Goal: Check status: Check status

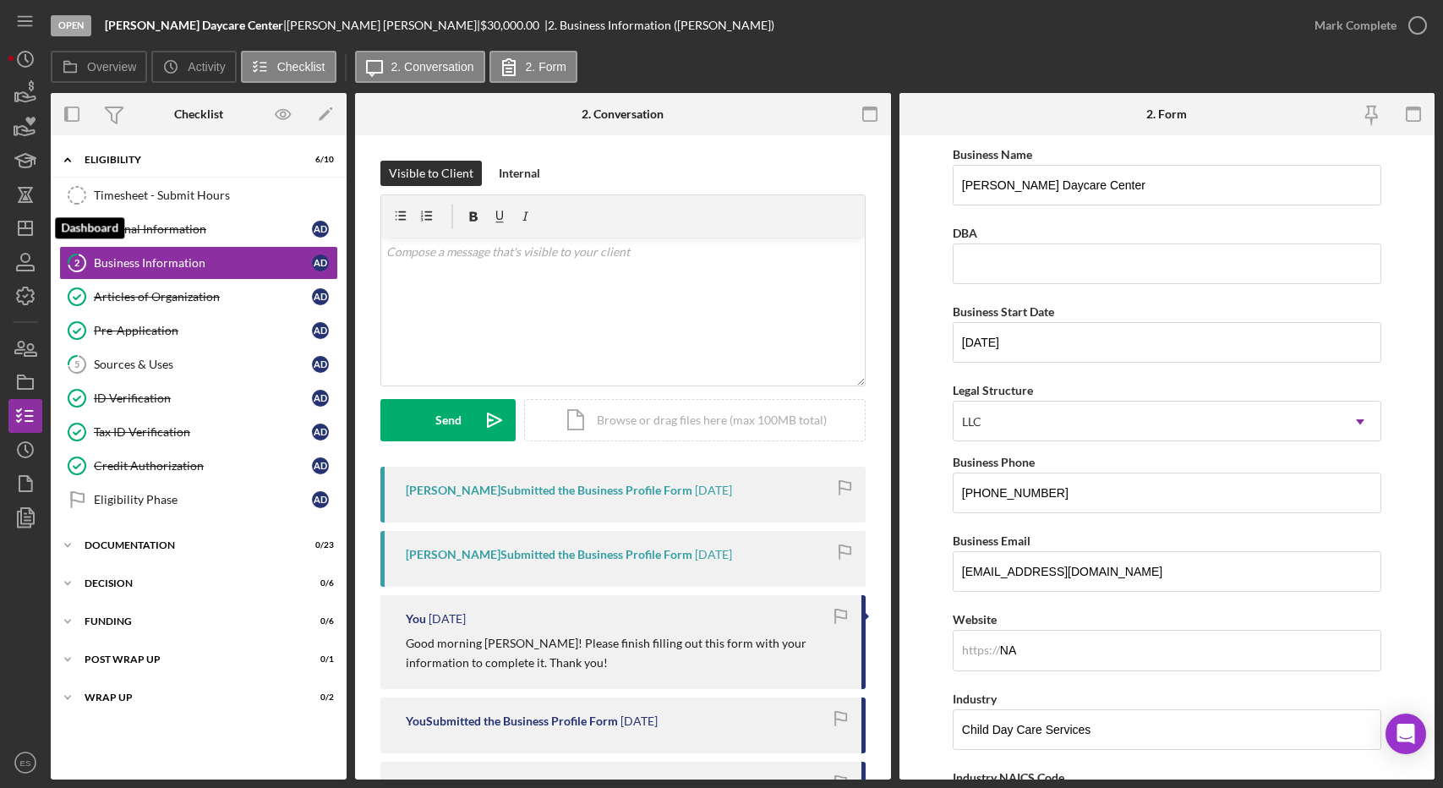
click at [26, 223] on icon "Icon/Dashboard" at bounding box center [25, 228] width 42 height 42
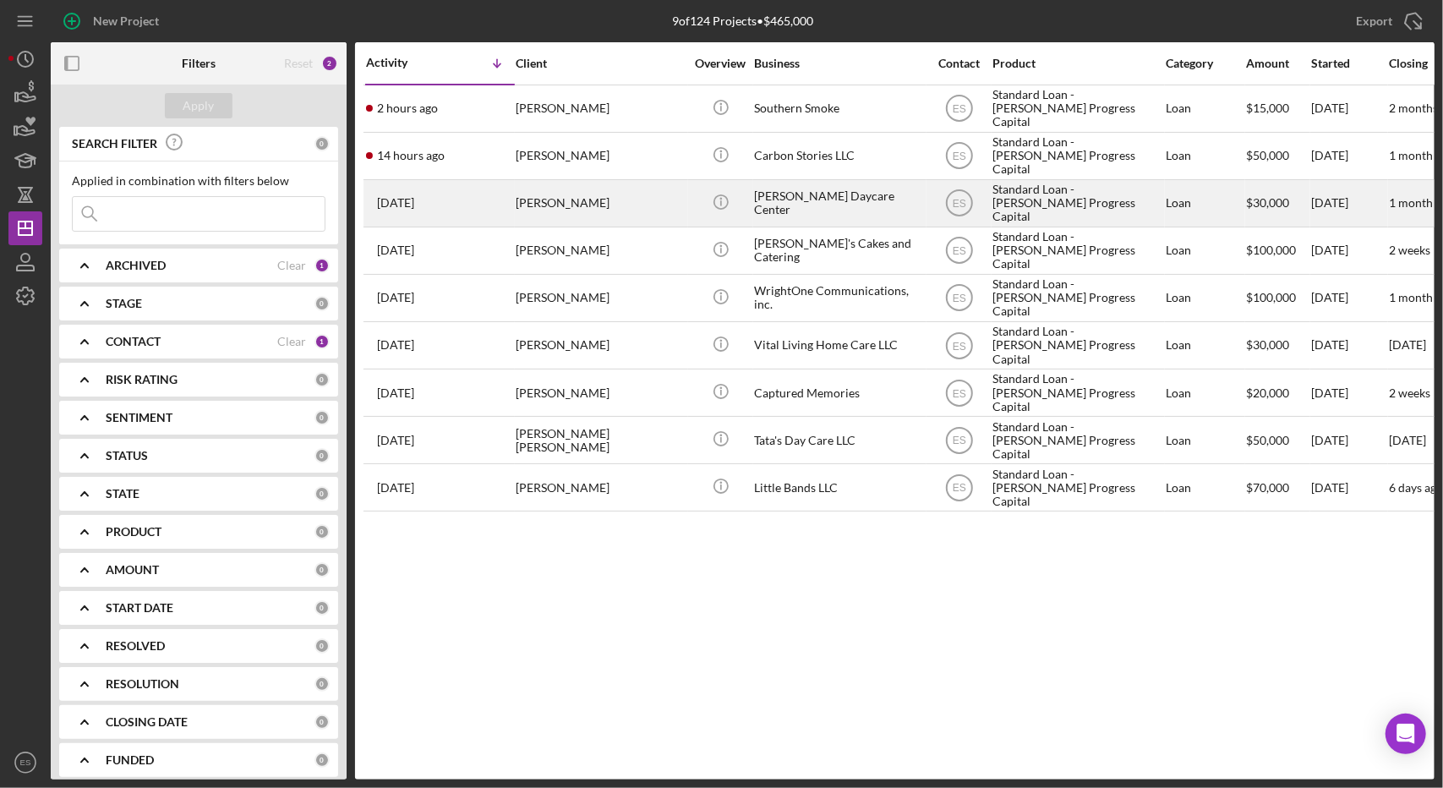
click at [1035, 195] on div "Standard Loan - [PERSON_NAME] Progress Capital" at bounding box center [1077, 203] width 169 height 45
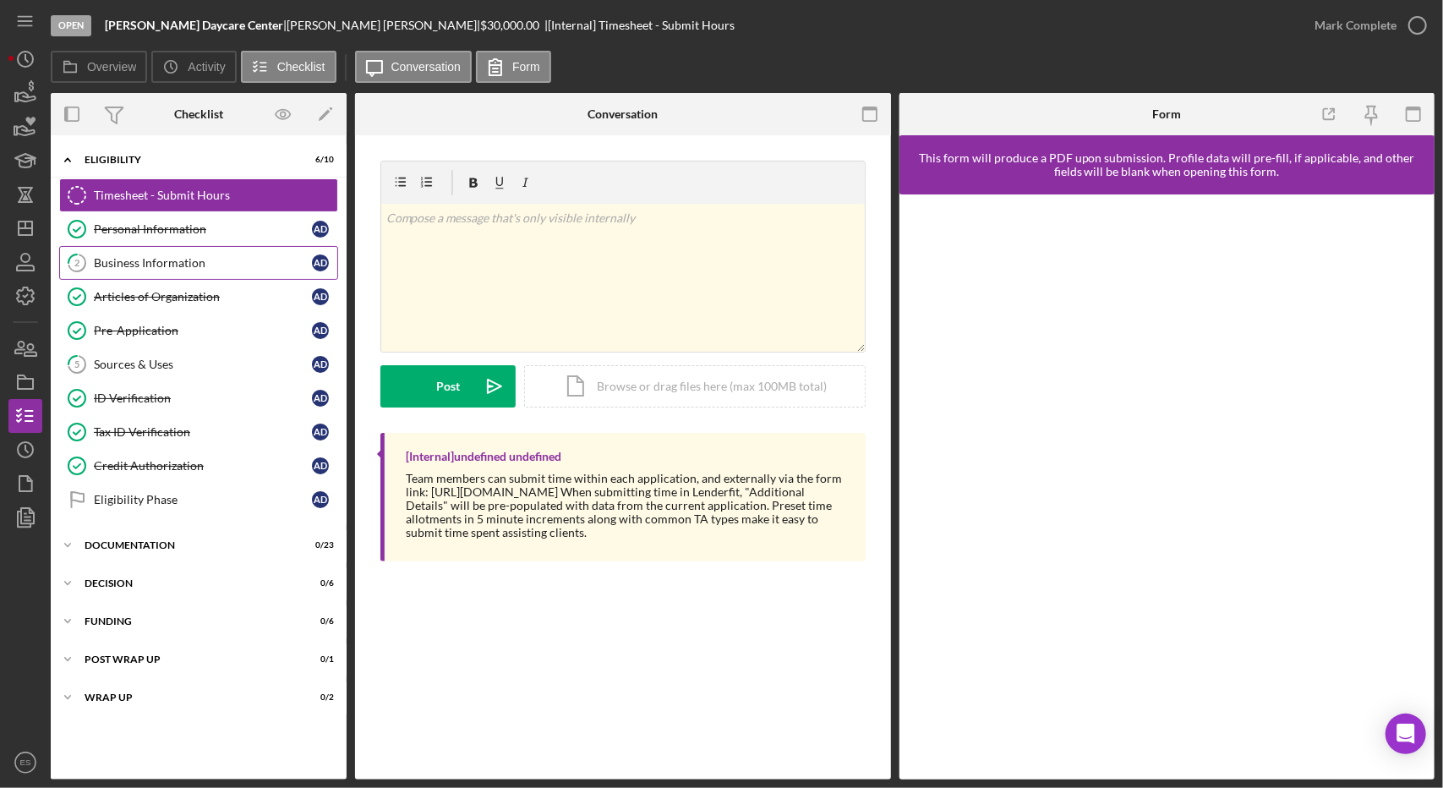
click at [164, 246] on link "2 Business Information A D" at bounding box center [198, 263] width 279 height 34
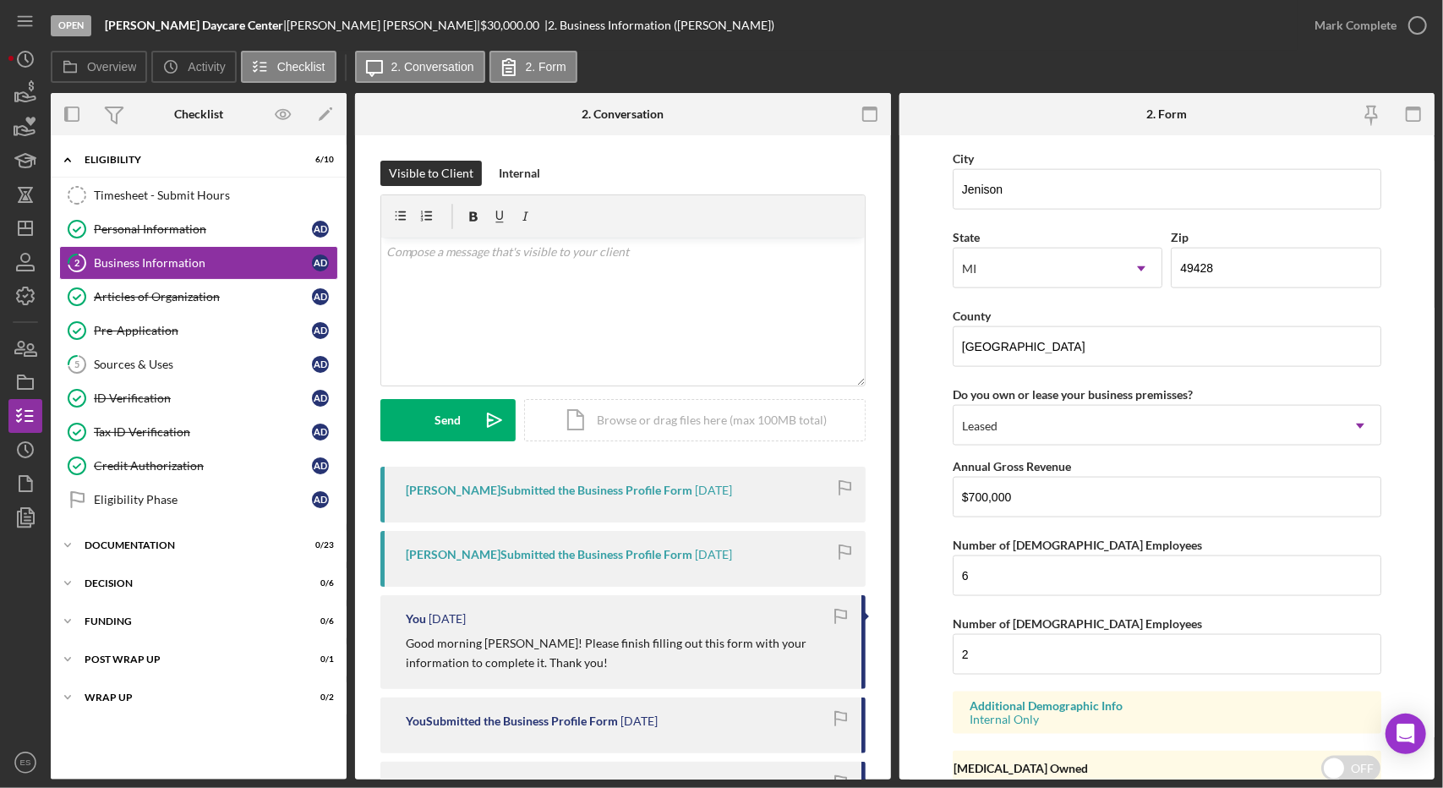
scroll to position [1535, 0]
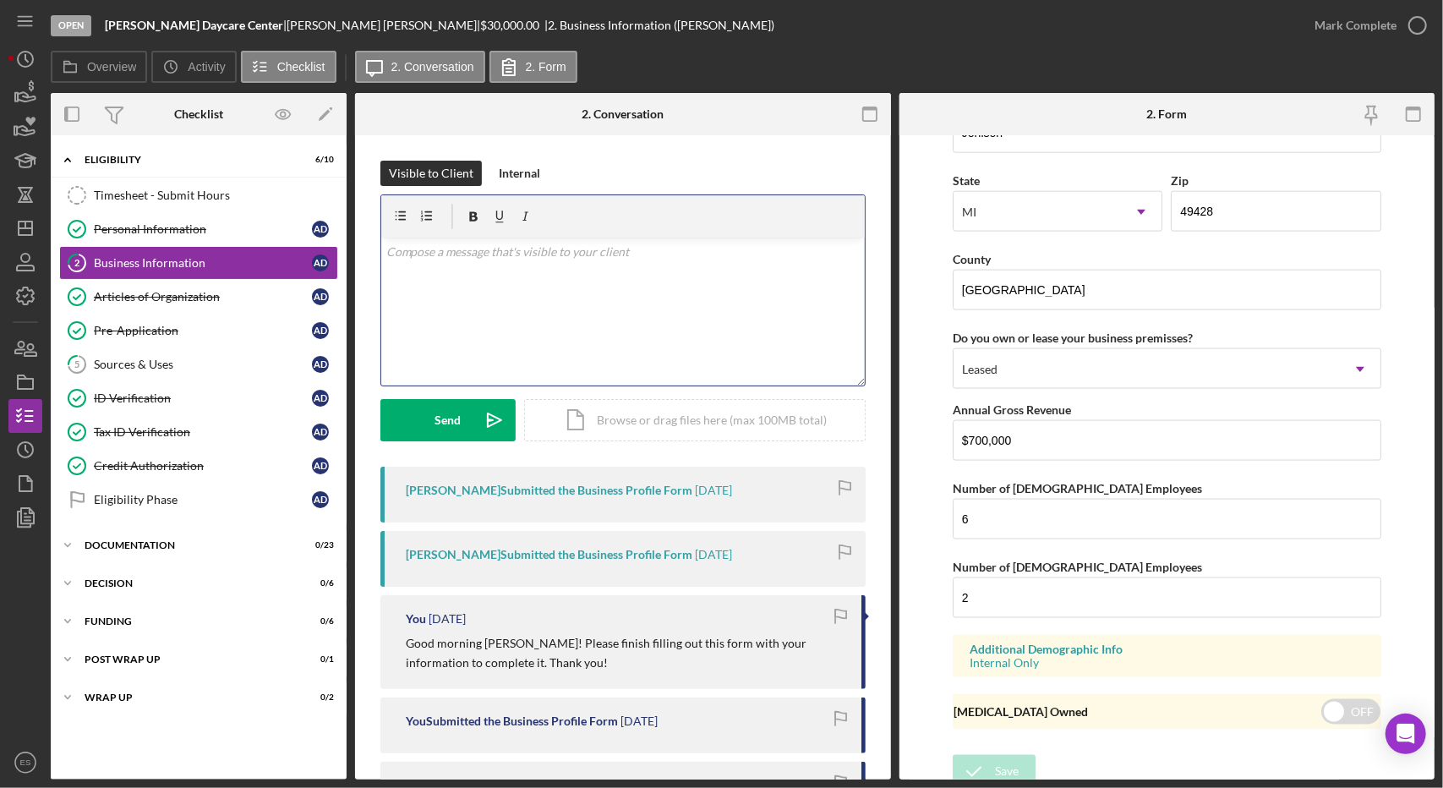
click at [708, 307] on div "v Color teal Color pink Remove color Add row above Add row below Add column bef…" at bounding box center [623, 312] width 484 height 148
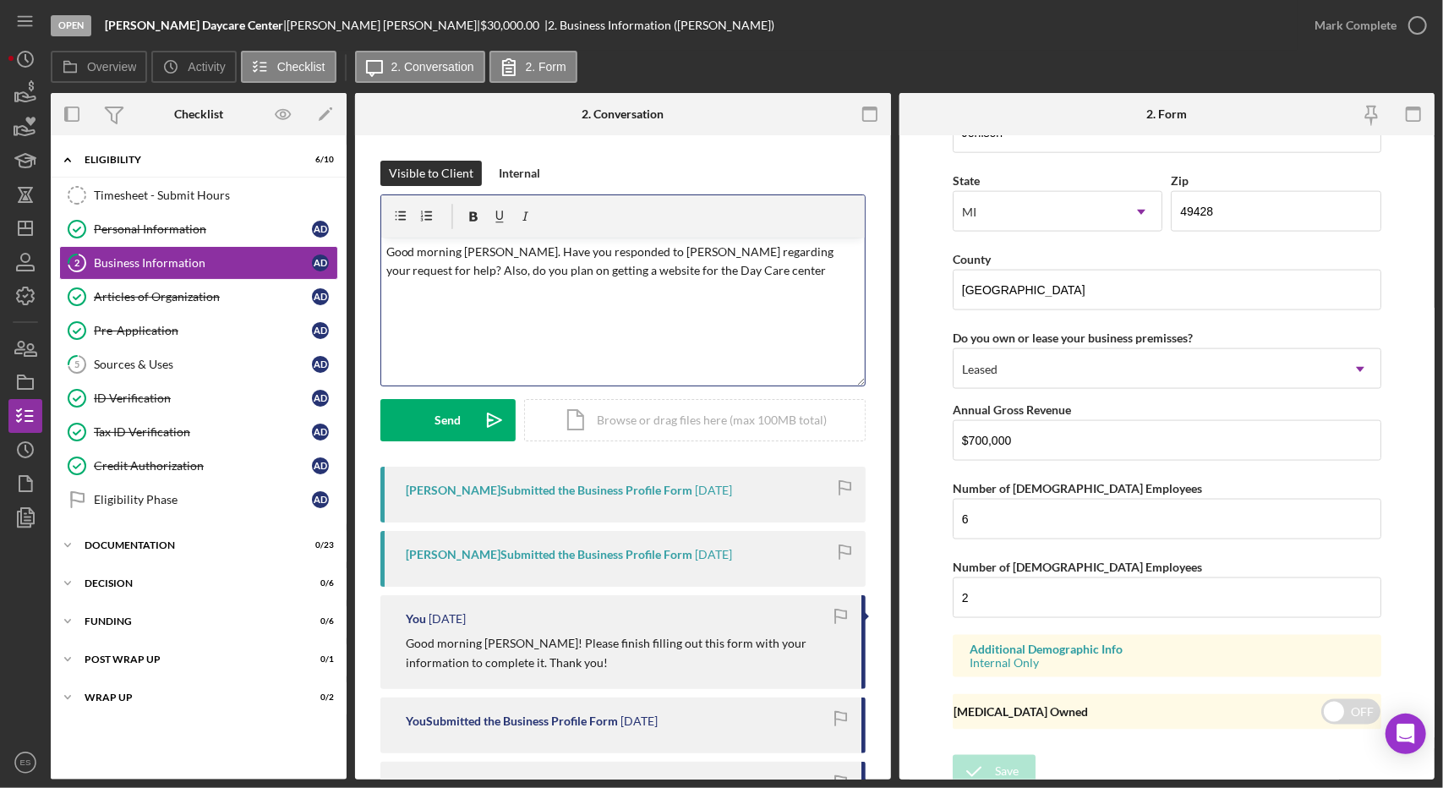
click at [654, 274] on p "Good morning [PERSON_NAME]. Have you responded to [PERSON_NAME] regarding your …" at bounding box center [622, 262] width 473 height 38
click at [677, 278] on p "Good morning [PERSON_NAME]. Have you responded to [PERSON_NAME] regarding your …" at bounding box center [622, 262] width 473 height 38
click at [725, 276] on p "Good morning [PERSON_NAME]. Have you responded to [PERSON_NAME] regarding your …" at bounding box center [622, 262] width 473 height 38
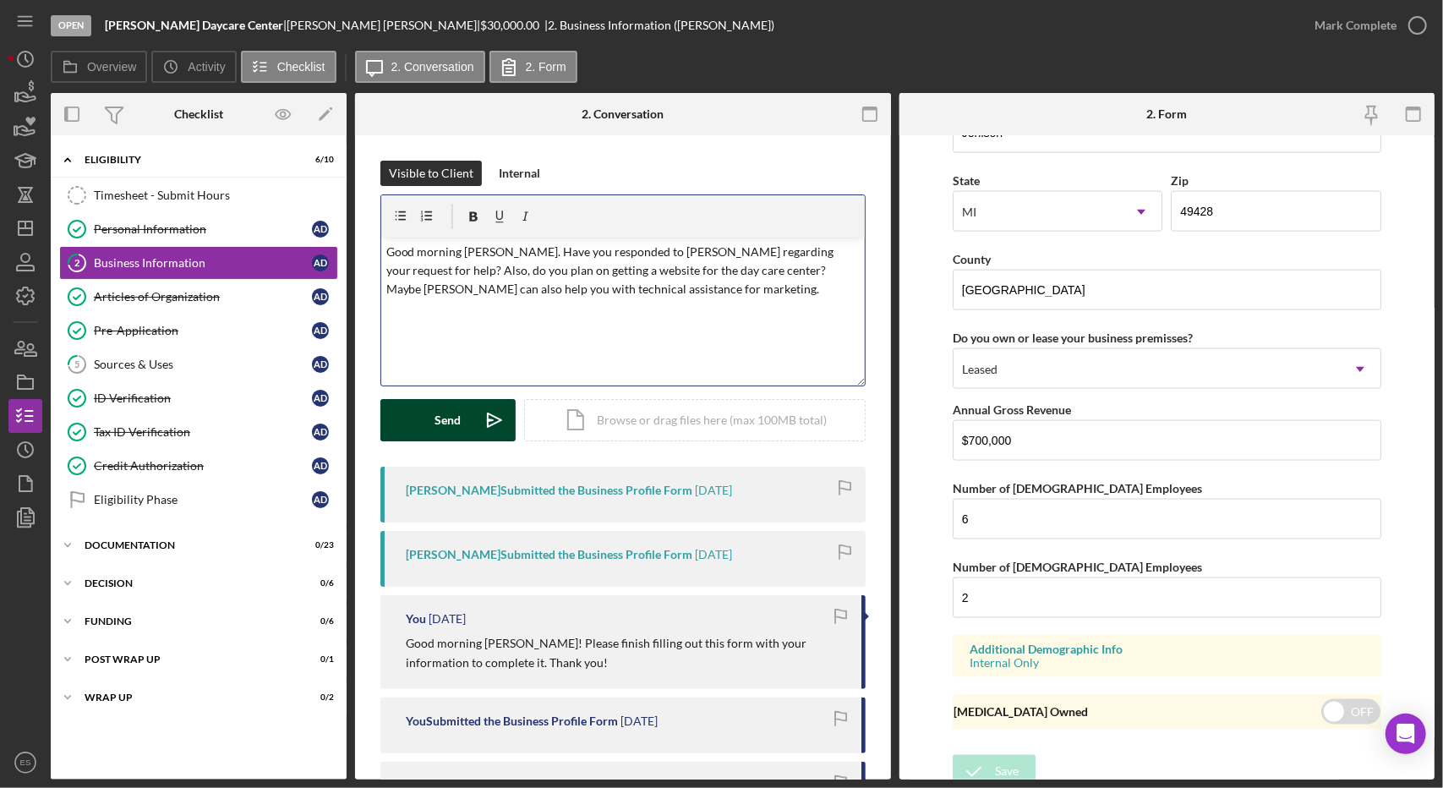
click at [440, 422] on div "Send" at bounding box center [448, 420] width 26 height 42
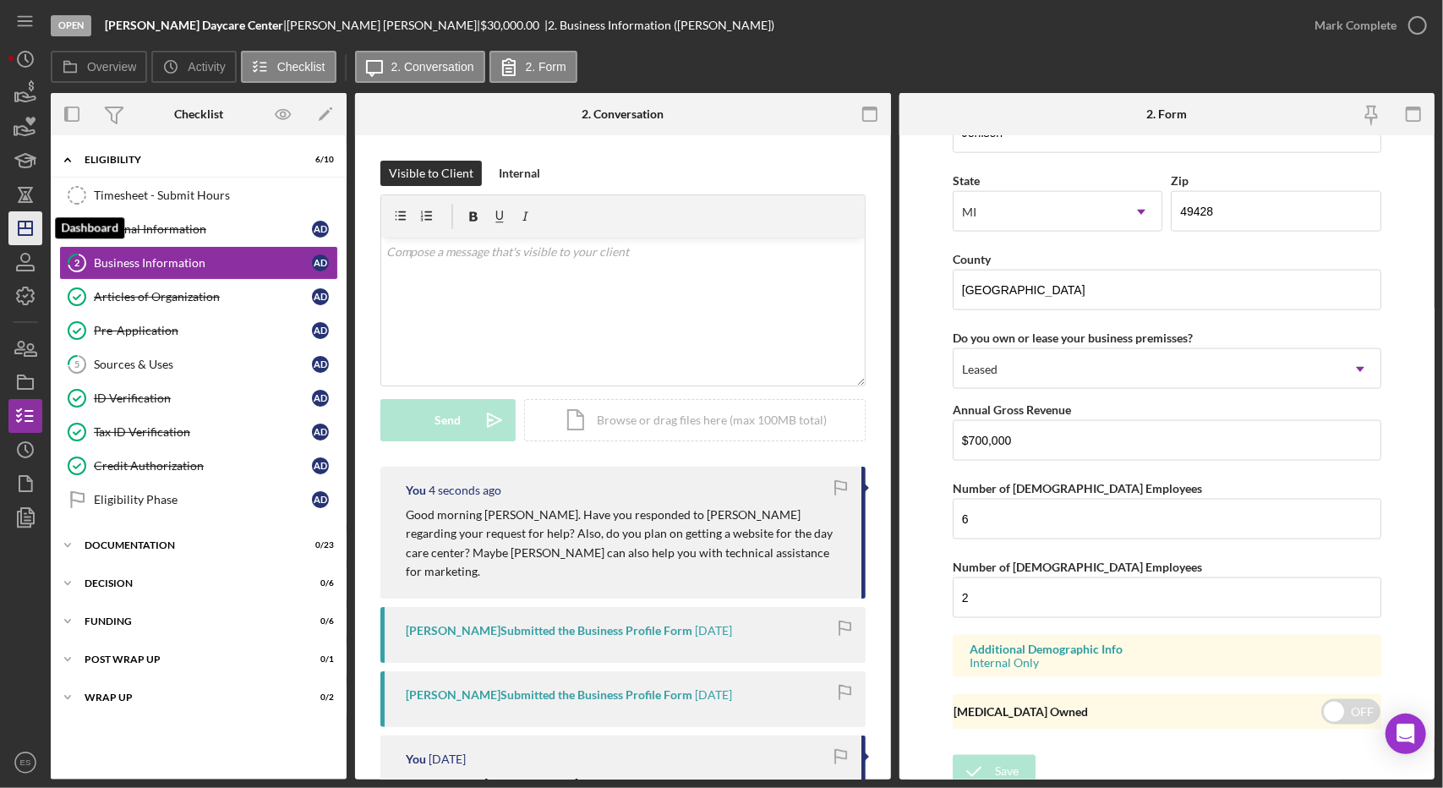
click at [25, 228] on line "button" at bounding box center [26, 228] width 14 height 0
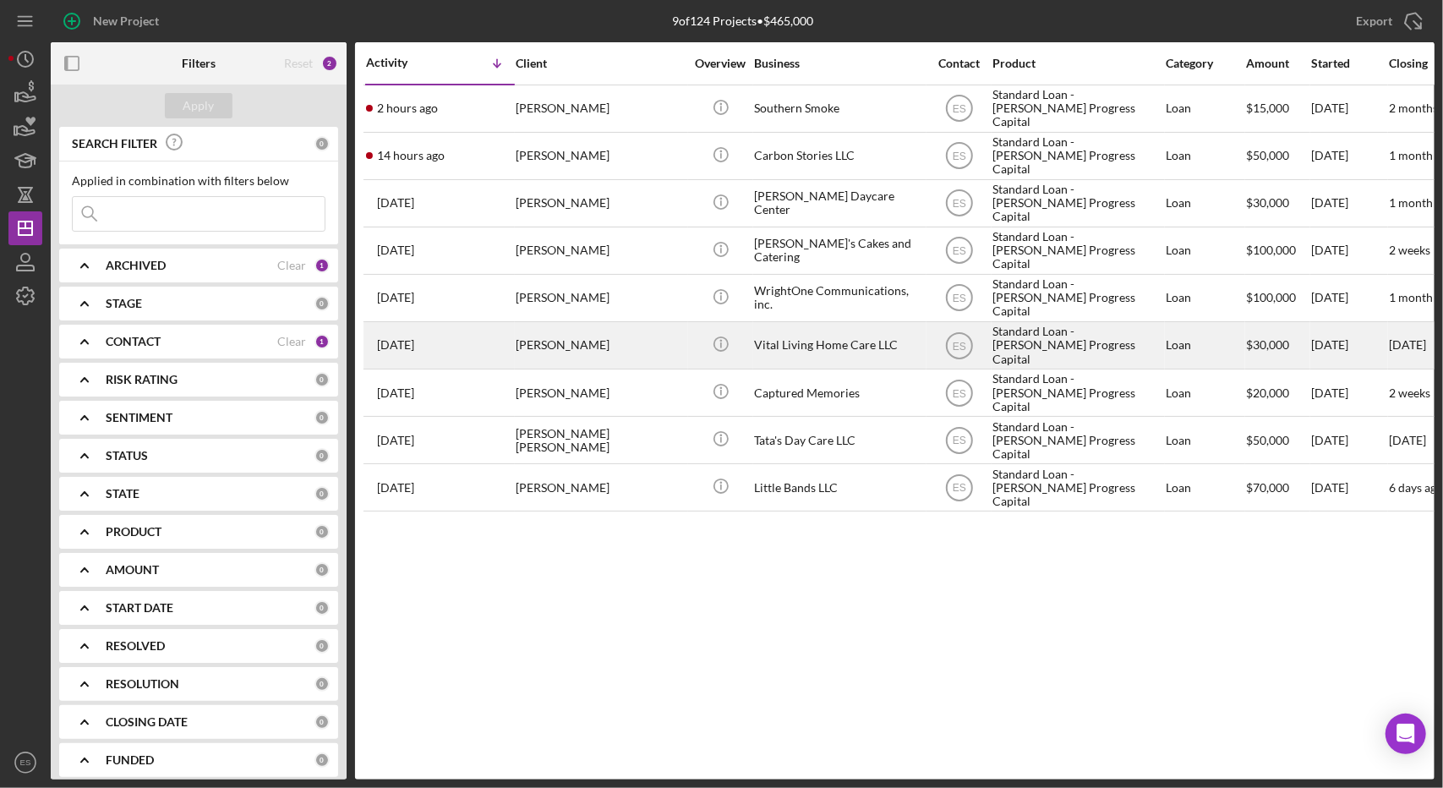
click at [883, 344] on div "Vital Living Home Care LLC" at bounding box center [838, 345] width 169 height 45
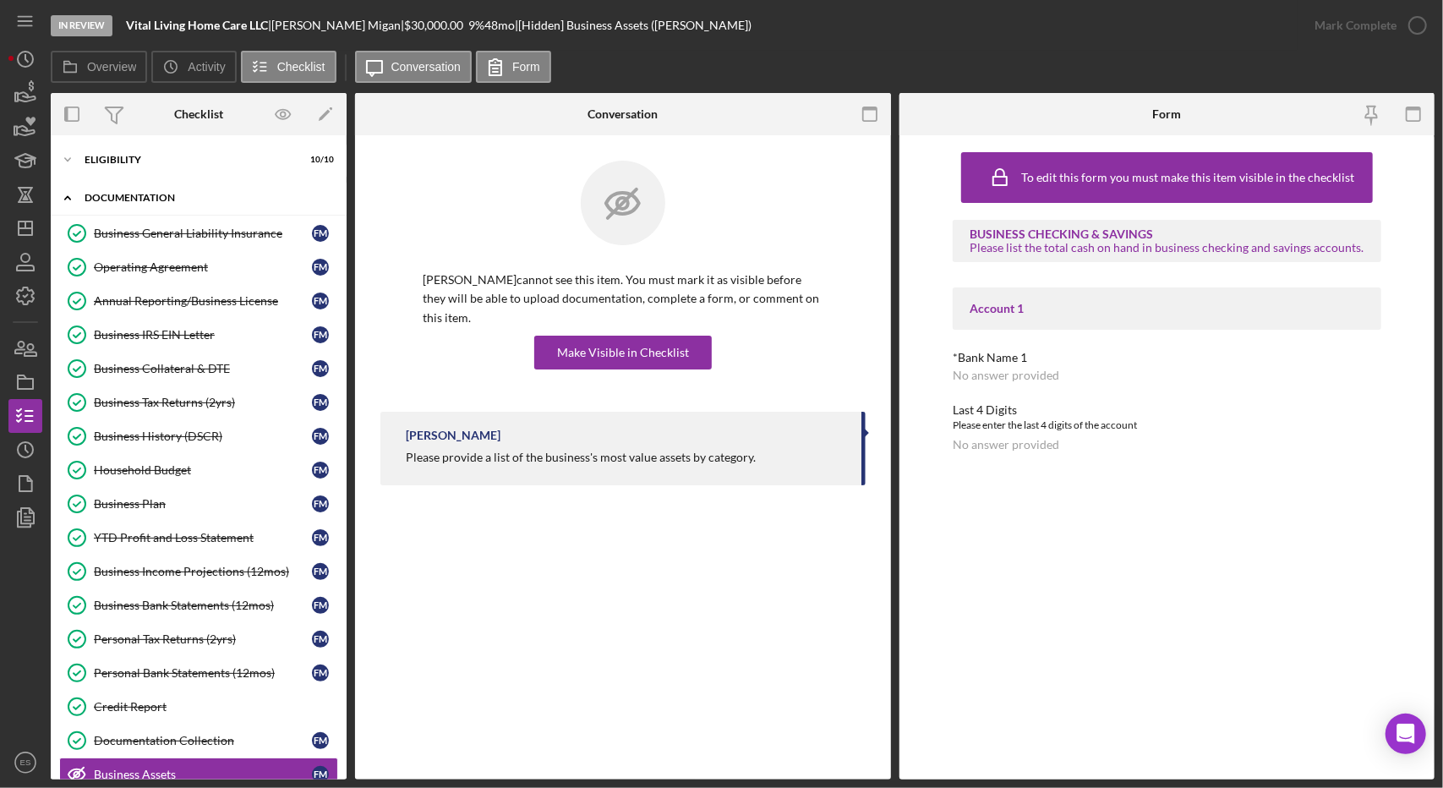
click at [68, 194] on icon "Icon/Expander" at bounding box center [68, 198] width 34 height 34
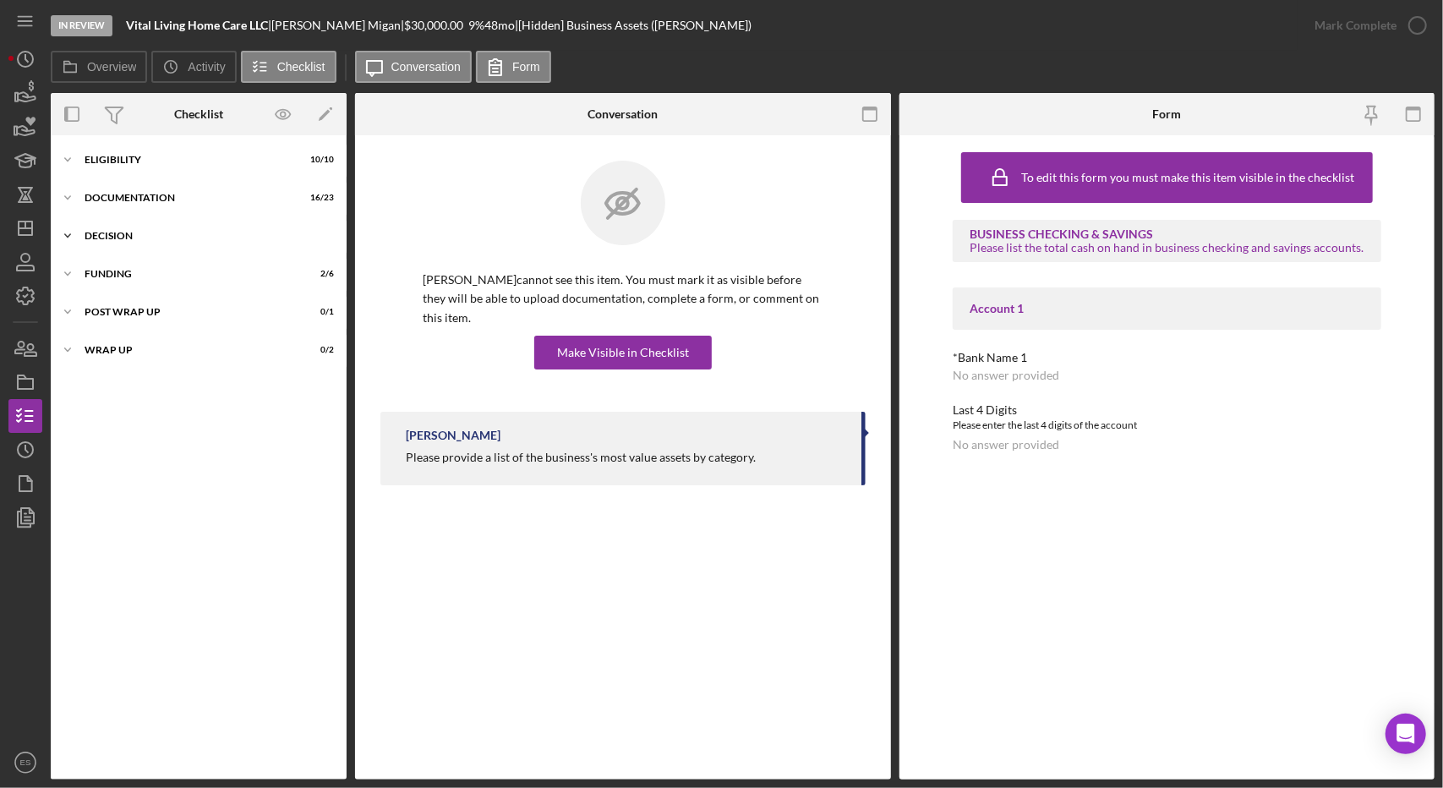
click at [108, 231] on div "Decision" at bounding box center [205, 236] width 241 height 10
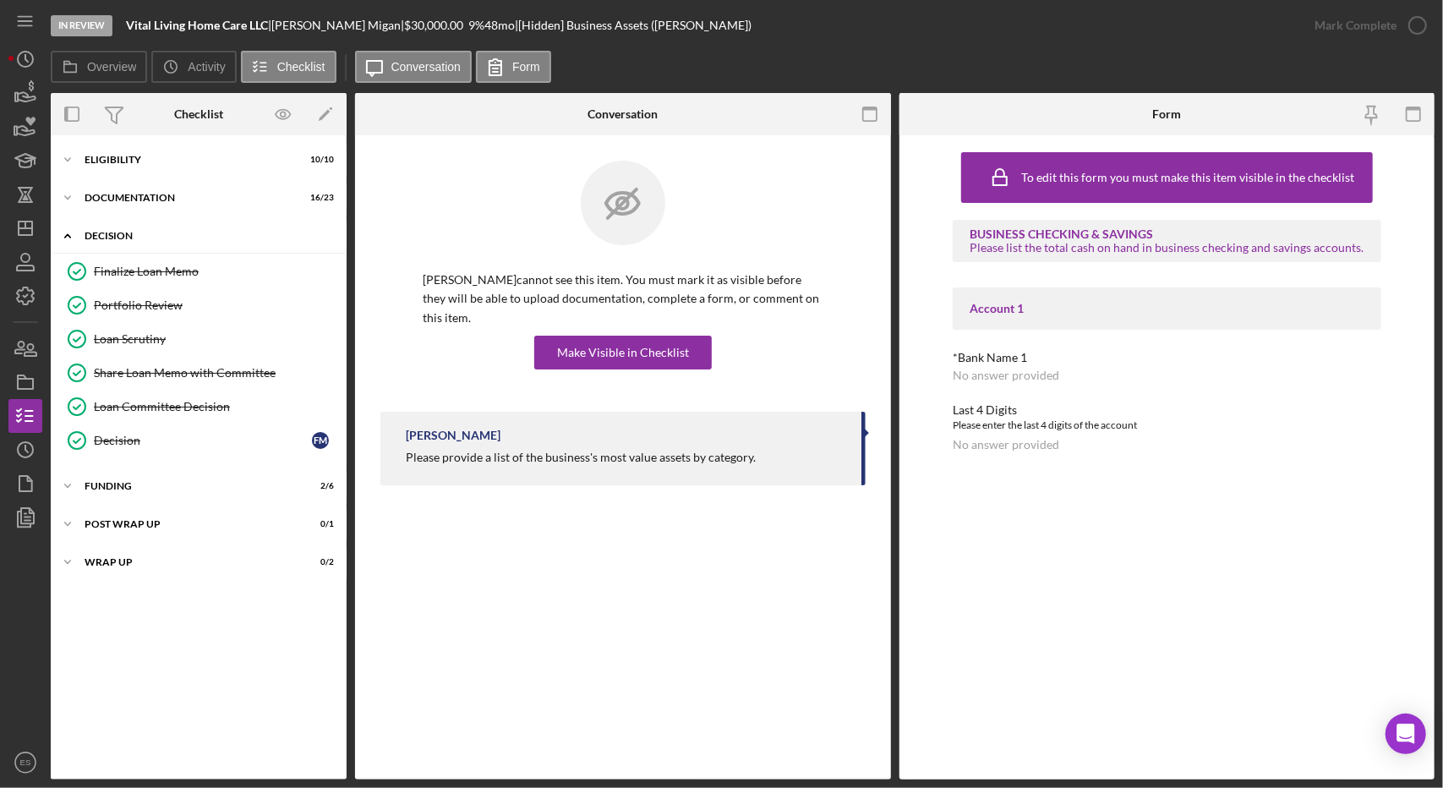
click at [104, 239] on div "Decision" at bounding box center [205, 236] width 241 height 10
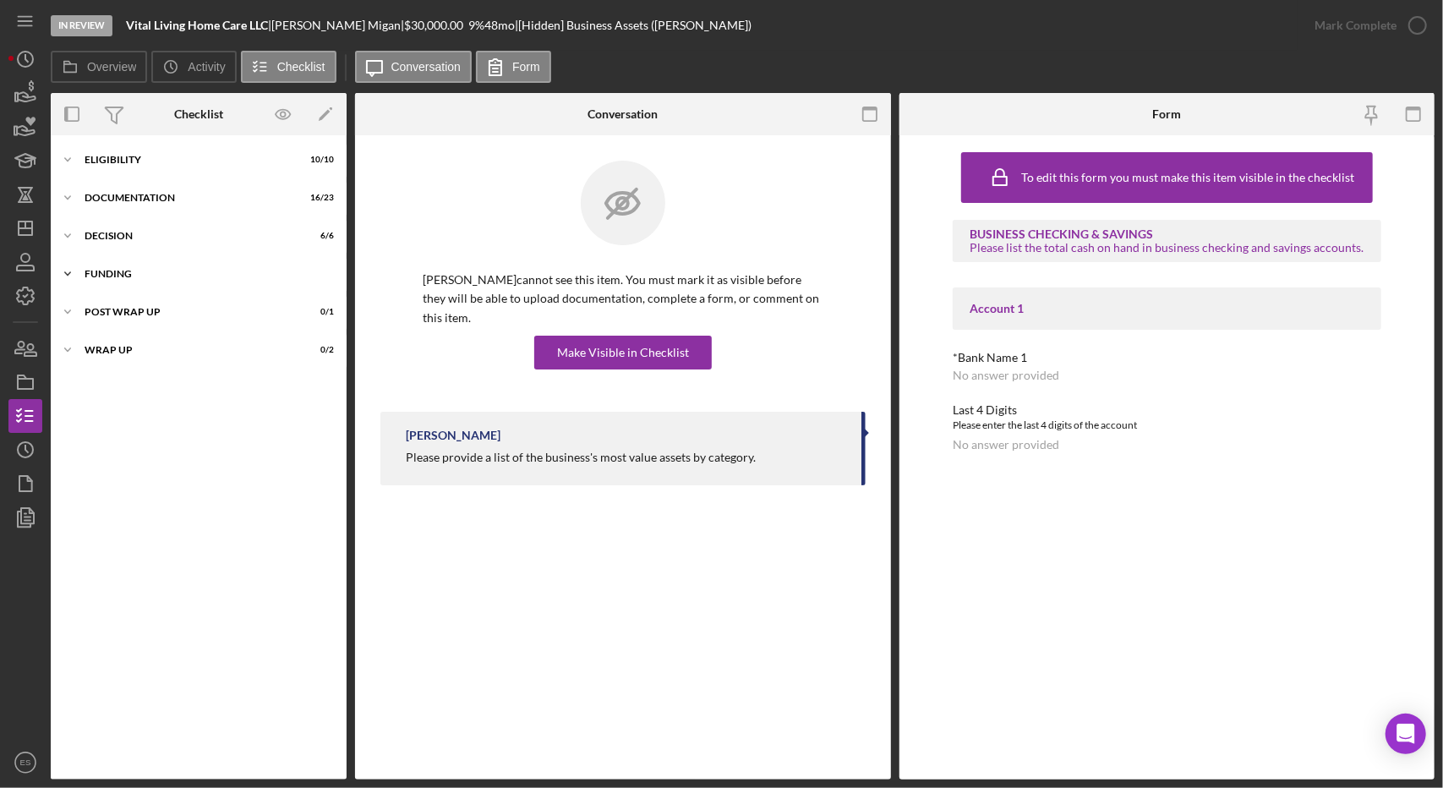
click at [118, 282] on div "Icon/Expander Funding 2 / 6" at bounding box center [199, 274] width 296 height 34
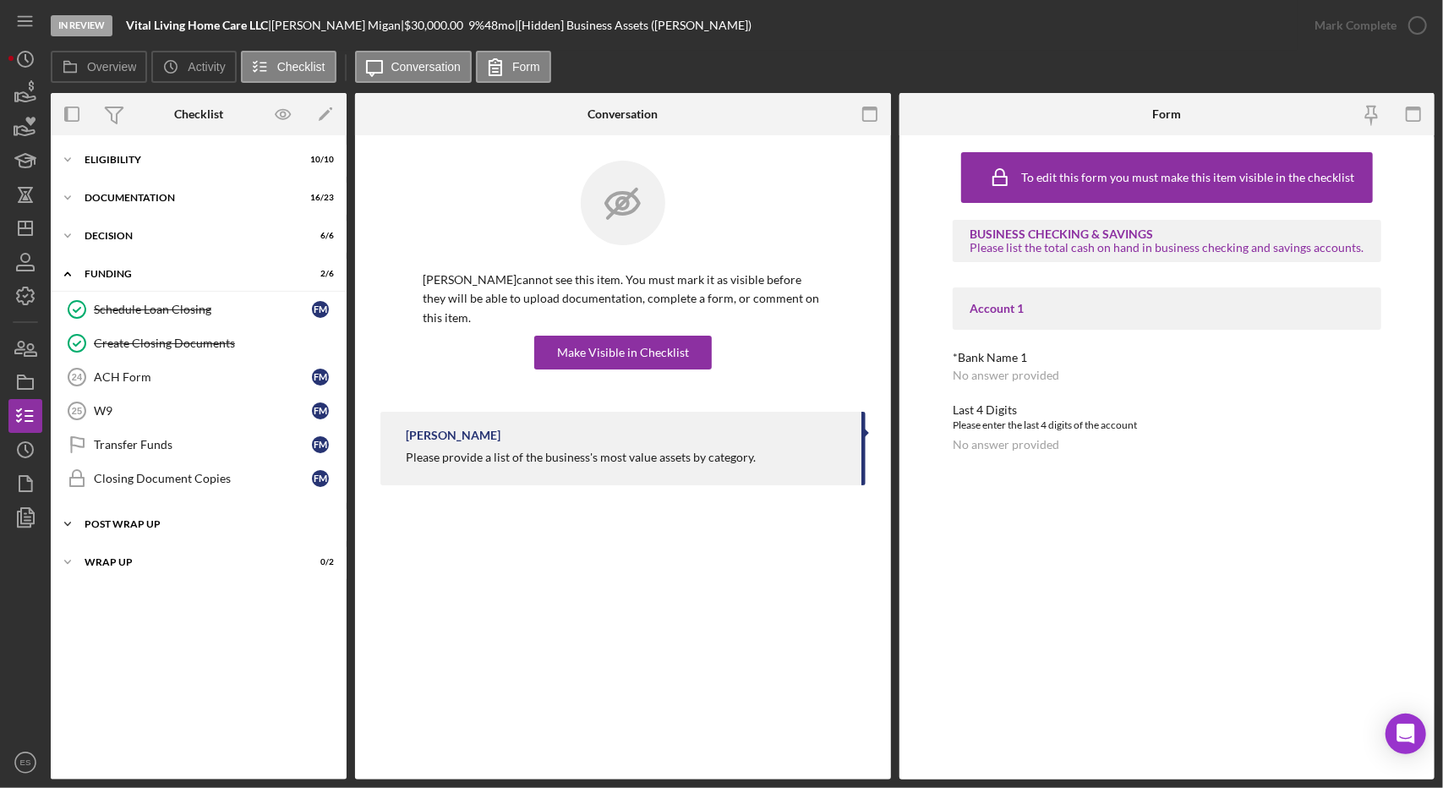
click at [164, 523] on div "Post Wrap Up" at bounding box center [205, 524] width 241 height 10
click at [140, 600] on div "Wrap up" at bounding box center [205, 605] width 241 height 10
click at [152, 379] on div "ACH Form" at bounding box center [203, 377] width 218 height 14
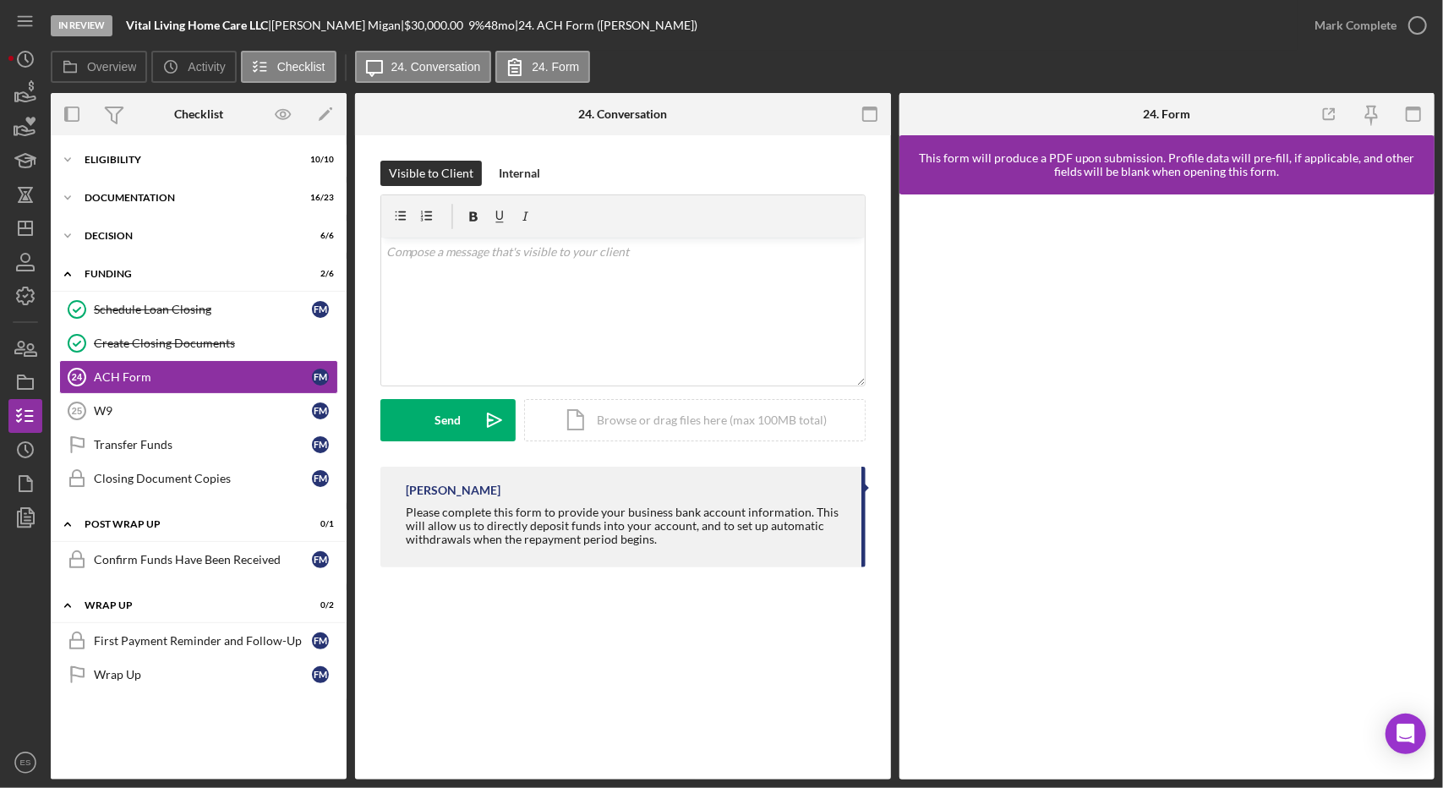
click at [26, 535] on div at bounding box center [25, 639] width 34 height 211
click at [21, 520] on polygon "button" at bounding box center [27, 515] width 13 height 15
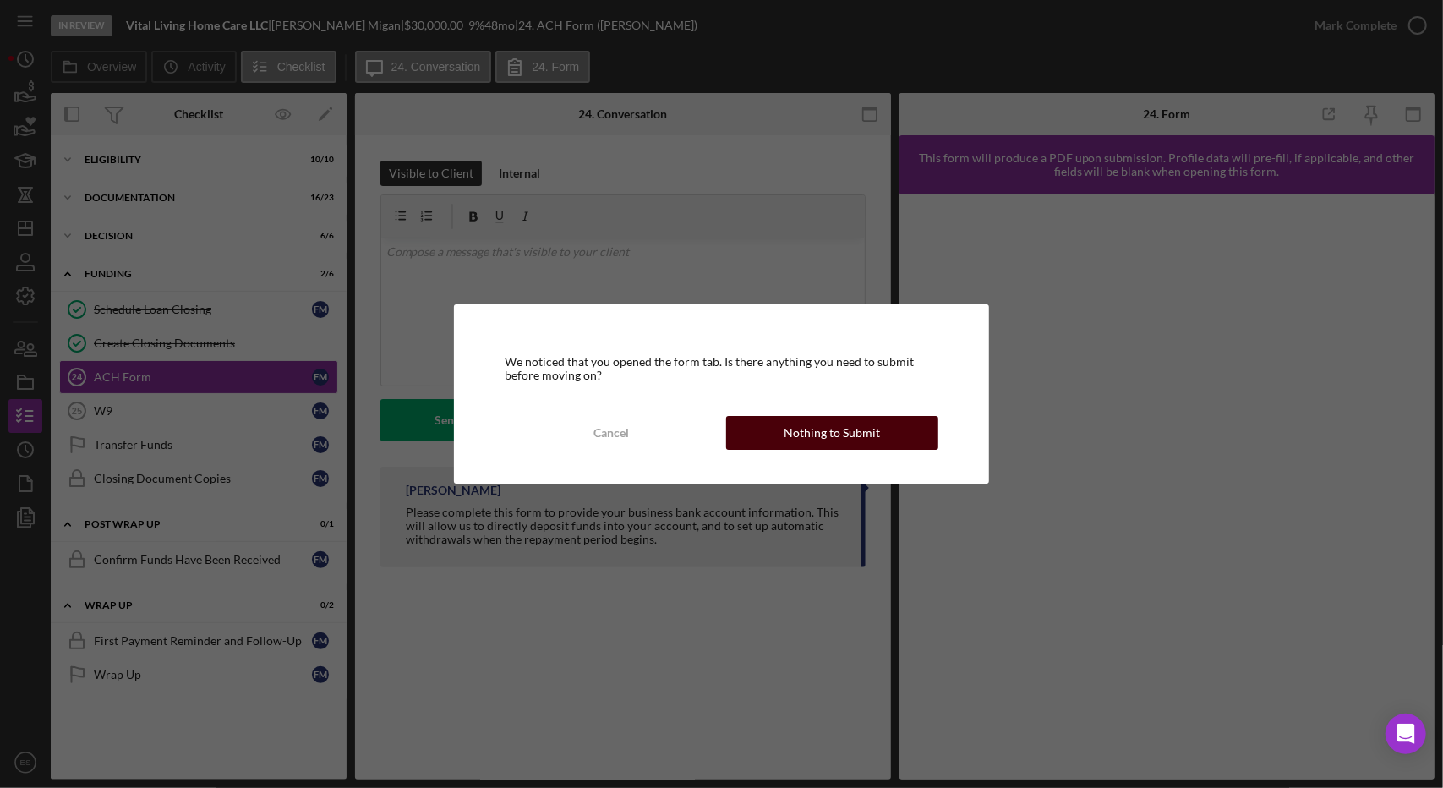
click at [828, 429] on div "Nothing to Submit" at bounding box center [832, 433] width 96 height 34
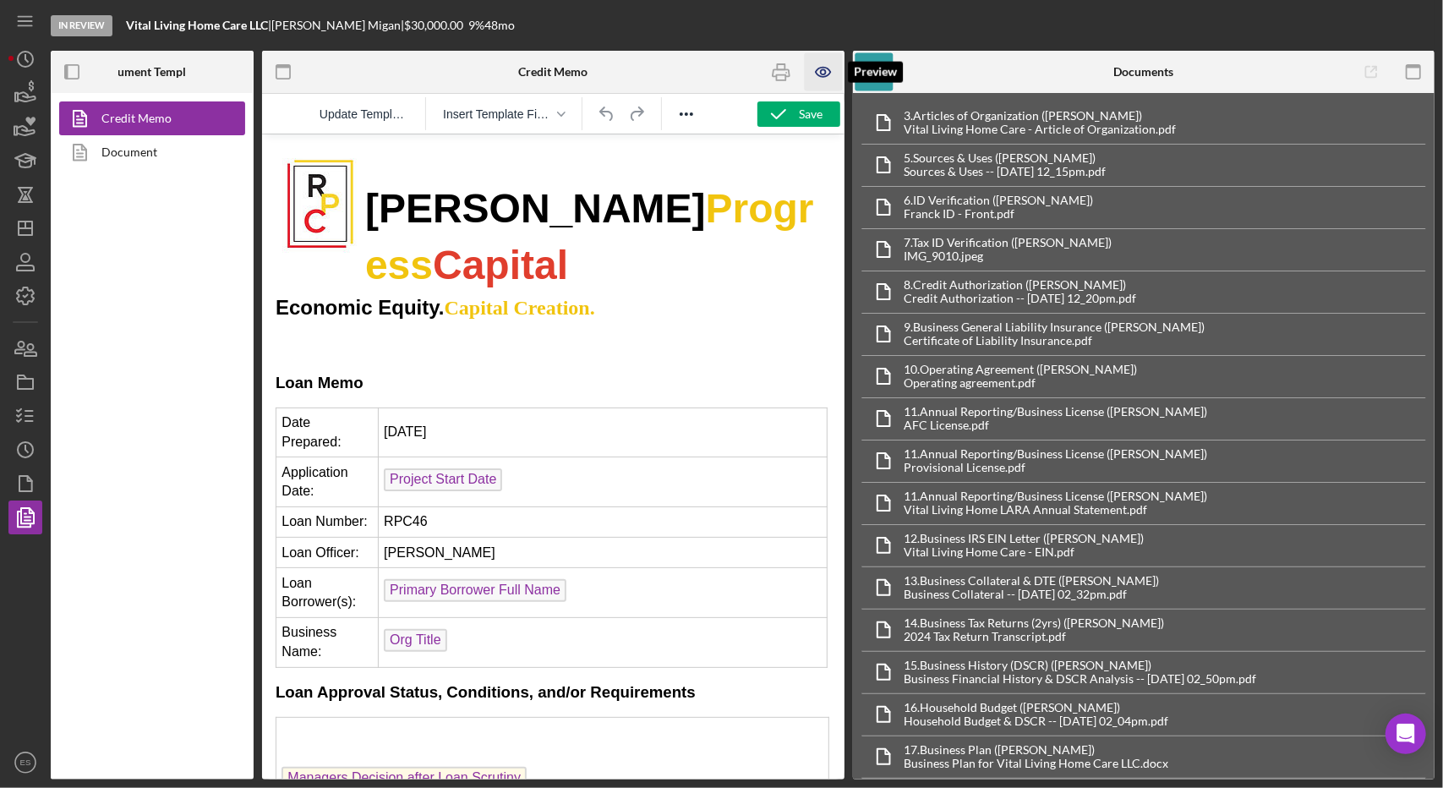
click at [834, 68] on icon "button" at bounding box center [823, 72] width 38 height 38
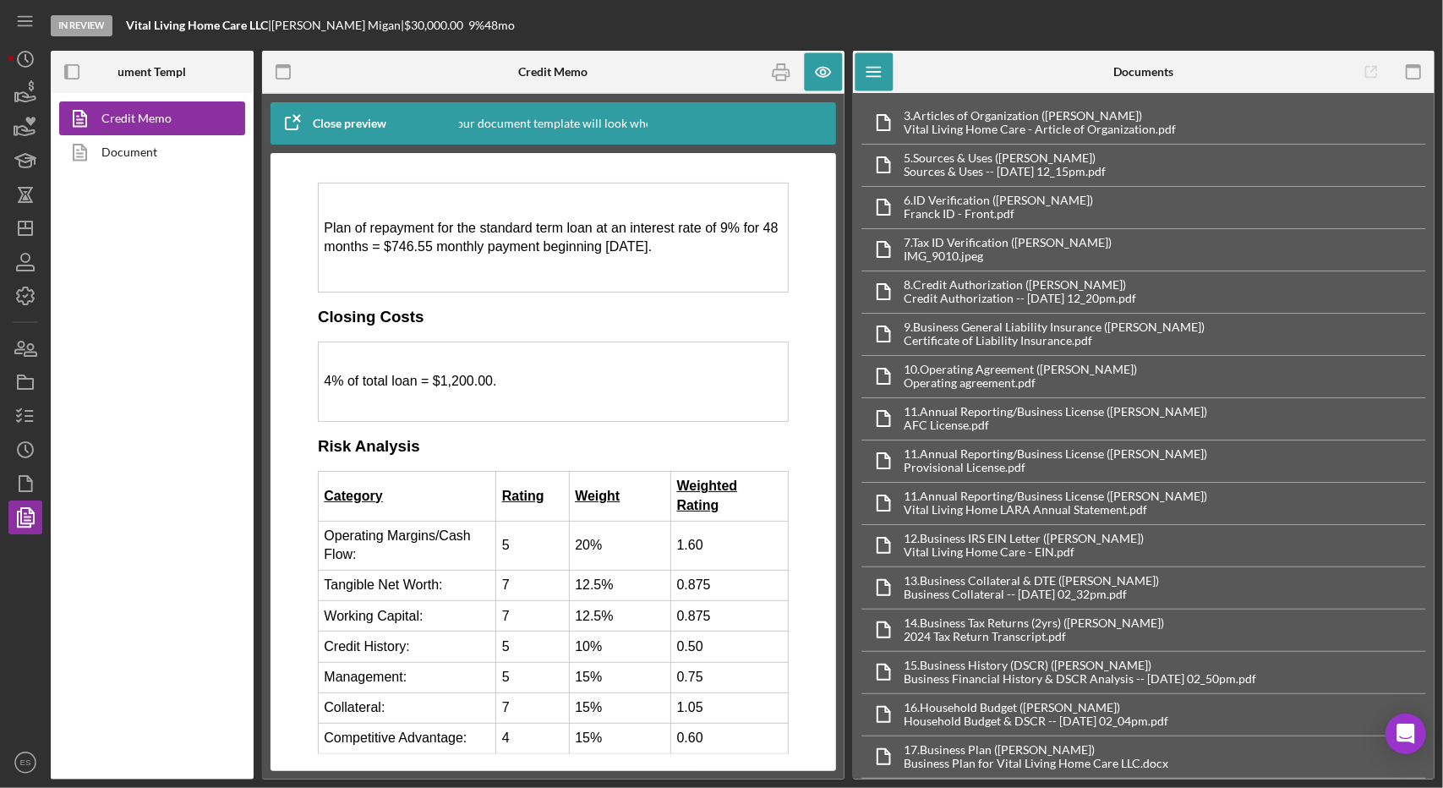
scroll to position [3477, 0]
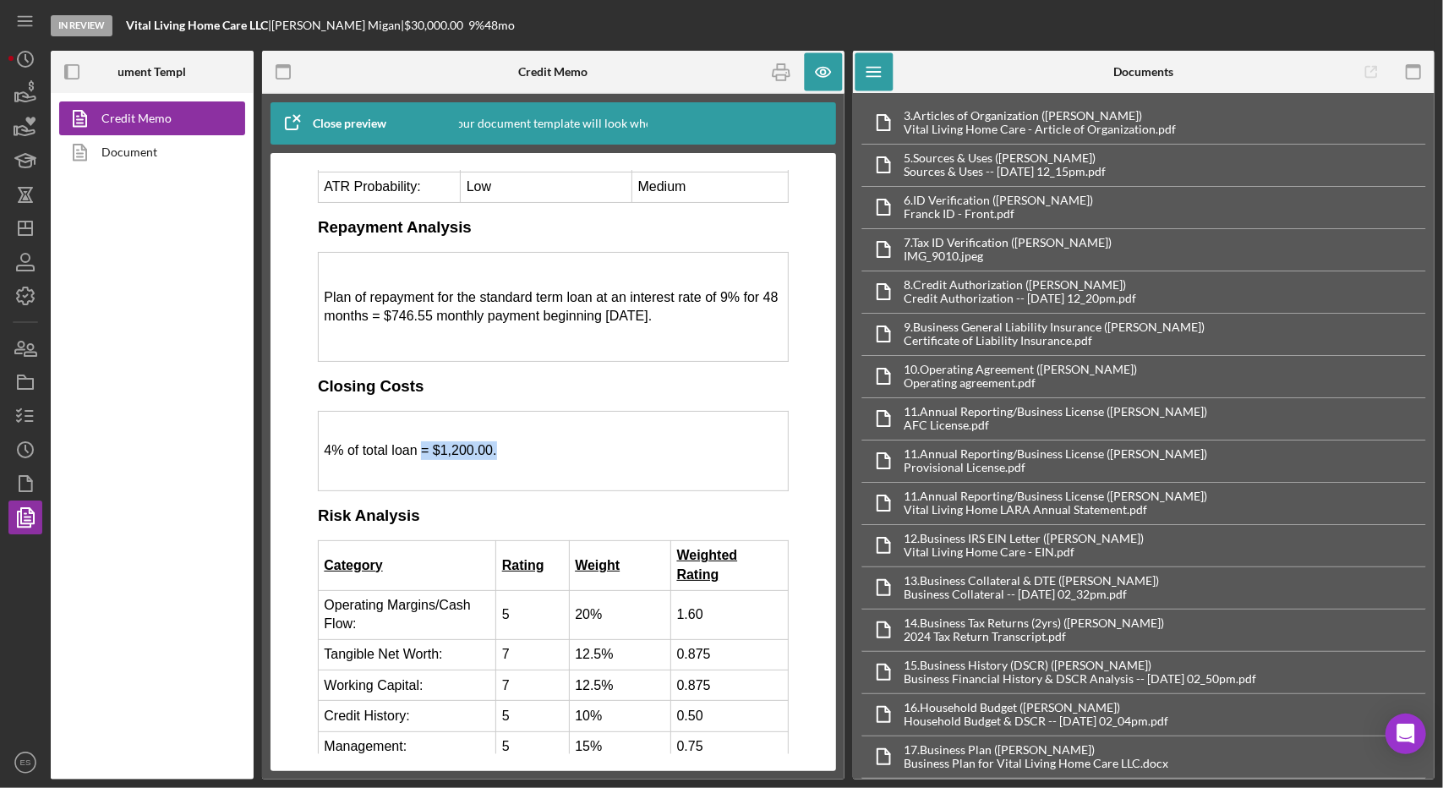
drag, startPoint x: 498, startPoint y: 402, endPoint x: 432, endPoint y: 399, distance: 66.0
click at [432, 410] on td "4% of total loan = $1,200.00." at bounding box center [553, 449] width 470 height 79
click at [500, 415] on td "4% of total loan = $1,200.00." at bounding box center [553, 449] width 470 height 79
click at [34, 410] on icon "button" at bounding box center [25, 416] width 42 height 42
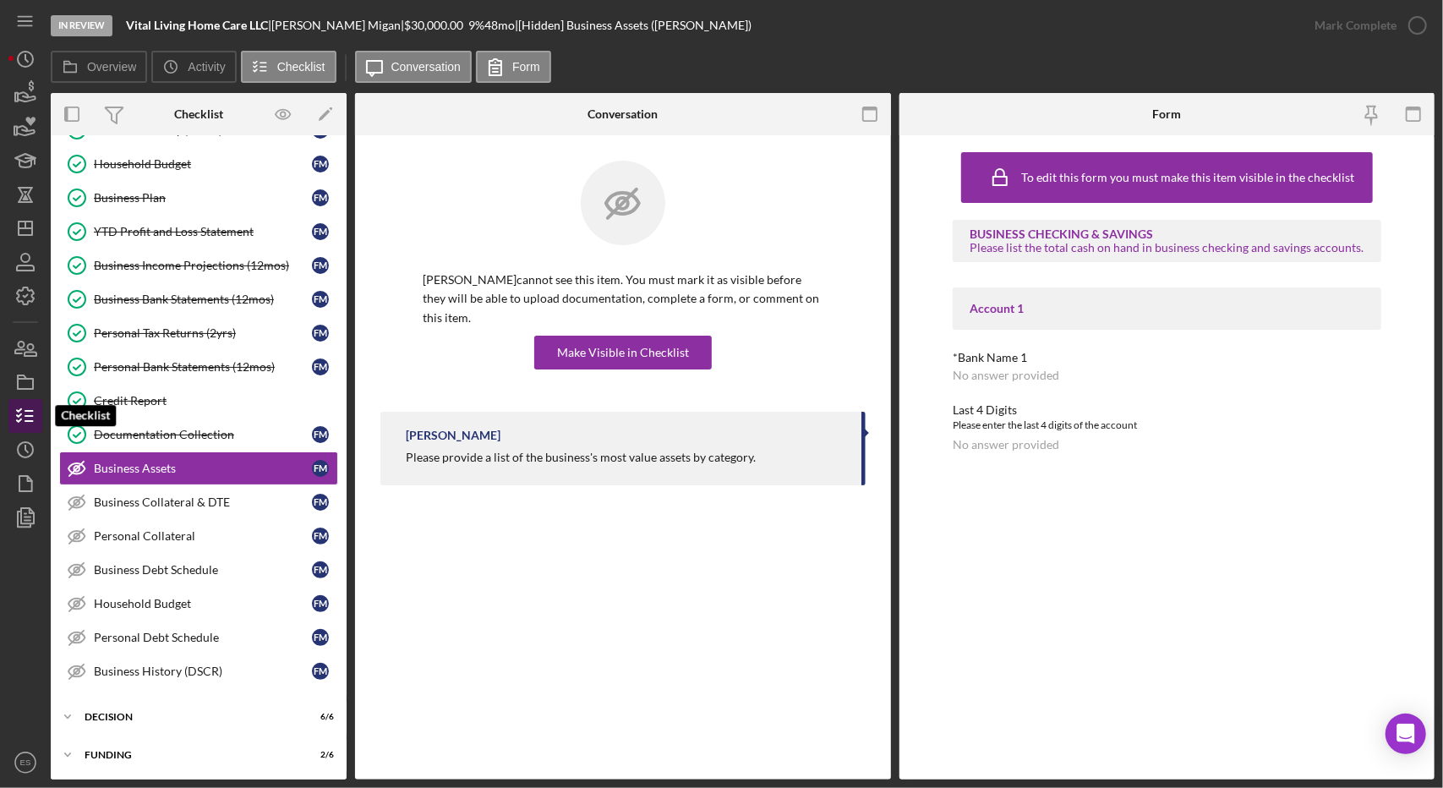
scroll to position [308, 0]
click at [34, 410] on icon "button" at bounding box center [25, 416] width 42 height 42
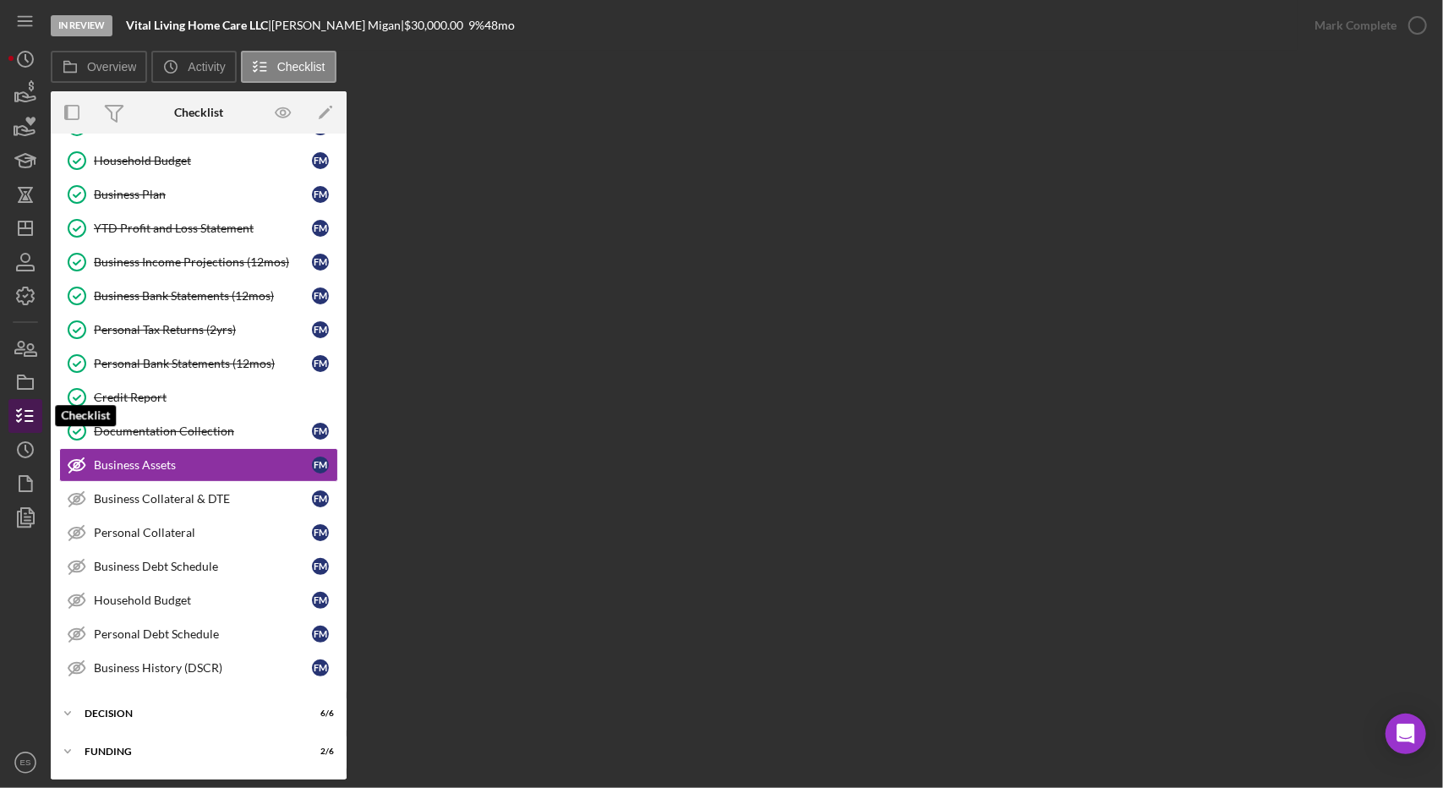
click at [34, 410] on icon "button" at bounding box center [25, 416] width 42 height 42
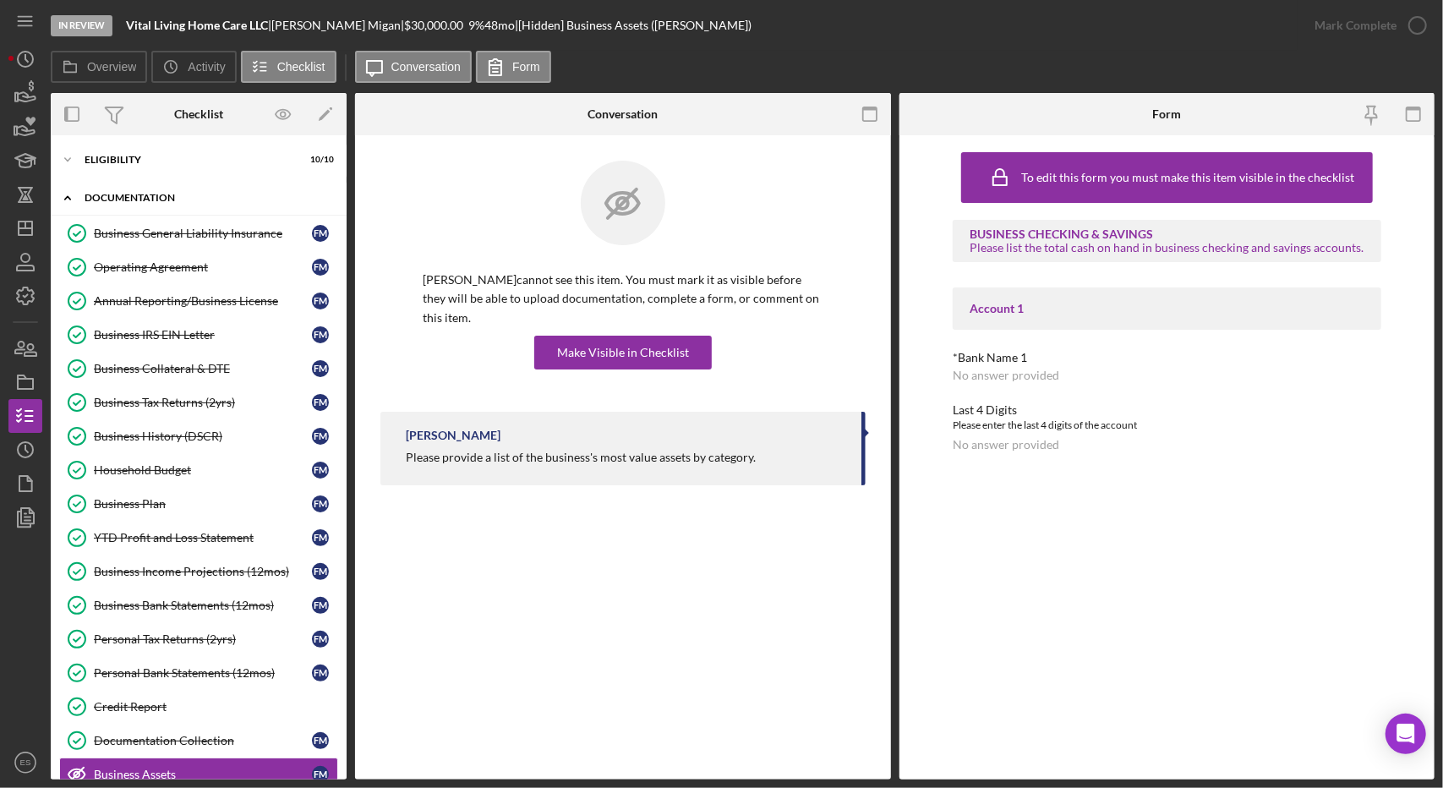
click at [133, 200] on div "Documentation" at bounding box center [205, 198] width 241 height 10
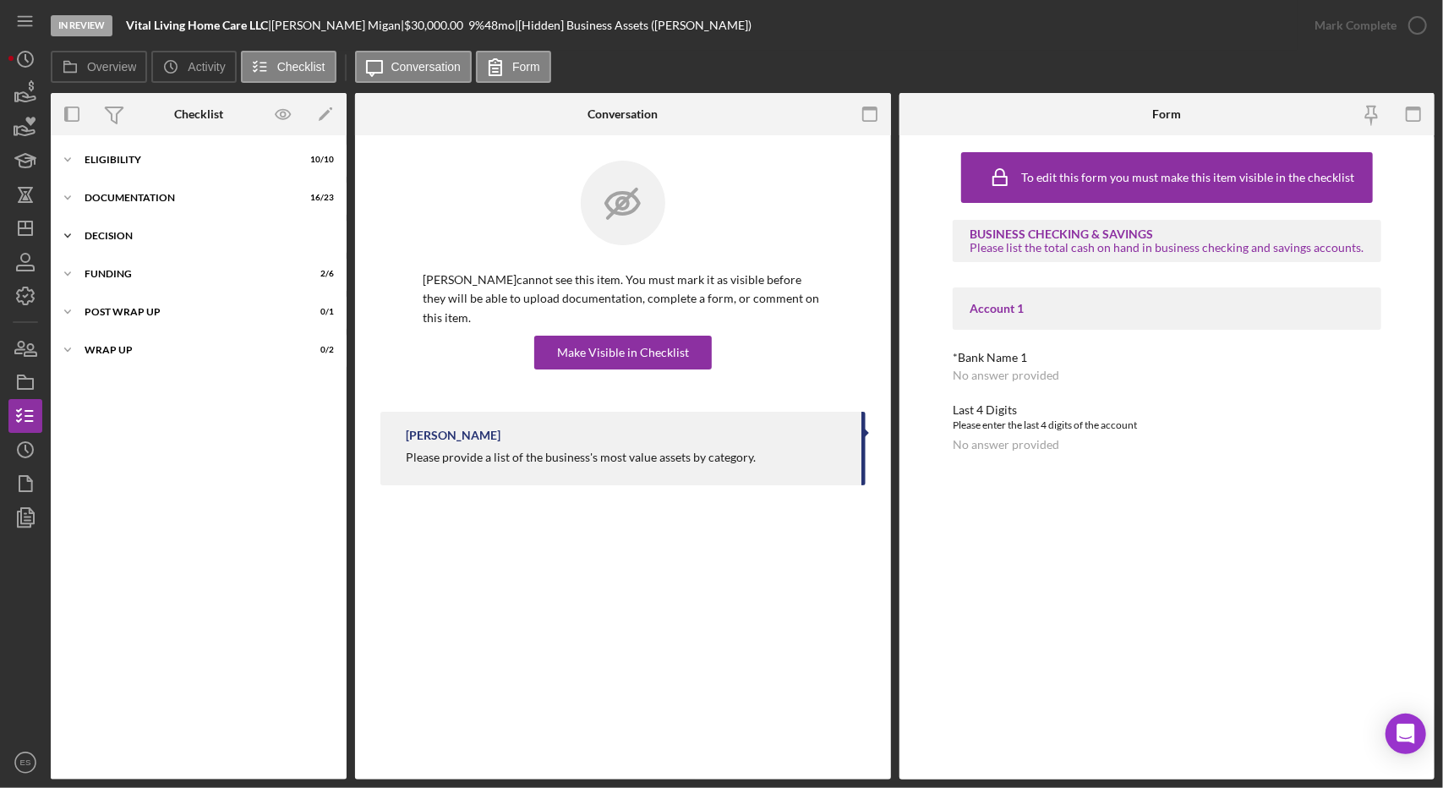
click at [135, 236] on div "Decision" at bounding box center [205, 236] width 241 height 10
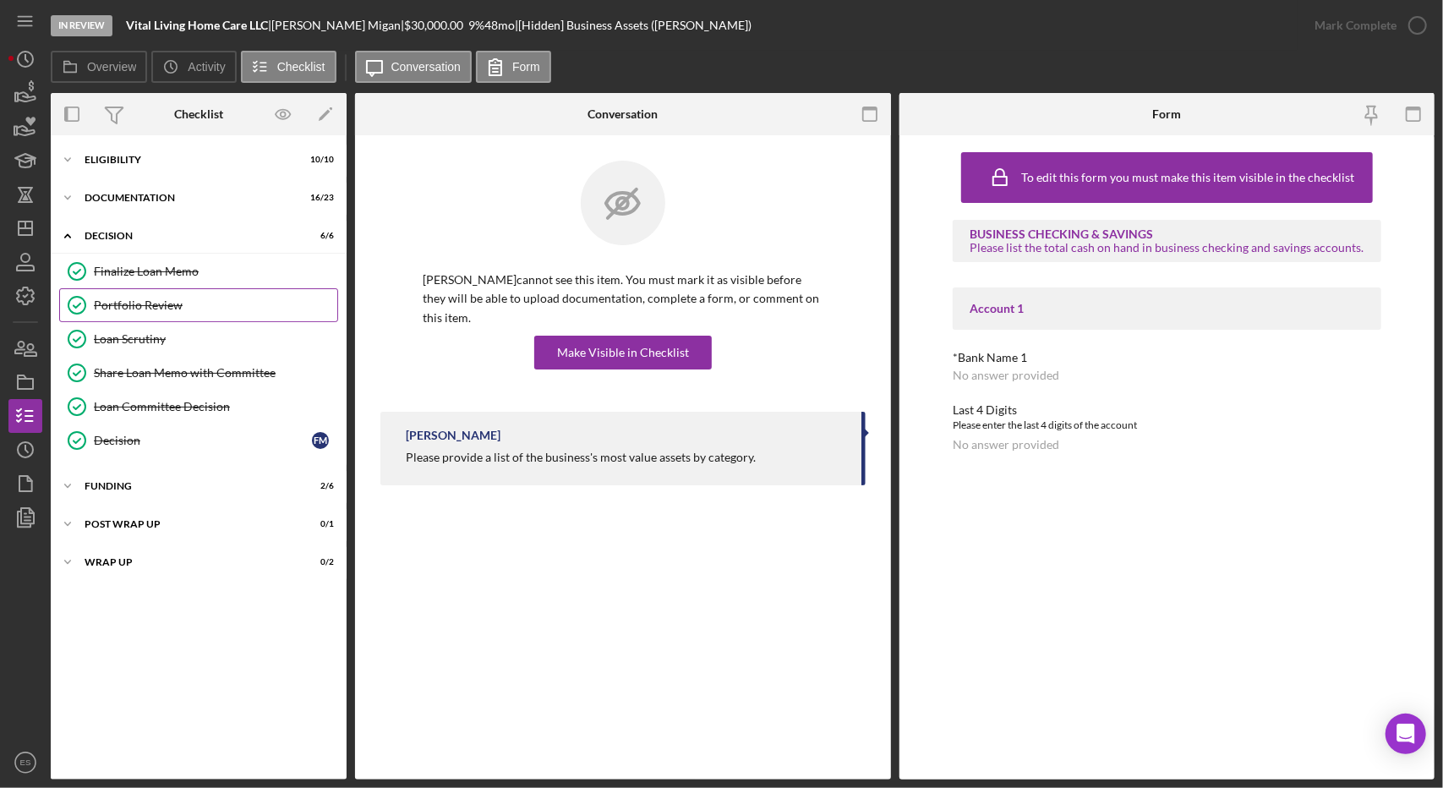
click at [189, 317] on link "Portfolio Review Portfolio Review" at bounding box center [198, 305] width 279 height 34
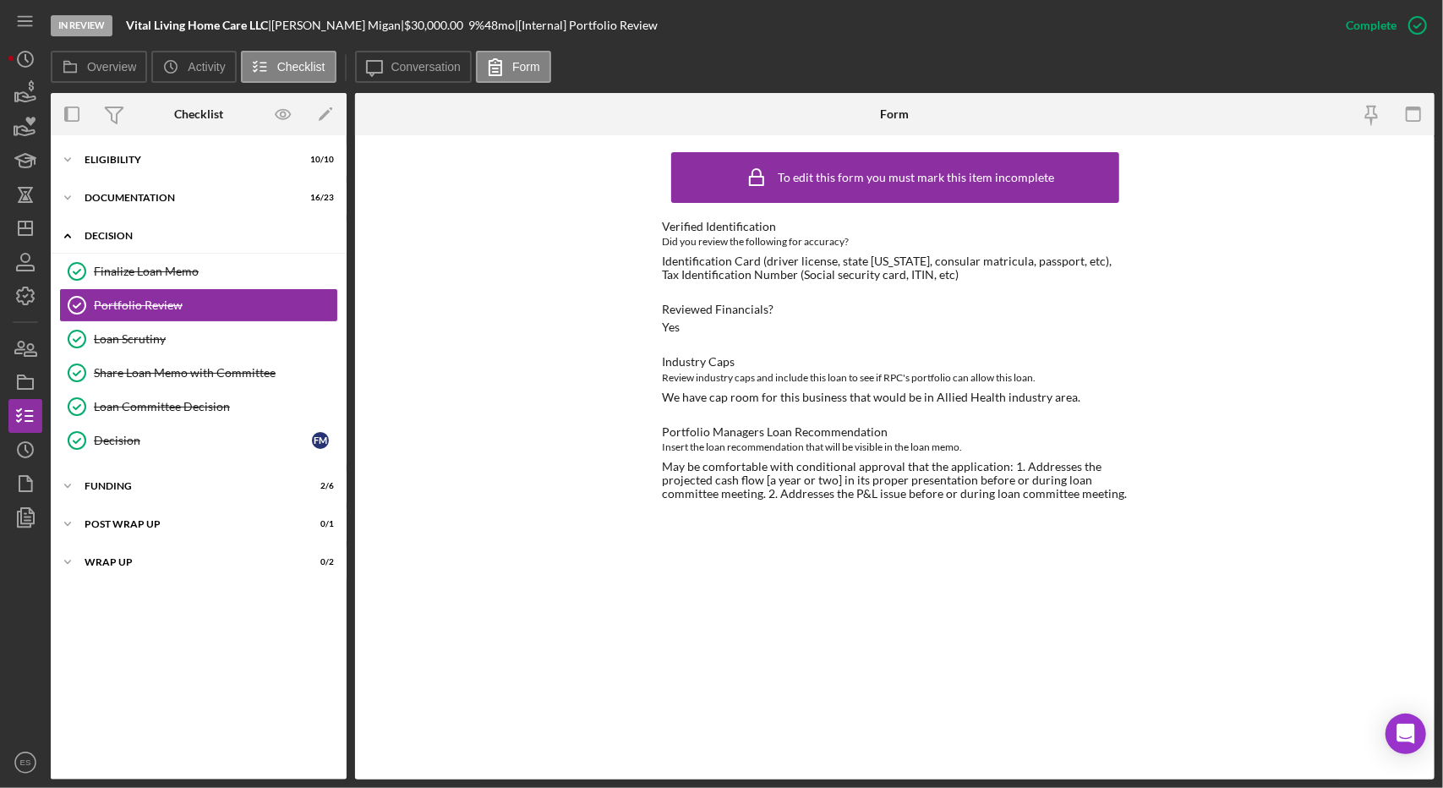
click at [101, 234] on div "Decision" at bounding box center [205, 236] width 241 height 10
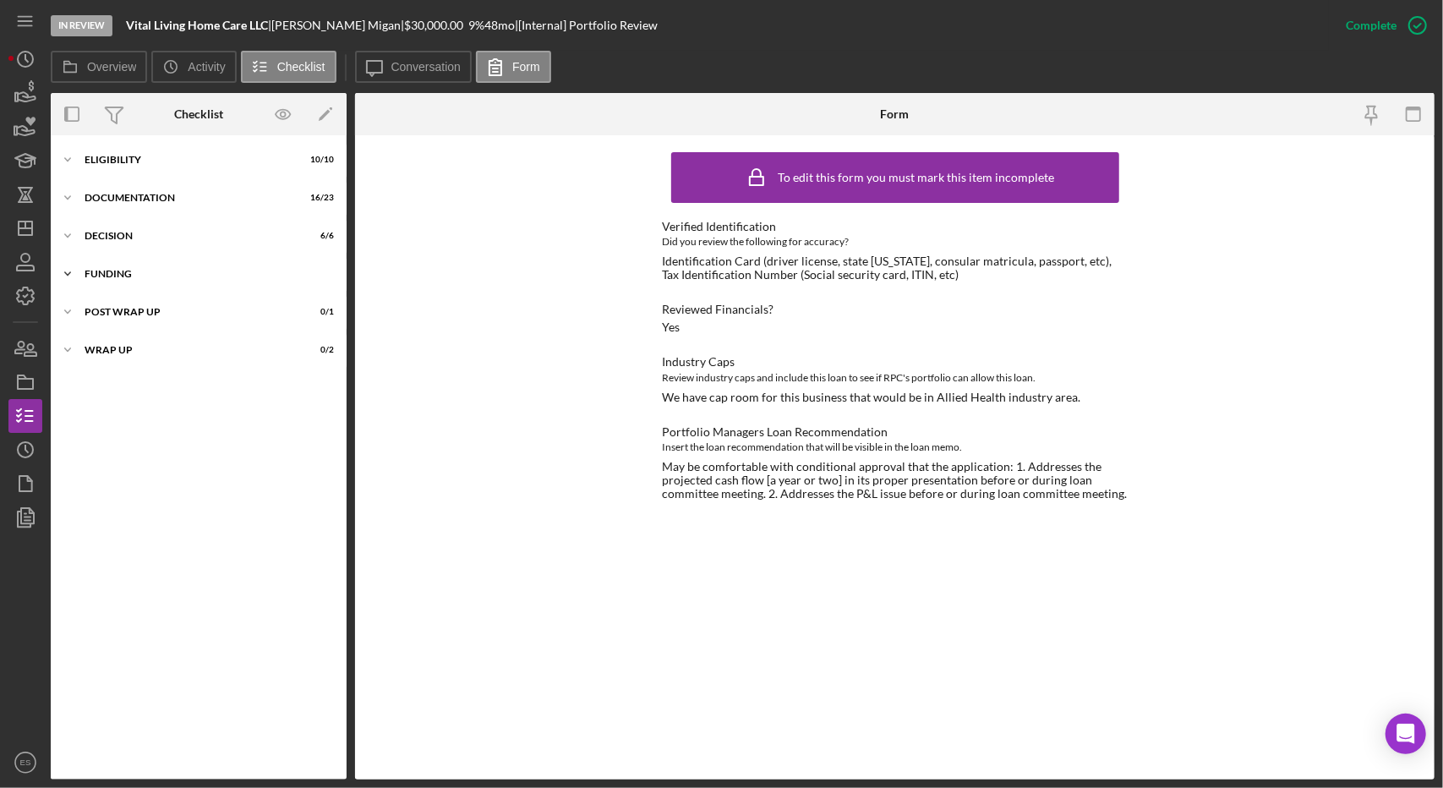
click at [114, 267] on div "Icon/Expander Funding 2 / 6" at bounding box center [199, 274] width 296 height 34
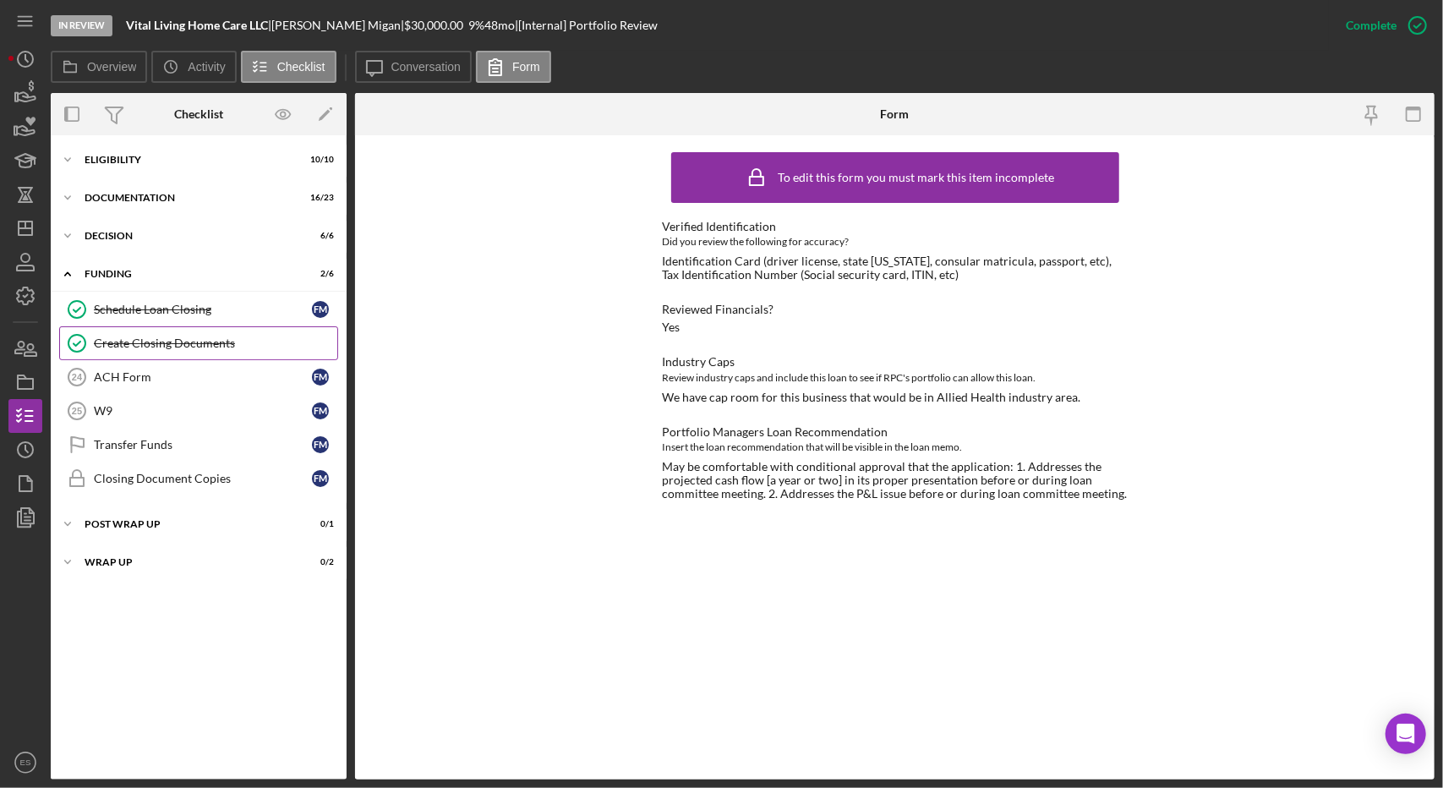
click at [152, 351] on link "Create Closing Documents Create Closing Documents" at bounding box center [198, 343] width 279 height 34
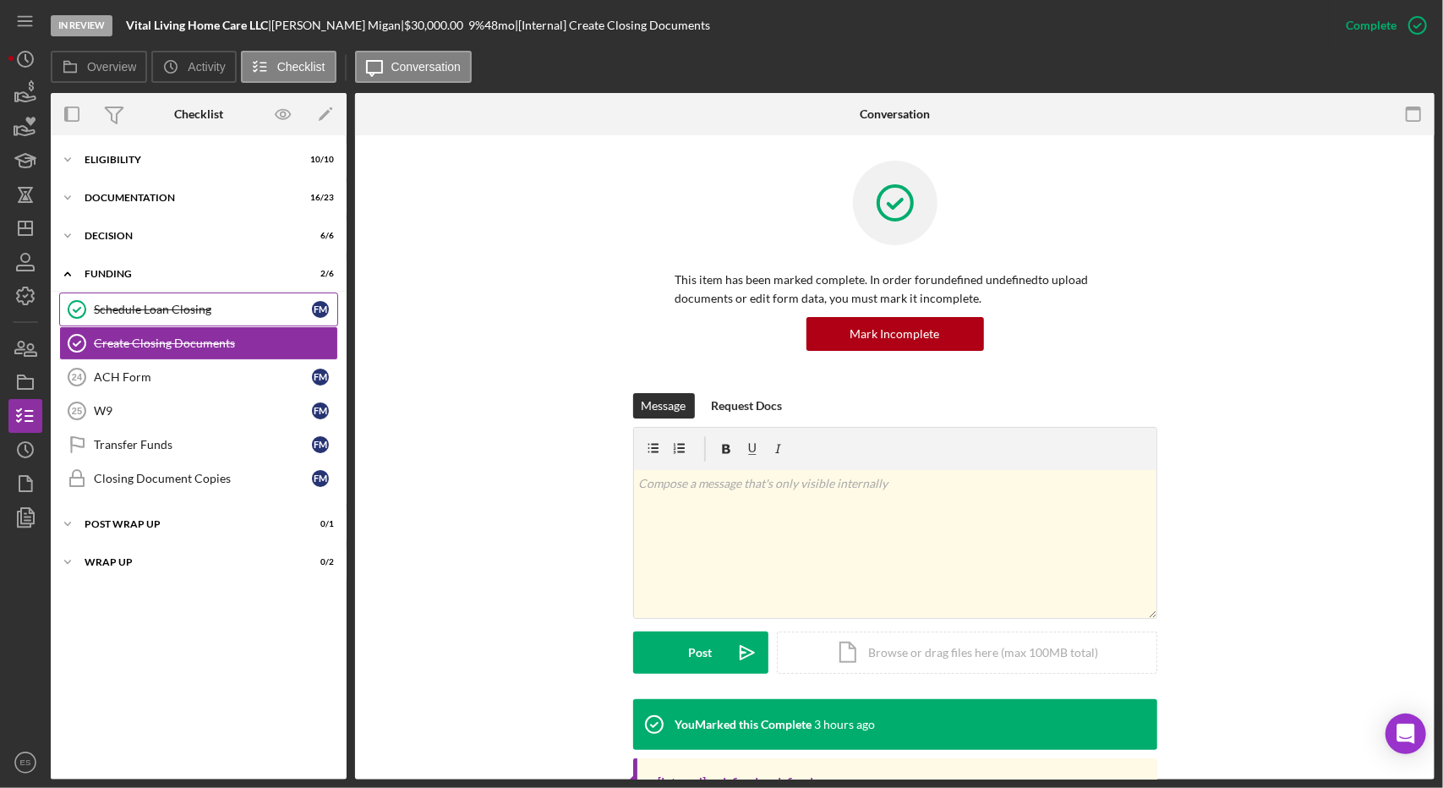
click at [132, 315] on link "Schedule Loan Closing Schedule Loan Closing F M" at bounding box center [198, 310] width 279 height 34
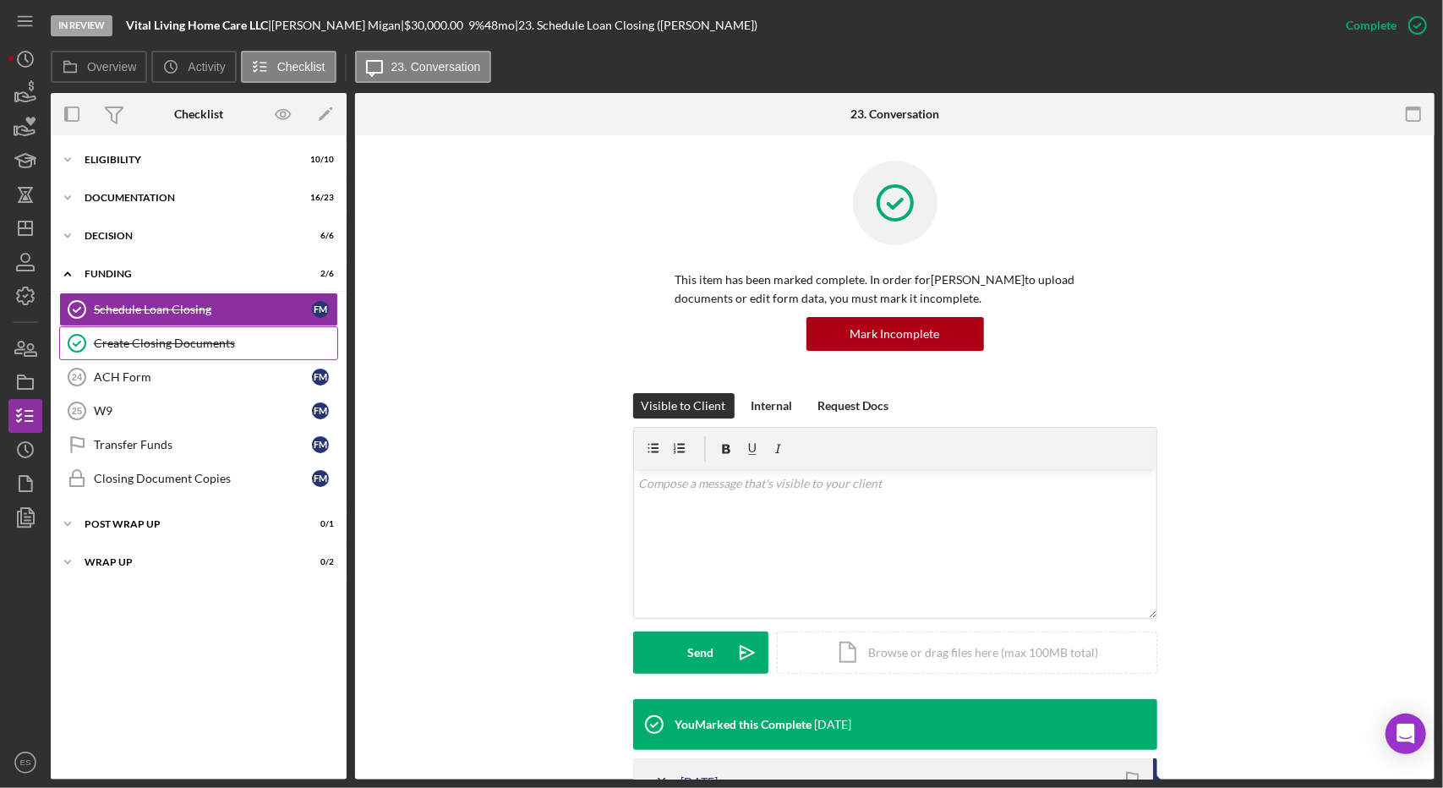
click at [209, 338] on div "Create Closing Documents" at bounding box center [215, 343] width 243 height 14
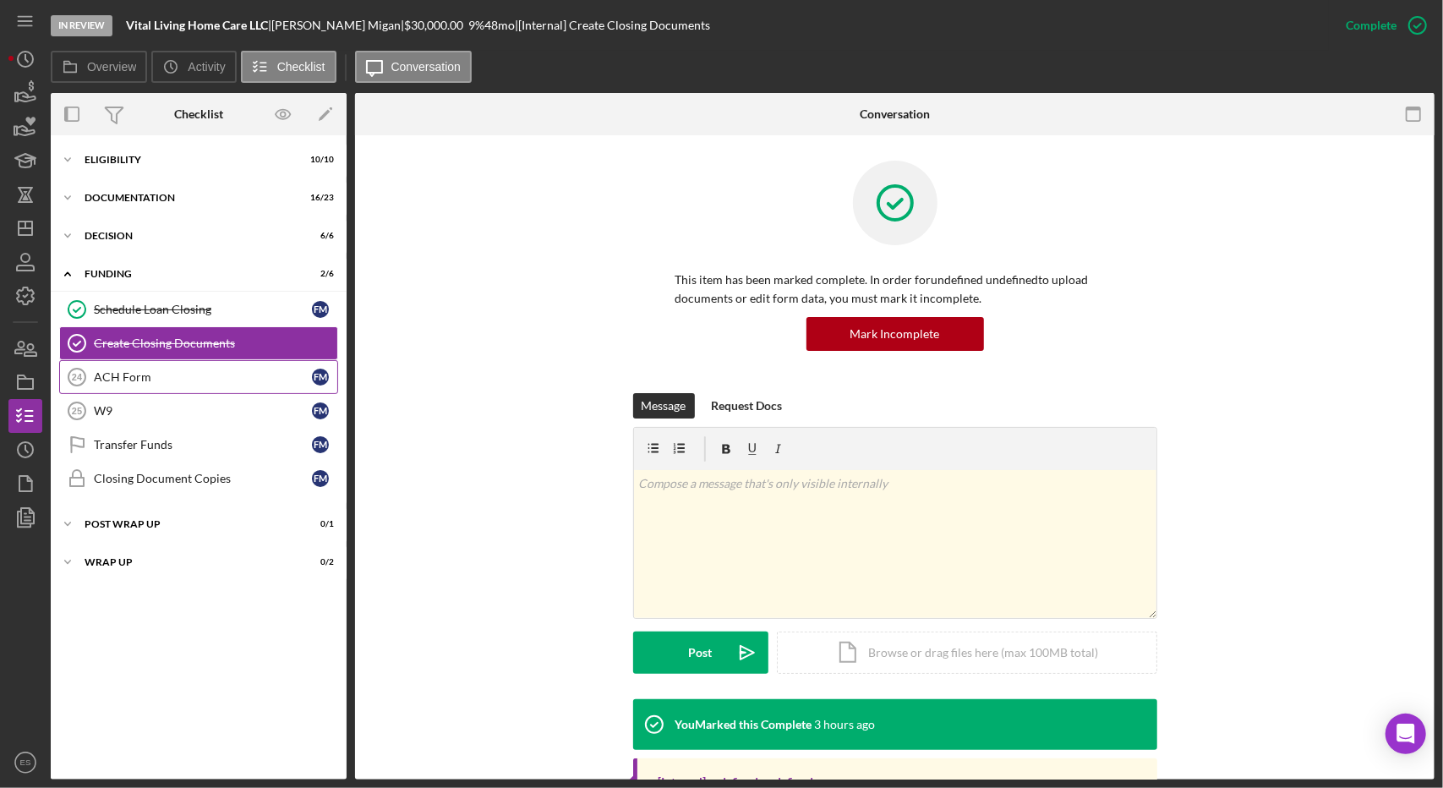
click at [122, 376] on div "ACH Form" at bounding box center [203, 377] width 218 height 14
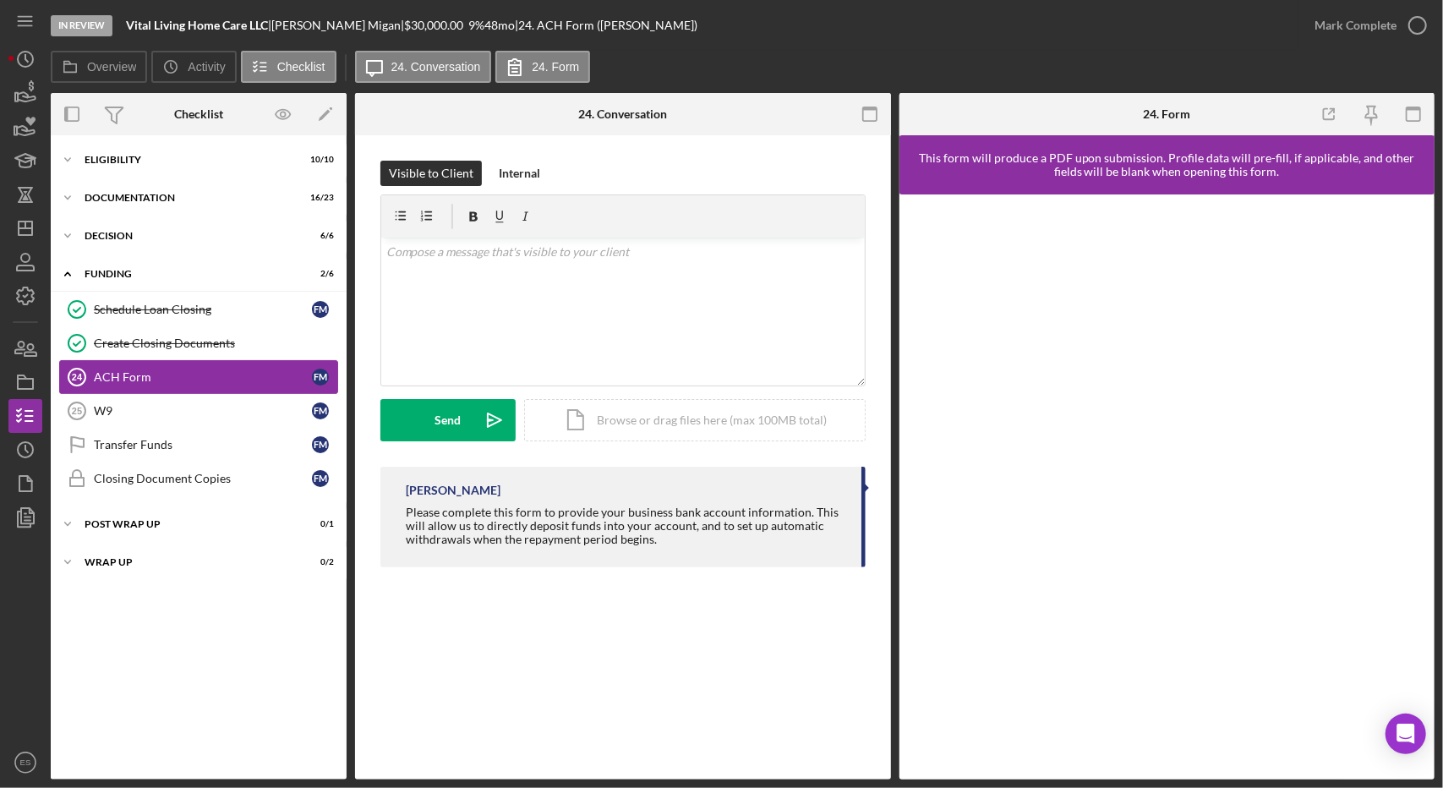
click at [183, 386] on link "ACH Form 24 ACH Form F M" at bounding box center [198, 377] width 279 height 34
click at [166, 398] on link "W9 25 W9 F M" at bounding box center [198, 411] width 279 height 34
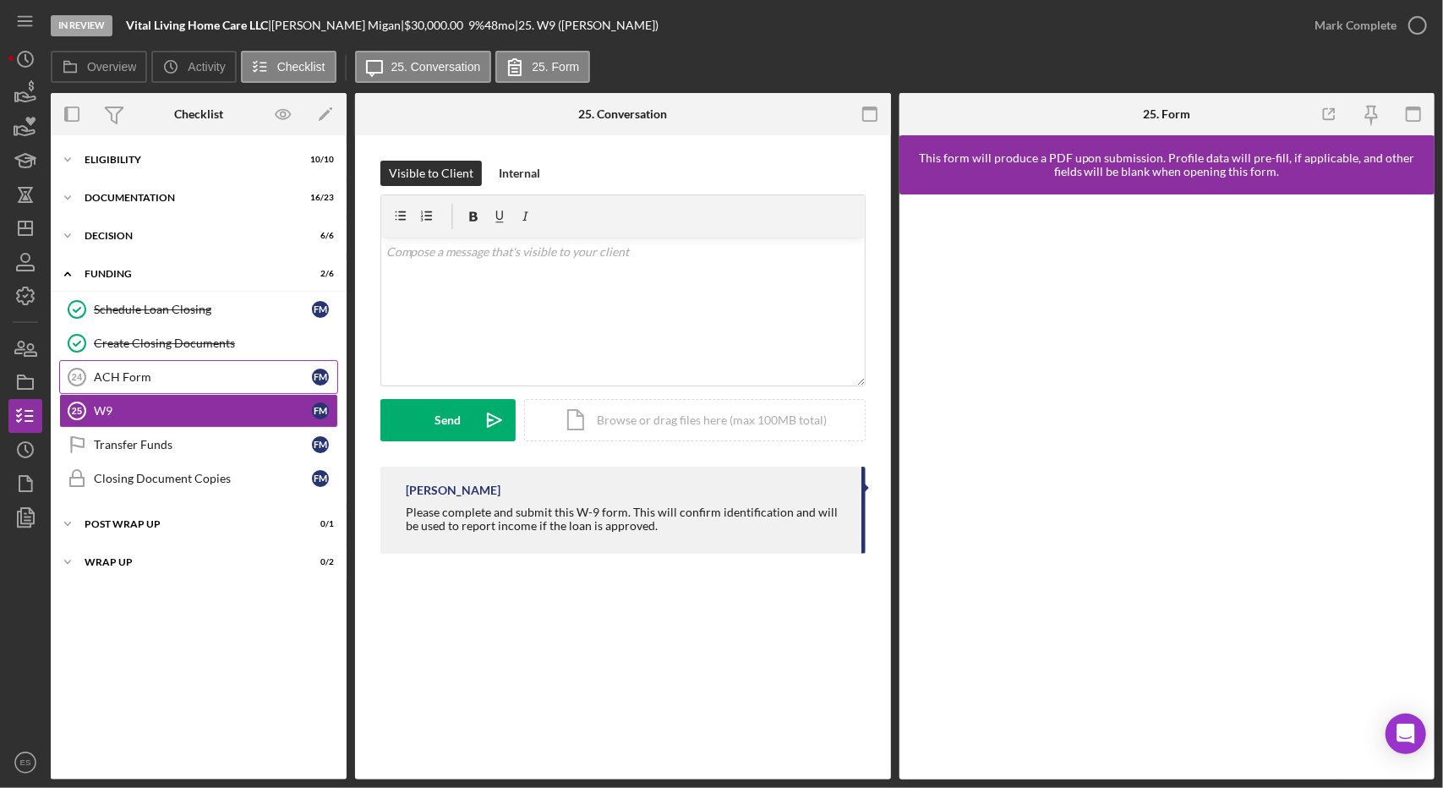
click at [191, 380] on div "ACH Form" at bounding box center [203, 377] width 218 height 14
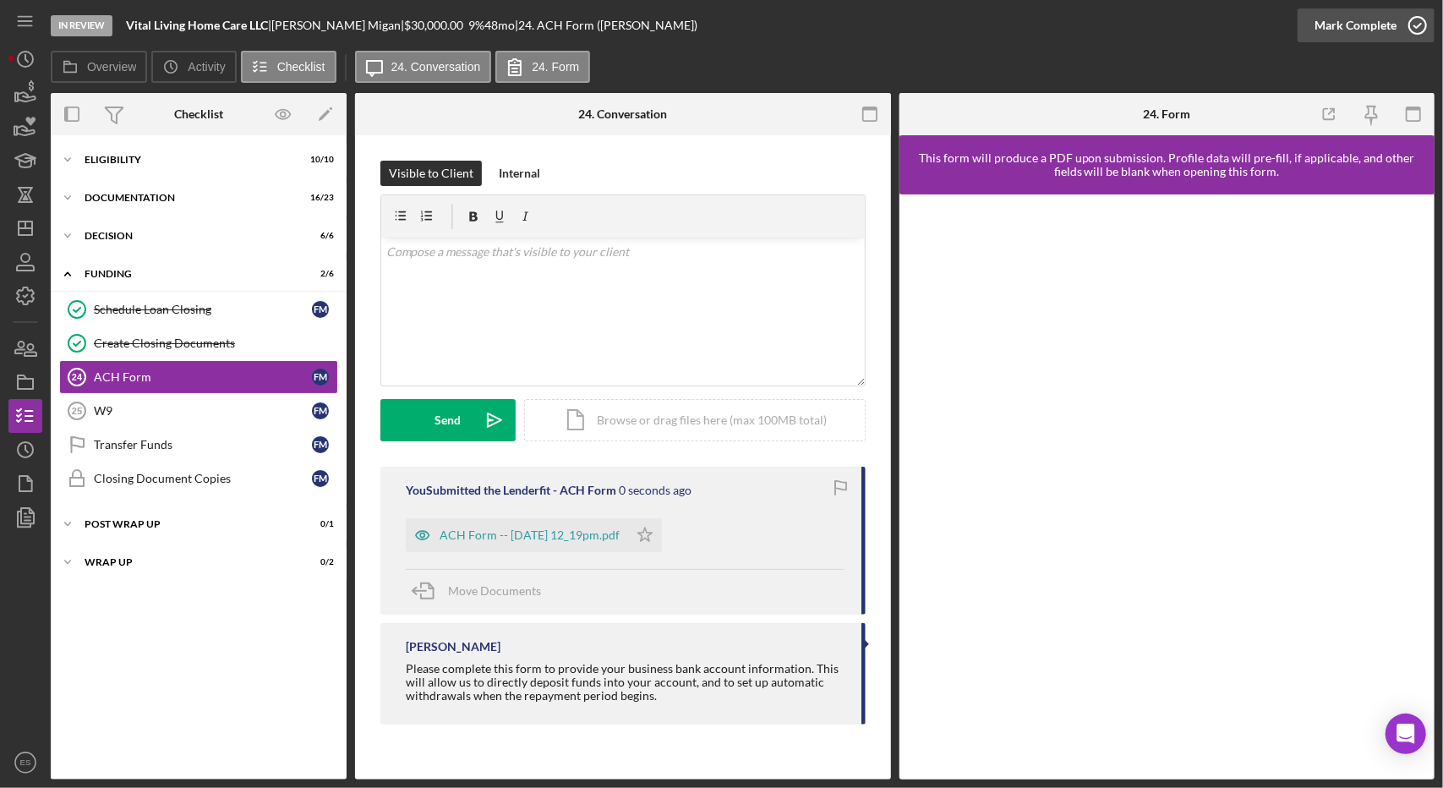
click at [1364, 27] on div "Mark Complete" at bounding box center [1356, 25] width 82 height 34
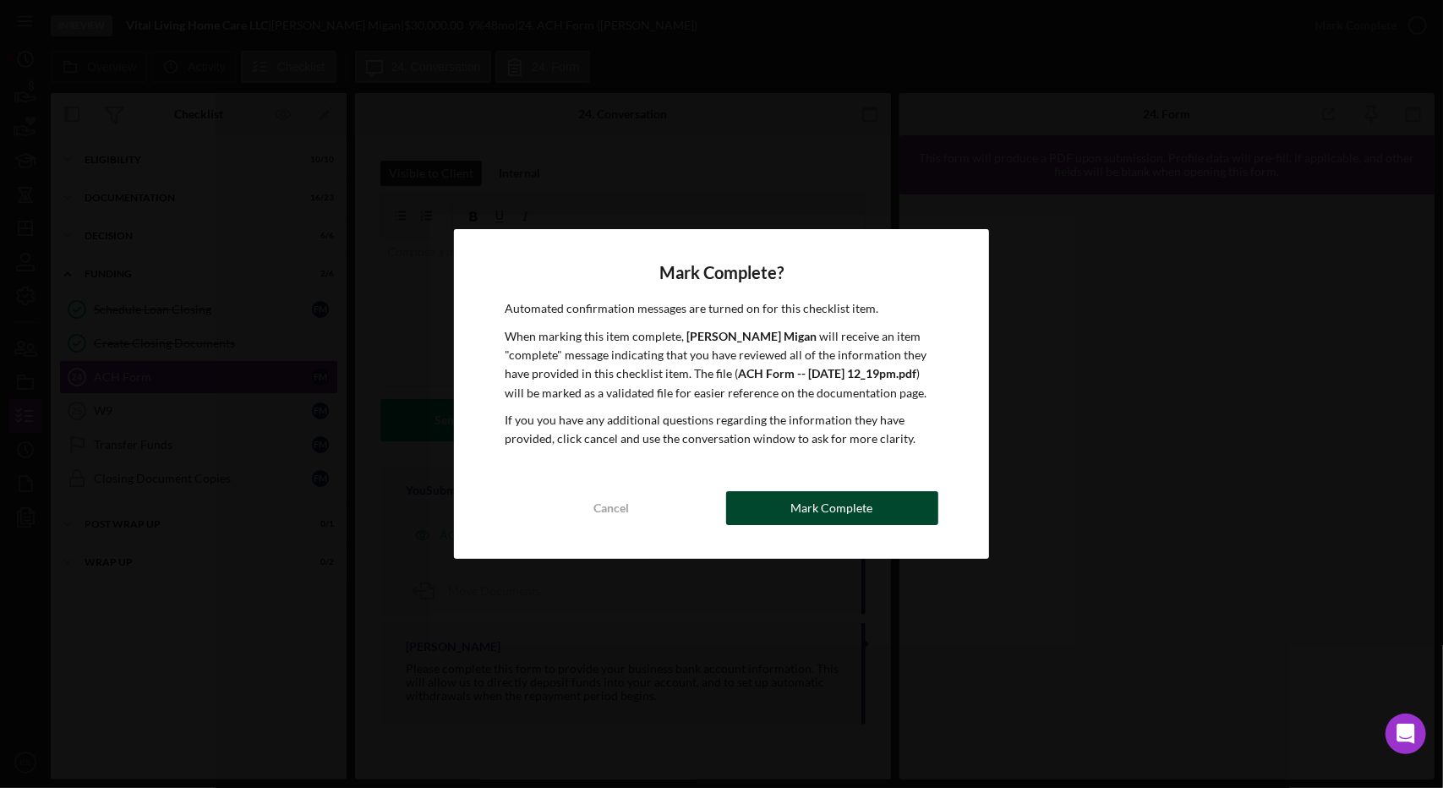
click at [884, 508] on button "Mark Complete" at bounding box center [832, 508] width 212 height 34
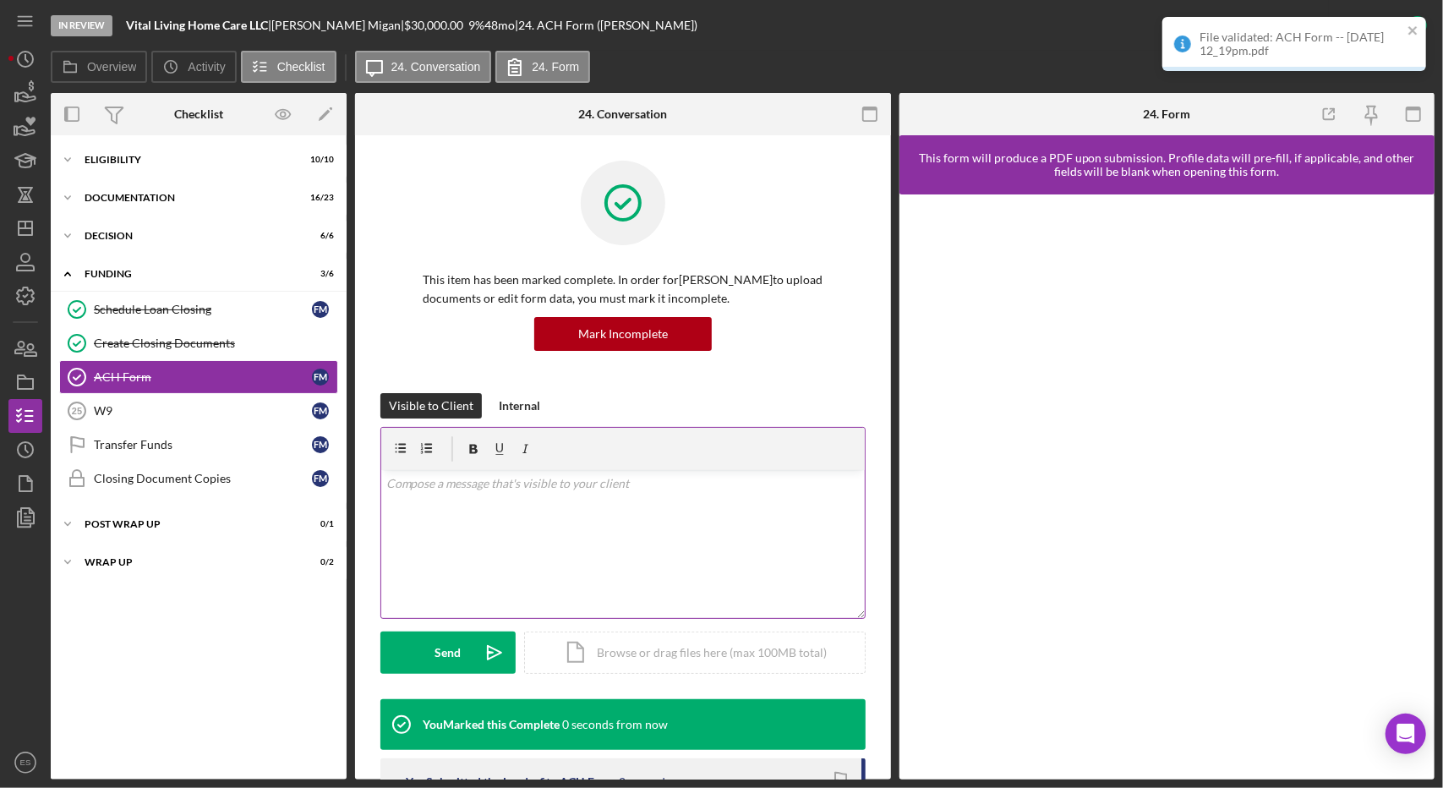
scroll to position [269, 0]
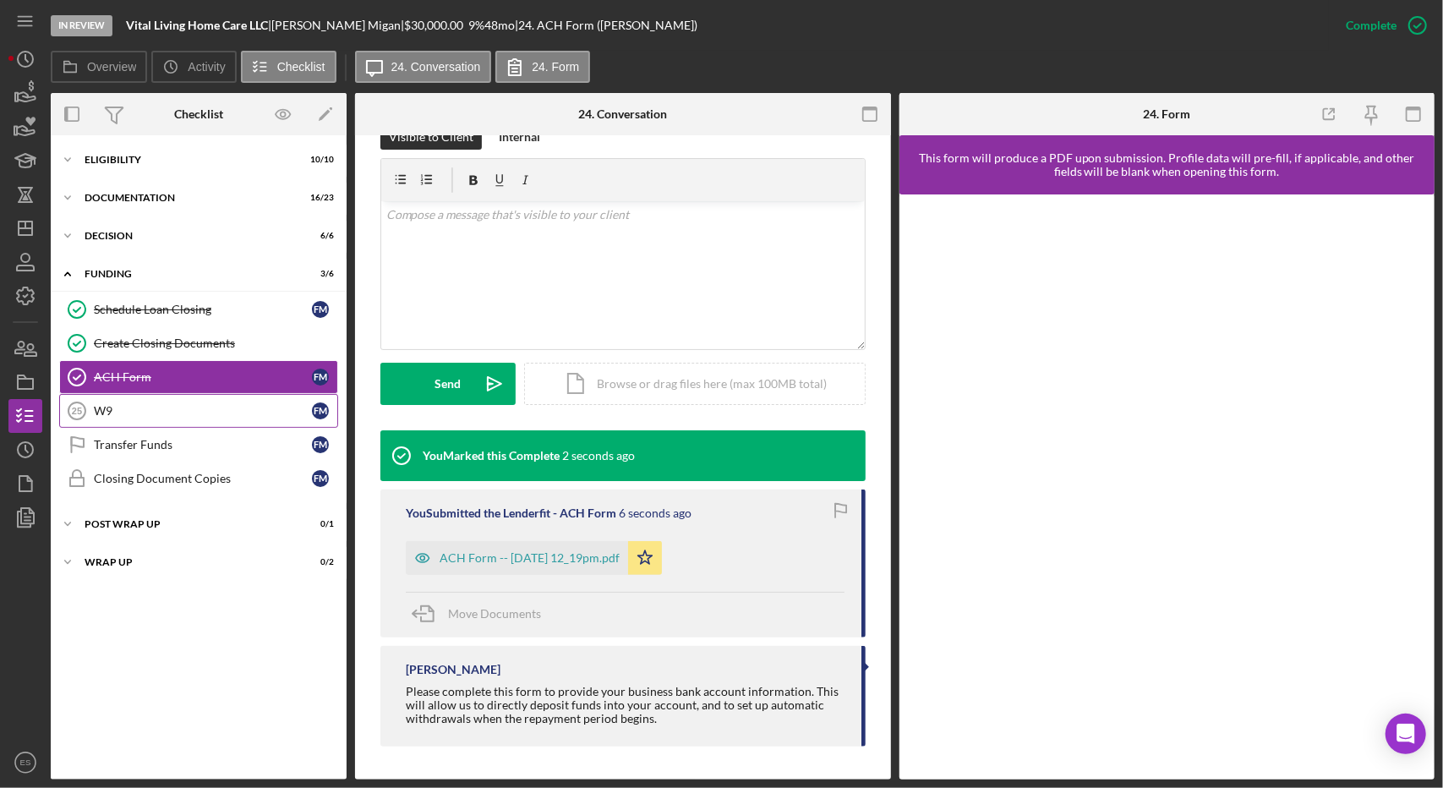
click at [156, 398] on link "W9 25 W9 F M" at bounding box center [198, 411] width 279 height 34
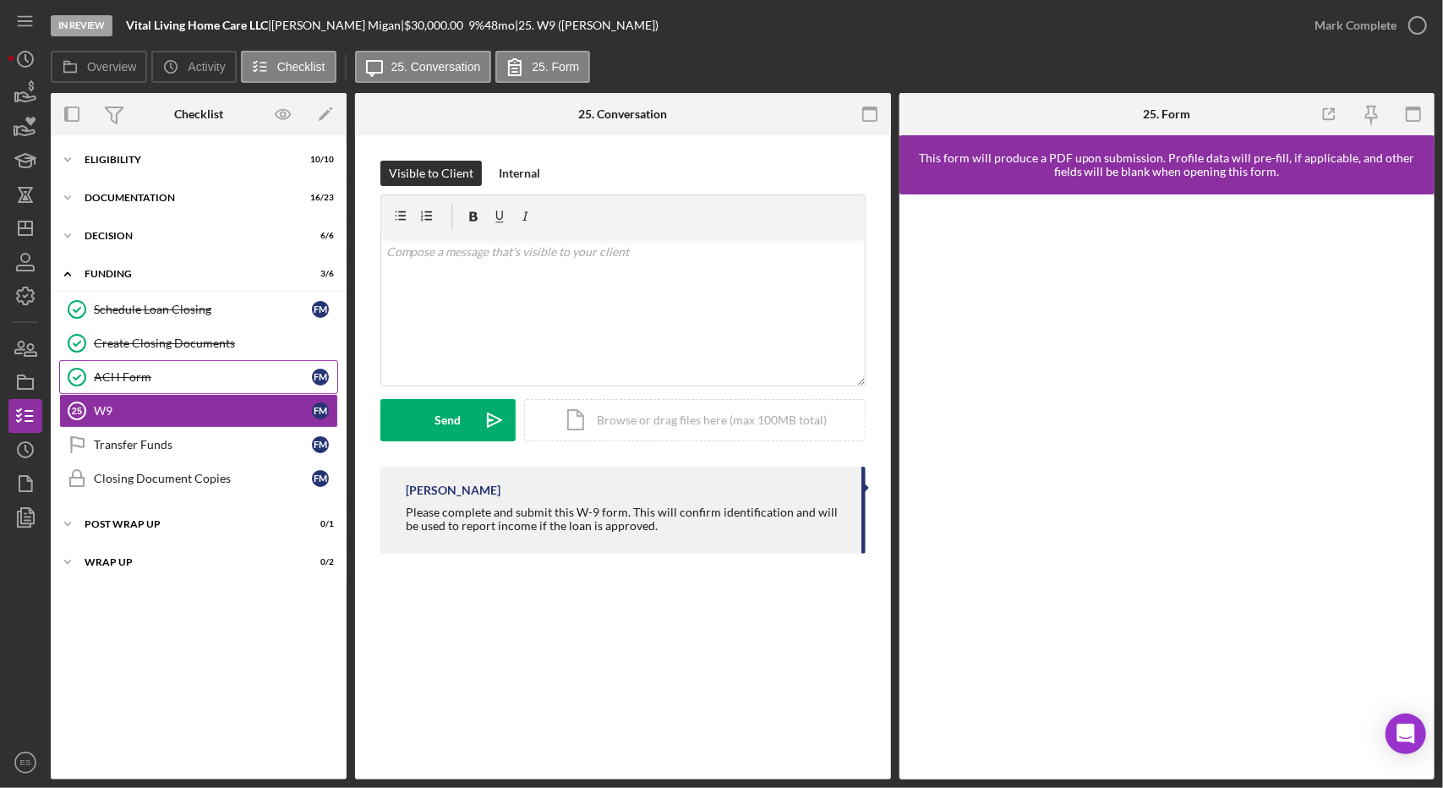
click at [197, 370] on div "ACH Form" at bounding box center [203, 377] width 218 height 14
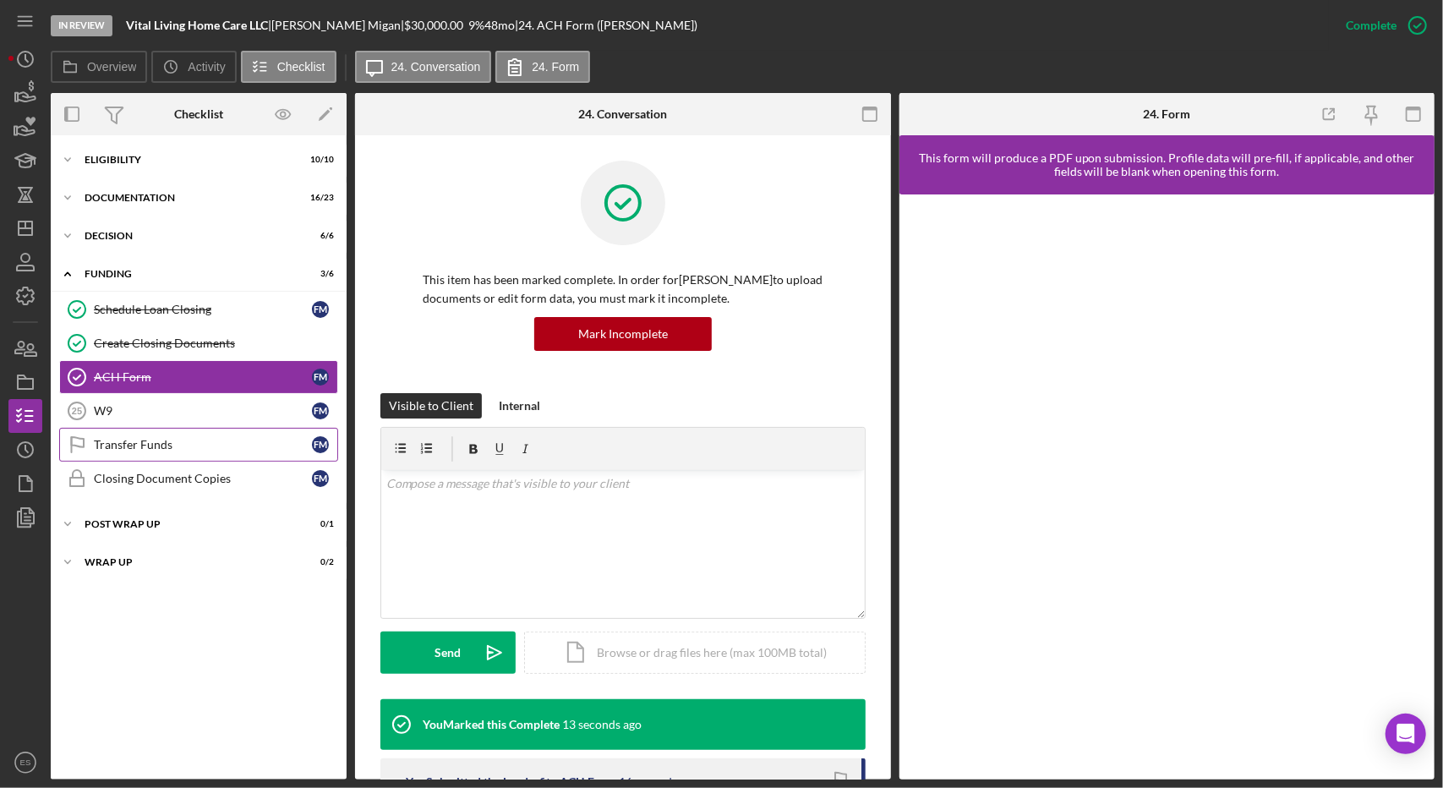
click at [172, 447] on div "Transfer Funds" at bounding box center [203, 445] width 218 height 14
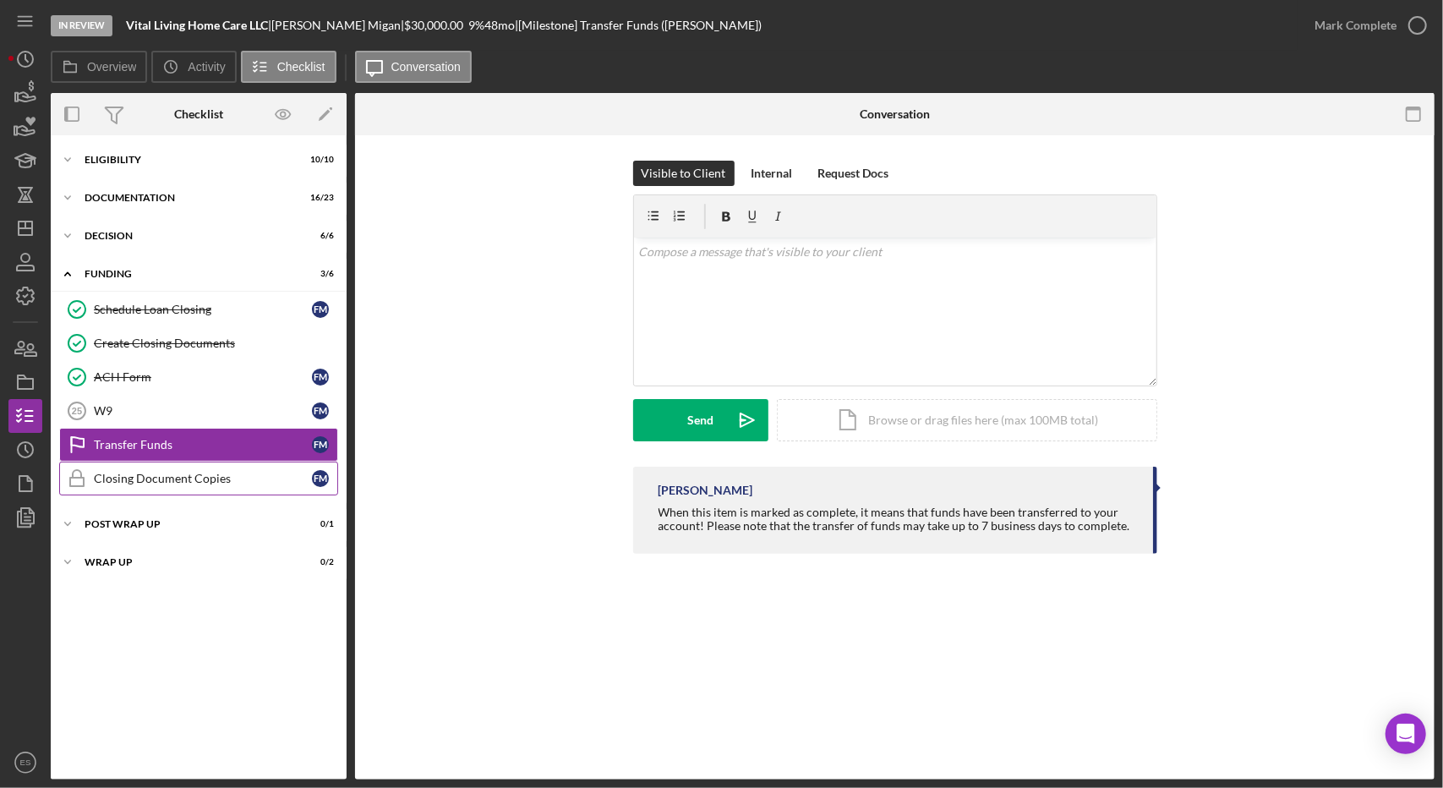
click at [177, 472] on div "Closing Document Copies" at bounding box center [203, 479] width 218 height 14
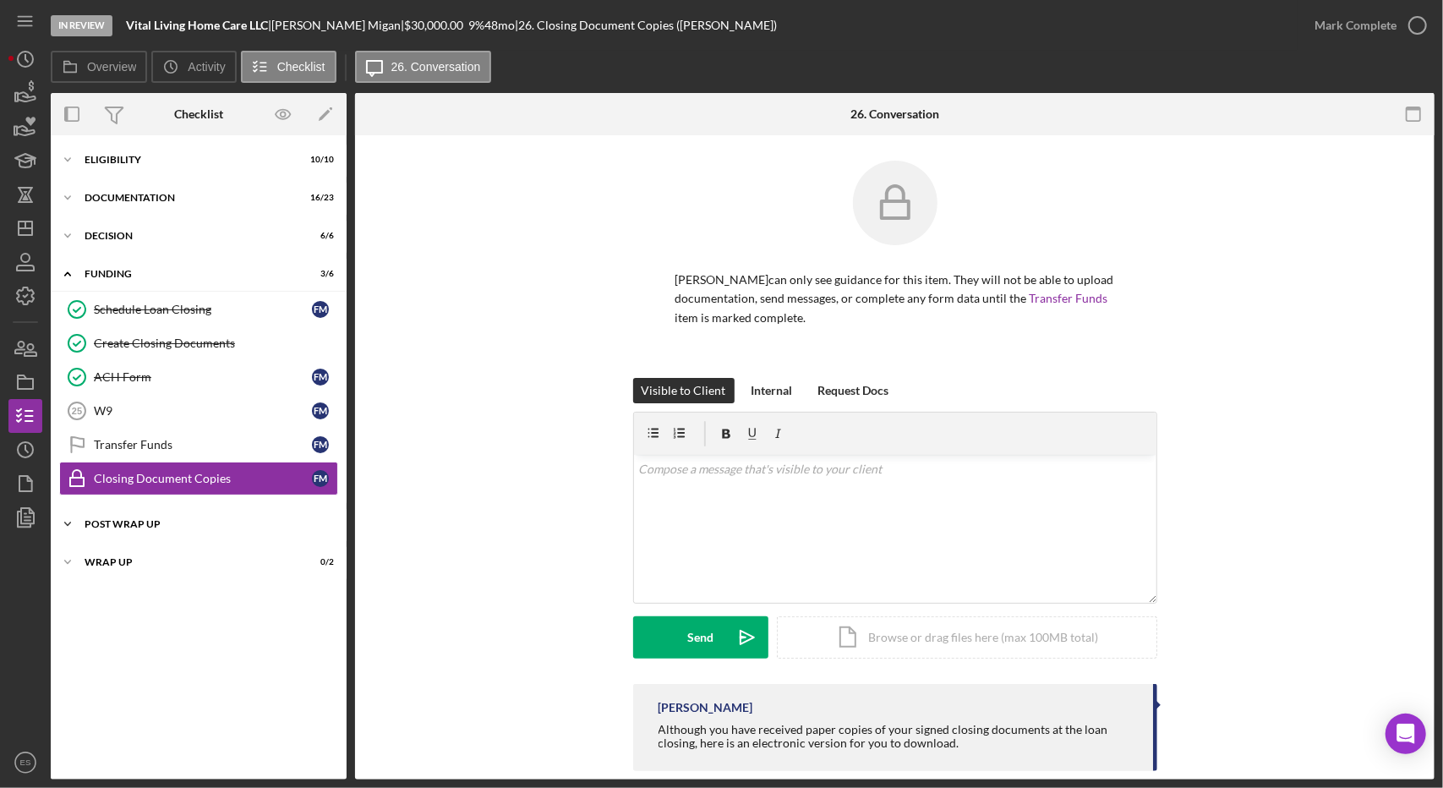
click at [136, 533] on div "Icon/Expander Post Wrap Up 0 / 1" at bounding box center [199, 524] width 296 height 34
click at [118, 608] on div "Icon/Expander Wrap up 0 / 2" at bounding box center [199, 605] width 296 height 34
click at [117, 567] on link "Confirm Funds Have Been Received Confirm Funds Have Been Received F M" at bounding box center [198, 560] width 279 height 34
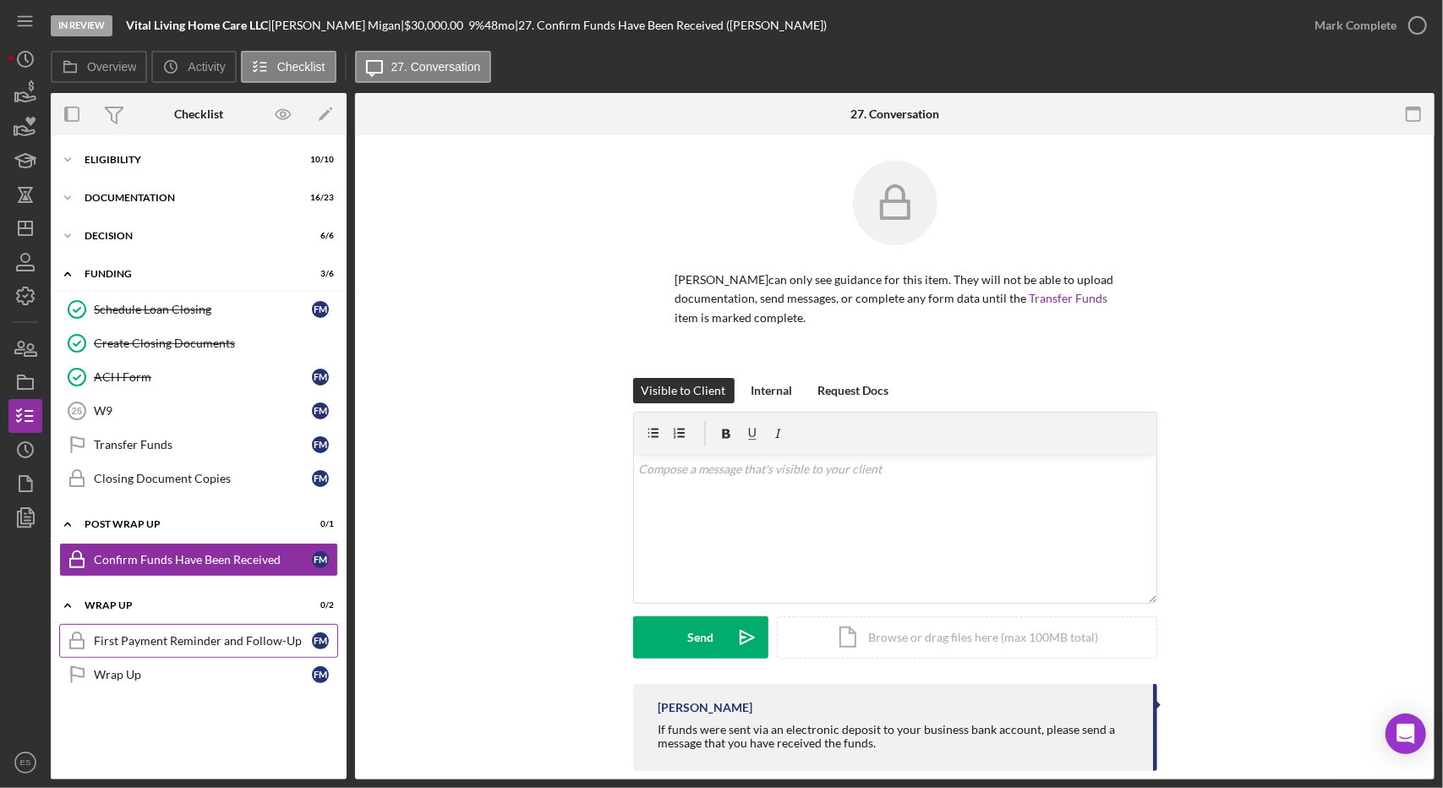
click at [125, 634] on div "First Payment Reminder and Follow-Up" at bounding box center [203, 641] width 218 height 14
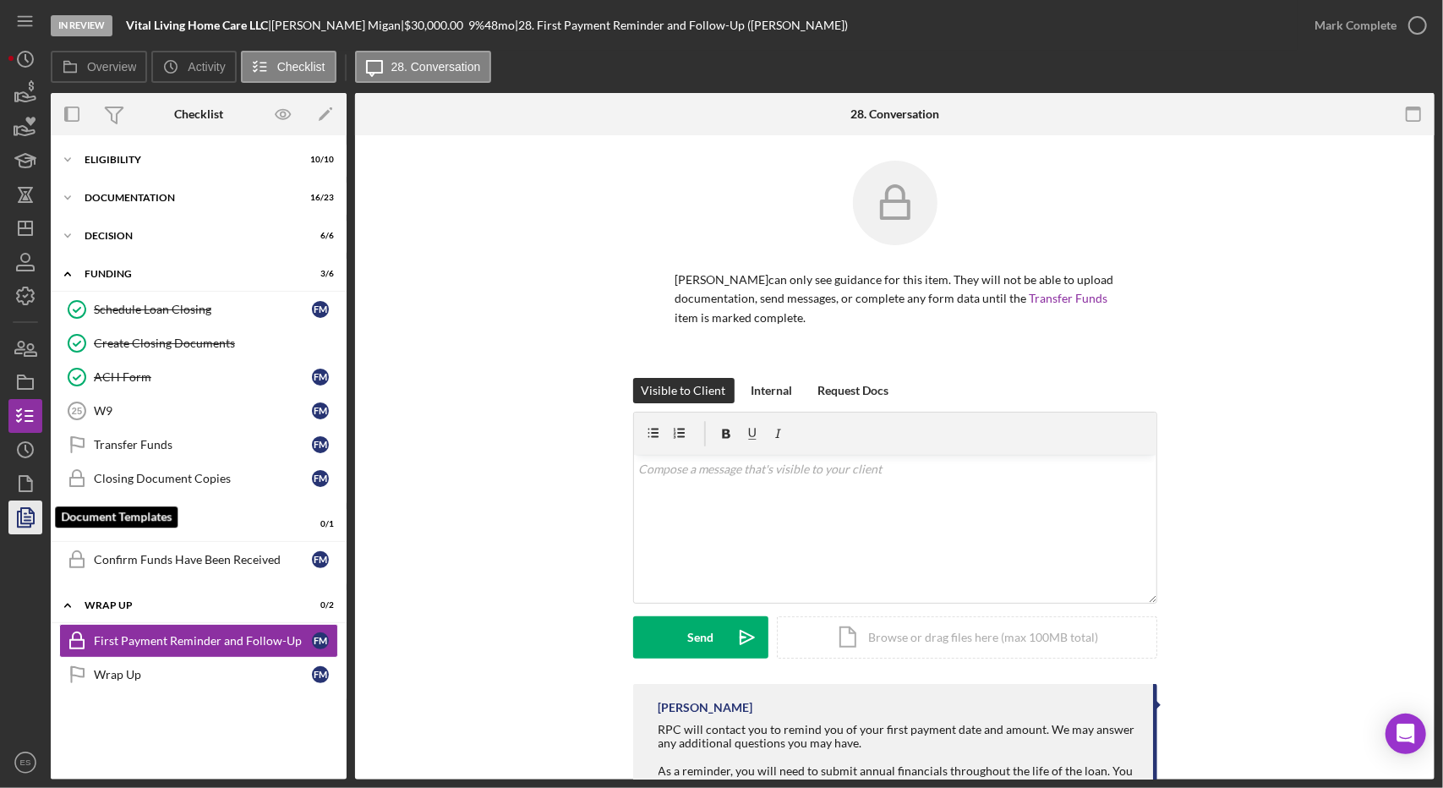
click at [27, 527] on polyline "button" at bounding box center [24, 518] width 13 height 15
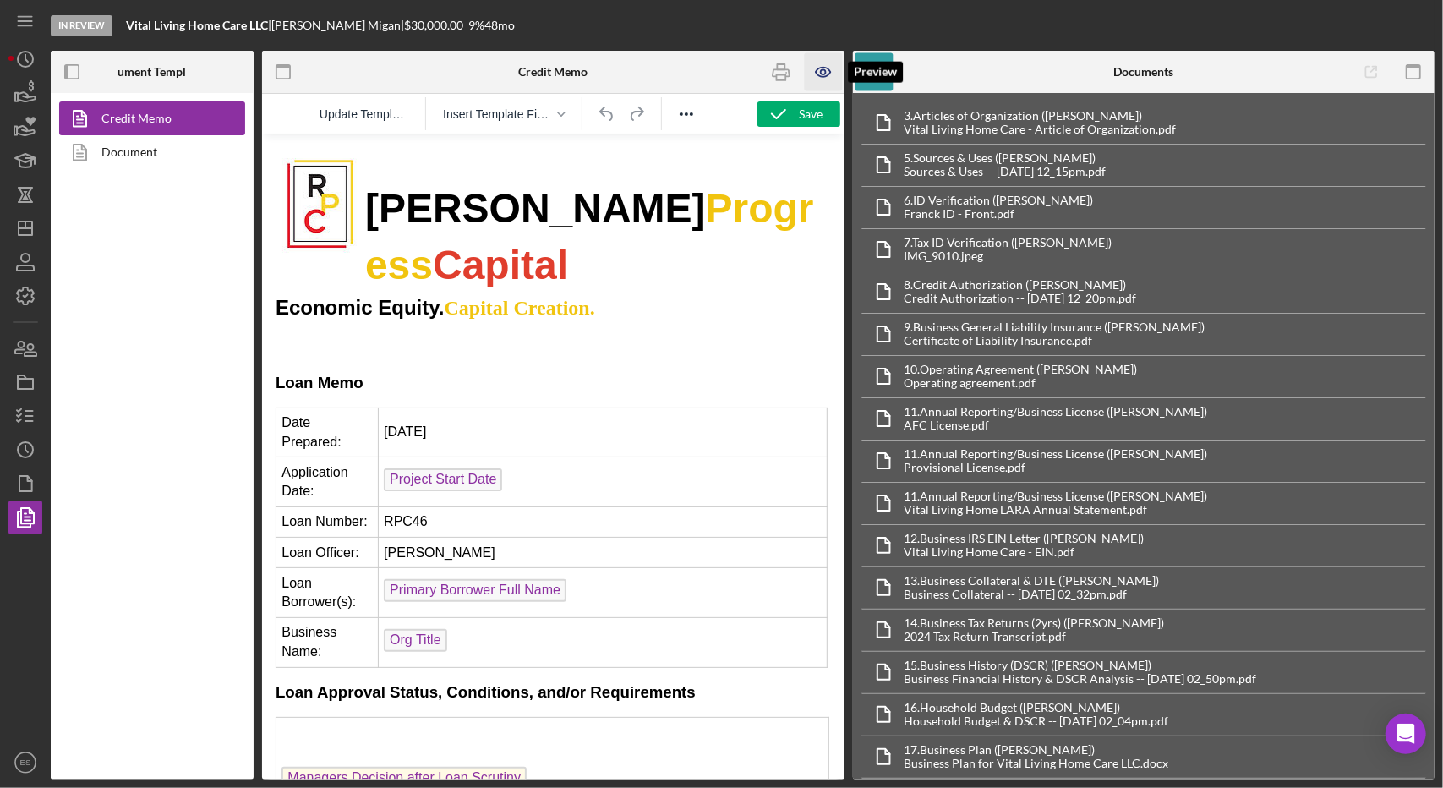
click at [822, 64] on icon "button" at bounding box center [823, 72] width 38 height 38
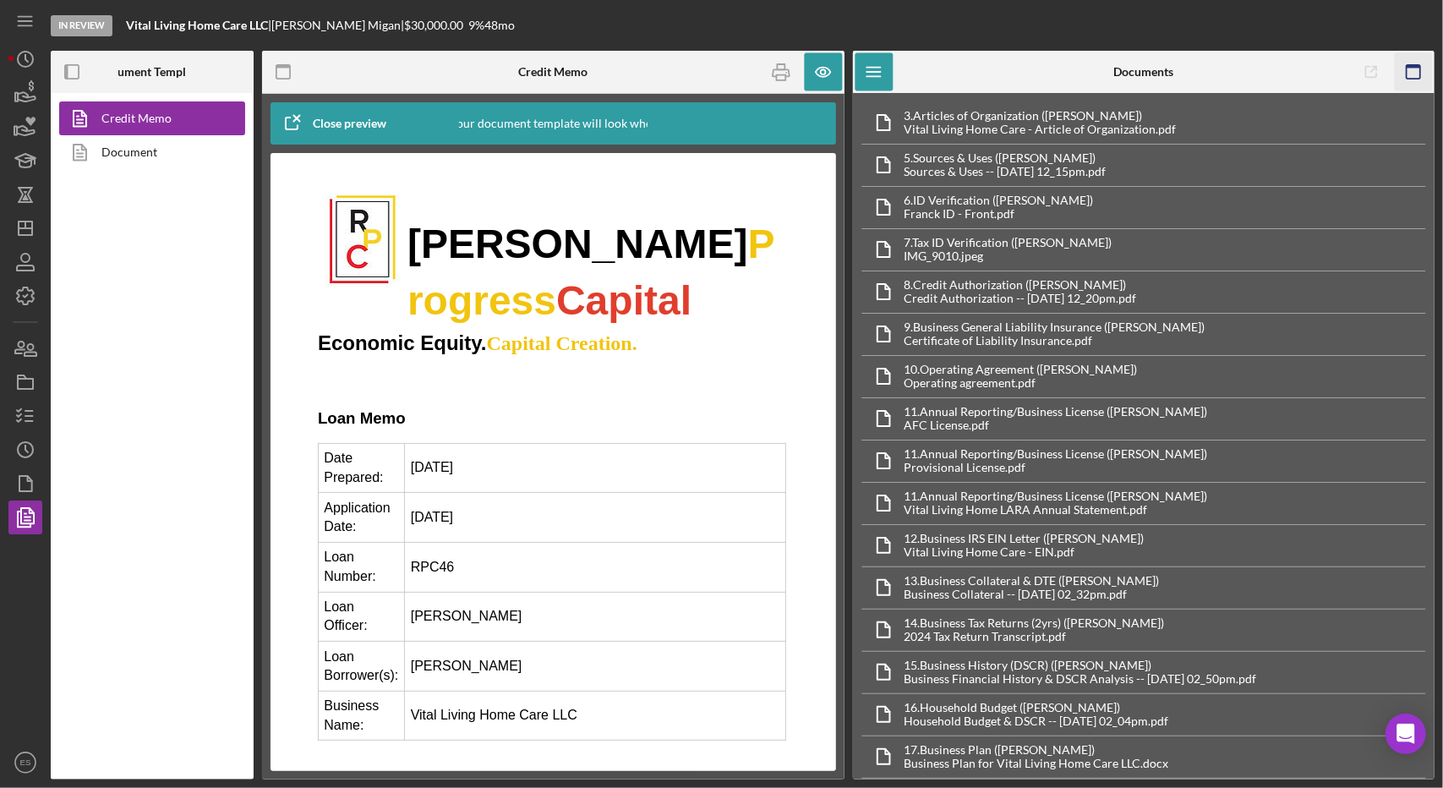
click at [1407, 74] on rect "button" at bounding box center [1414, 72] width 14 height 14
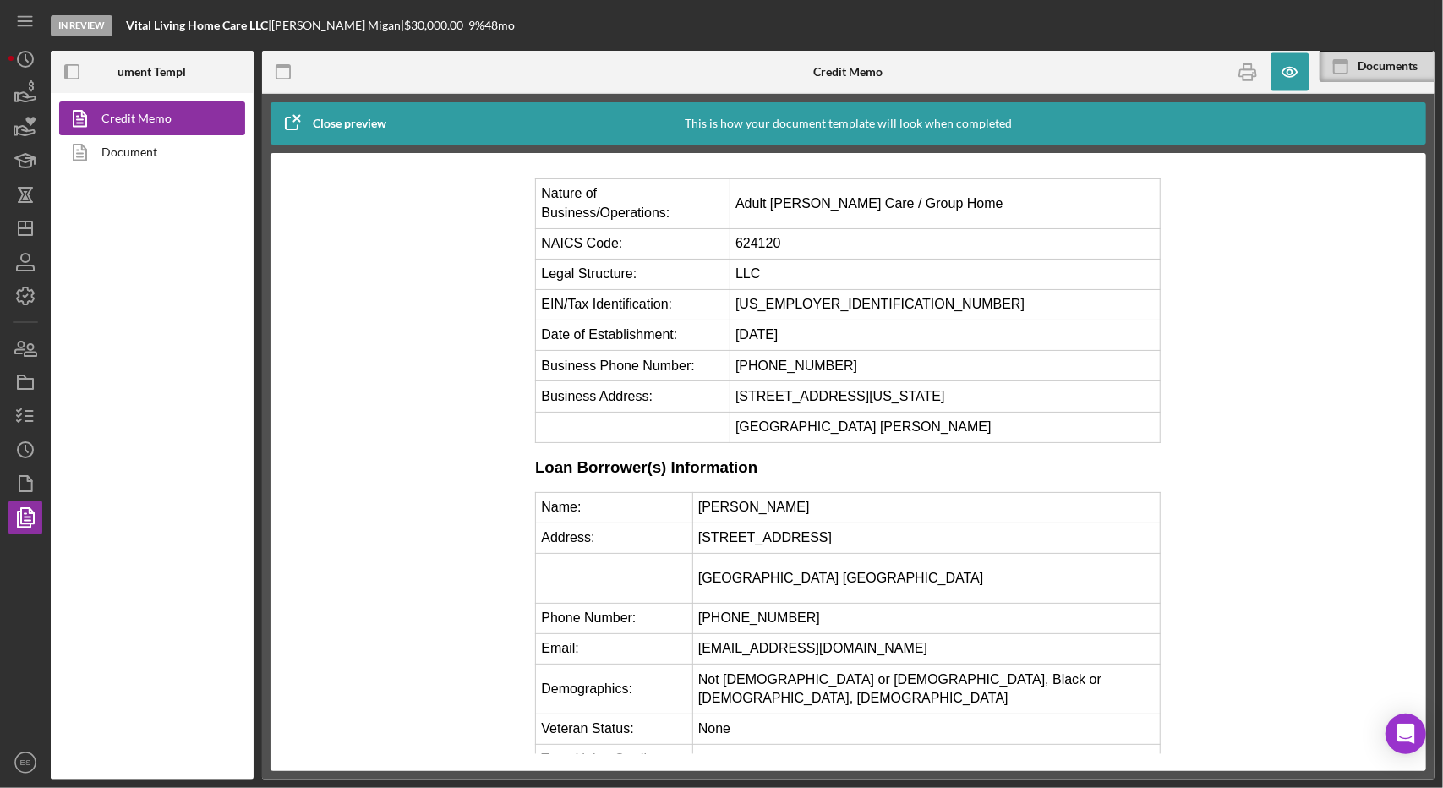
scroll to position [1513, 0]
drag, startPoint x: 796, startPoint y: 498, endPoint x: 690, endPoint y: 498, distance: 106.5
click at [692, 600] on td "[PHONE_NUMBER]" at bounding box center [926, 615] width 468 height 30
copy td "[PHONE_NUMBER]"
click at [350, 598] on div at bounding box center [848, 462] width 1088 height 584
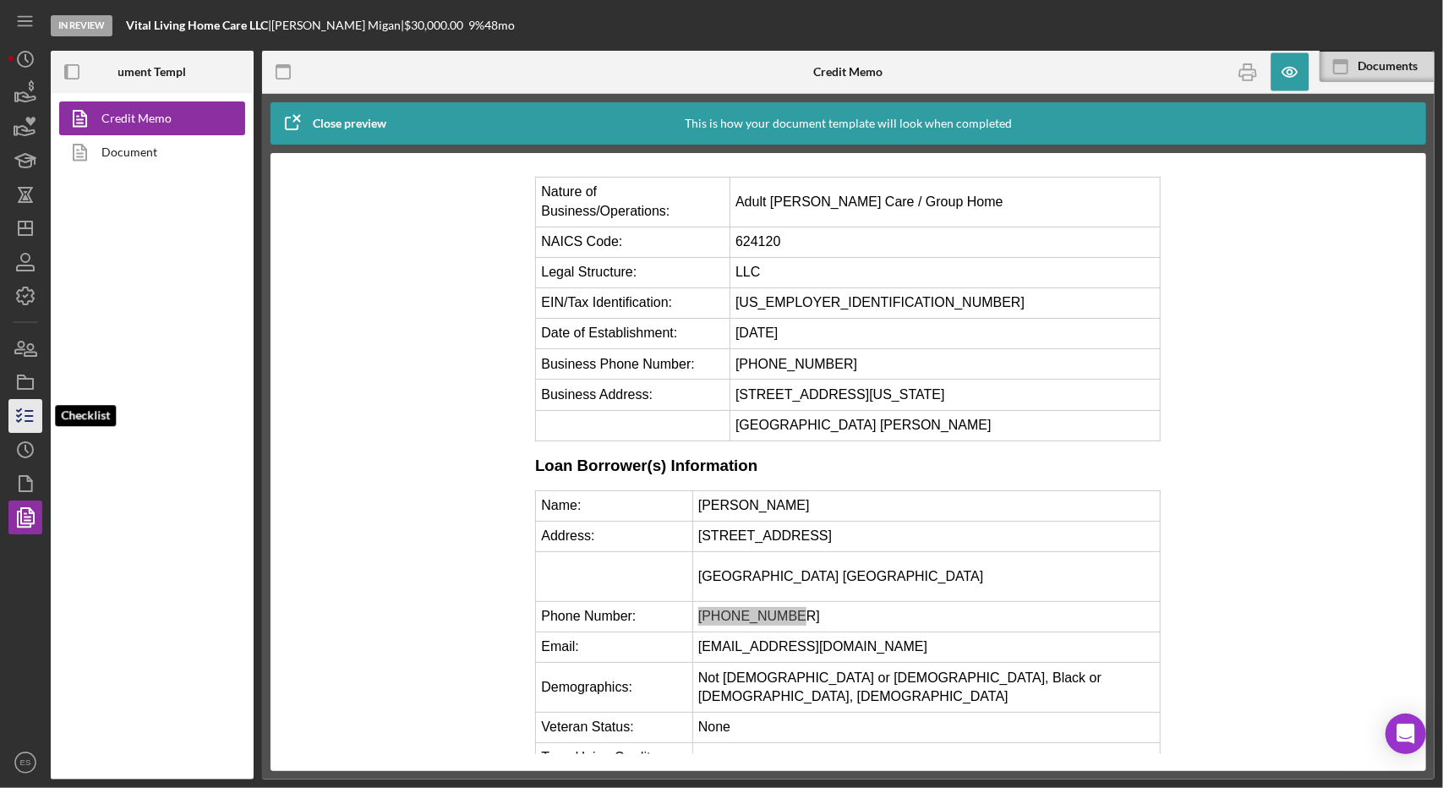
click at [30, 416] on line "button" at bounding box center [29, 416] width 8 height 0
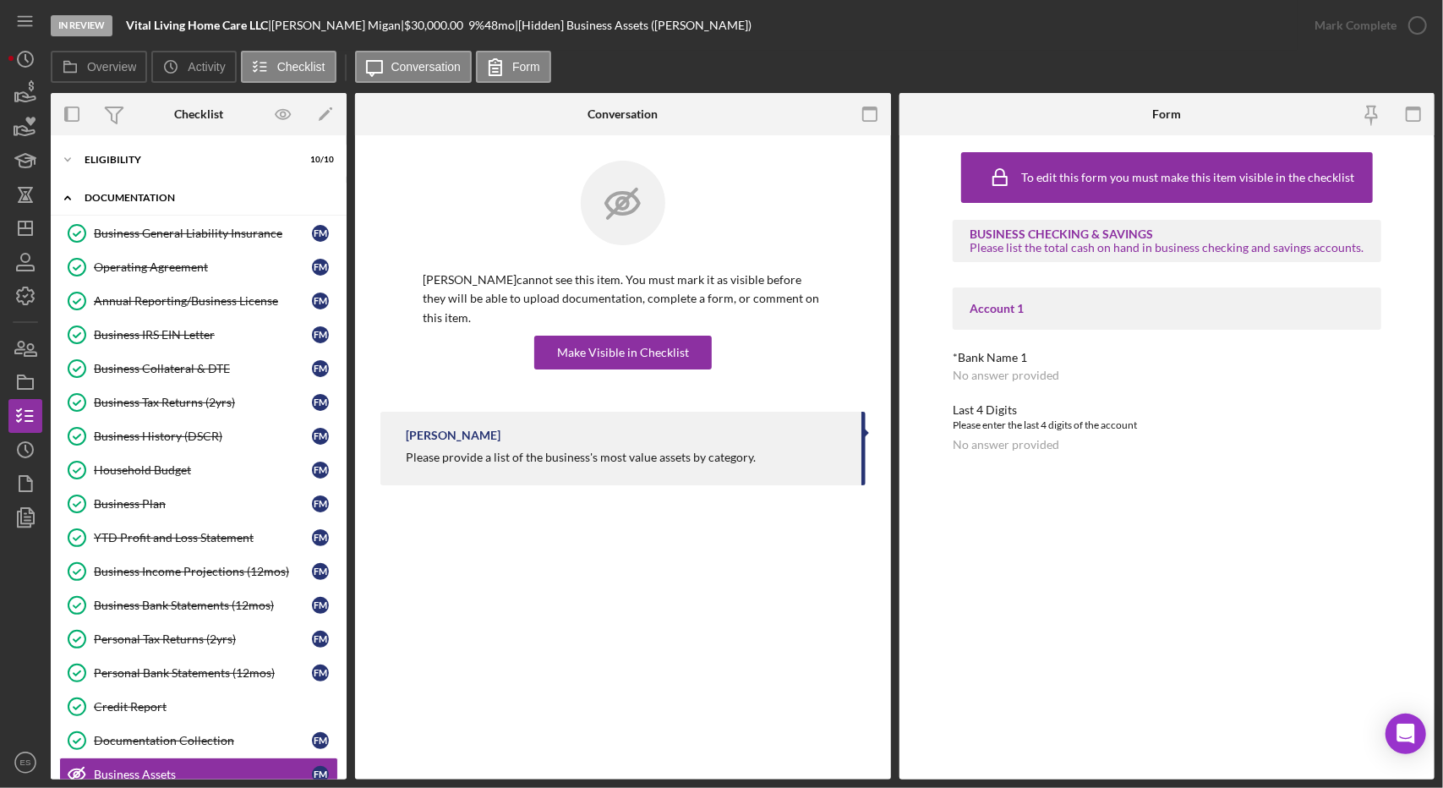
click at [126, 190] on div "Icon/Expander Documentation 16 / 23" at bounding box center [199, 198] width 296 height 35
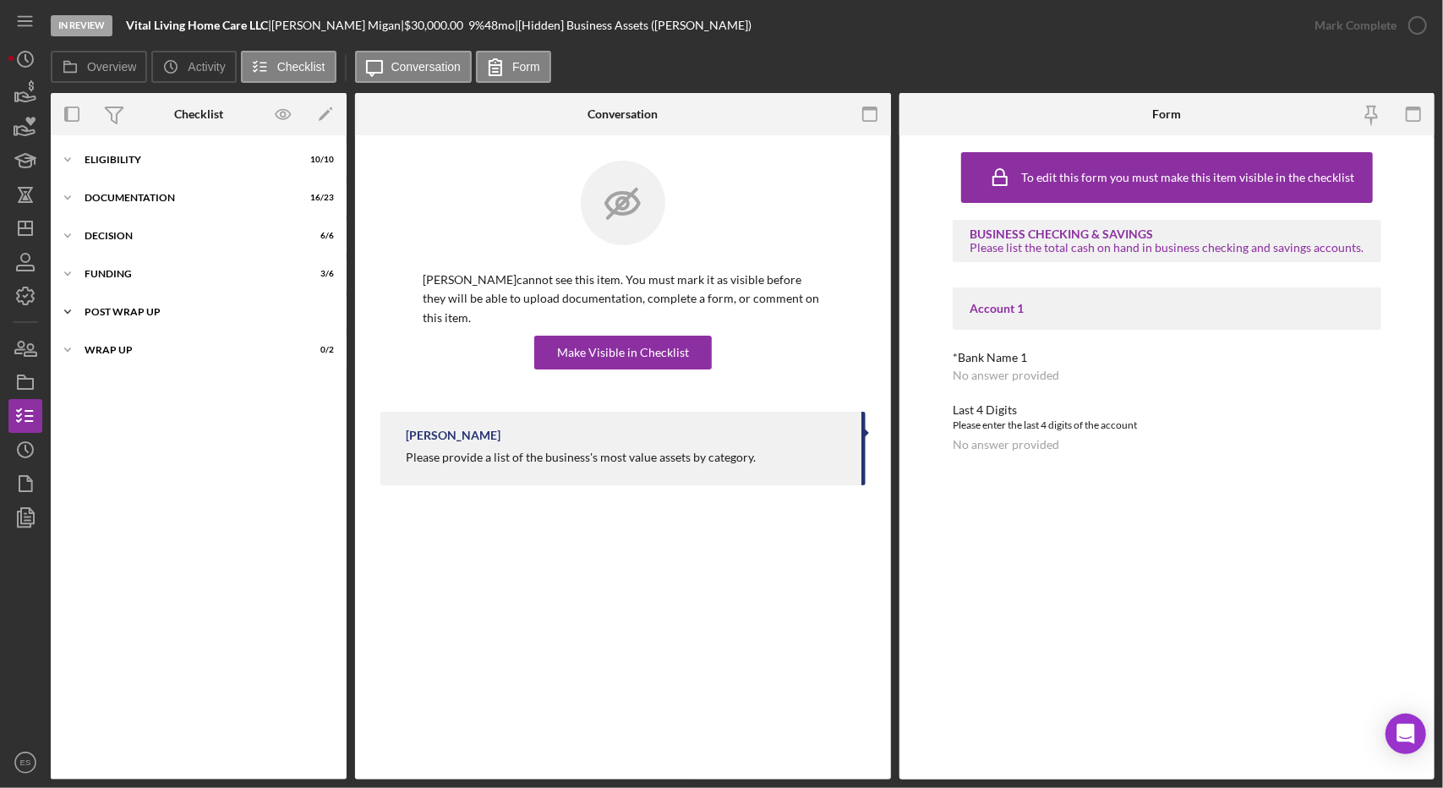
click at [137, 304] on div "Icon/Expander Post Wrap Up 0 / 1" at bounding box center [199, 312] width 296 height 34
click at [123, 317] on div "Icon/Expander Post Wrap Up 0 / 1" at bounding box center [199, 312] width 296 height 35
click at [108, 278] on div "Funding" at bounding box center [205, 274] width 241 height 10
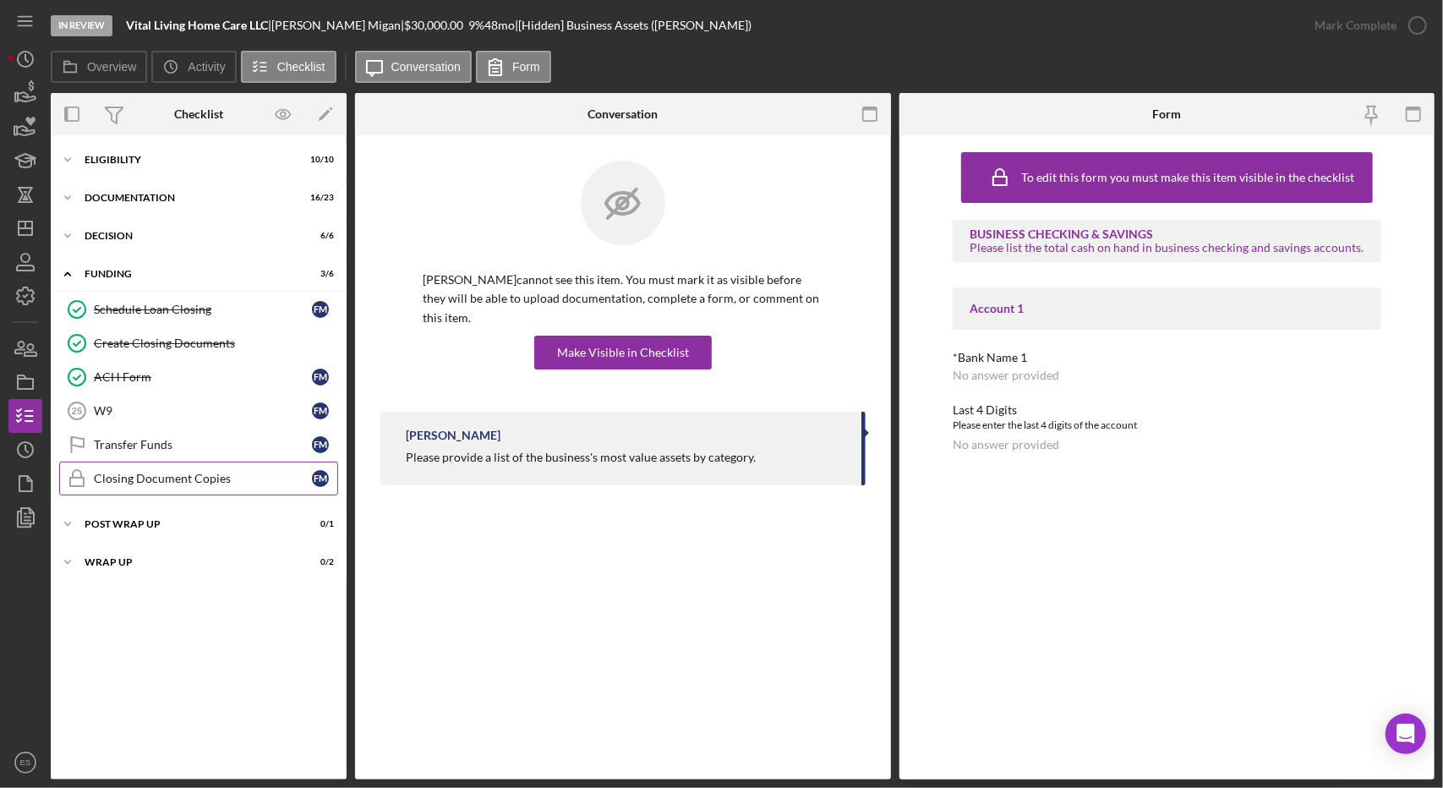
click at [186, 472] on div "Closing Document Copies" at bounding box center [203, 479] width 218 height 14
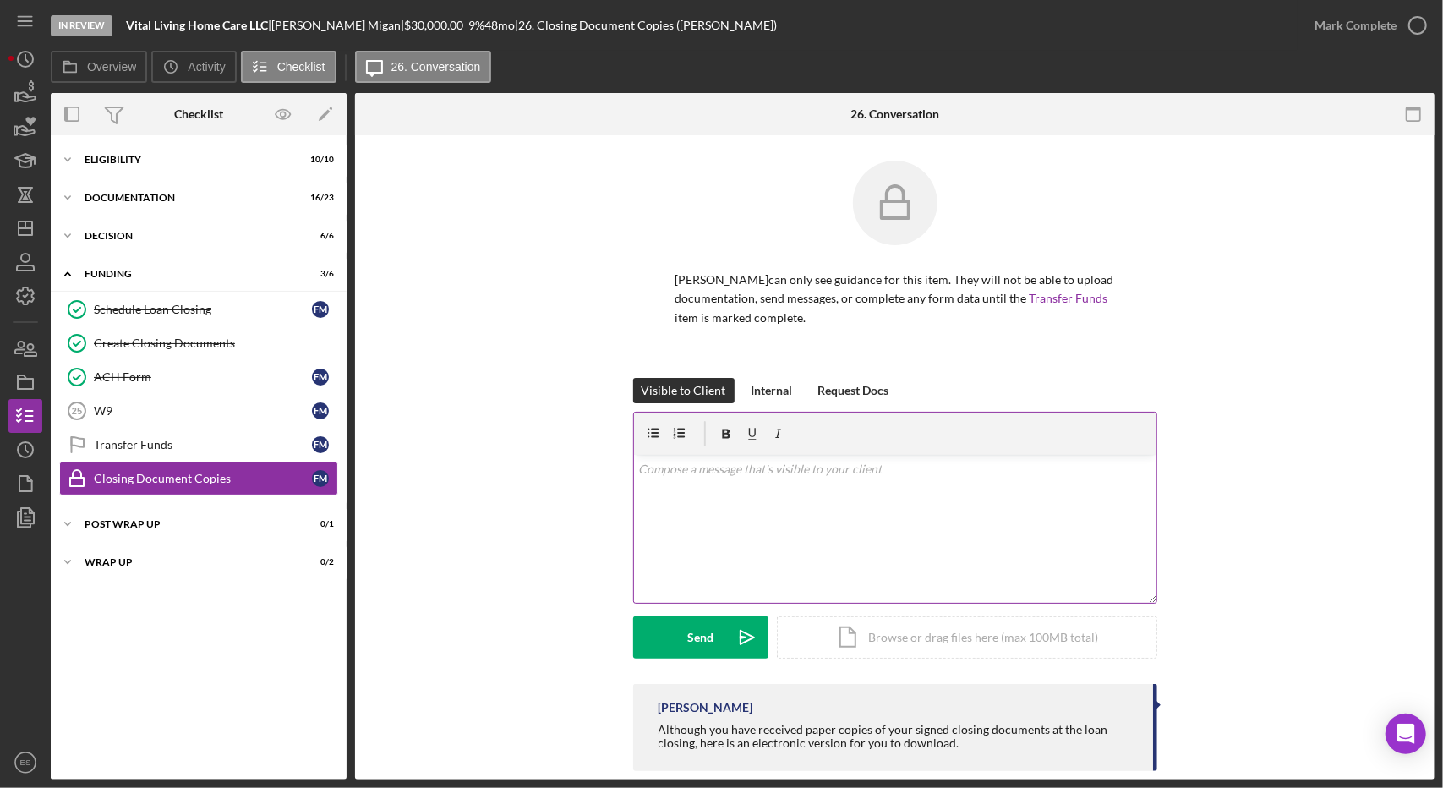
scroll to position [25, 0]
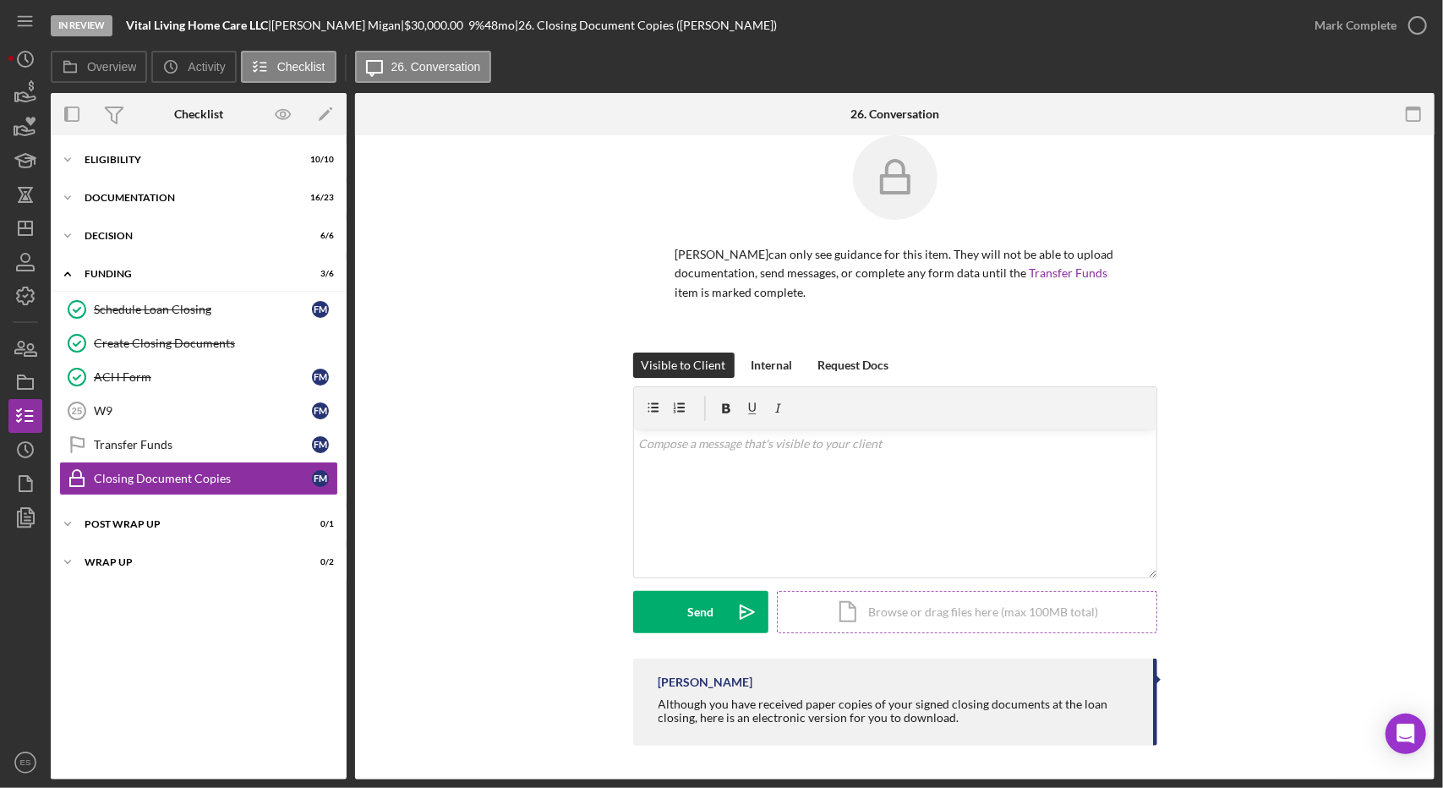
click at [924, 621] on div "Icon/Document Browse or drag files here (max 100MB total) Tap to choose files o…" at bounding box center [967, 612] width 380 height 42
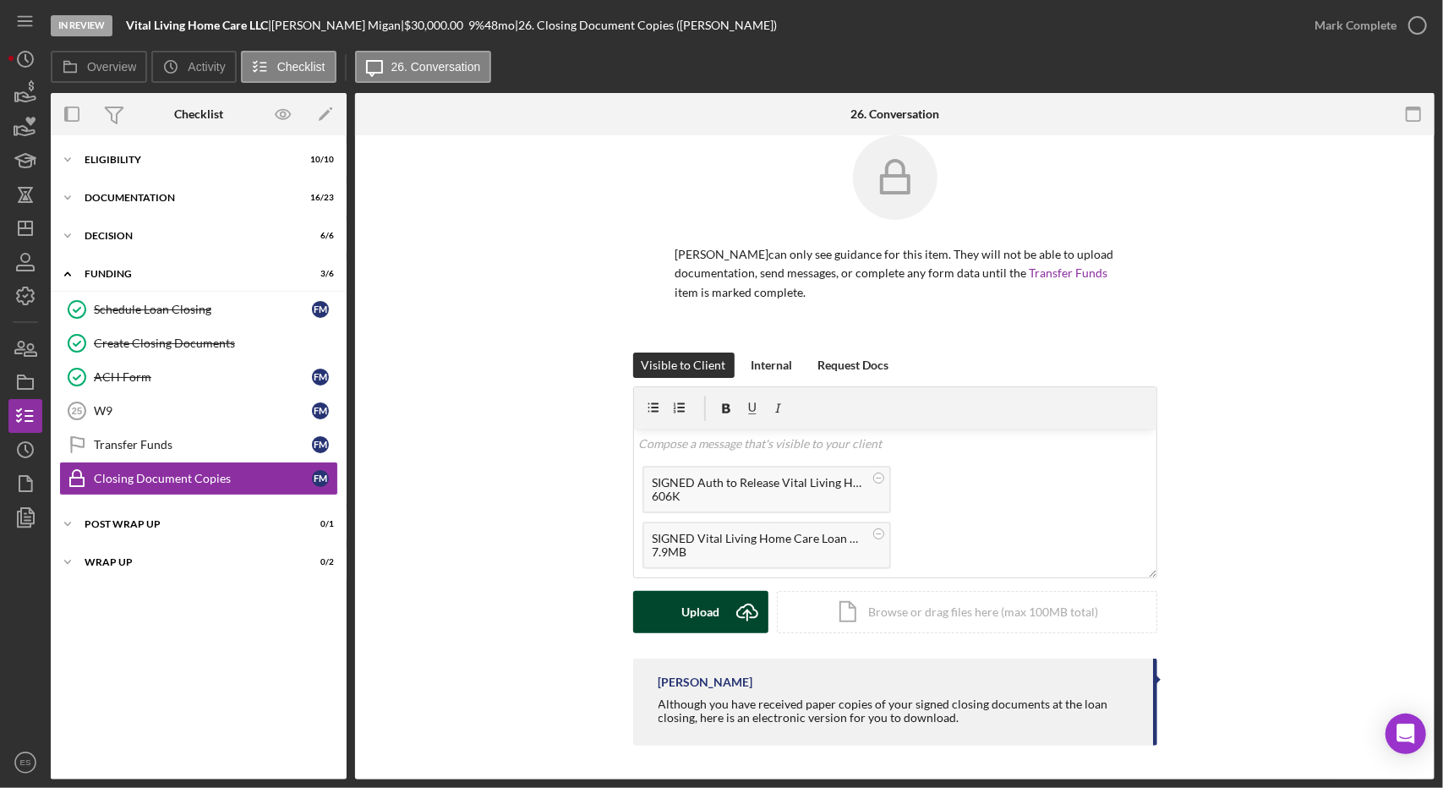
click at [710, 612] on div "Upload" at bounding box center [700, 612] width 38 height 42
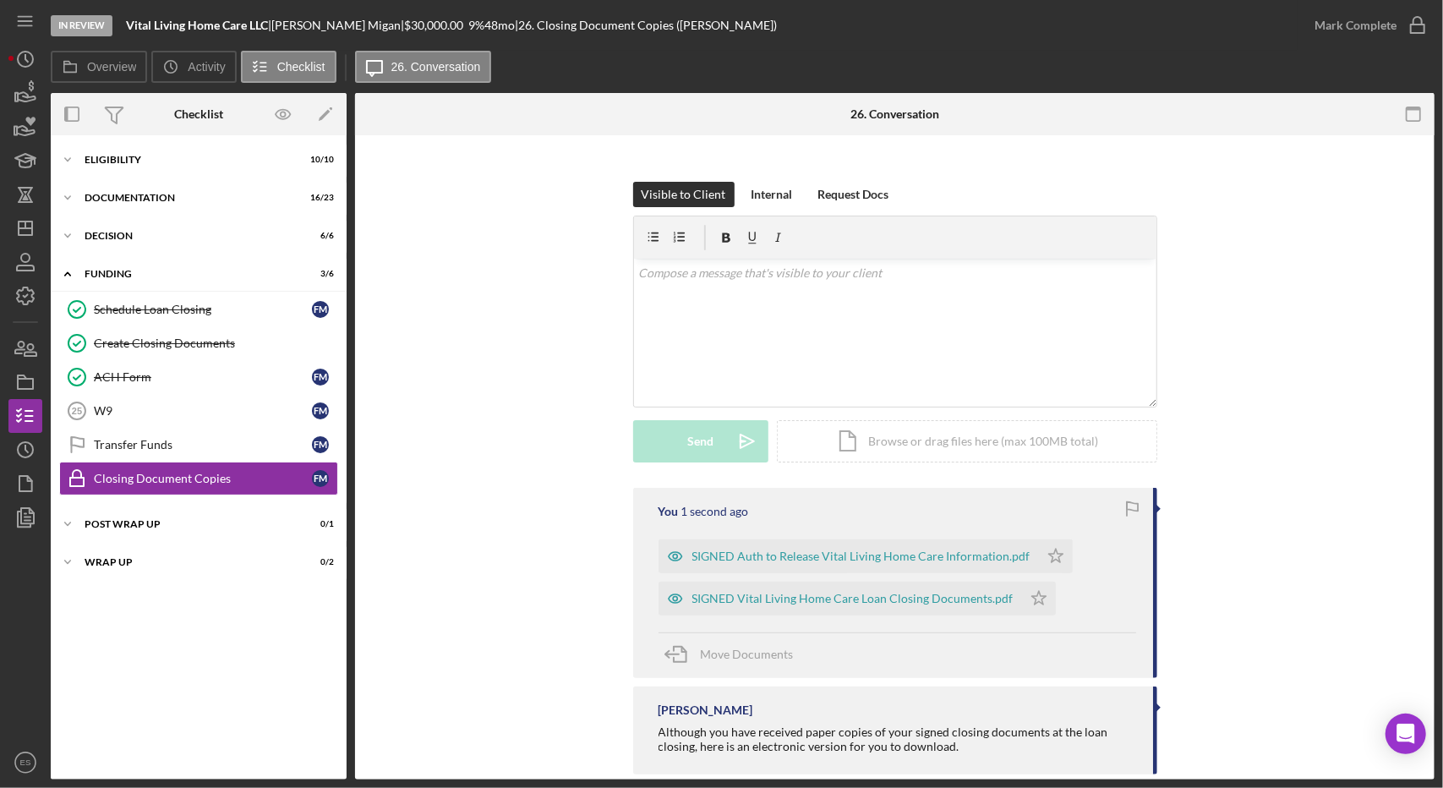
scroll to position [197, 0]
click at [1048, 559] on polygon "button" at bounding box center [1055, 555] width 14 height 14
click at [1030, 603] on icon "Icon/Star" at bounding box center [1039, 598] width 34 height 34
click at [543, 273] on div "Visible to Client Internal Request Docs v Color teal Color pink Remove color Ad…" at bounding box center [894, 334] width 1029 height 306
click at [1393, 35] on div "Mark Complete" at bounding box center [1356, 25] width 82 height 34
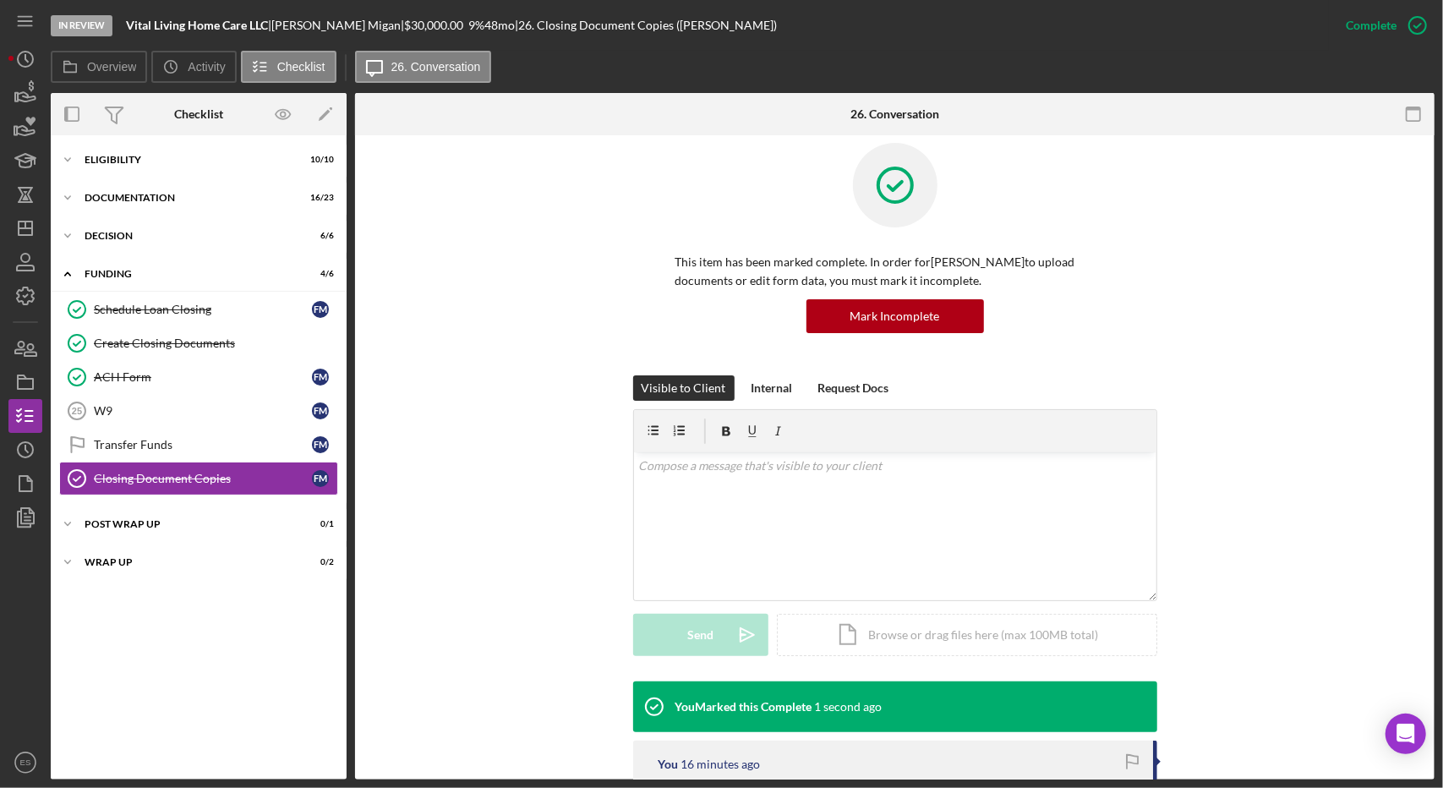
scroll to position [16, 0]
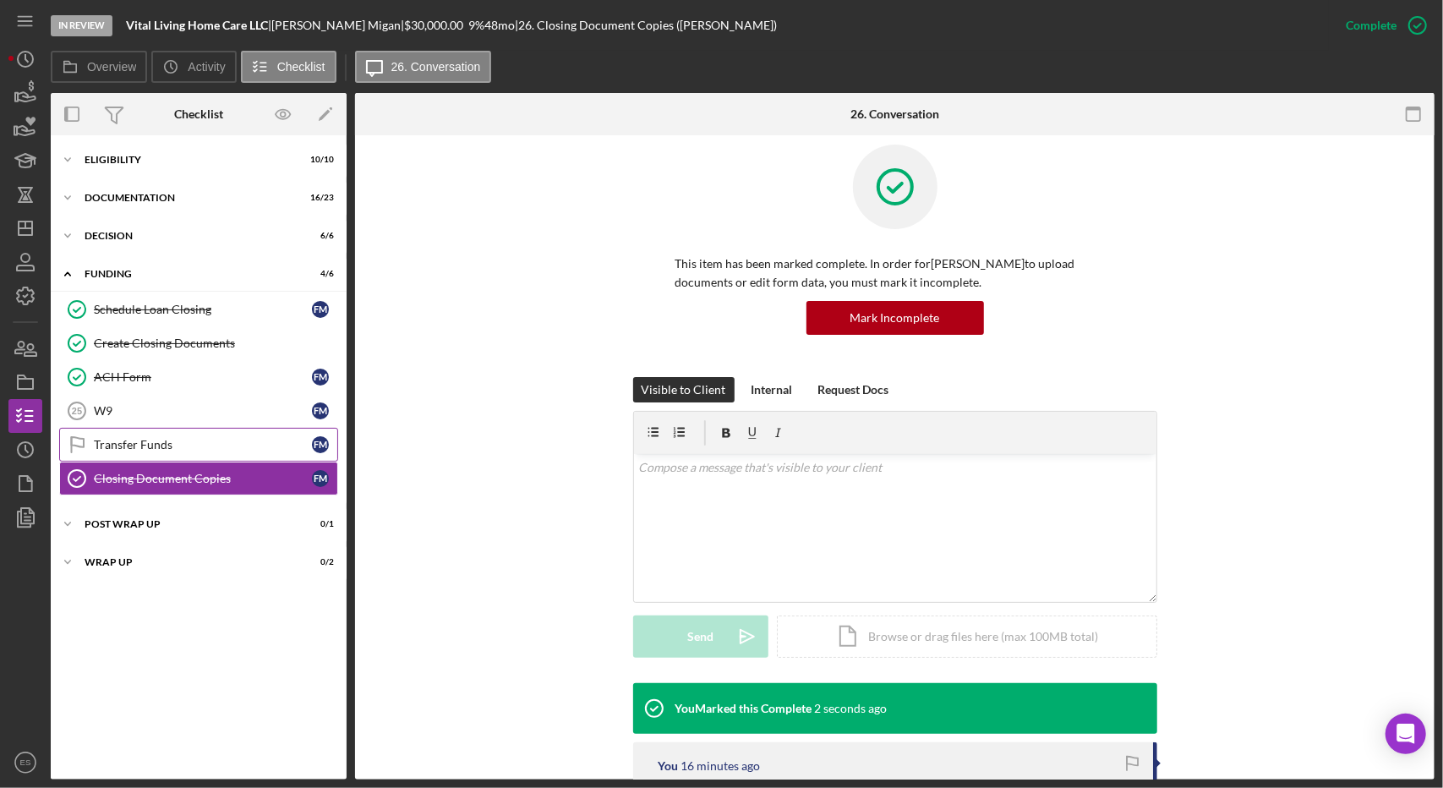
click at [174, 446] on div "Transfer Funds" at bounding box center [203, 445] width 218 height 14
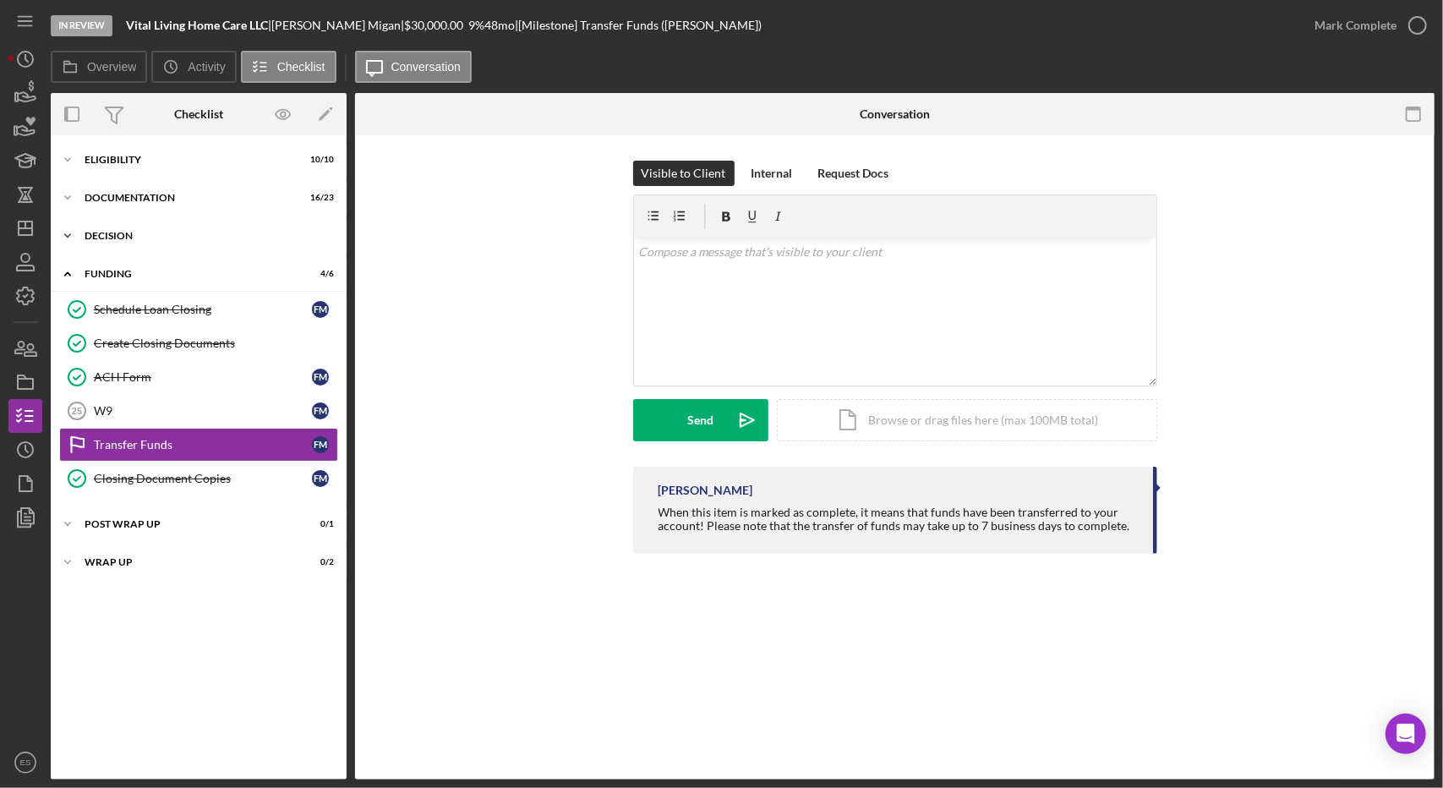
click at [85, 237] on div "Decision" at bounding box center [205, 236] width 241 height 10
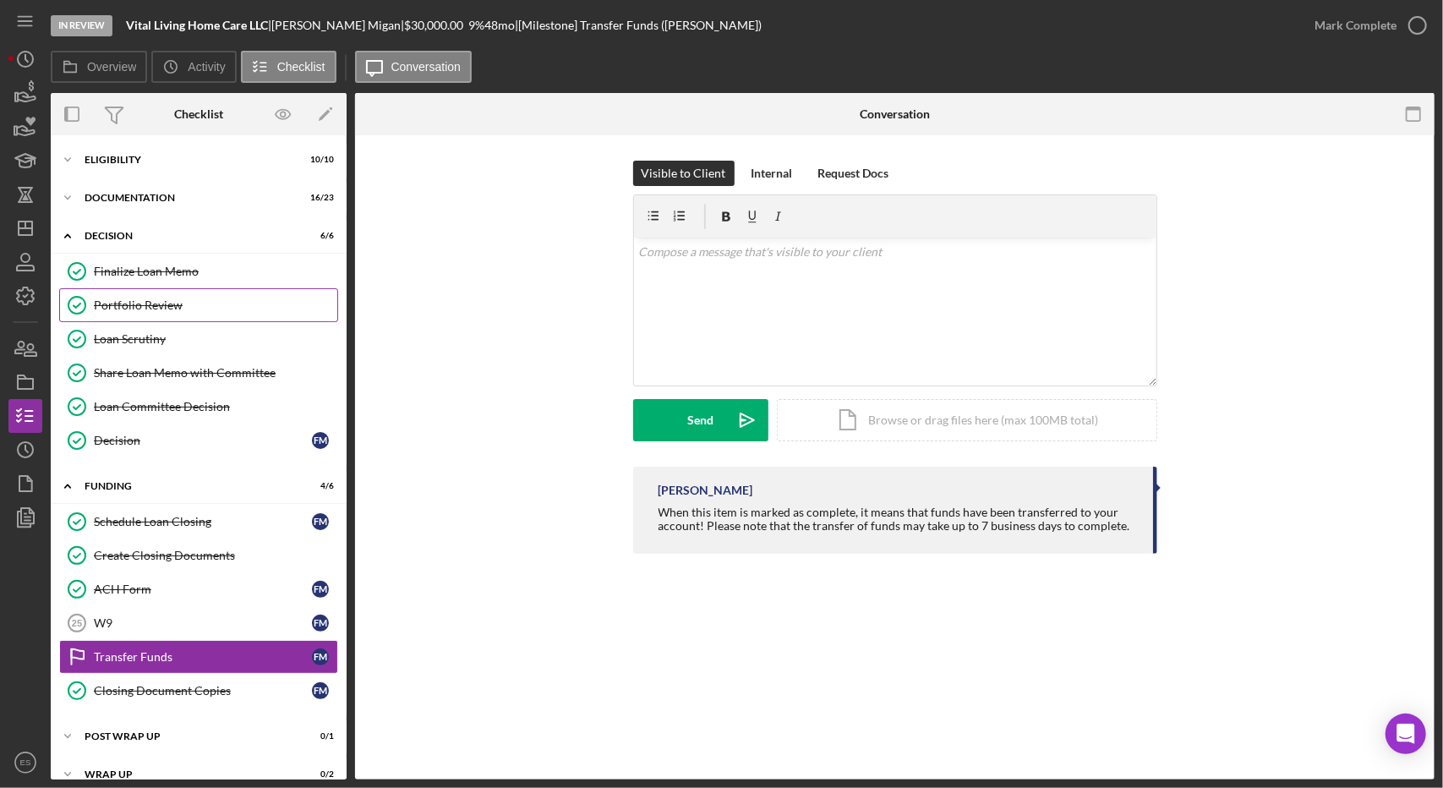
click at [137, 307] on div "Portfolio Review" at bounding box center [215, 305] width 243 height 14
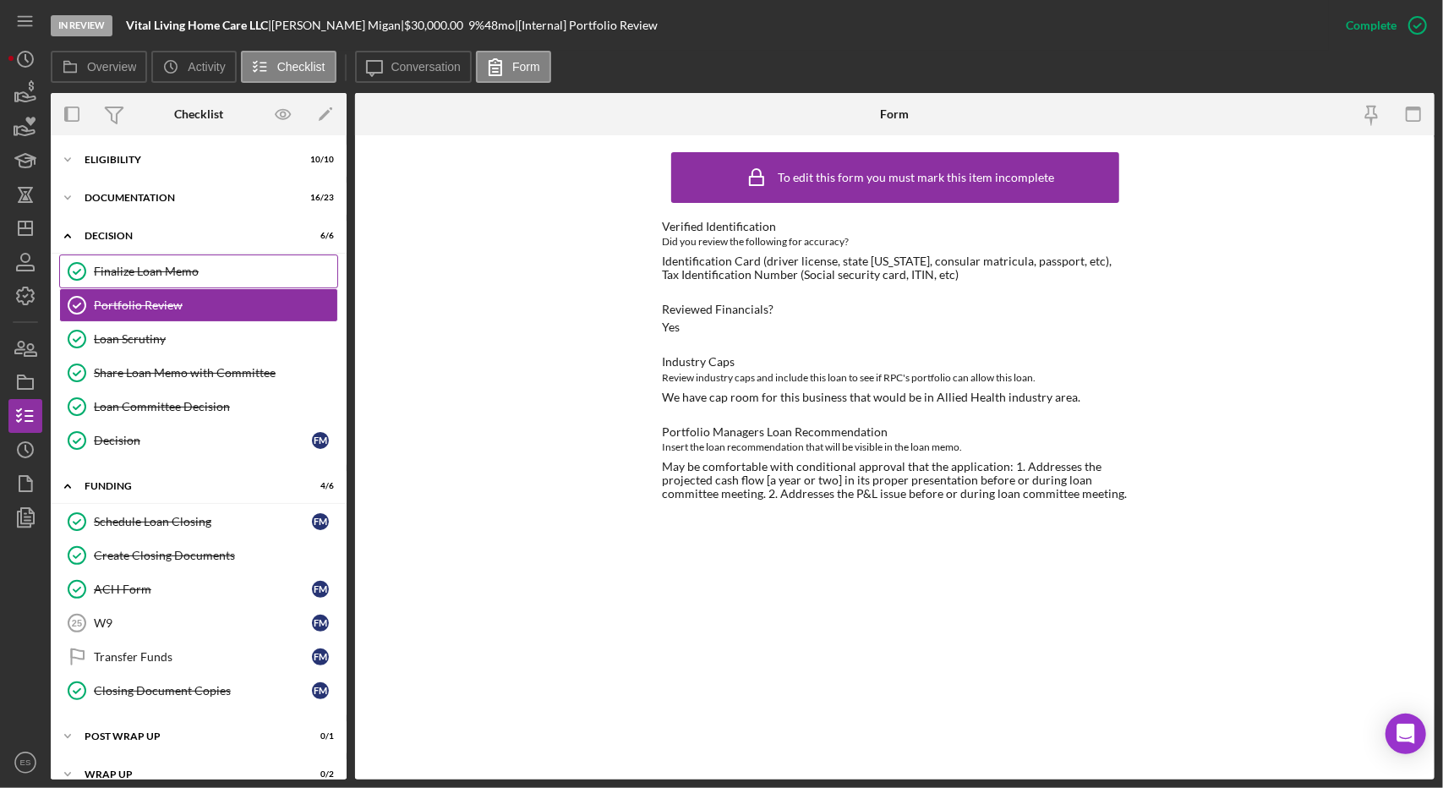
click at [179, 261] on link "Finalize Loan Memo Finalize Loan Memo" at bounding box center [198, 271] width 279 height 34
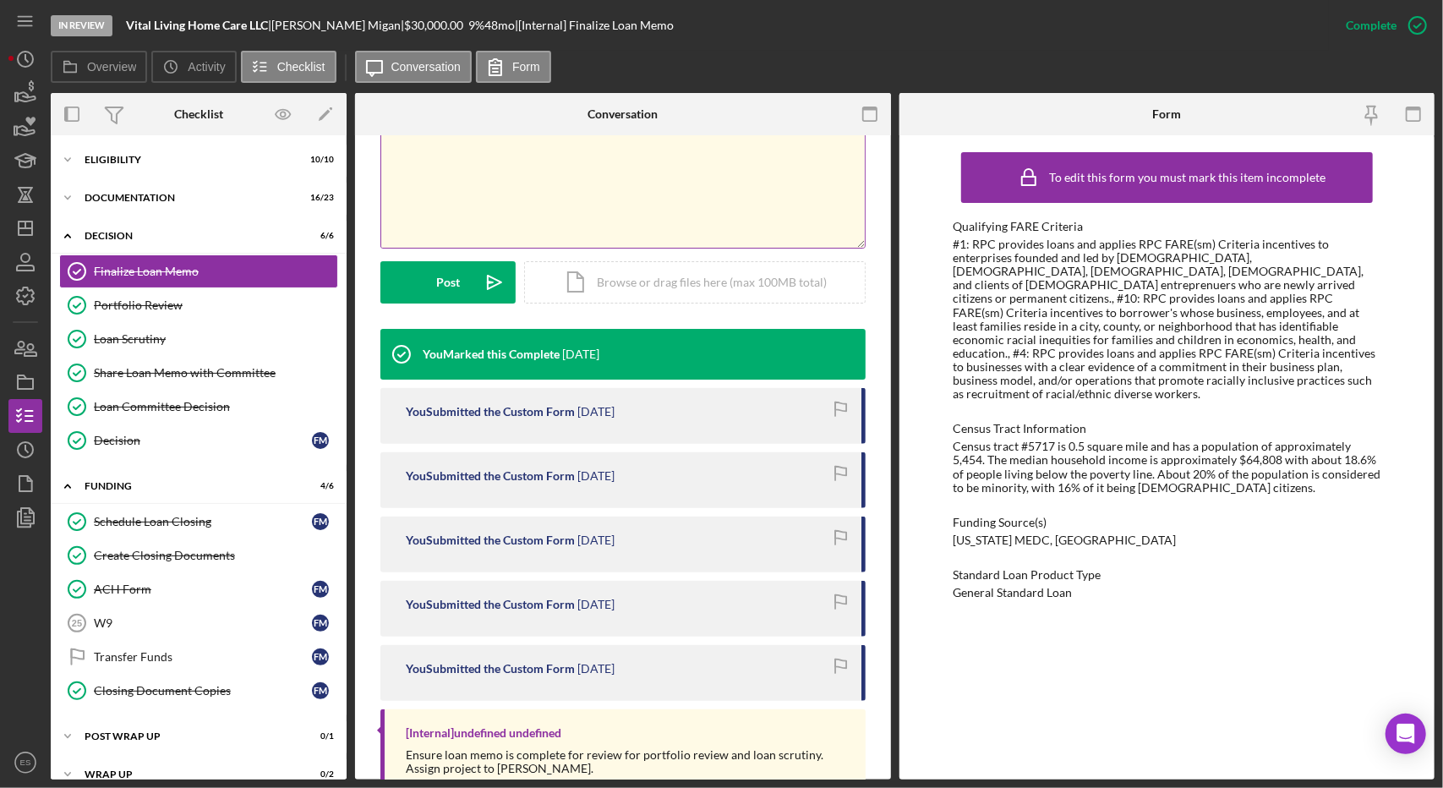
scroll to position [536, 0]
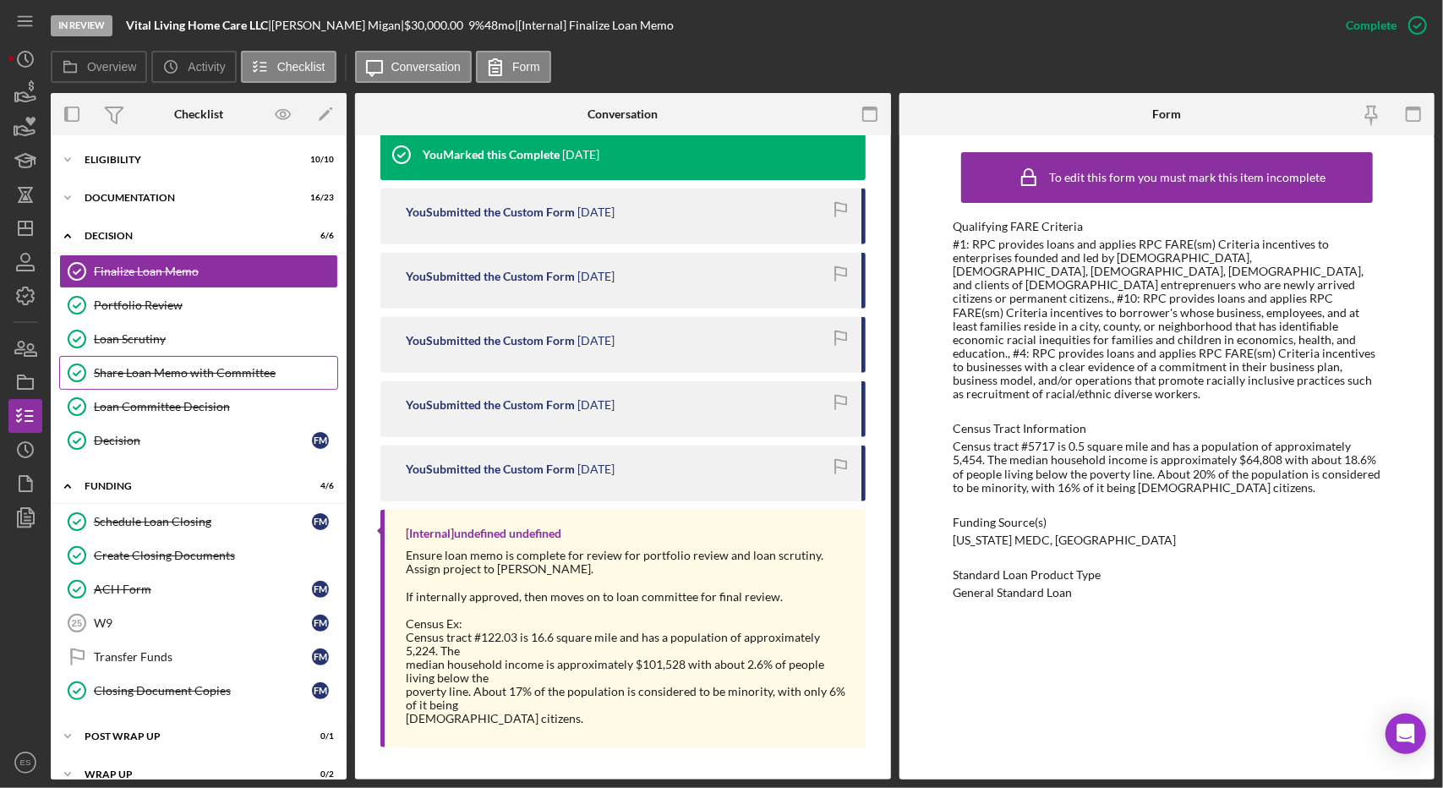
click at [136, 372] on div "Share Loan Memo with Committee" at bounding box center [215, 373] width 243 height 14
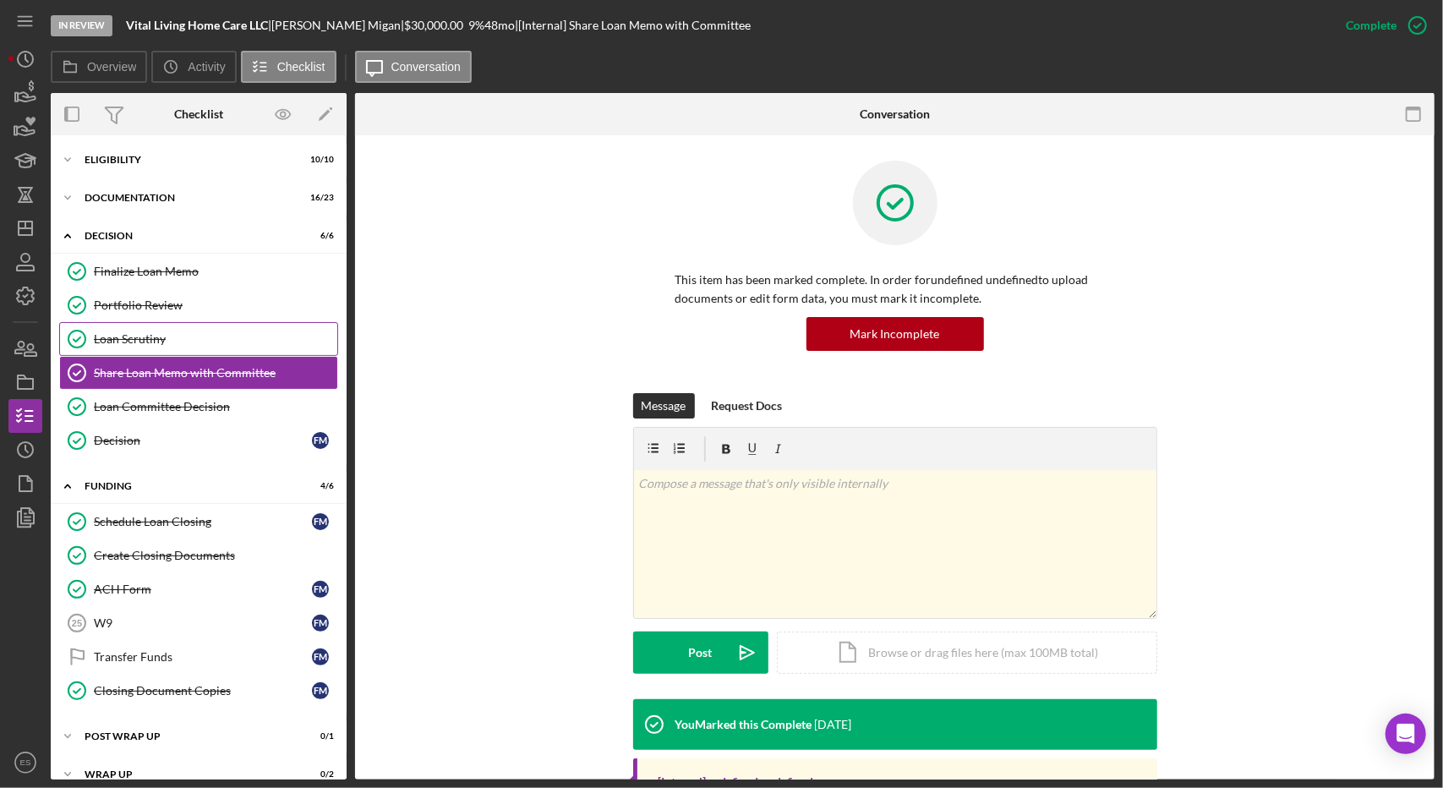
click at [134, 341] on div "Loan Scrutiny" at bounding box center [215, 339] width 243 height 14
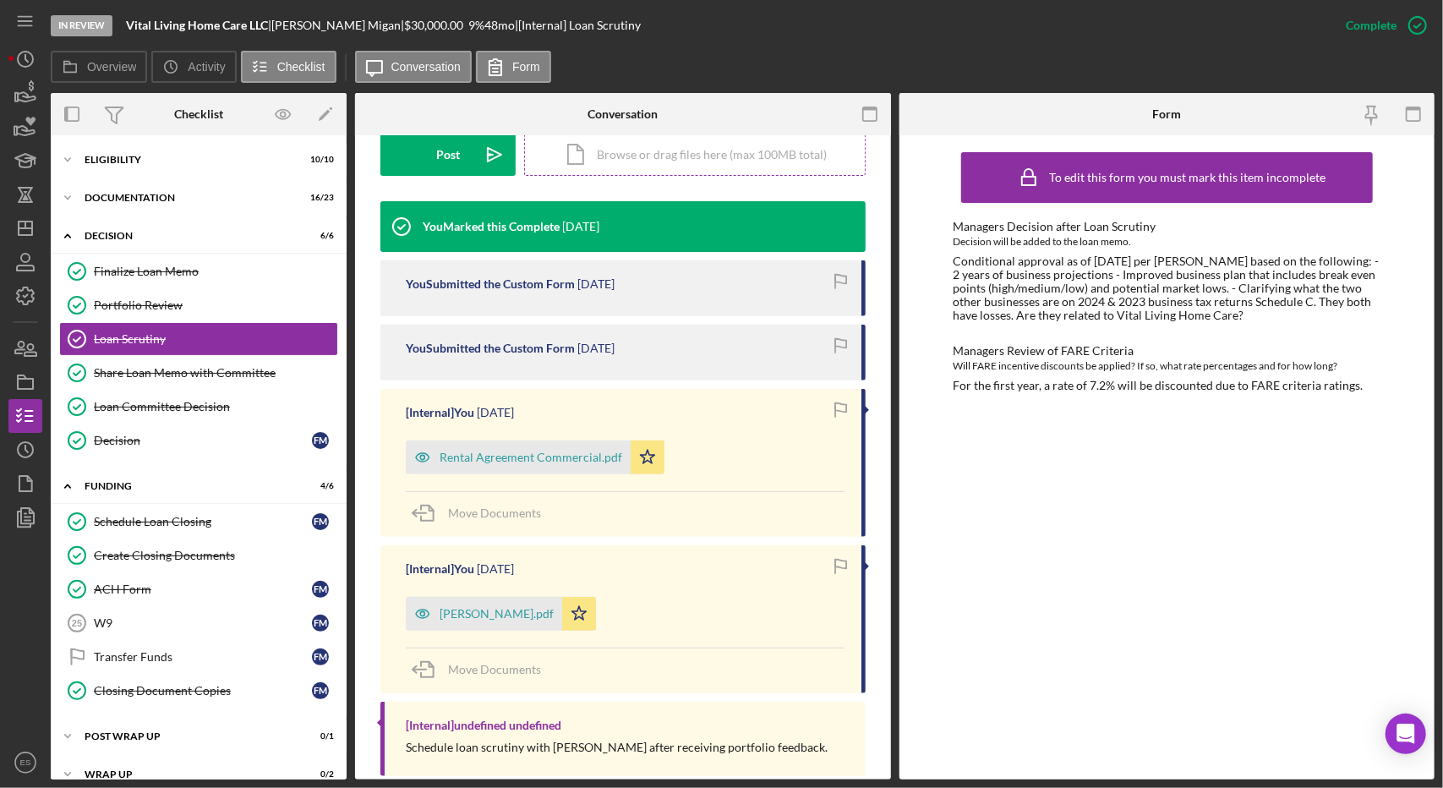
scroll to position [526, 0]
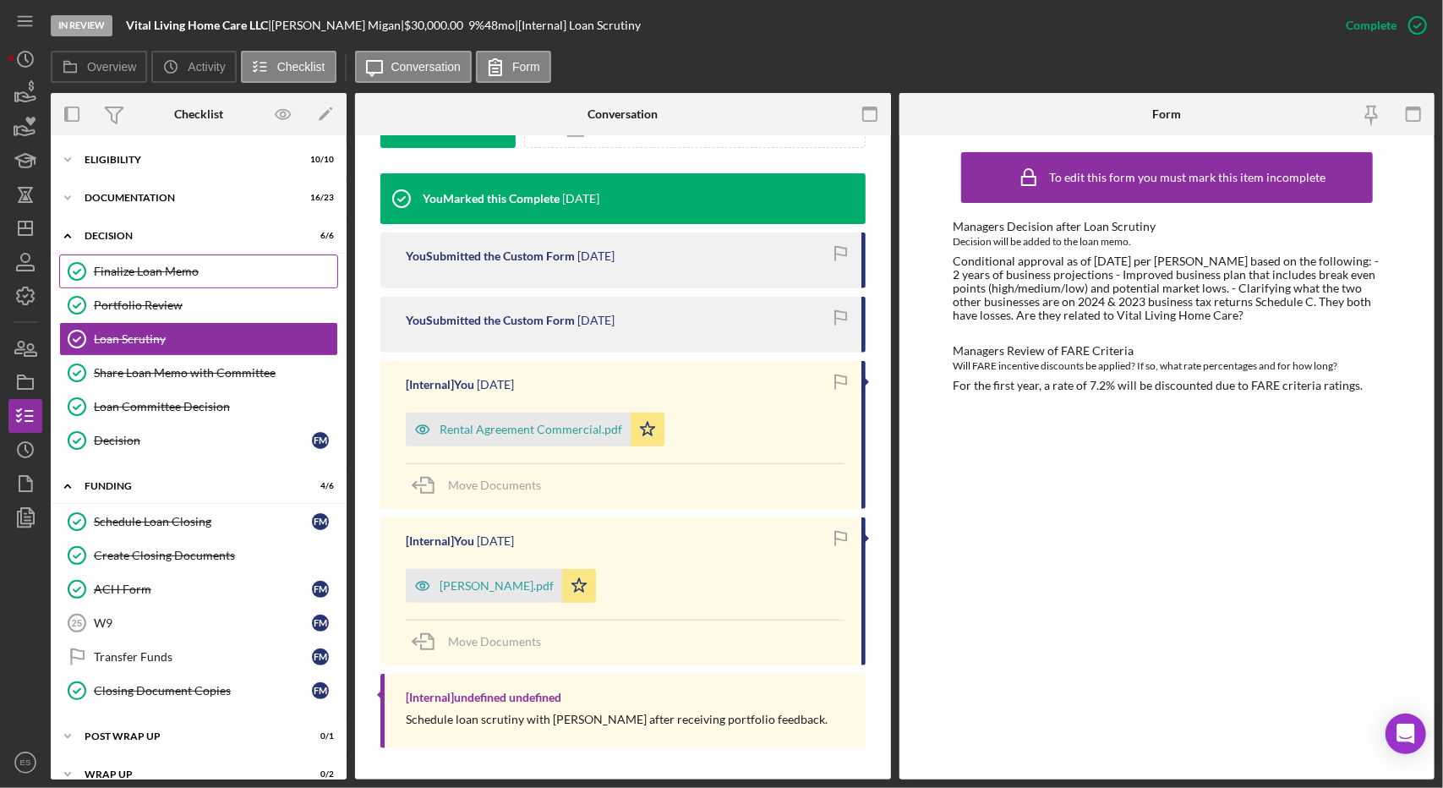
click at [135, 265] on div "Finalize Loan Memo" at bounding box center [215, 272] width 243 height 14
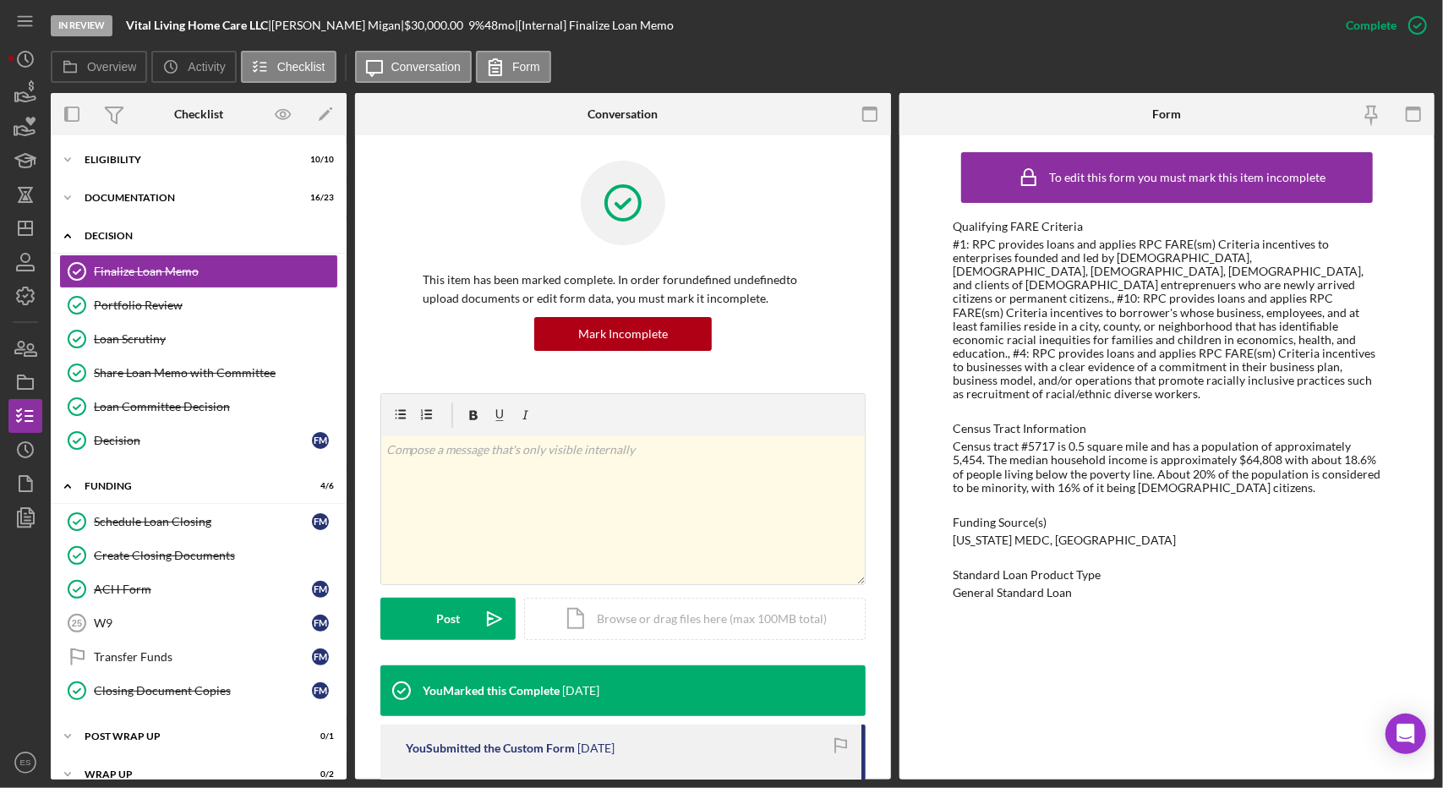
click at [115, 231] on div "Decision" at bounding box center [205, 236] width 241 height 10
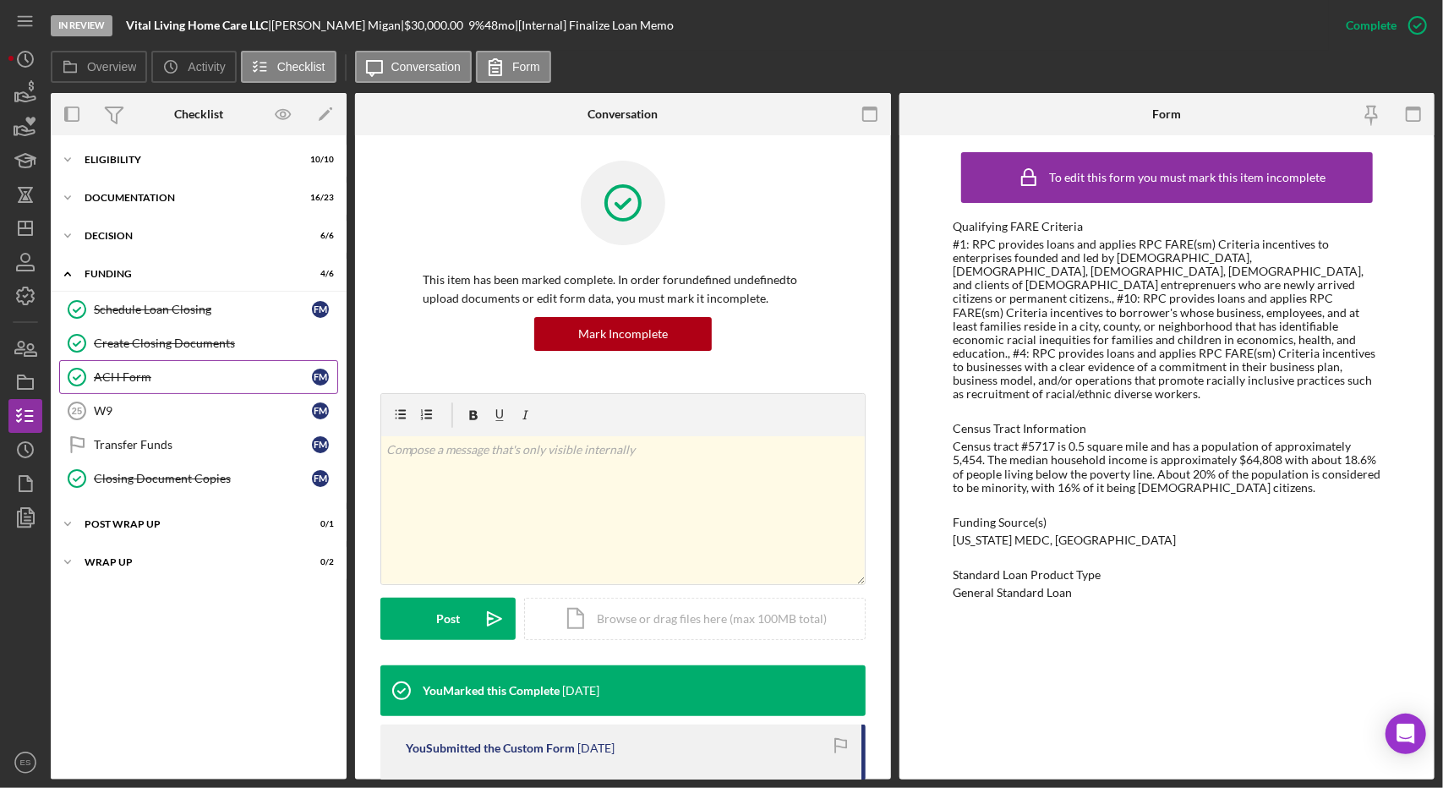
click at [164, 376] on div "ACH Form" at bounding box center [203, 377] width 218 height 14
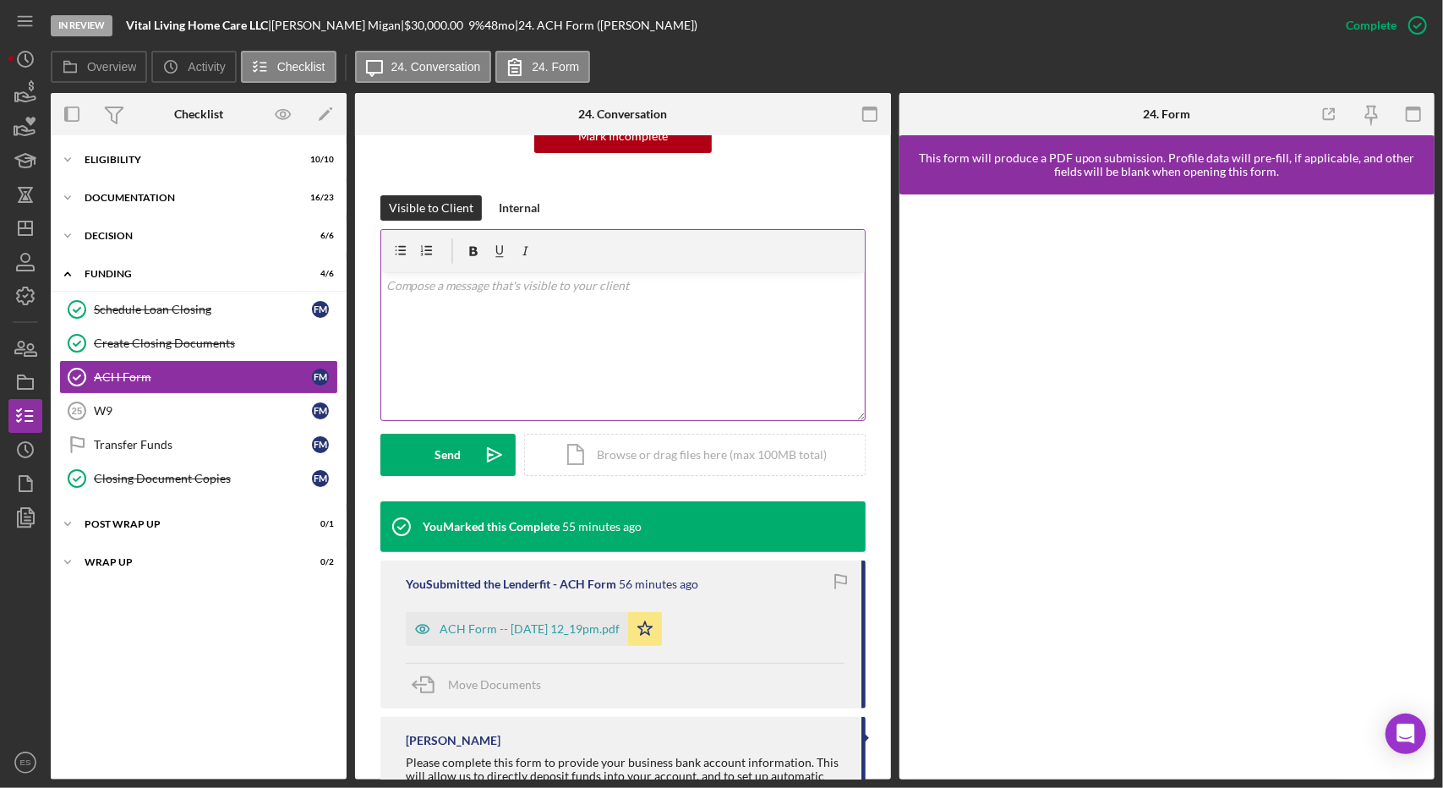
scroll to position [269, 0]
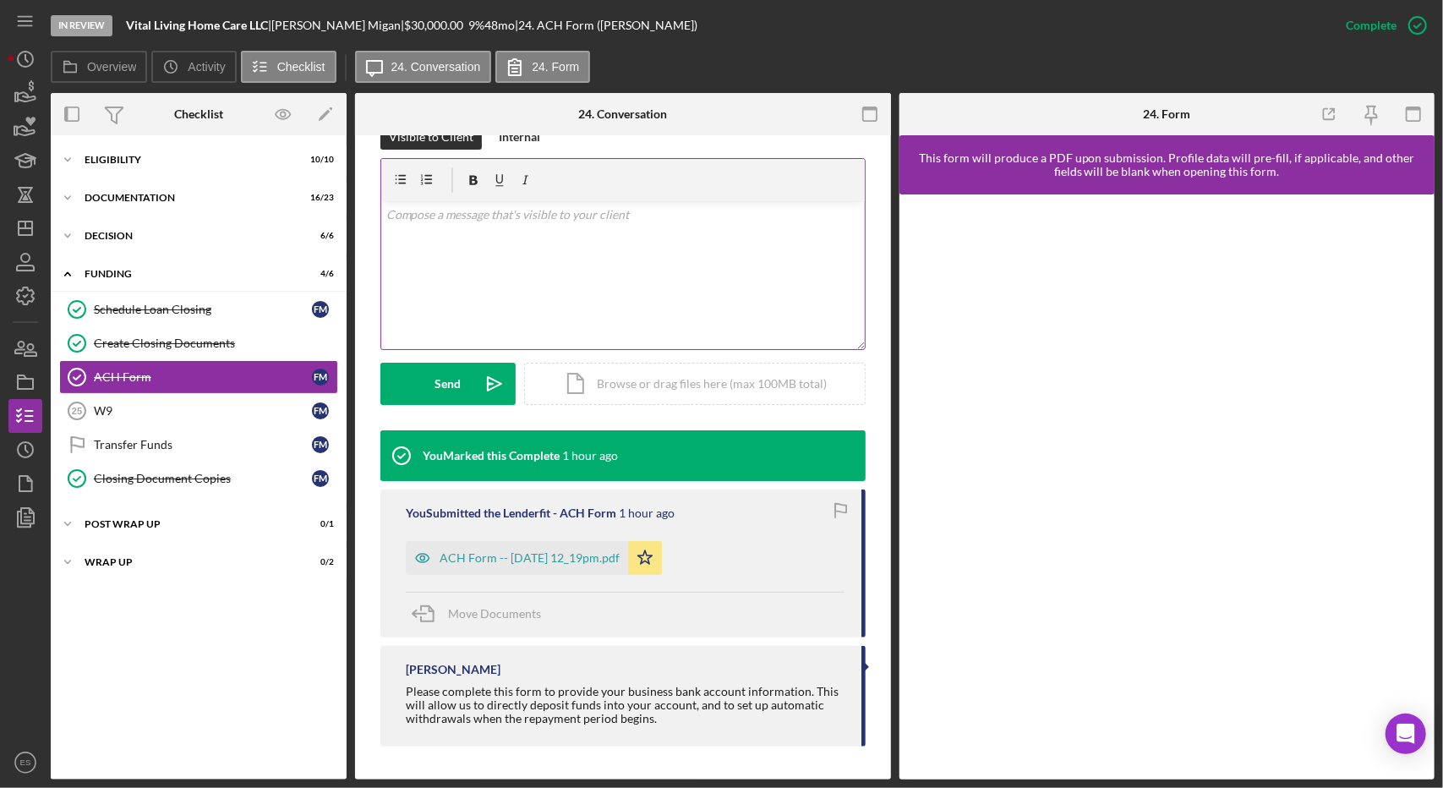
click at [596, 224] on div "v Color teal Color pink Remove color Add row above Add row below Add column bef…" at bounding box center [623, 275] width 484 height 148
click at [173, 525] on div "Icon/Expander Post Wrap Up 0 / 1" at bounding box center [199, 524] width 296 height 34
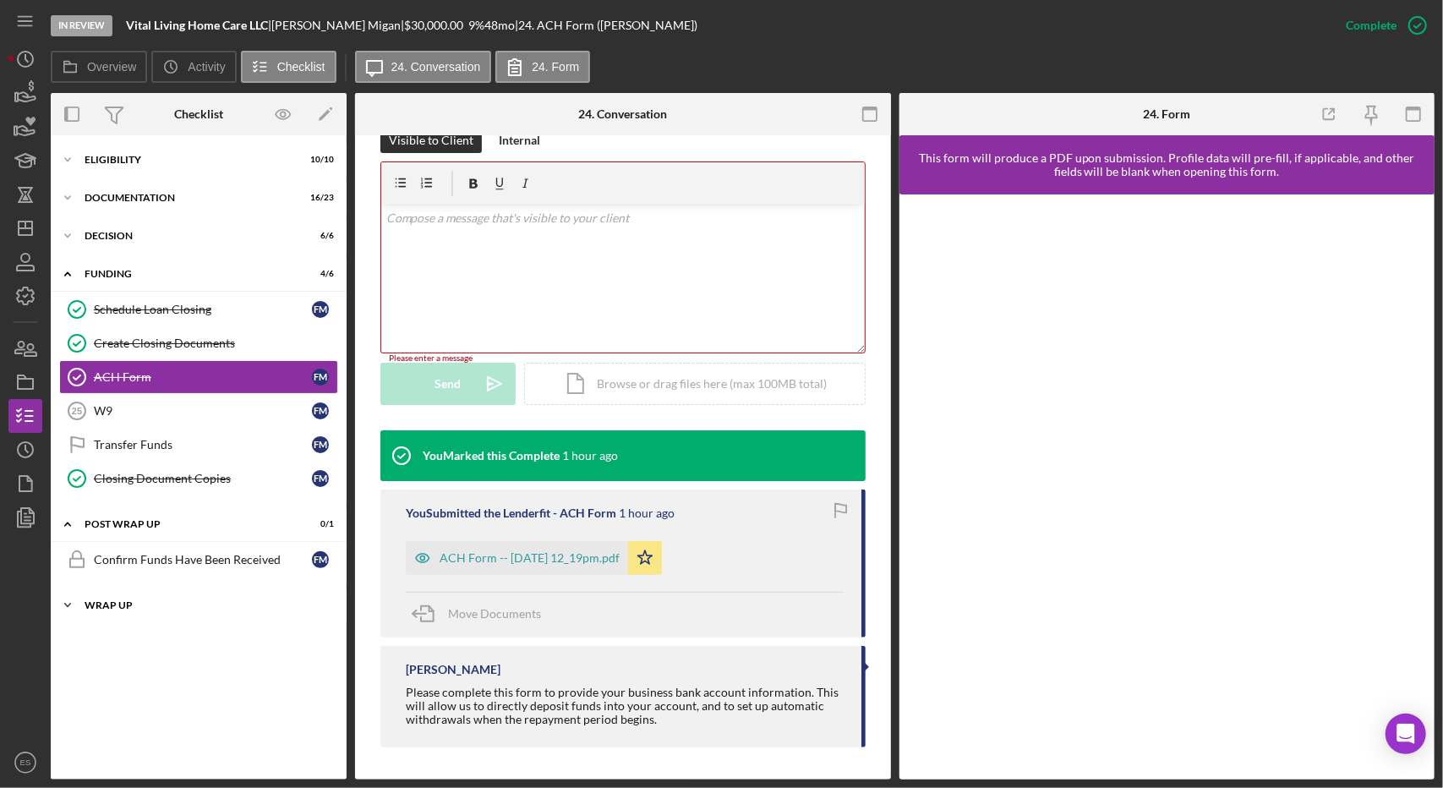
click at [191, 604] on div "Wrap up" at bounding box center [205, 605] width 241 height 10
click at [222, 634] on div "First Payment Reminder and Follow-Up" at bounding box center [203, 641] width 218 height 14
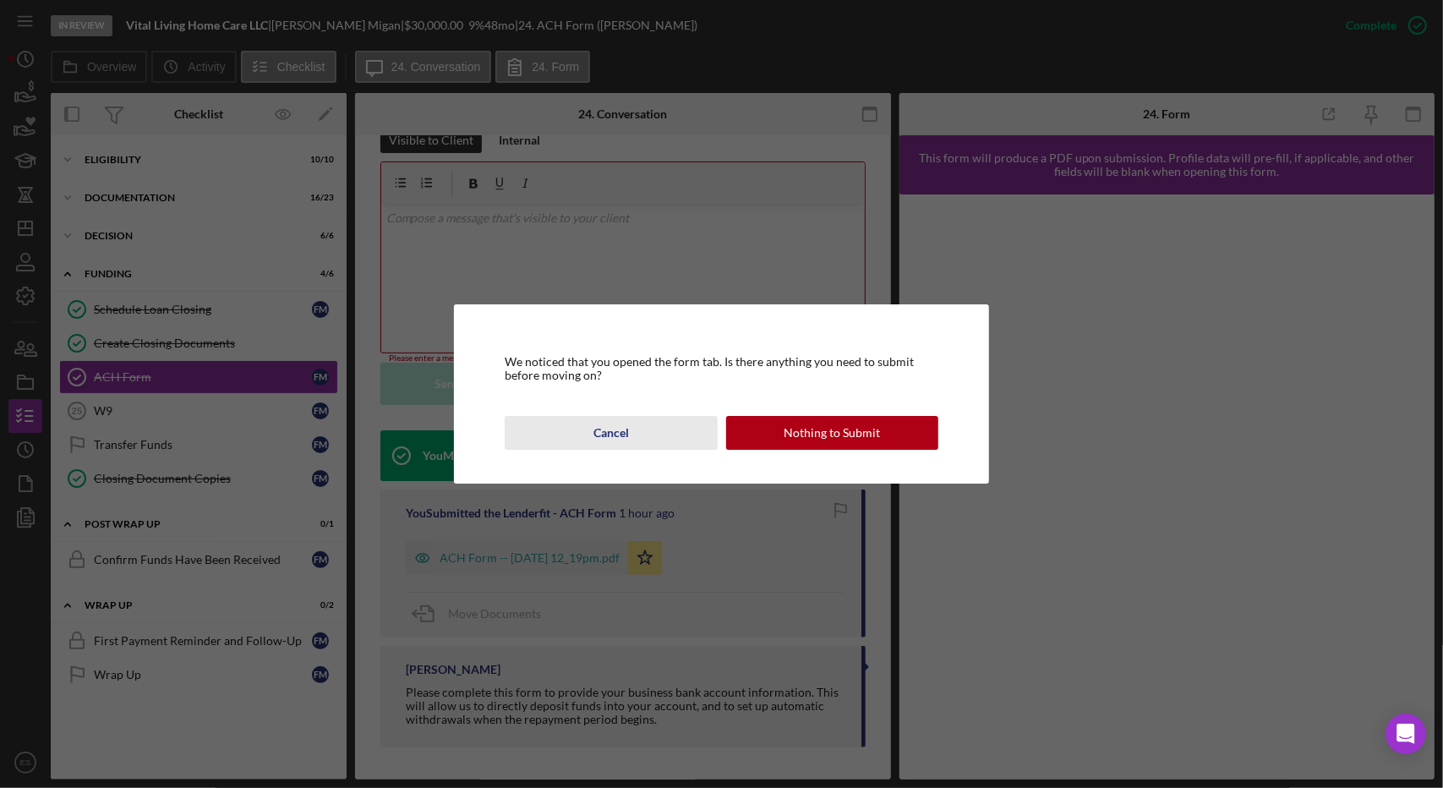
click at [662, 430] on button "Cancel" at bounding box center [611, 433] width 212 height 34
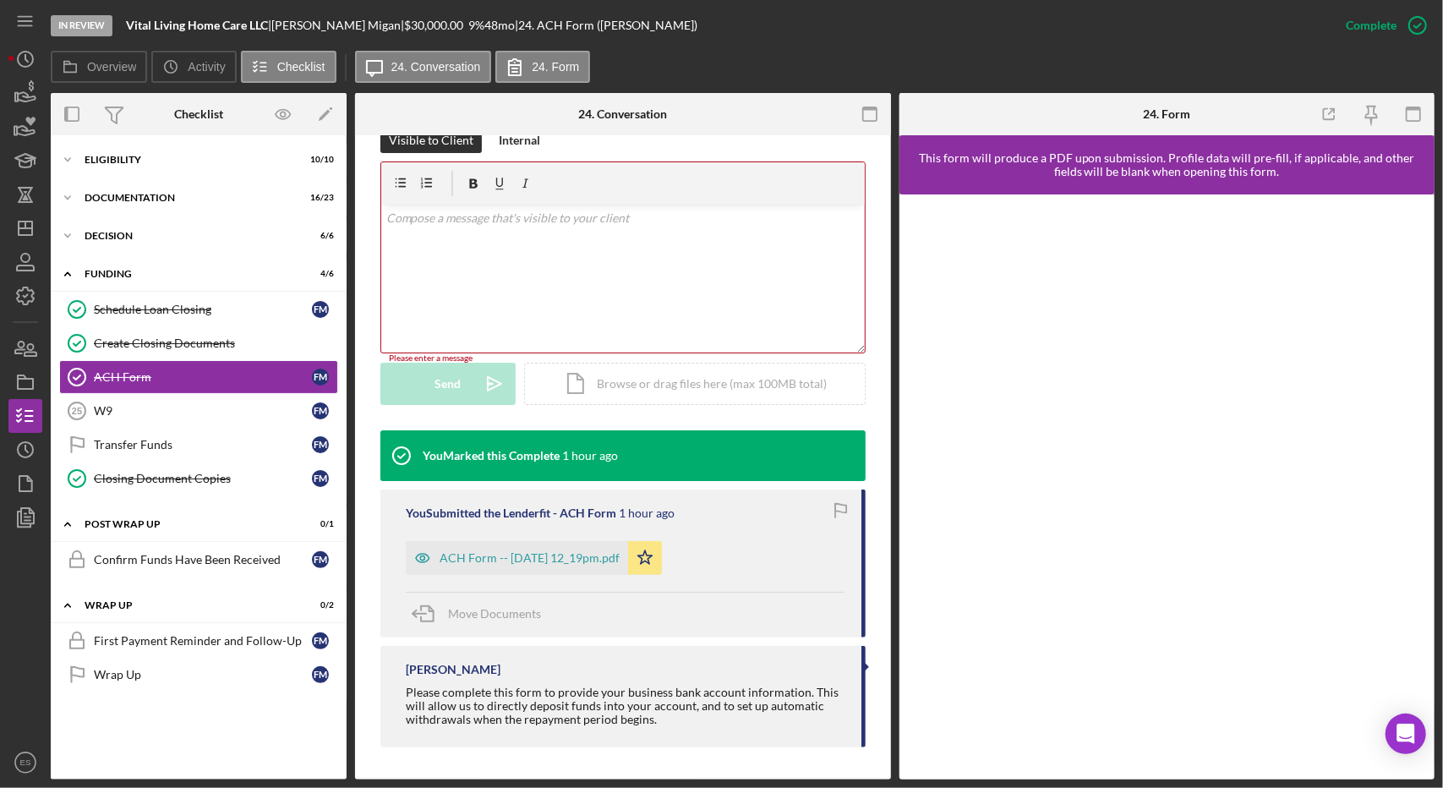
click at [418, 227] on div "v Color teal Color pink Remove color Add row above Add row below Add column bef…" at bounding box center [623, 279] width 484 height 148
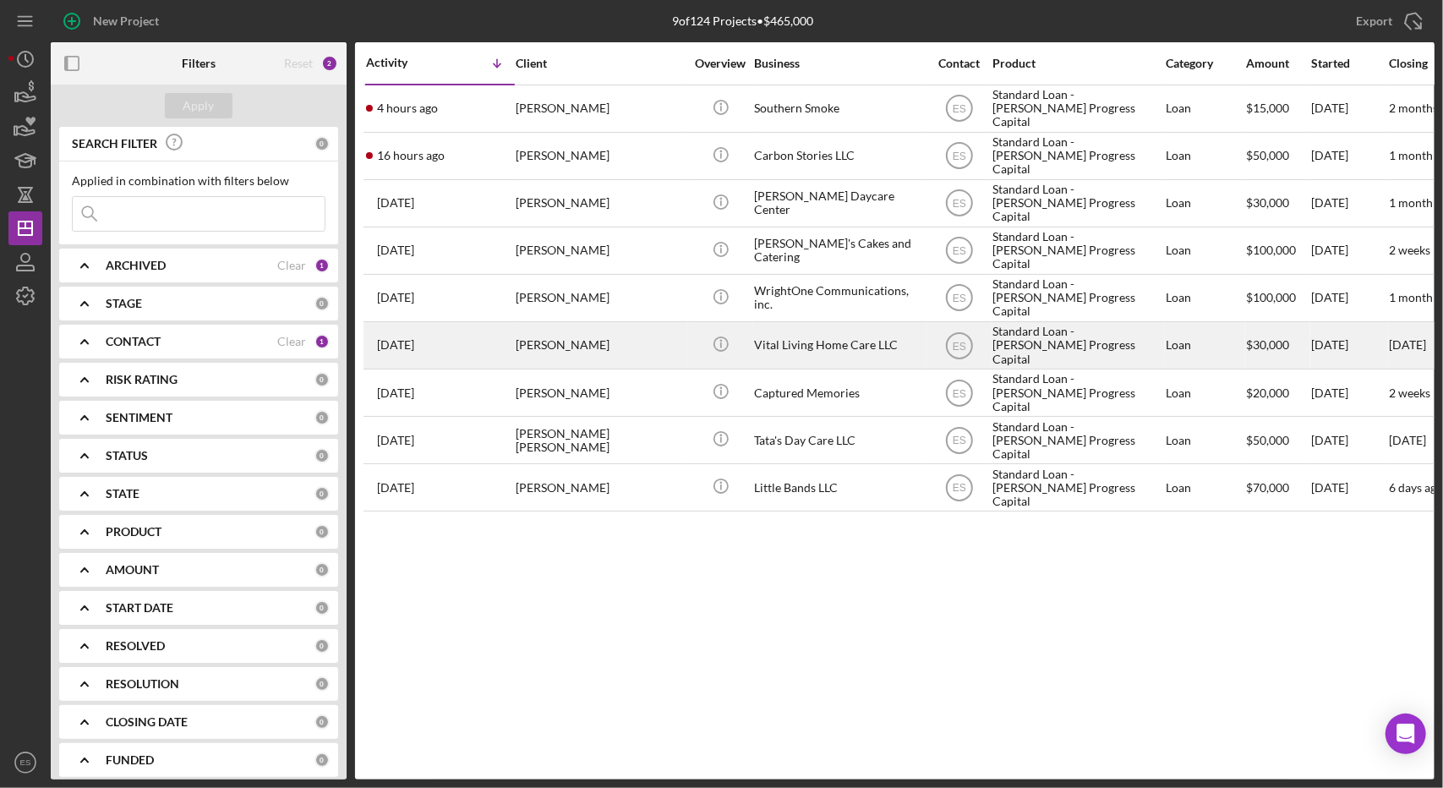
click at [896, 347] on div "Vital Living Home Care LLC" at bounding box center [838, 345] width 169 height 45
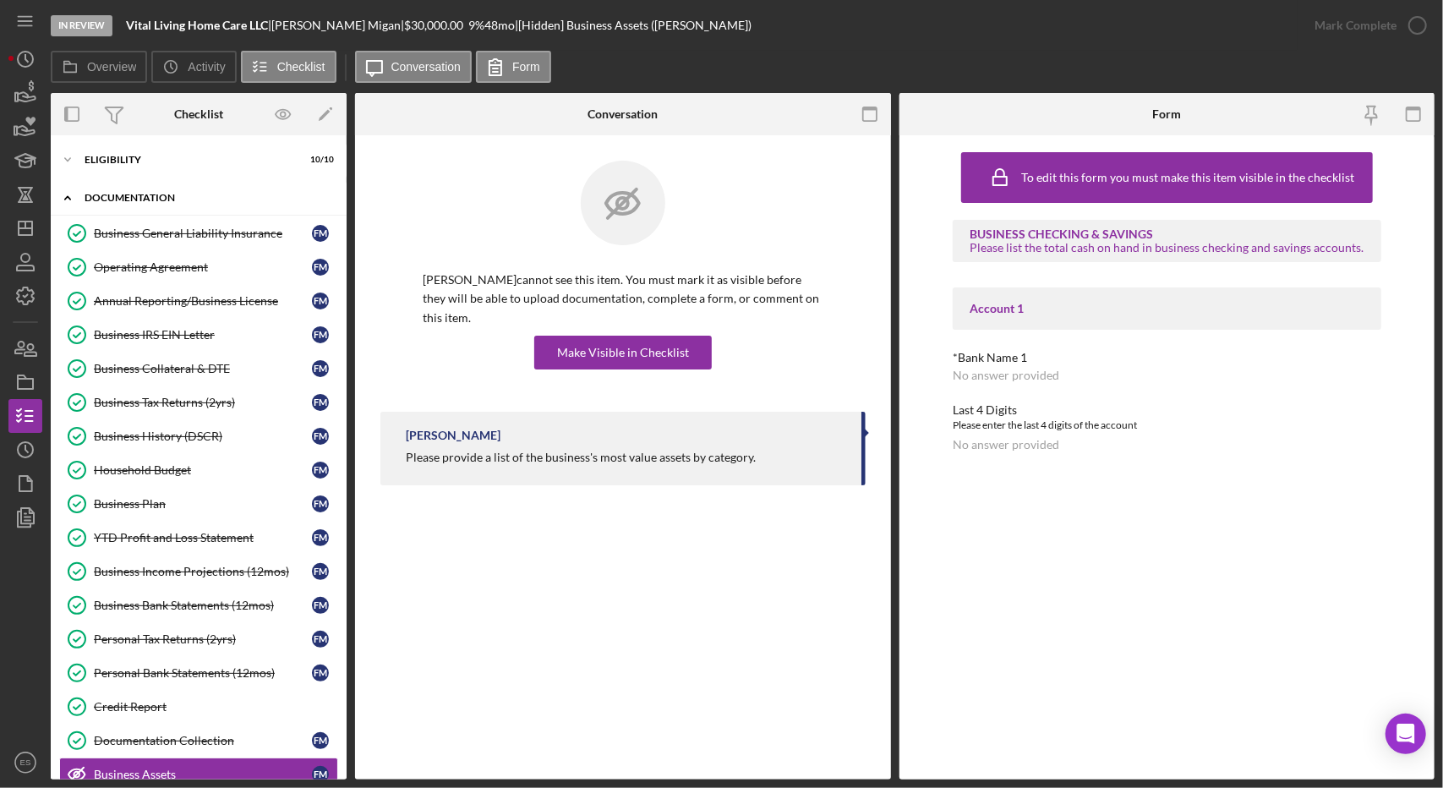
click at [144, 195] on div "Documentation" at bounding box center [205, 198] width 241 height 10
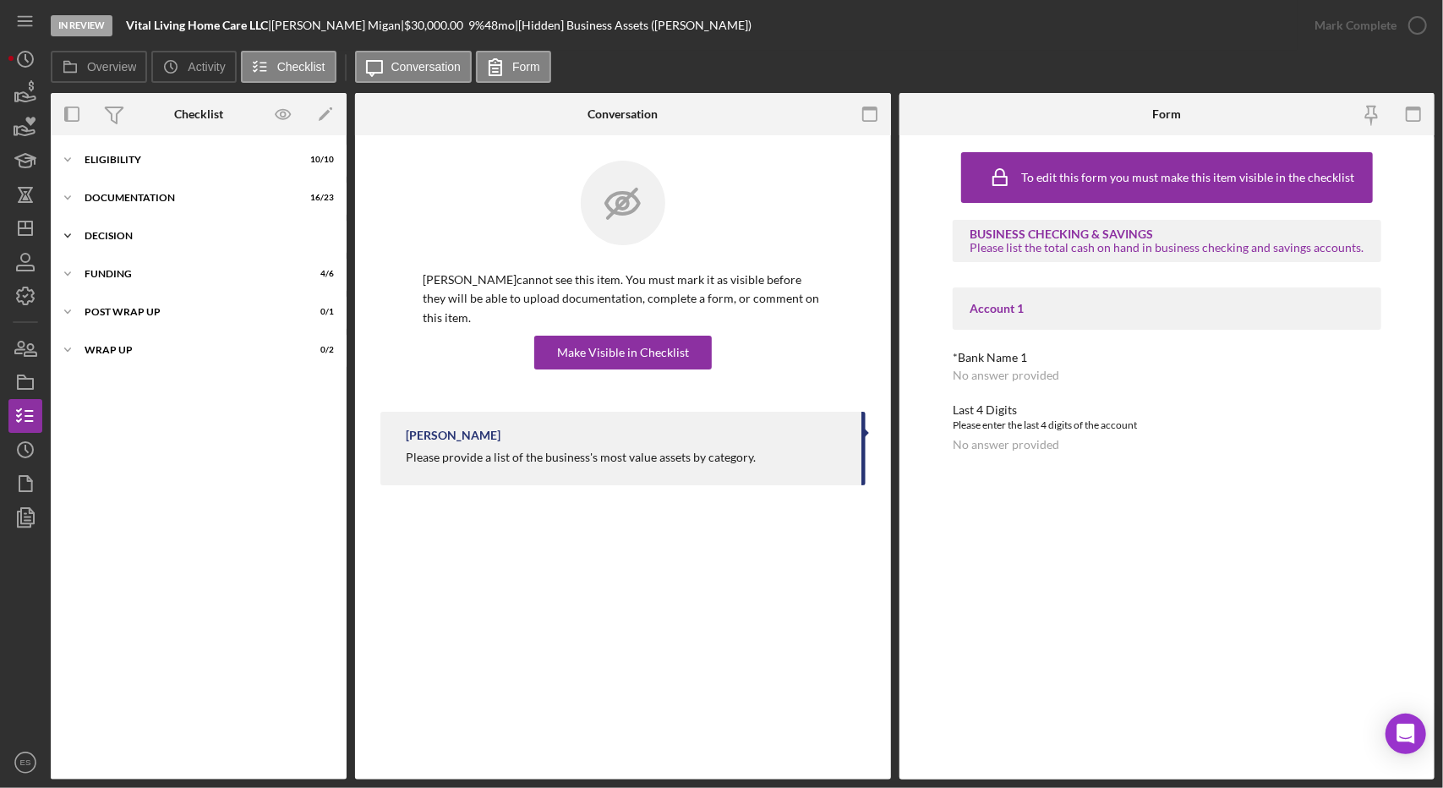
click at [147, 238] on div "Decision" at bounding box center [205, 236] width 241 height 10
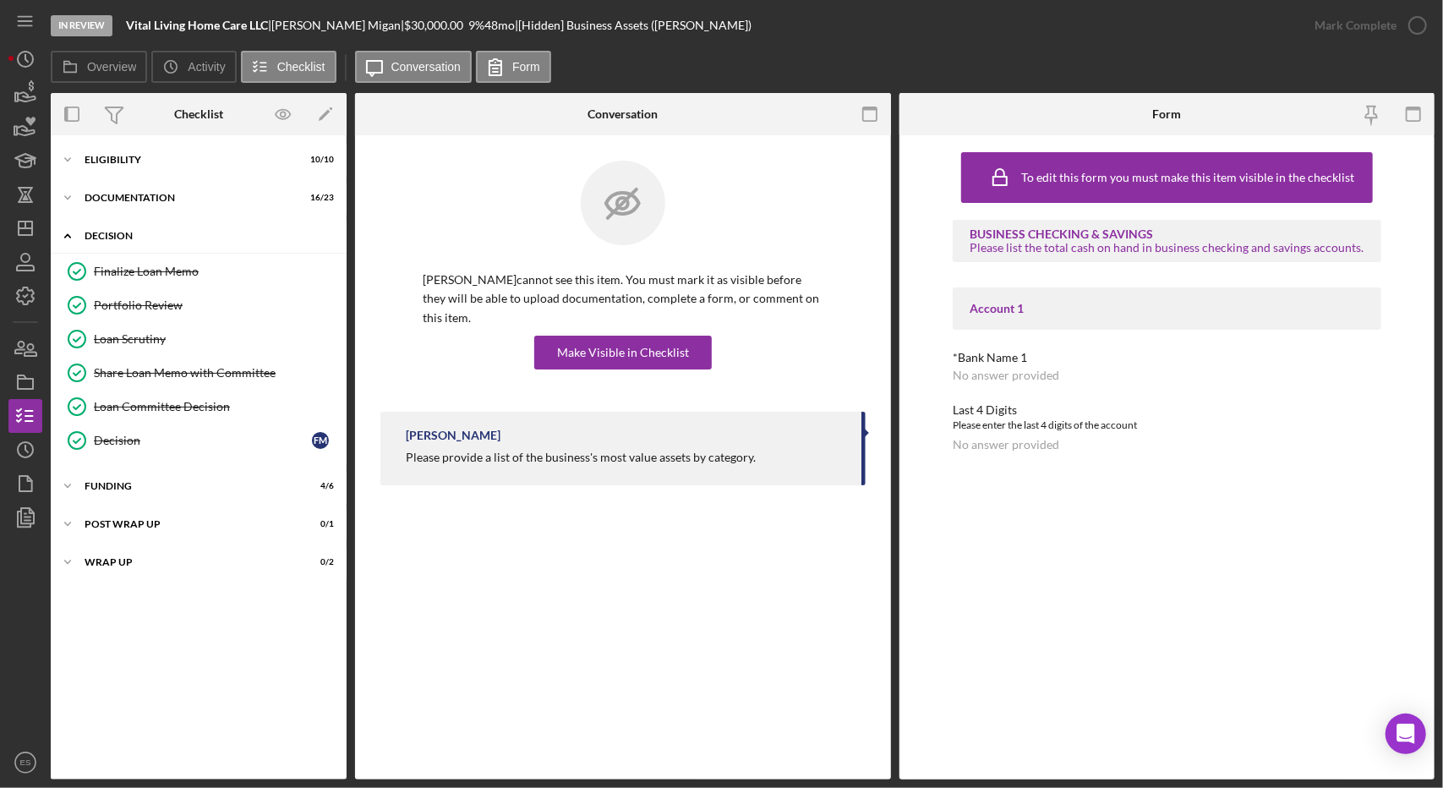
click at [147, 239] on div "Decision" at bounding box center [205, 236] width 241 height 10
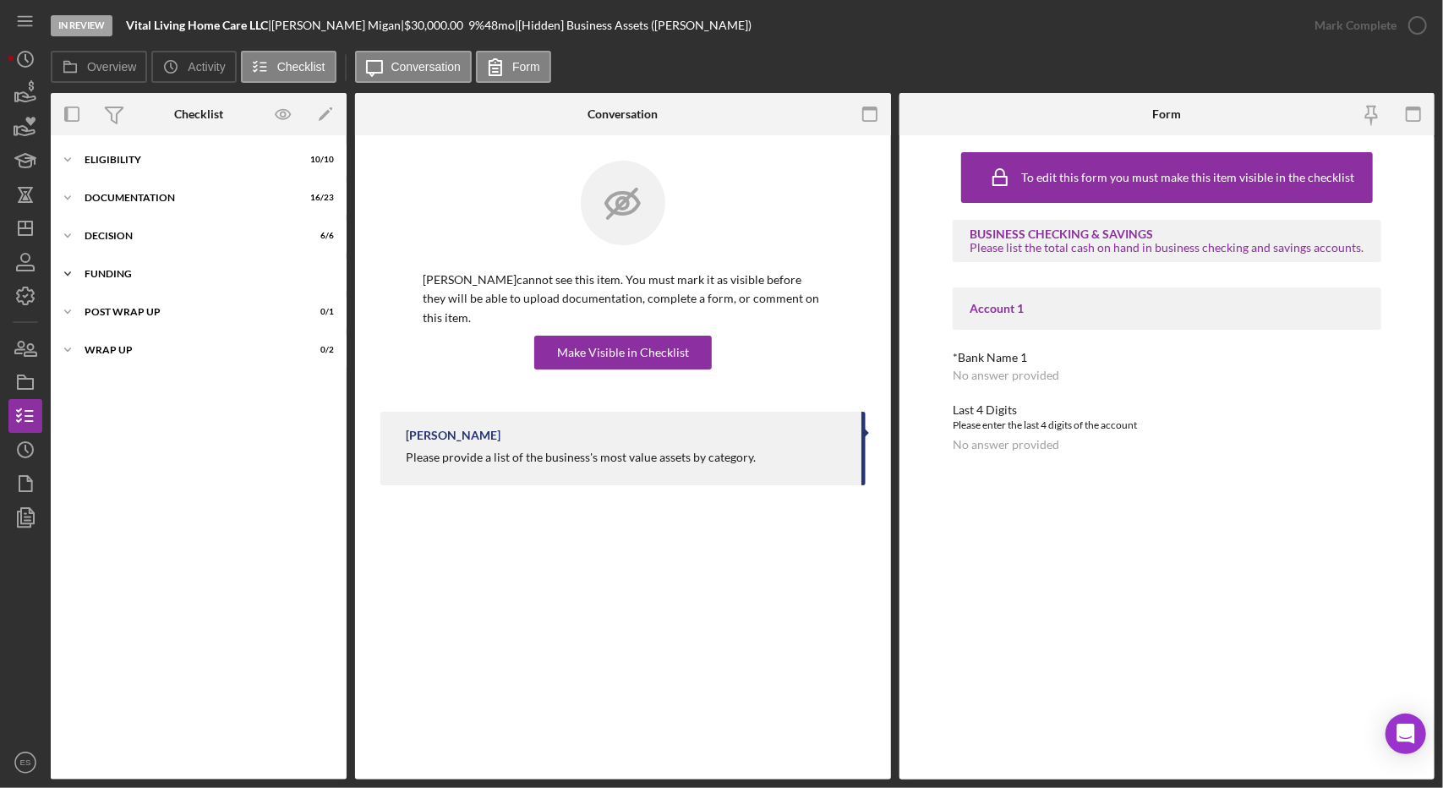
click at [159, 275] on div "Funding" at bounding box center [205, 274] width 241 height 10
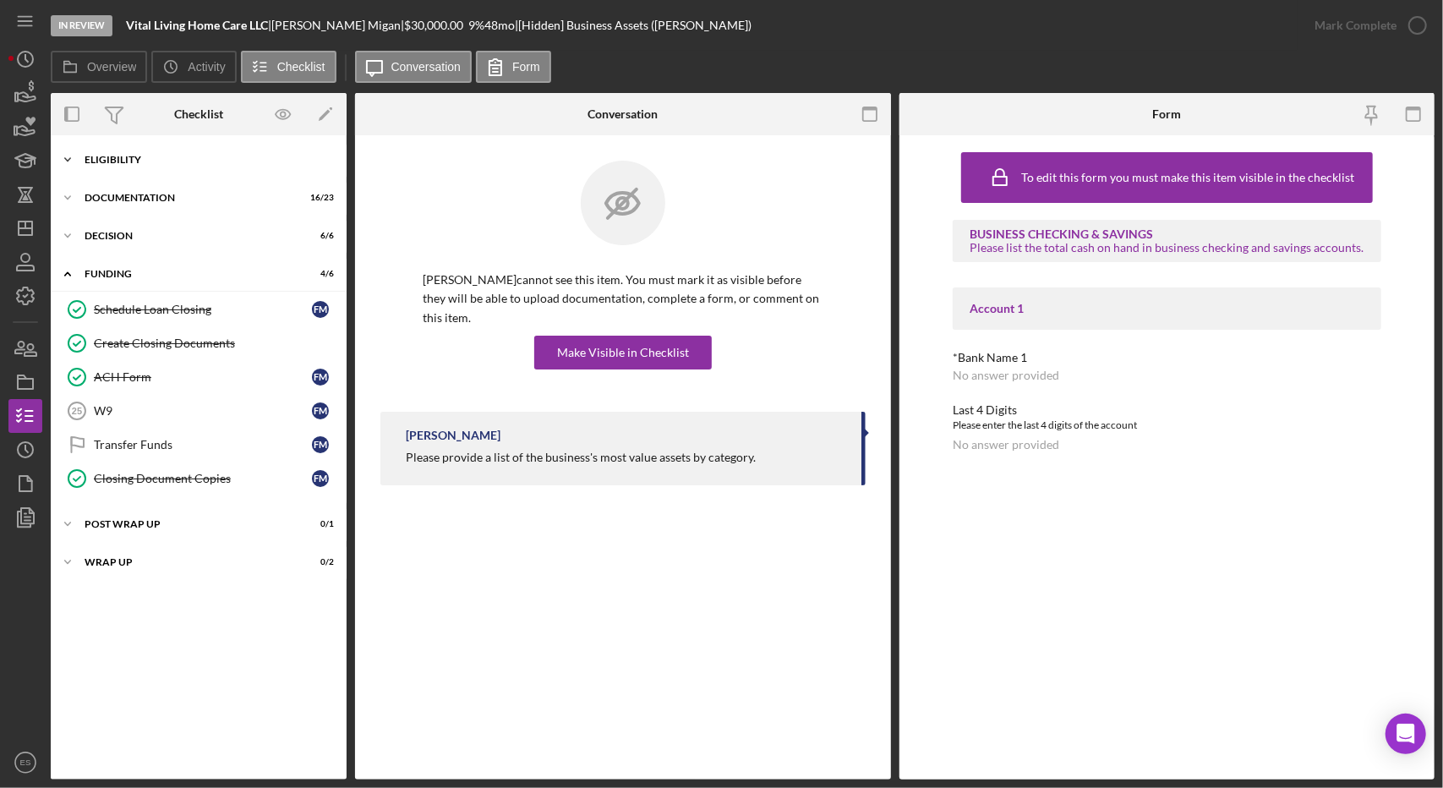
click at [110, 158] on div "Eligibility" at bounding box center [205, 160] width 241 height 10
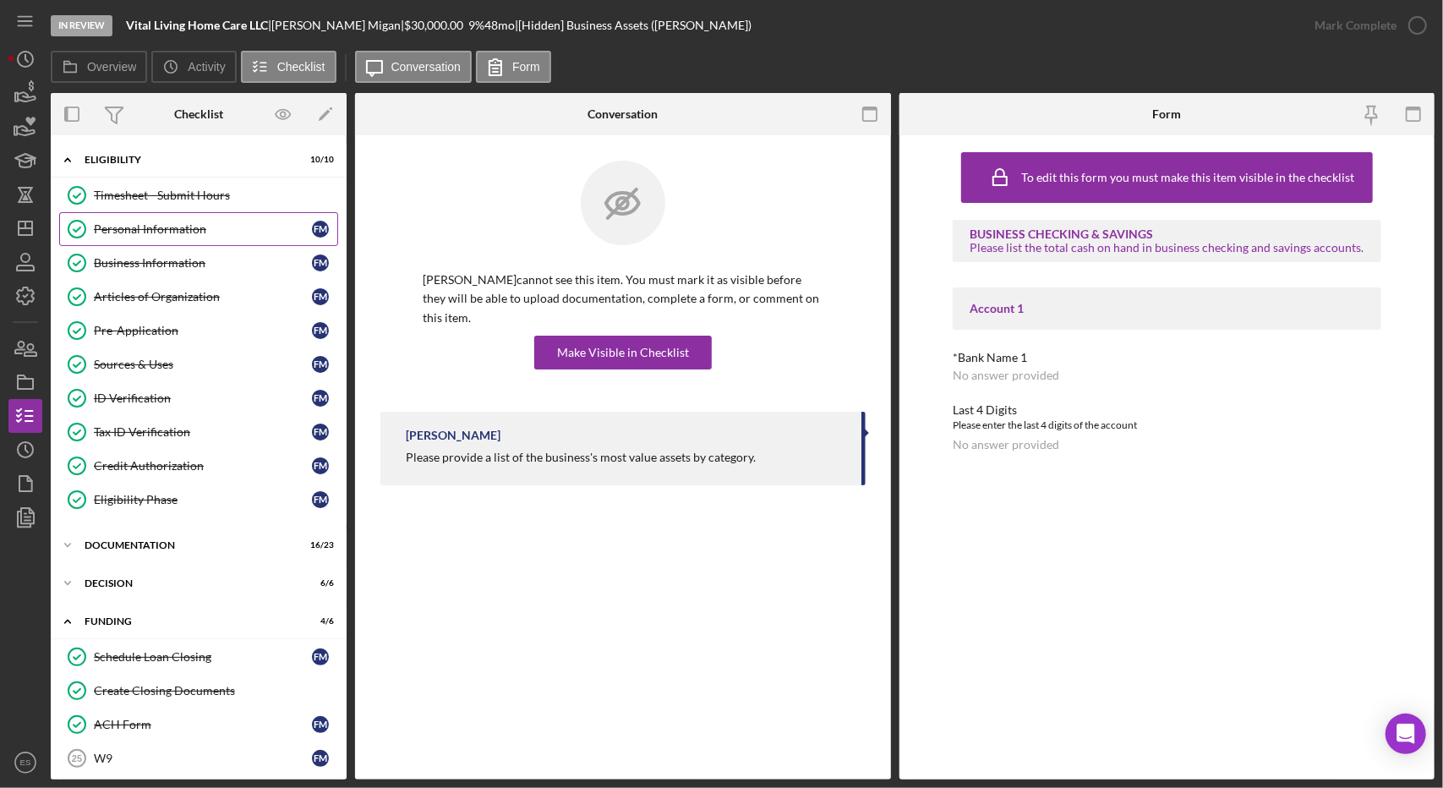
click at [137, 234] on div "Personal Information" at bounding box center [203, 229] width 218 height 14
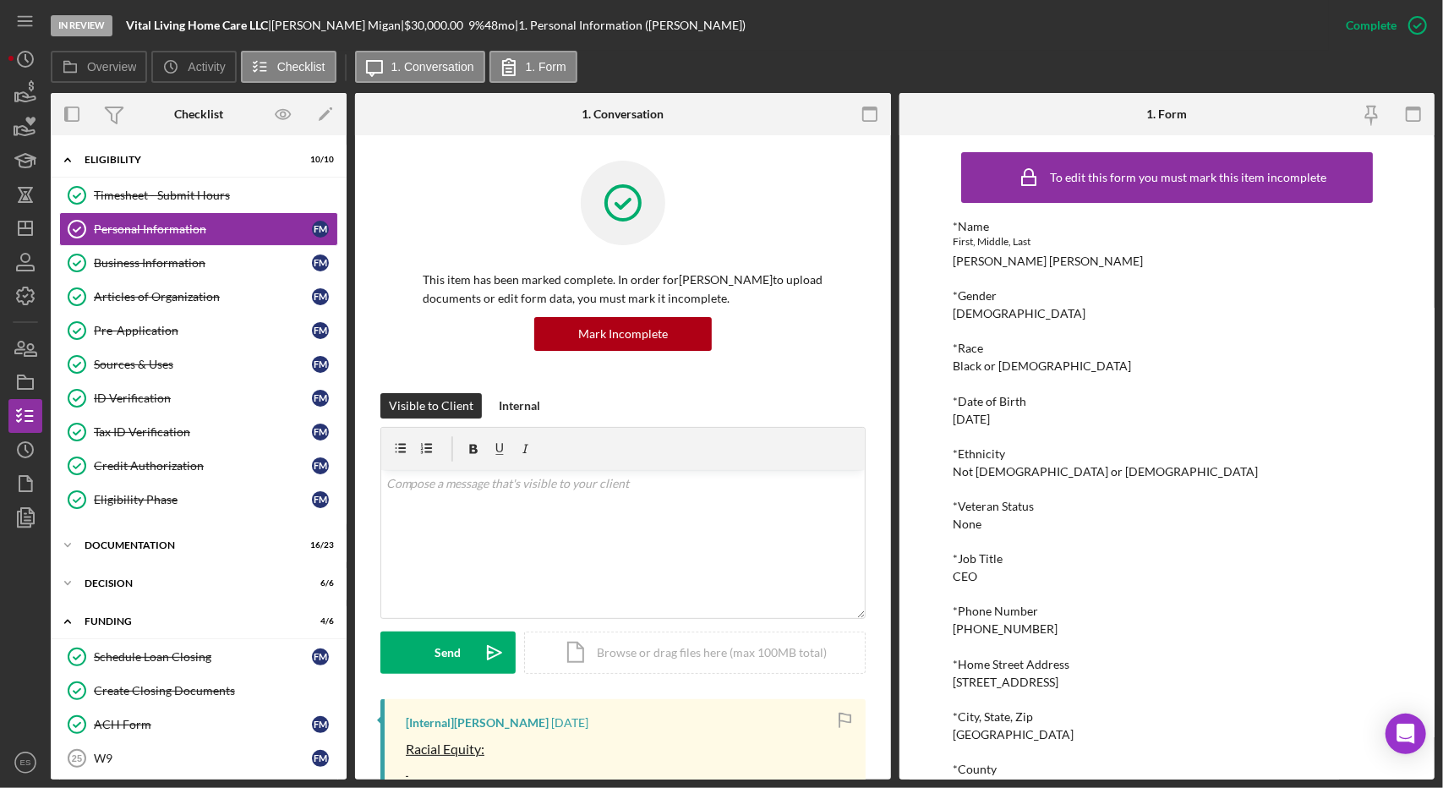
drag, startPoint x: 1018, startPoint y: 419, endPoint x: 940, endPoint y: 425, distance: 78.0
click at [940, 425] on div "To edit this form you must mark this item incomplete *Name First, Middle, Last …" at bounding box center [1168, 457] width 536 height 644
copy div "05/05/1984"
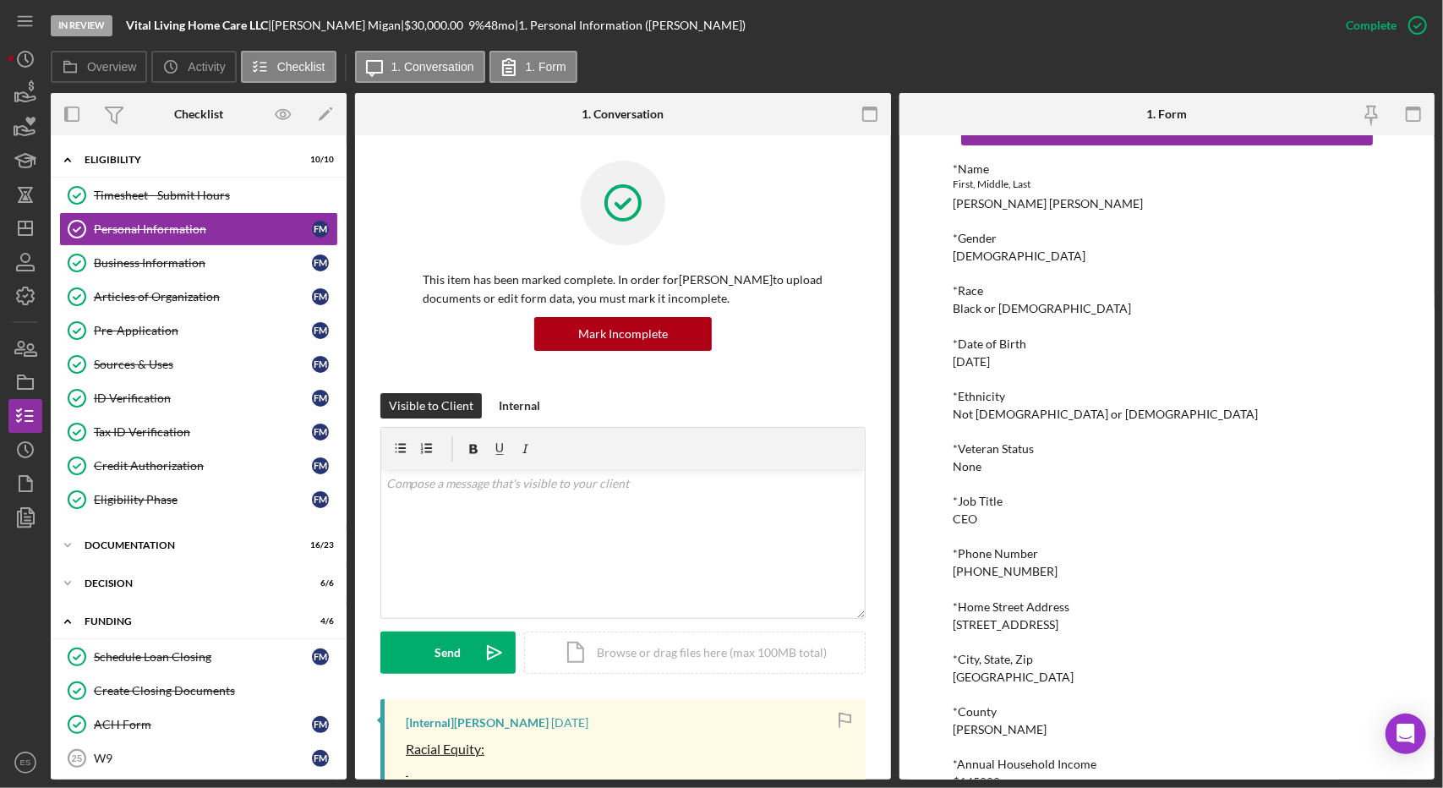
scroll to position [58, 0]
click at [159, 417] on link "Tax ID Verification Tax ID Verification F M" at bounding box center [198, 432] width 279 height 34
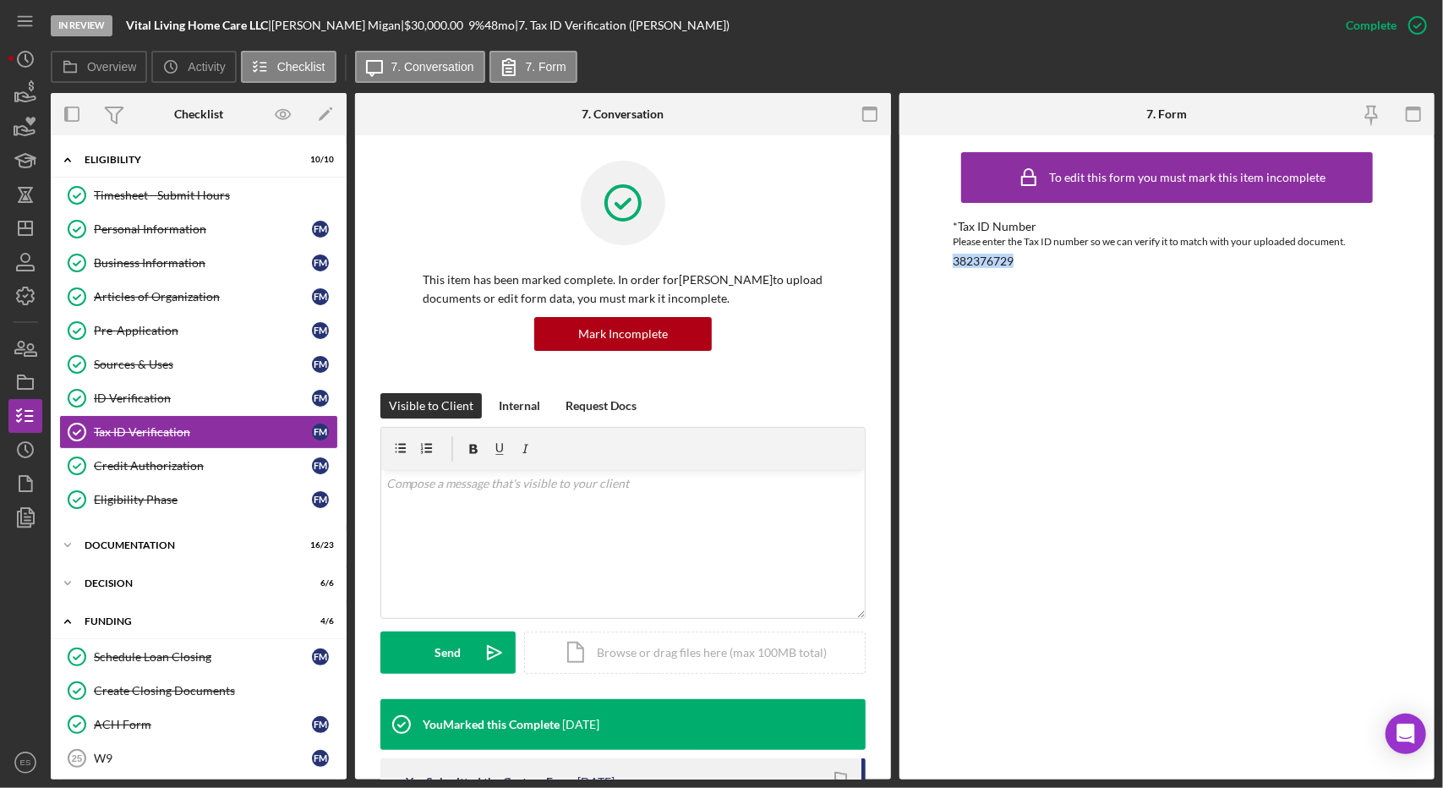
drag, startPoint x: 1022, startPoint y: 266, endPoint x: 947, endPoint y: 266, distance: 75.2
click at [947, 266] on div "To edit this form you must mark this item incomplete *Tax ID Number Please ente…" at bounding box center [1168, 457] width 536 height 644
copy div "382376729"
click at [132, 229] on div "Personal Information" at bounding box center [203, 229] width 218 height 14
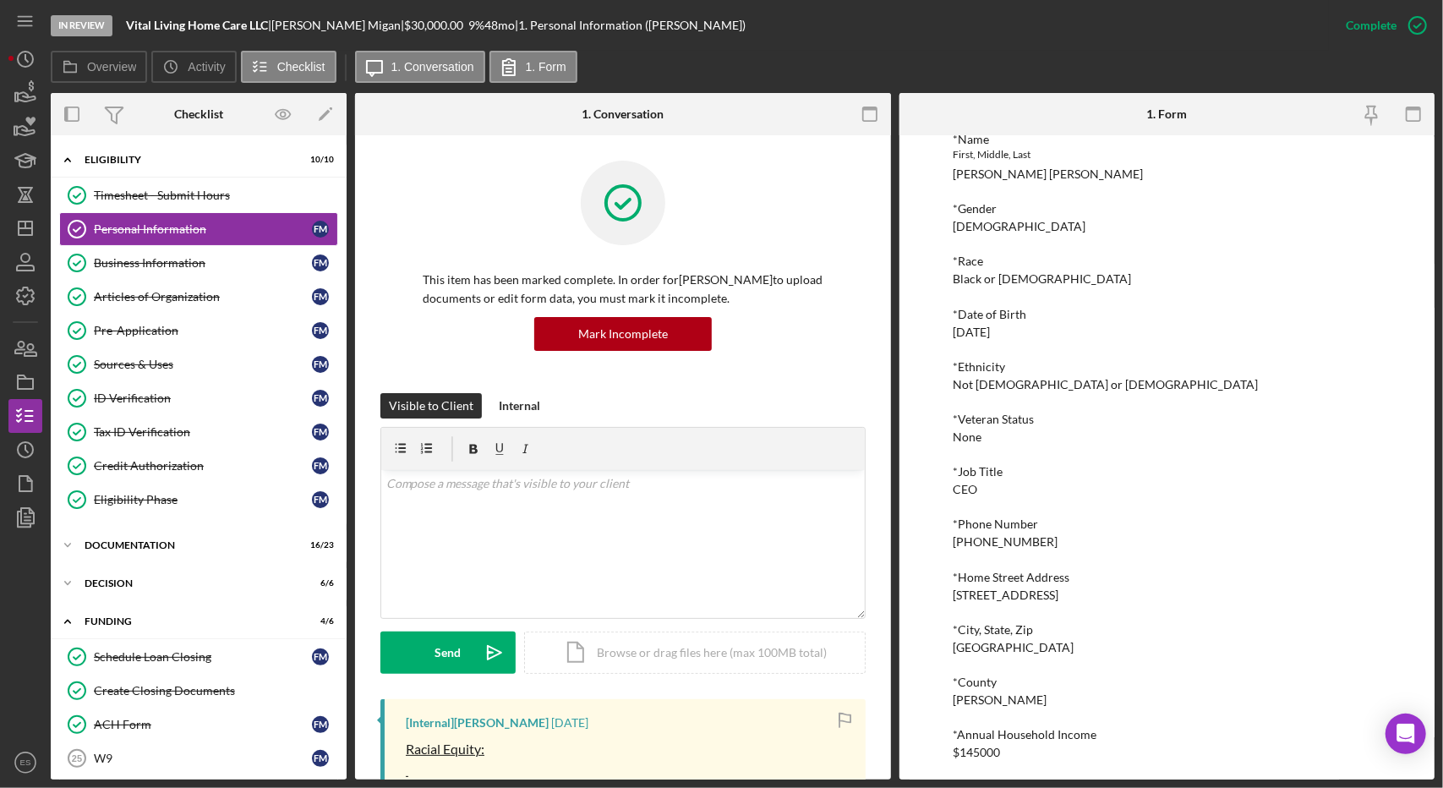
scroll to position [92, 0]
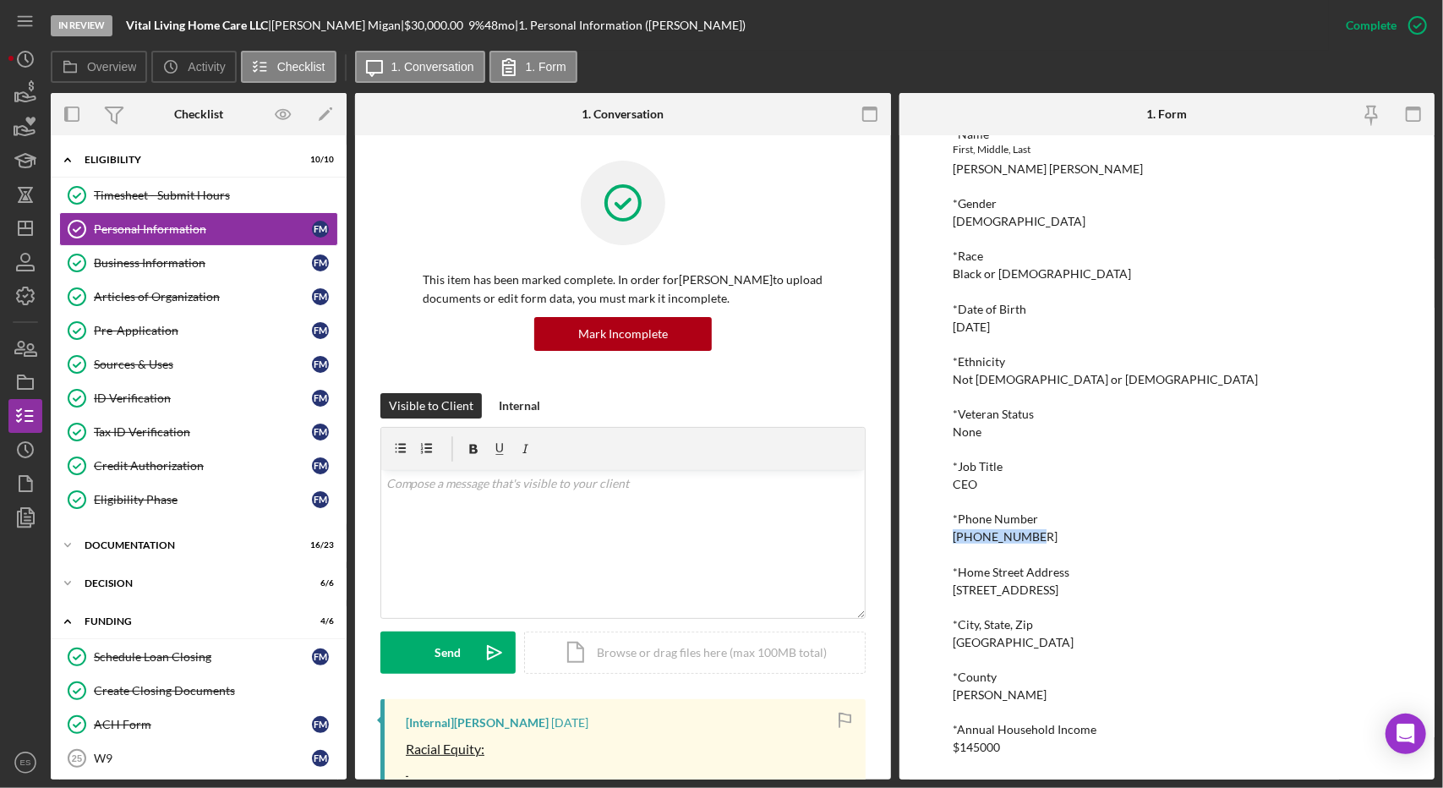
drag, startPoint x: 1026, startPoint y: 535, endPoint x: 943, endPoint y: 541, distance: 83.9
click at [943, 541] on div "To edit this form you must mark this item incomplete *Name First, Middle, Last …" at bounding box center [1168, 457] width 536 height 644
copy div "248-971-9032"
click at [1239, 728] on div "*Annual Household Income" at bounding box center [1167, 730] width 429 height 14
click at [123, 266] on div "Business Information" at bounding box center [203, 263] width 218 height 14
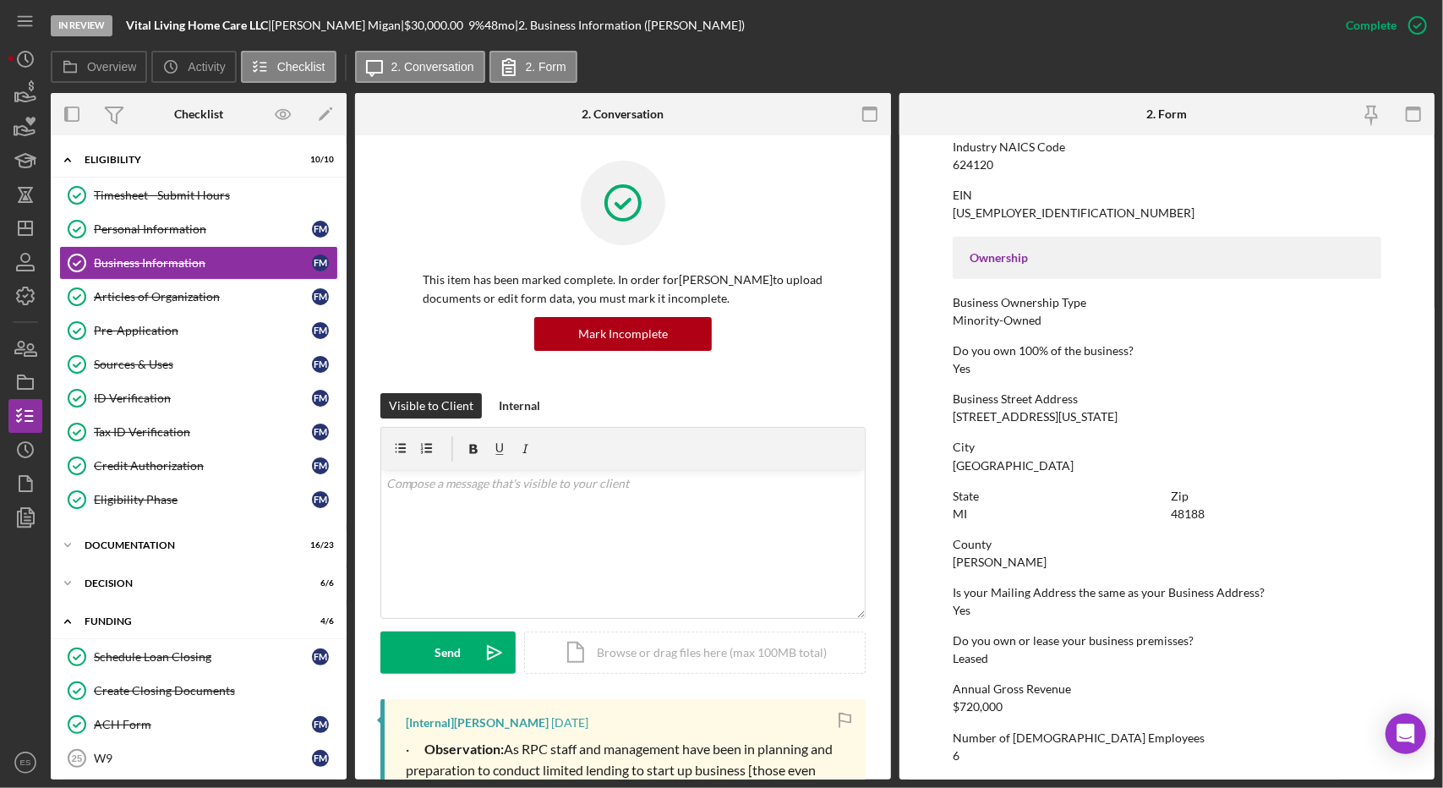
scroll to position [200, 0]
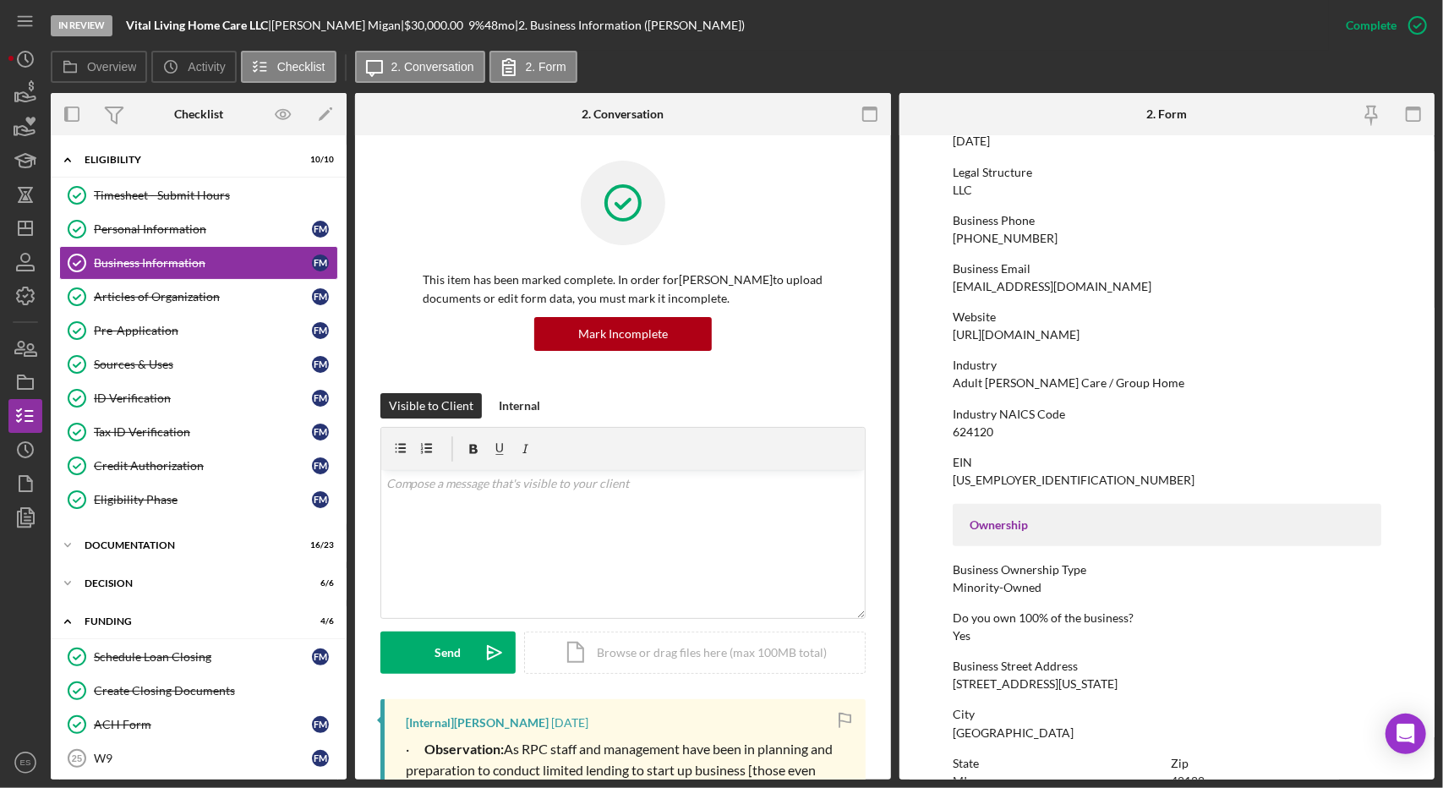
drag, startPoint x: 1131, startPoint y: 285, endPoint x: 953, endPoint y: 280, distance: 178.5
click at [953, 280] on div "Business Email support@vitallivinghomecare.com" at bounding box center [1167, 277] width 429 height 31
copy div "[EMAIL_ADDRESS][DOMAIN_NAME]"
click at [1295, 516] on div "Ownership" at bounding box center [1167, 525] width 429 height 42
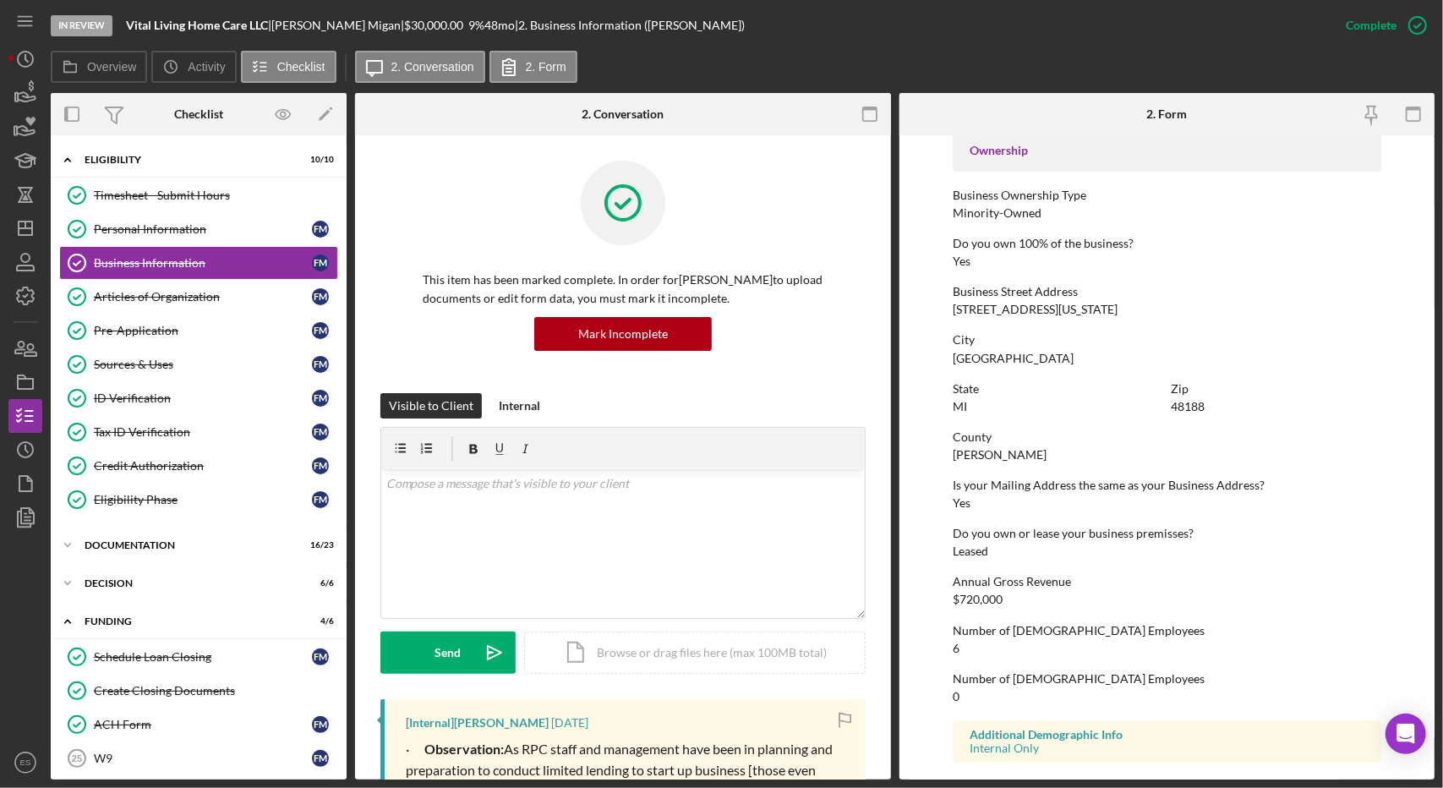
scroll to position [575, 0]
drag, startPoint x: 1104, startPoint y: 306, endPoint x: 943, endPoint y: 314, distance: 161.7
click at [943, 314] on form "To edit this form you must mark this item incomplete Business Name Vital Living…" at bounding box center [1168, 457] width 536 height 644
copy div "[STREET_ADDRESS][US_STATE]"
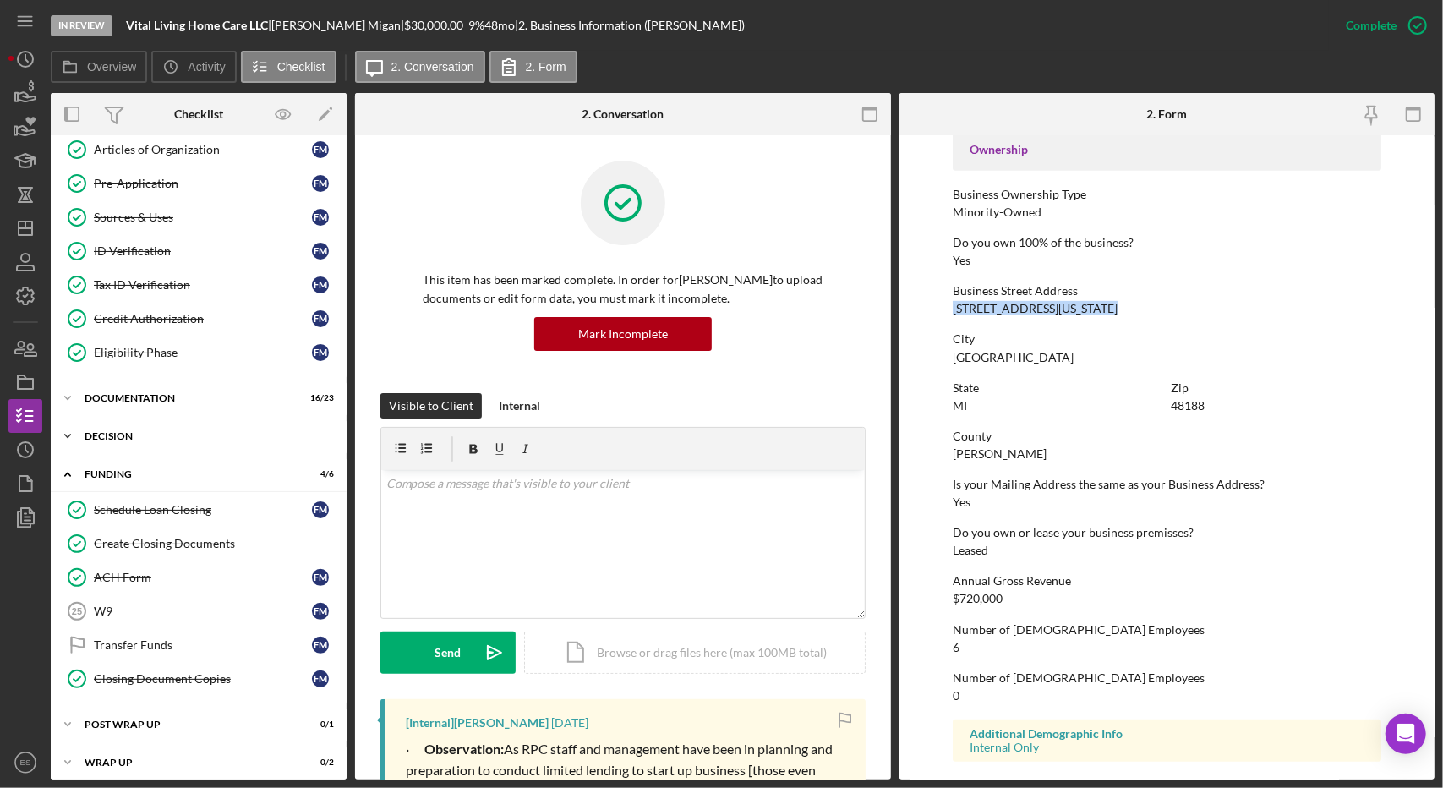
click at [115, 424] on div "Icon/Expander Decision 6 / 6" at bounding box center [199, 436] width 296 height 34
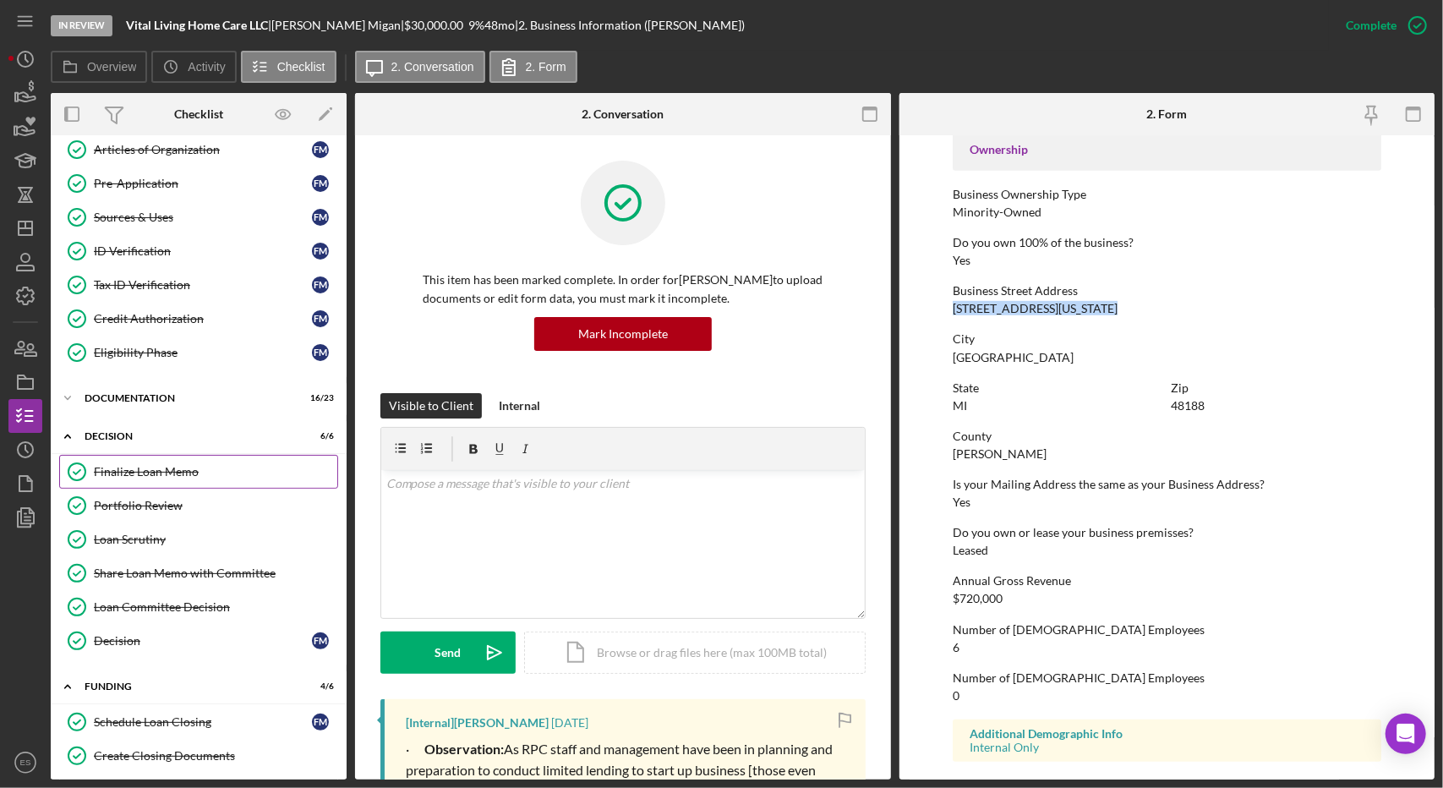
click at [153, 465] on div "Finalize Loan Memo" at bounding box center [215, 472] width 243 height 14
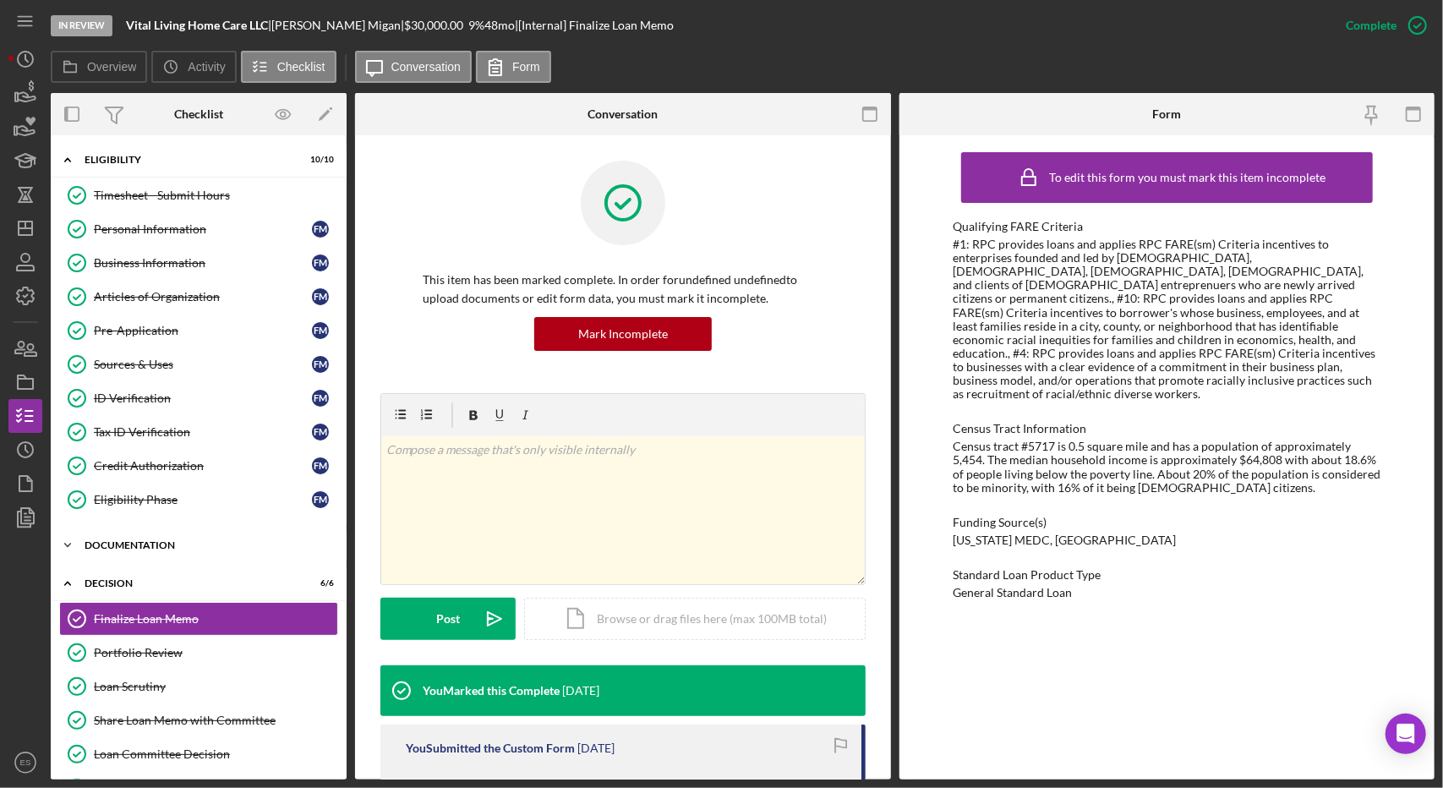
click at [139, 542] on div "Documentation" at bounding box center [205, 545] width 241 height 10
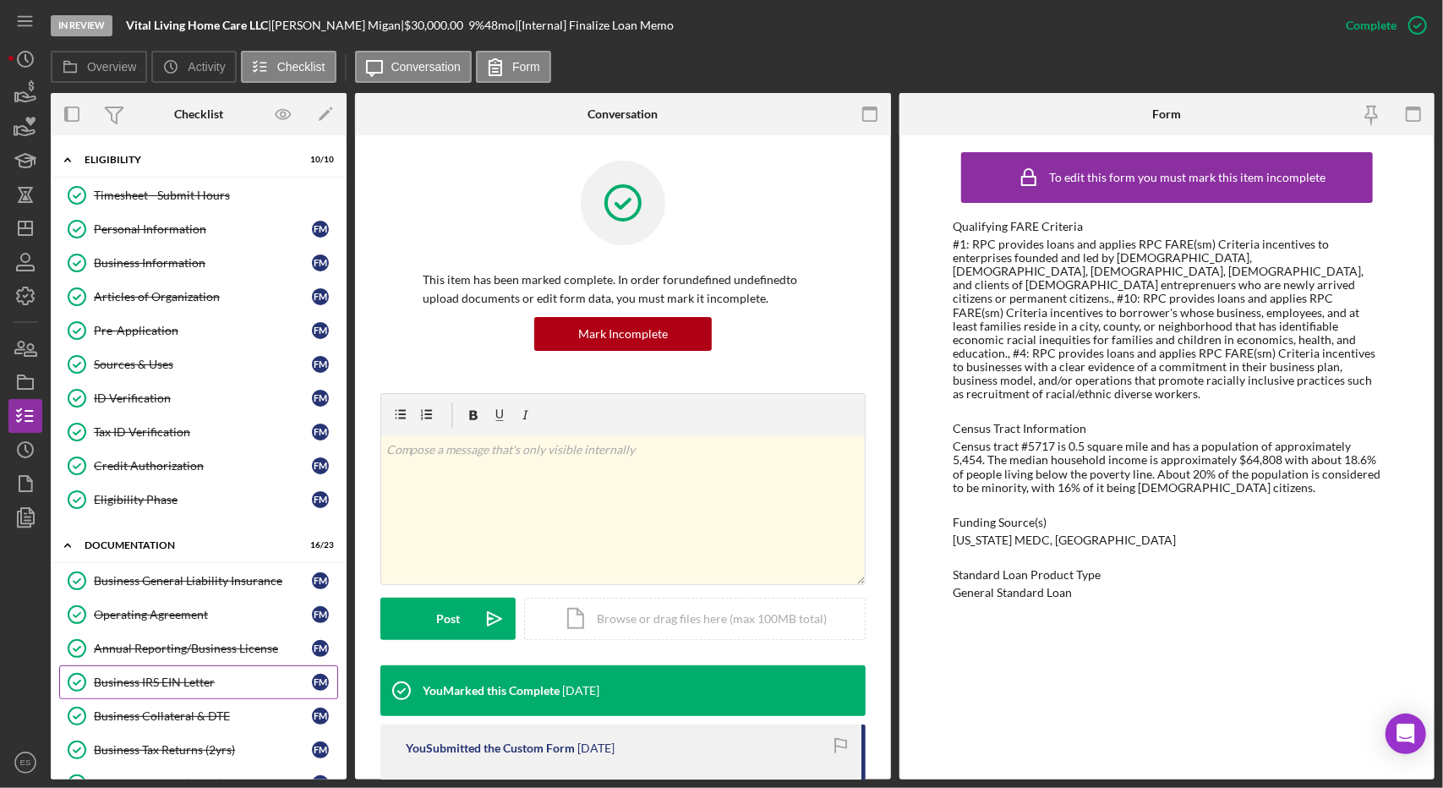
click at [194, 683] on link "Business IRS EIN Letter Business IRS EIN Letter F M" at bounding box center [198, 682] width 279 height 34
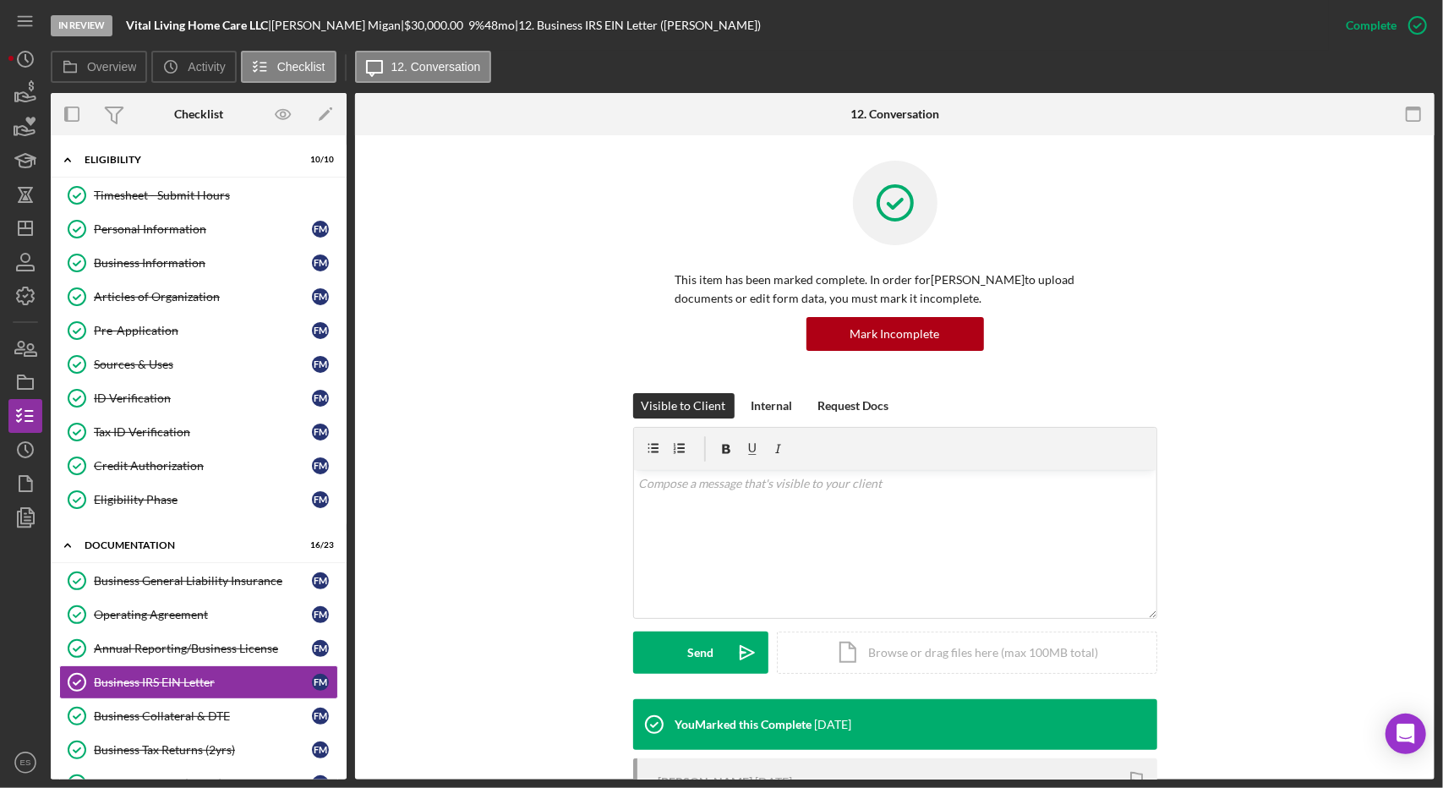
scroll to position [347, 0]
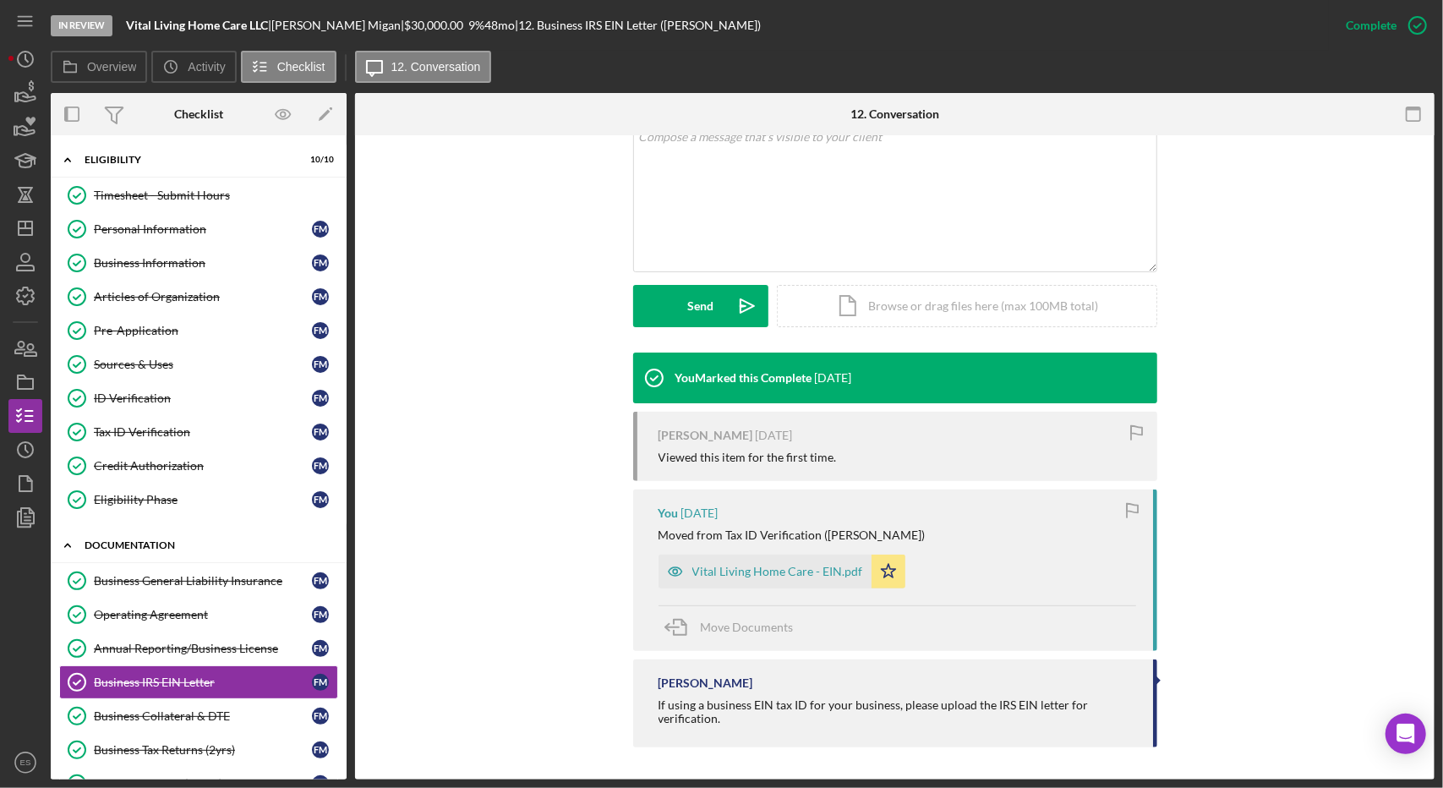
click at [167, 550] on div "Icon/Expander Documentation 16 / 23" at bounding box center [199, 545] width 296 height 35
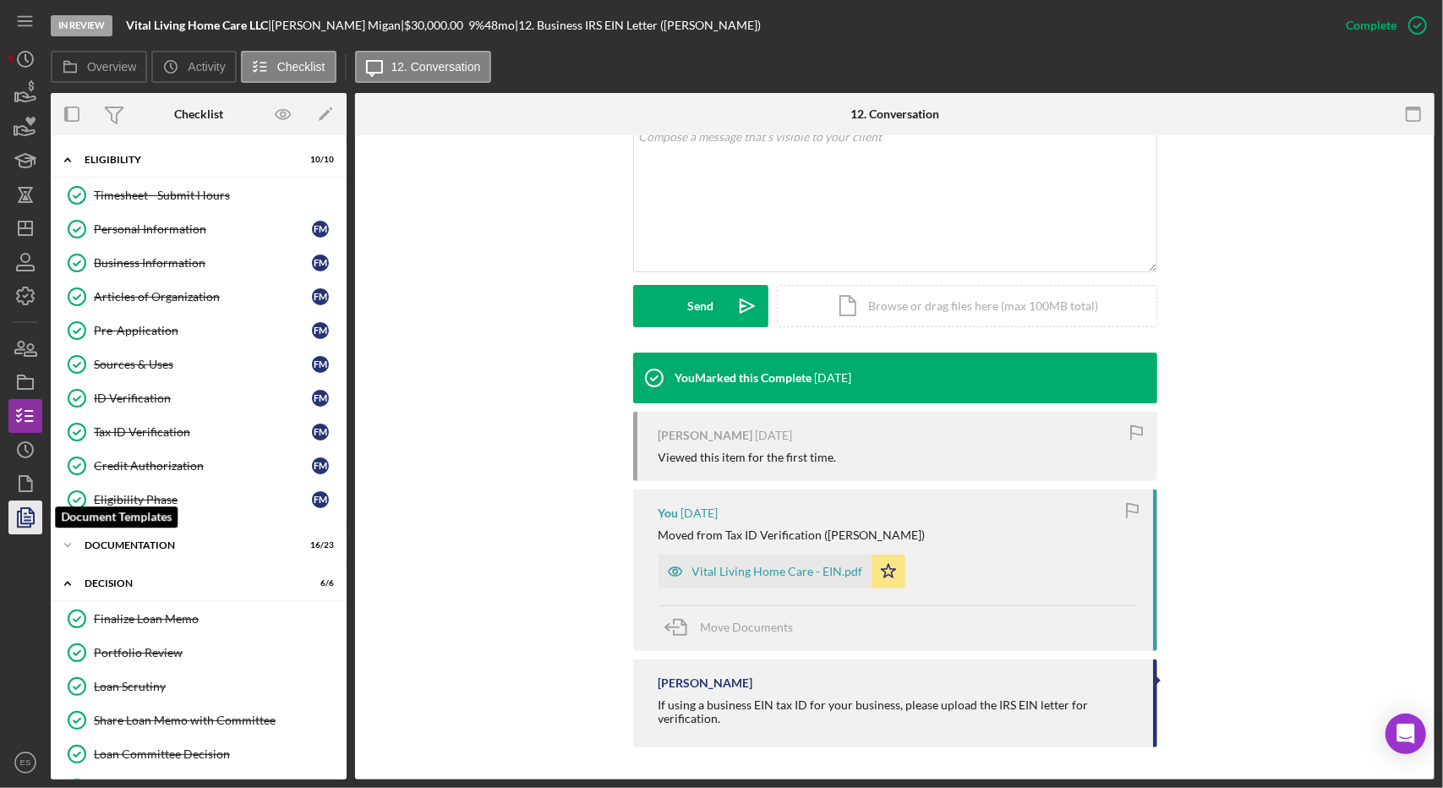
click at [31, 521] on icon "button" at bounding box center [25, 517] width 42 height 42
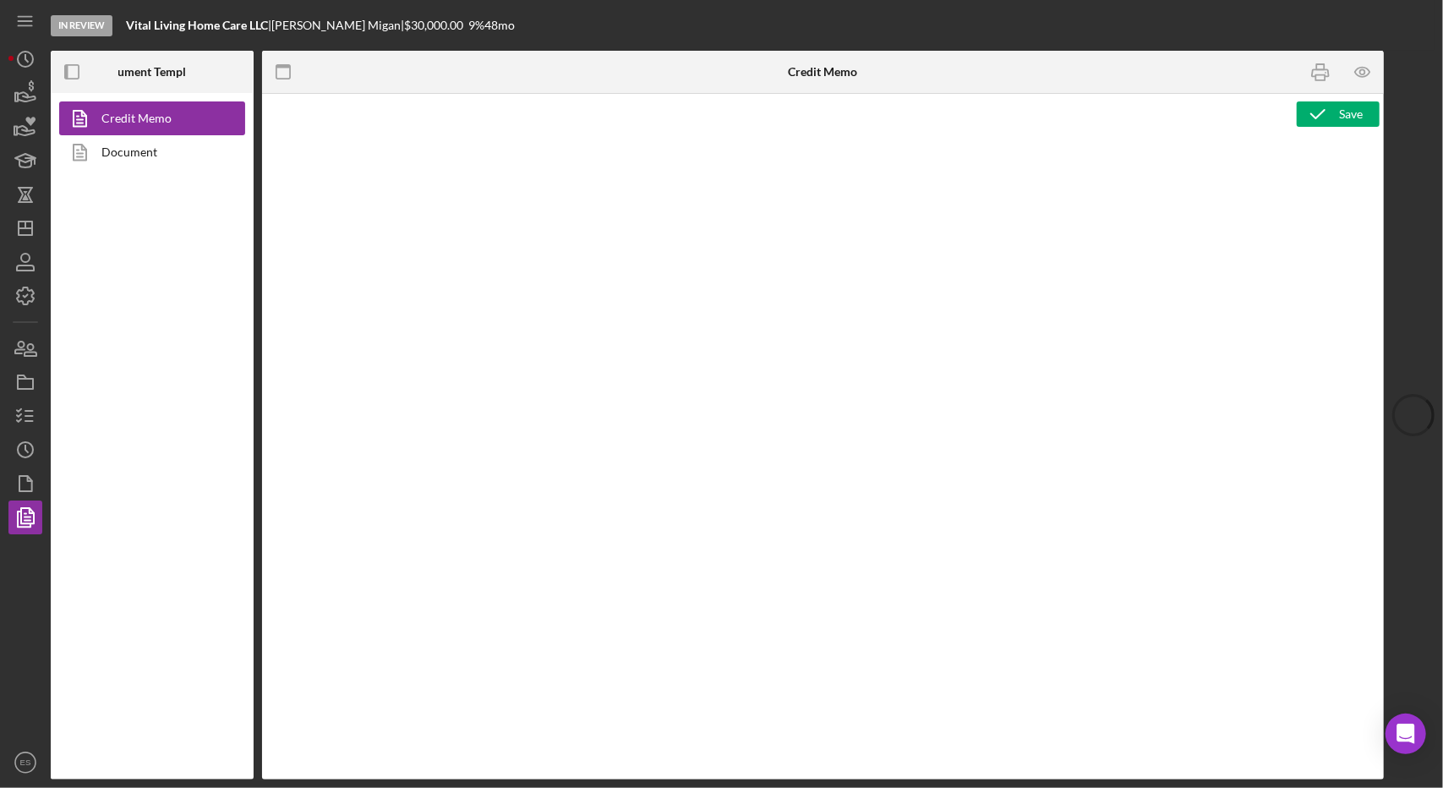
type textarea "<h2 style="text-align: left;">&nbsp; <img style="float: left;" src="https://sta…"
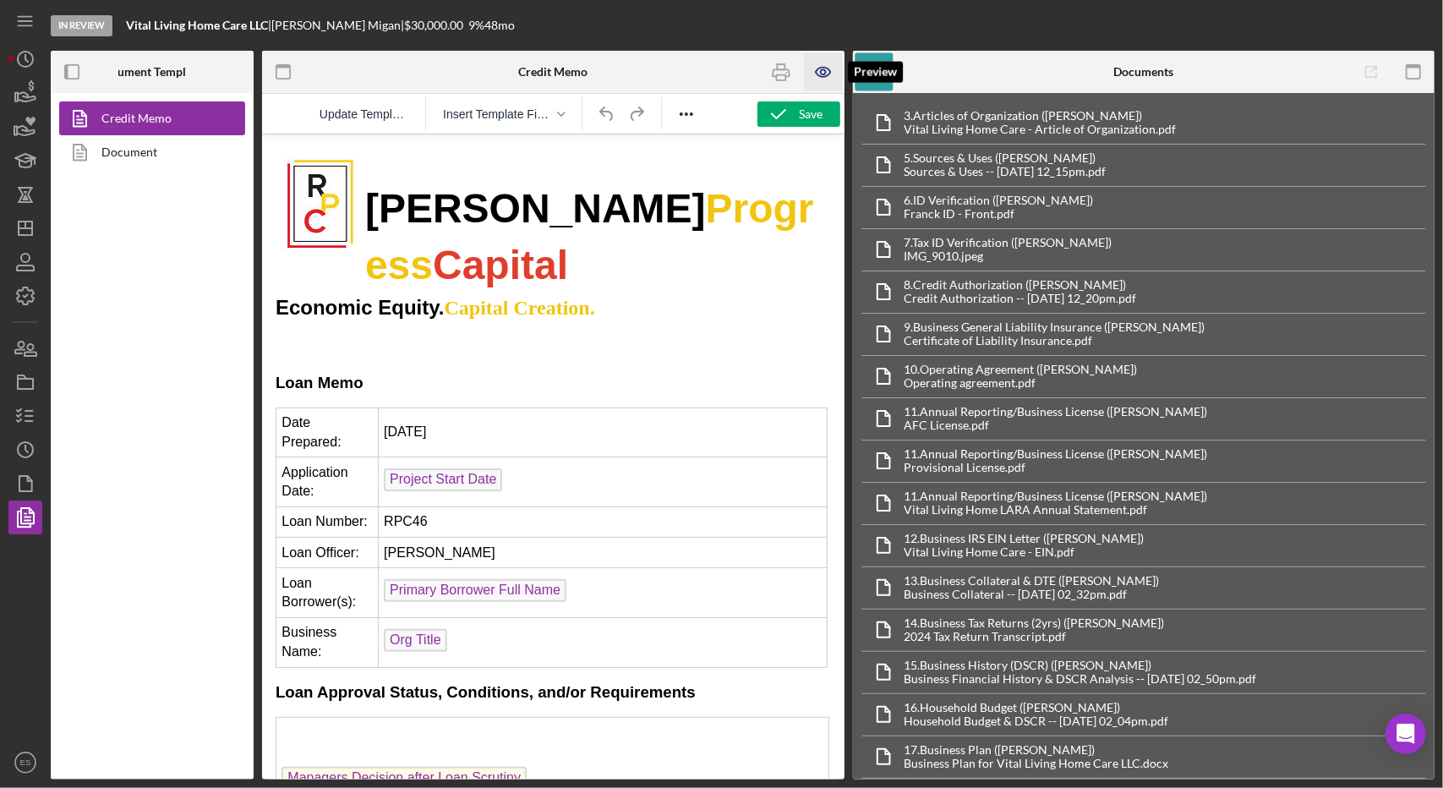
click at [822, 72] on icon "button" at bounding box center [823, 72] width 38 height 38
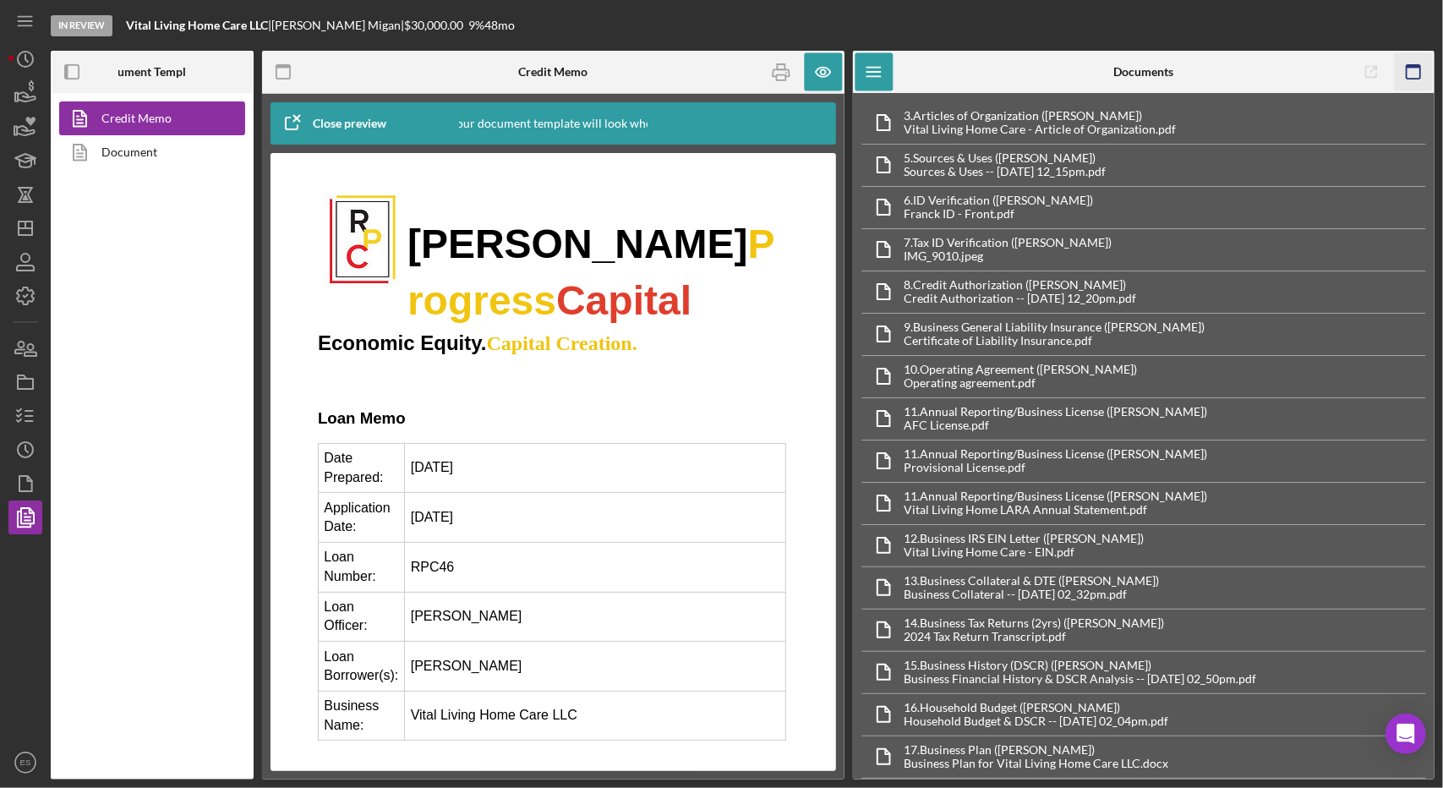
click at [1417, 72] on icon "button" at bounding box center [1414, 72] width 38 height 38
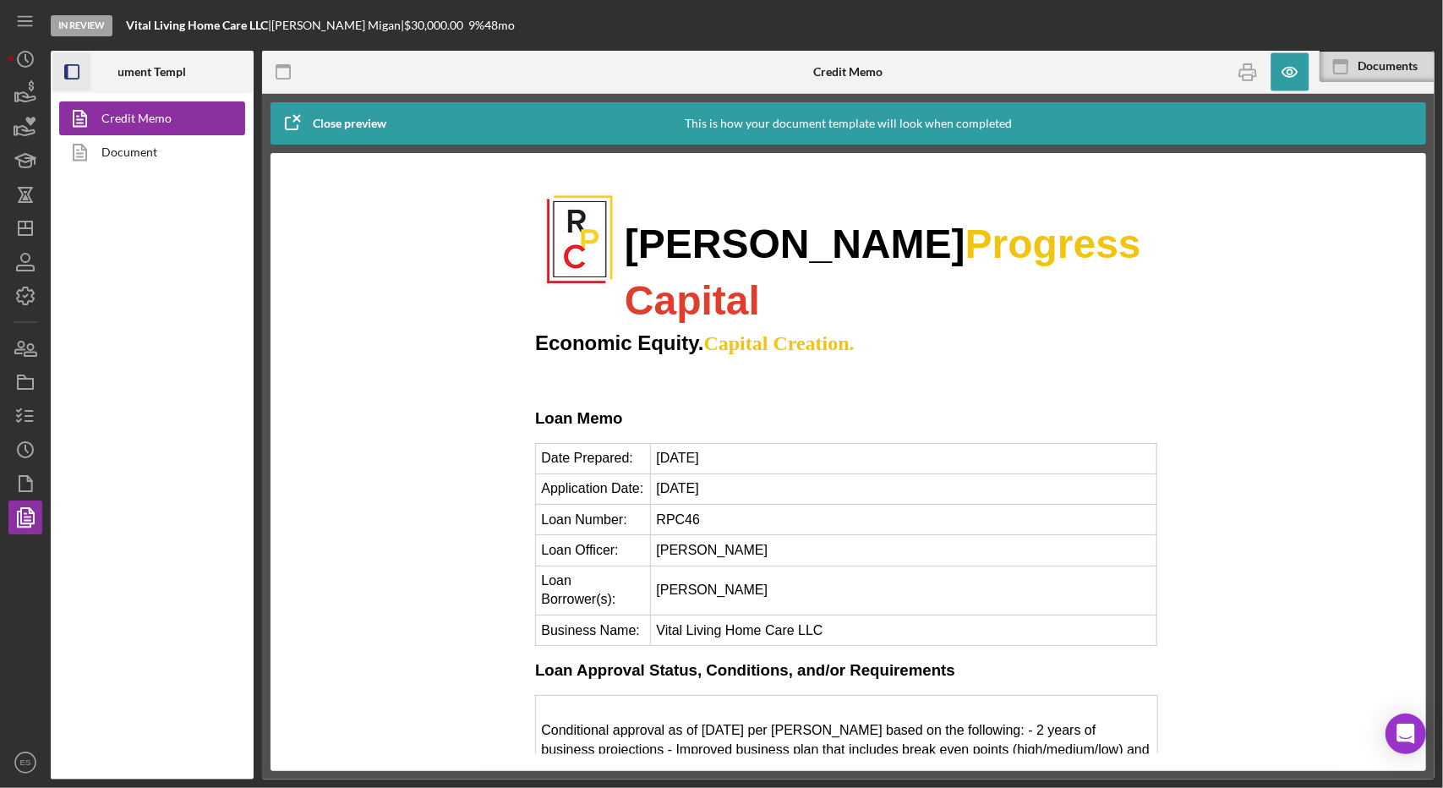
click at [68, 59] on icon "button" at bounding box center [72, 72] width 38 height 38
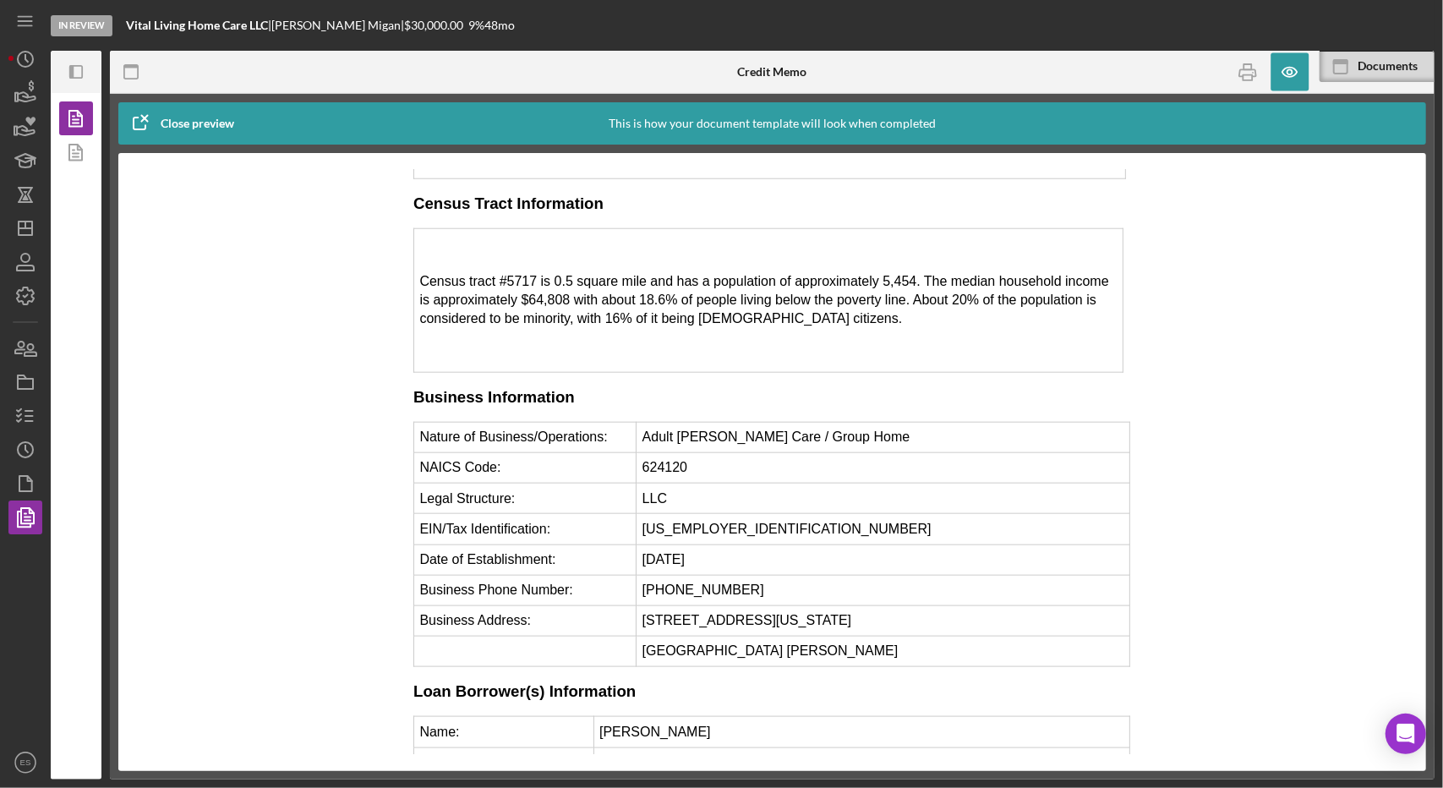
scroll to position [1217, 0]
drag, startPoint x: 729, startPoint y: 446, endPoint x: 632, endPoint y: 448, distance: 96.4
click at [637, 512] on td "[US_EMPLOYER_IDENTIFICATION_NUMBER]" at bounding box center [884, 527] width 494 height 30
copy td "[US_EMPLOYER_IDENTIFICATION_NUMBER]"
drag, startPoint x: 703, startPoint y: 473, endPoint x: 635, endPoint y: 473, distance: 68.5
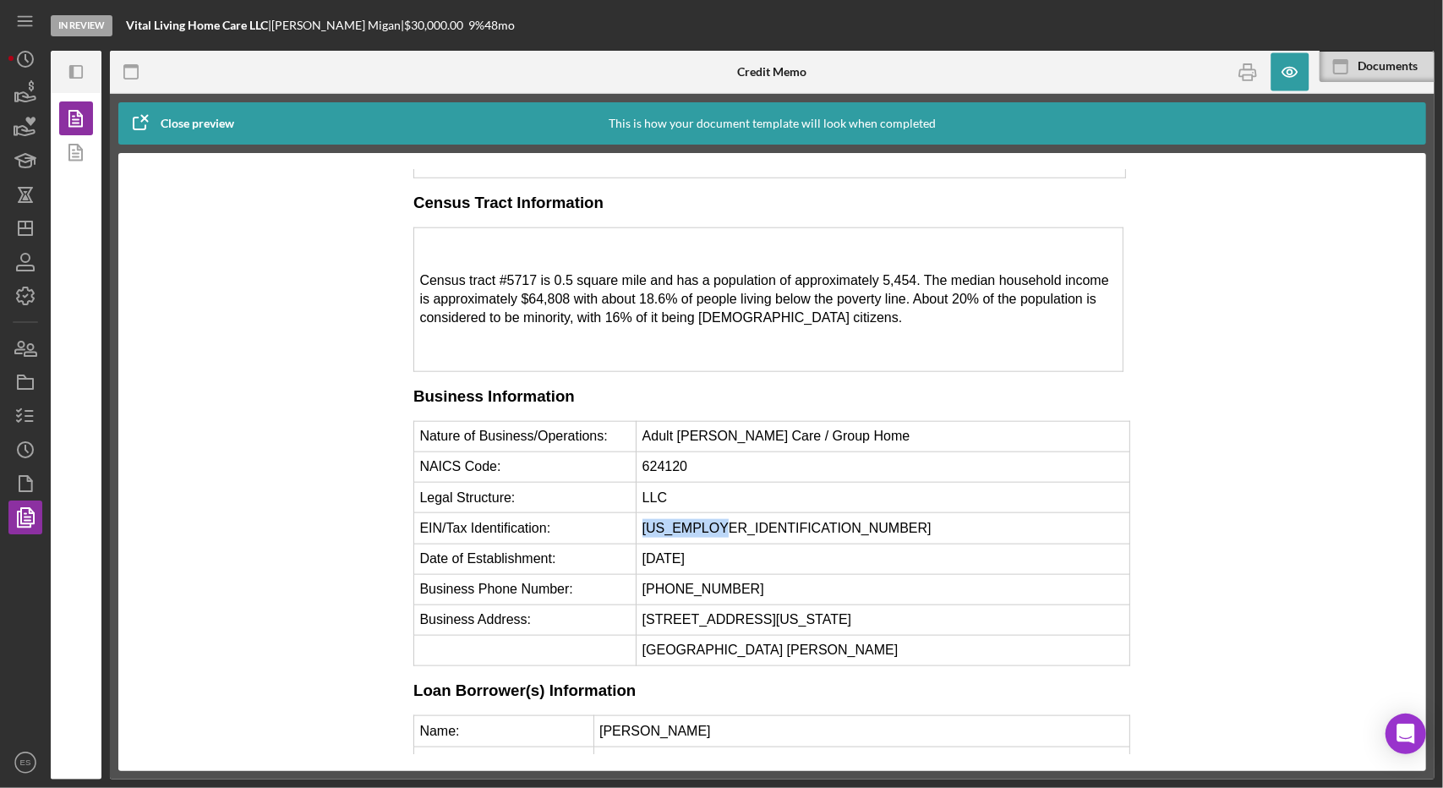
click at [637, 543] on td "[DATE]" at bounding box center [884, 558] width 494 height 30
copy td "[DATE]"
drag, startPoint x: 691, startPoint y: 385, endPoint x: 637, endPoint y: 381, distance: 53.4
click at [637, 451] on td "624120" at bounding box center [884, 466] width 494 height 30
copy td "624120"
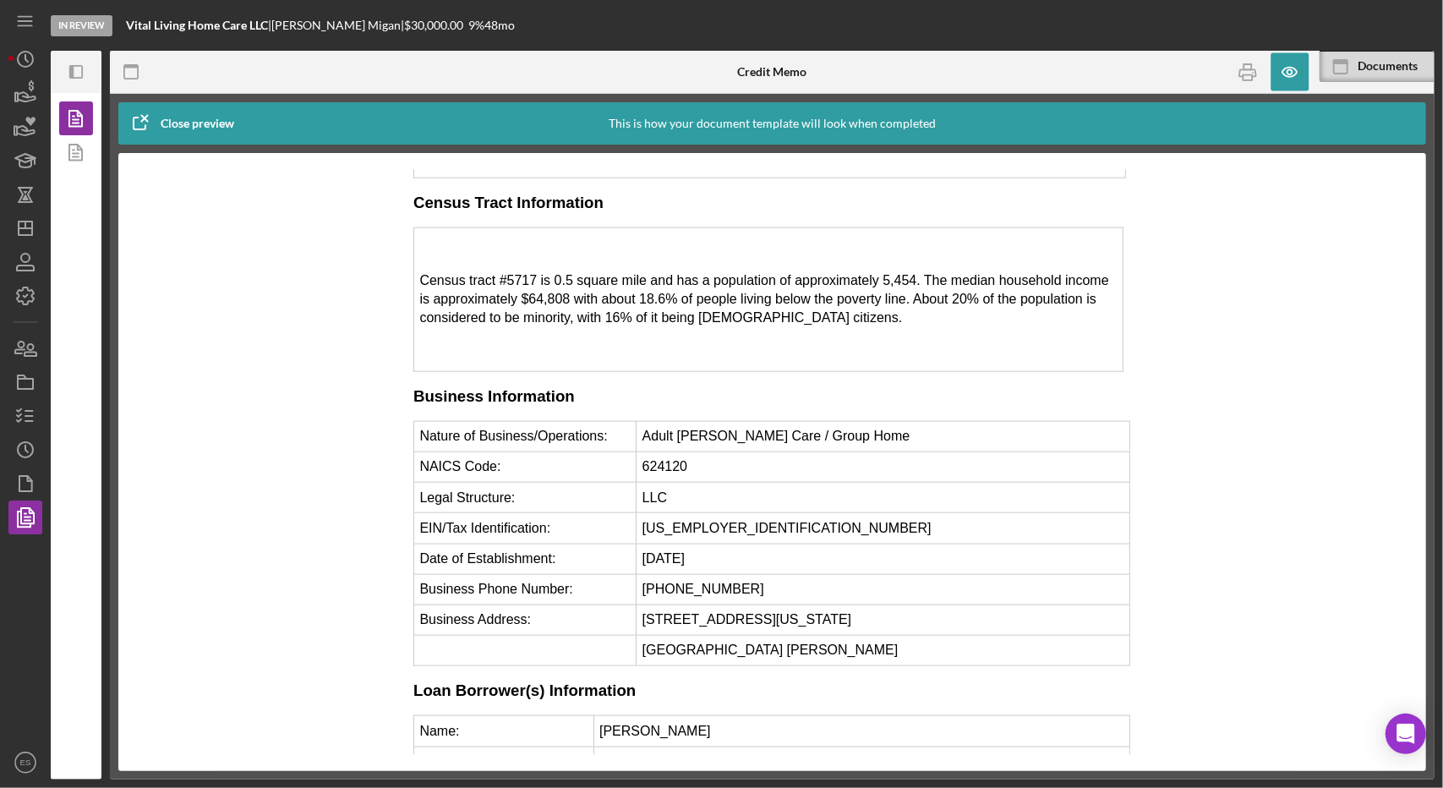
click at [486, 604] on td "Business Address:" at bounding box center [525, 619] width 222 height 30
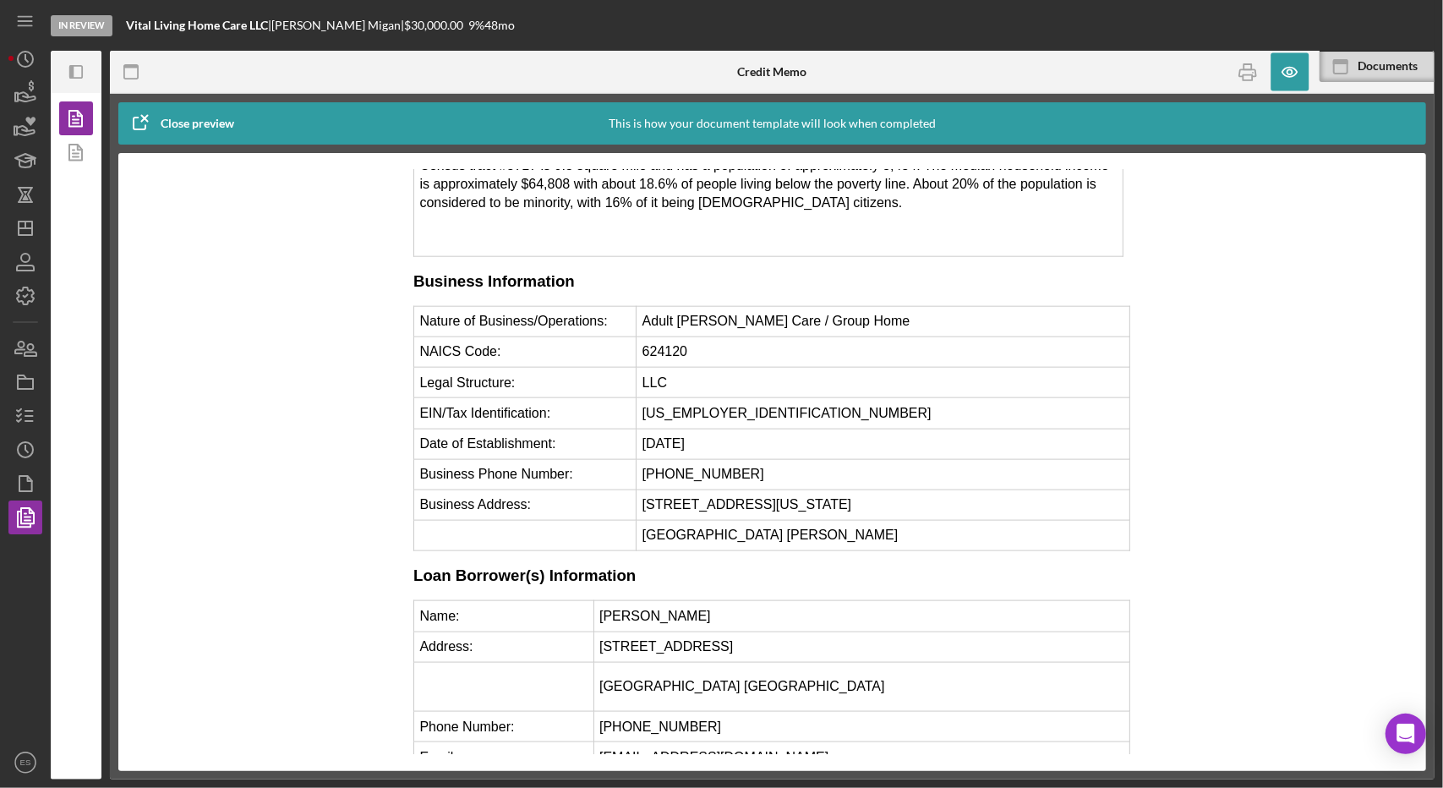
scroll to position [1332, 0]
click at [17, 424] on icon "button" at bounding box center [25, 416] width 42 height 42
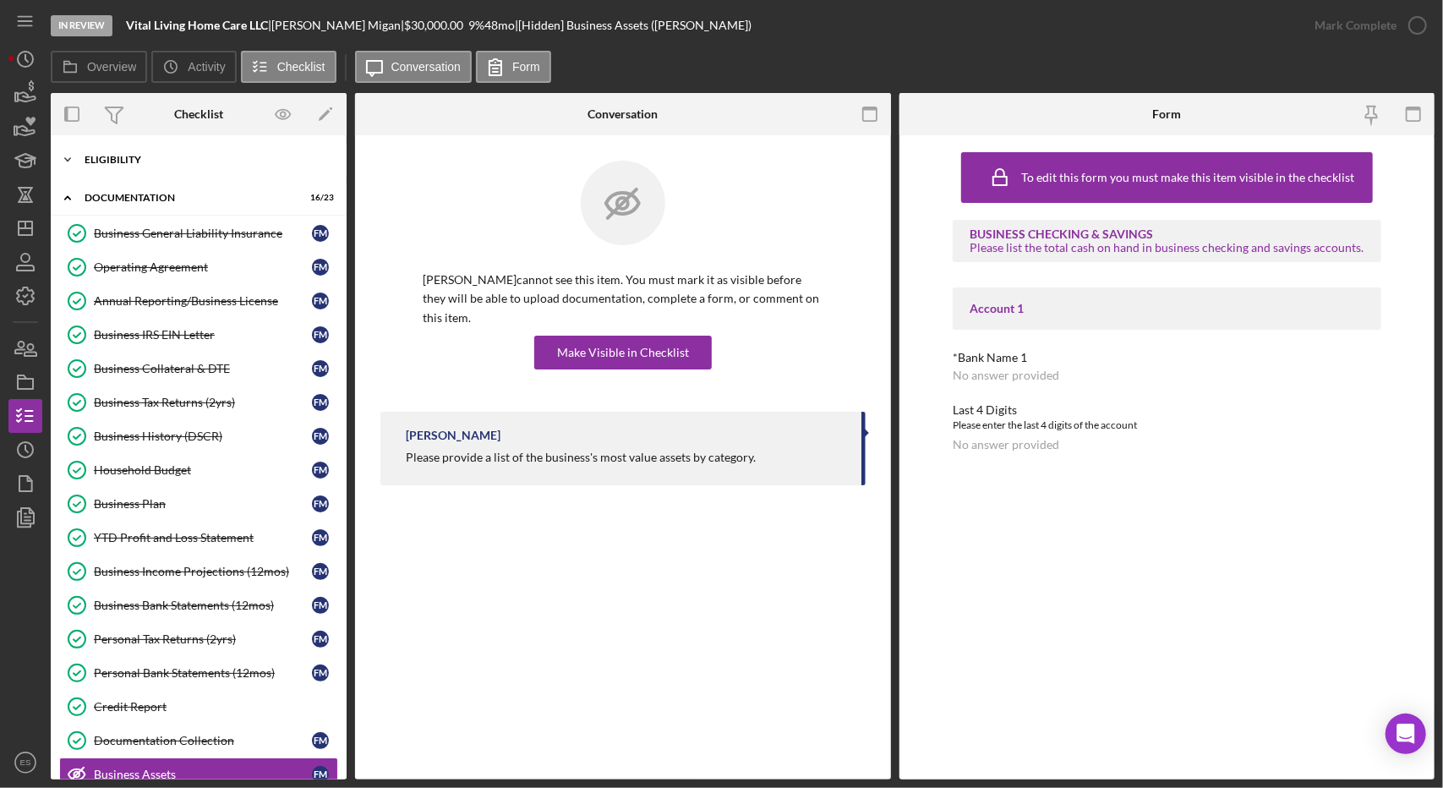
click at [139, 150] on div "Icon/Expander Eligibility 10 / 10" at bounding box center [199, 160] width 296 height 34
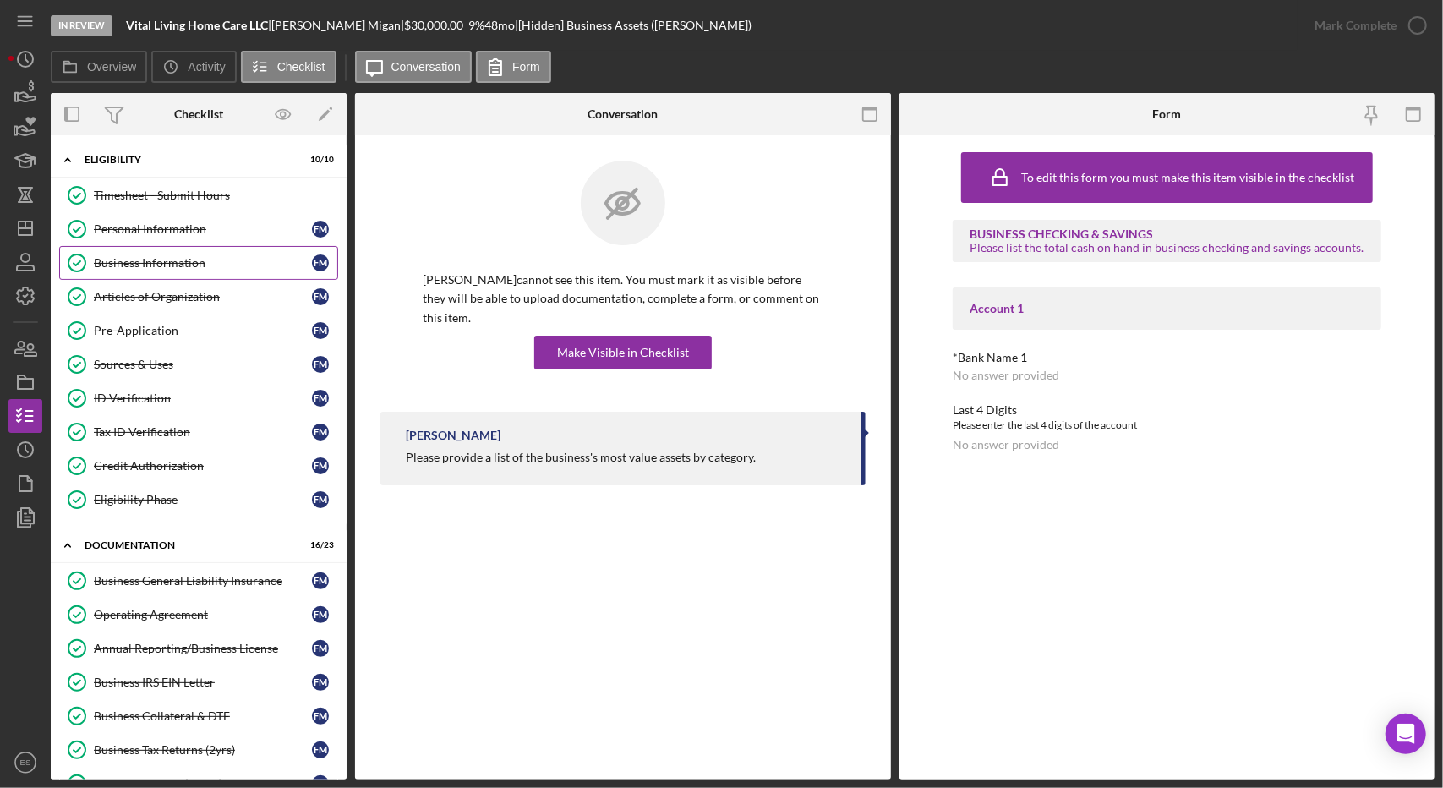
click at [149, 260] on div "Business Information" at bounding box center [203, 263] width 218 height 14
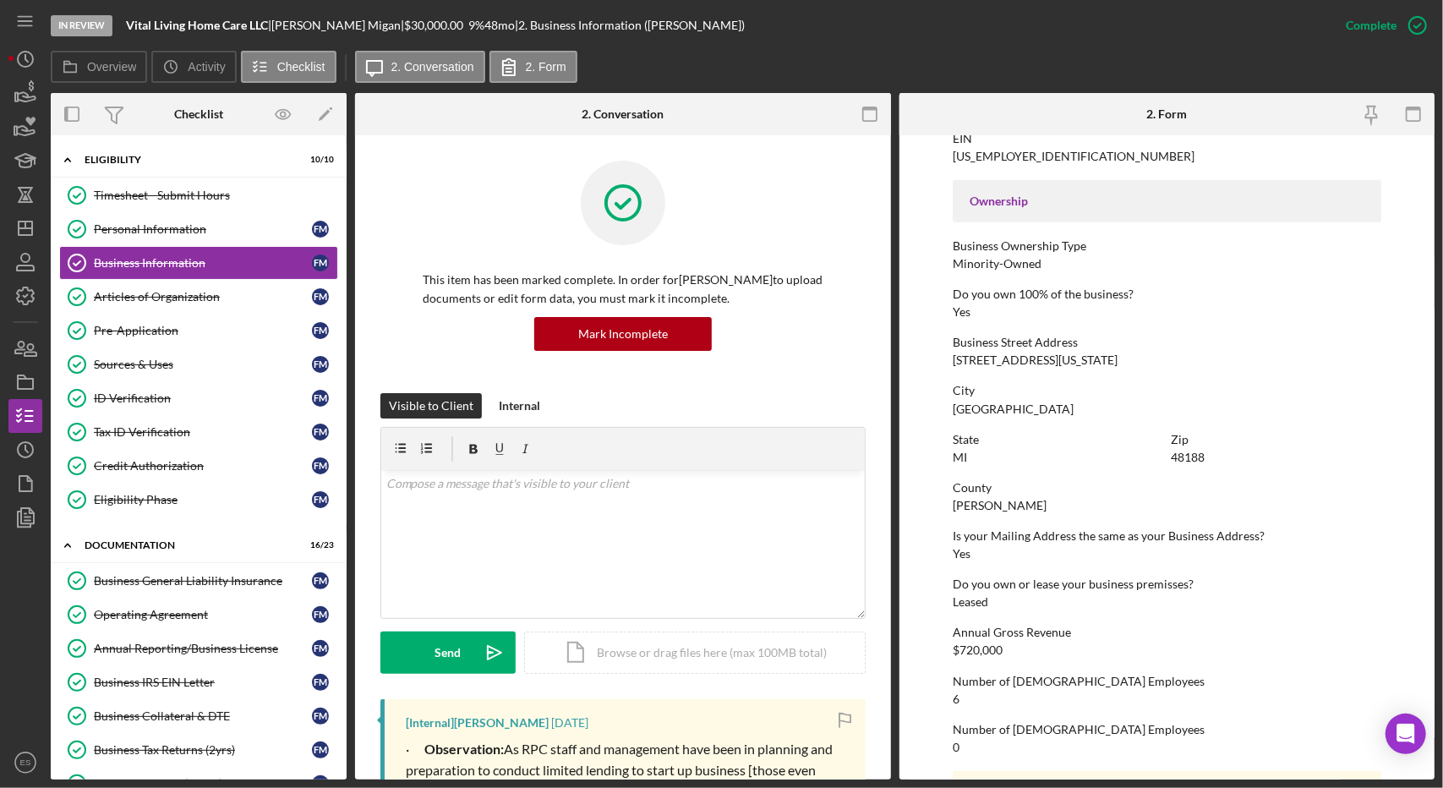
scroll to position [518, 0]
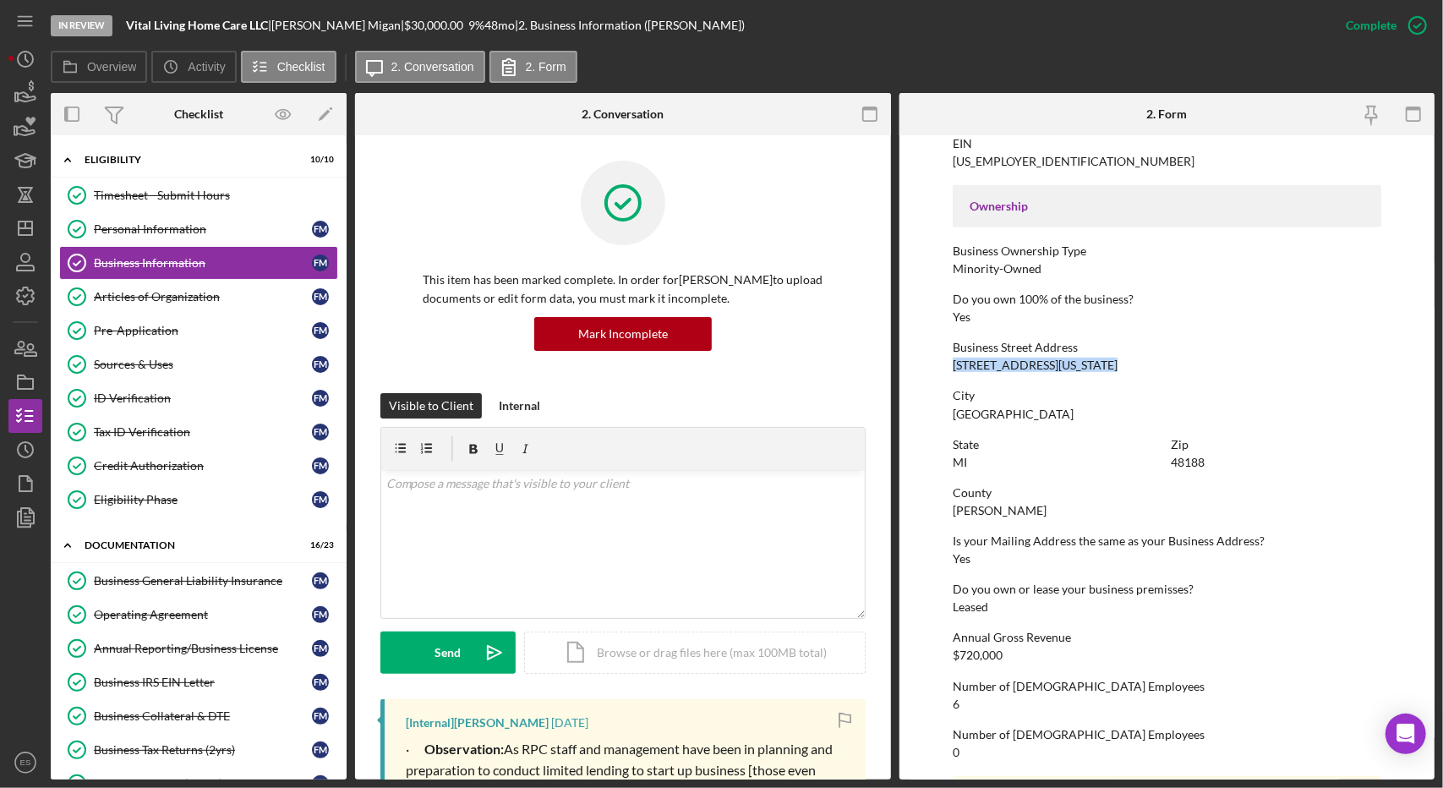
drag, startPoint x: 1106, startPoint y: 366, endPoint x: 940, endPoint y: 358, distance: 165.9
click at [940, 358] on form "To edit this form you must mark this item incomplete Business Name Vital Living…" at bounding box center [1168, 457] width 536 height 644
click at [958, 377] on div "To edit this form you must mark this item incomplete Business Name Vital Living…" at bounding box center [1167, 254] width 429 height 1258
drag, startPoint x: 954, startPoint y: 368, endPoint x: 1058, endPoint y: 368, distance: 104.0
click at [1058, 368] on div "[STREET_ADDRESS][US_STATE]" at bounding box center [1035, 365] width 165 height 14
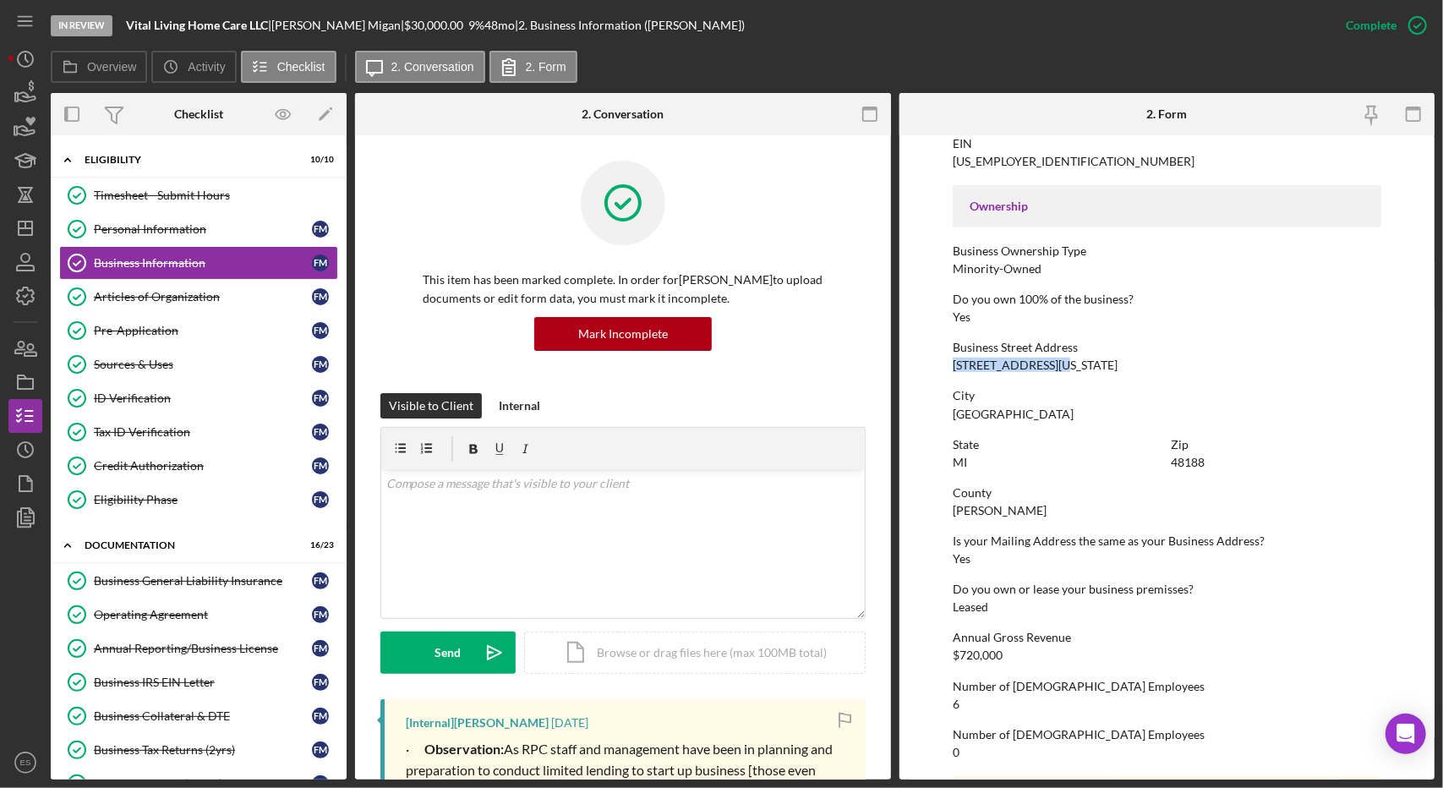
copy div "40315 Michigan Ave"
click at [1119, 394] on div "City" at bounding box center [1167, 396] width 429 height 14
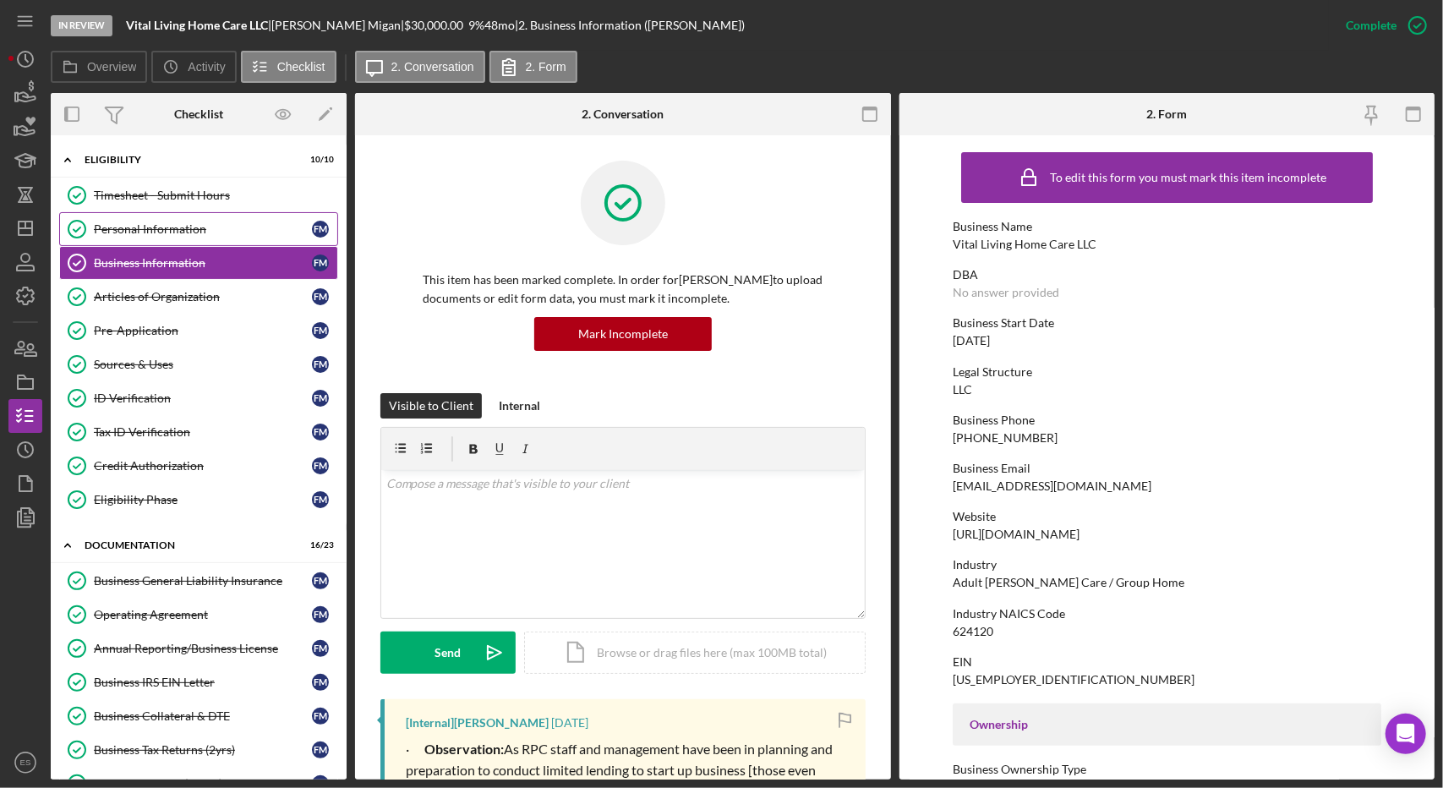
click at [145, 233] on div "Personal Information" at bounding box center [203, 229] width 218 height 14
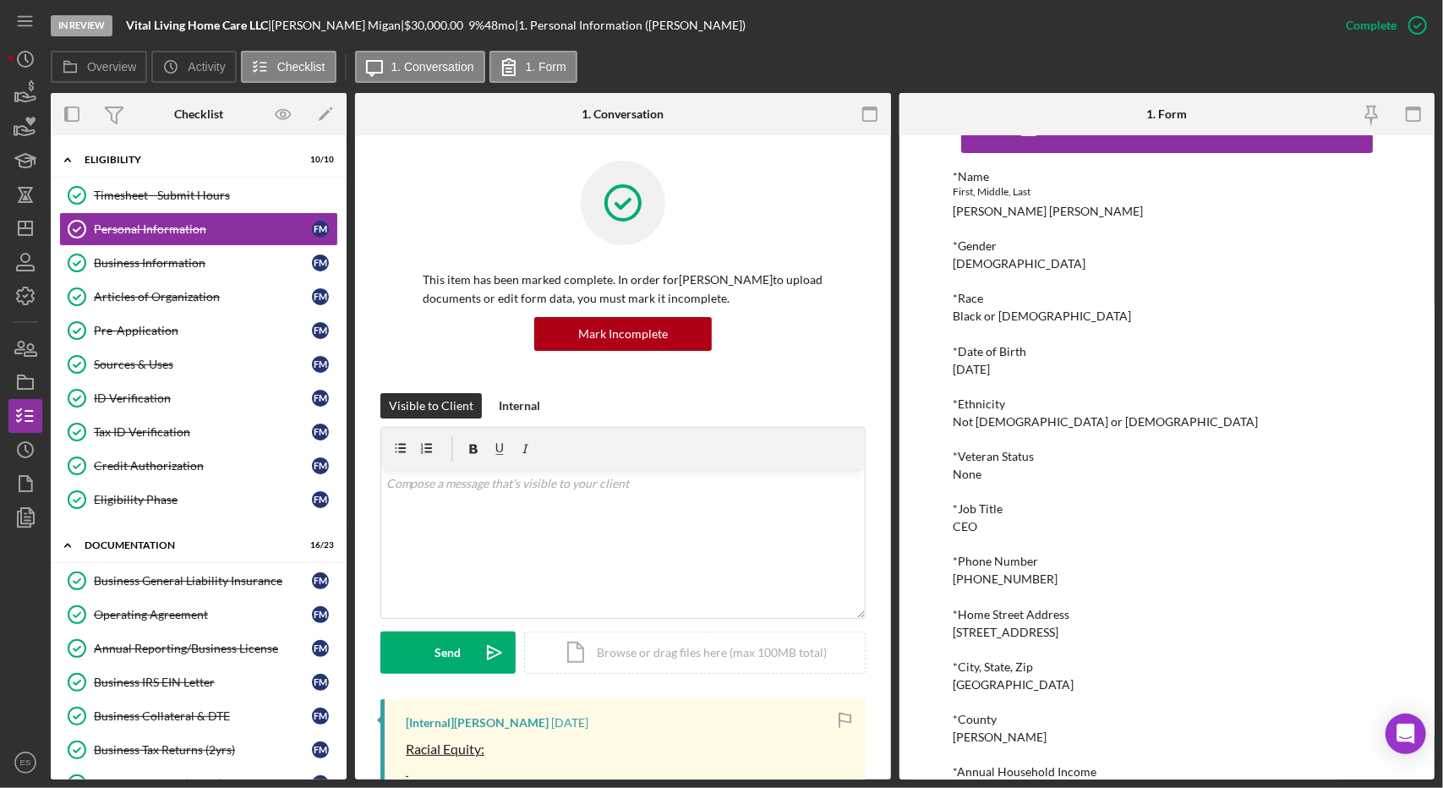
scroll to position [48, 0]
drag, startPoint x: 1029, startPoint y: 581, endPoint x: 950, endPoint y: 583, distance: 78.6
click at [950, 583] on div "To edit this form you must mark this item incomplete *Name First, Middle, Last …" at bounding box center [1168, 457] width 536 height 644
copy div "248-971-9032"
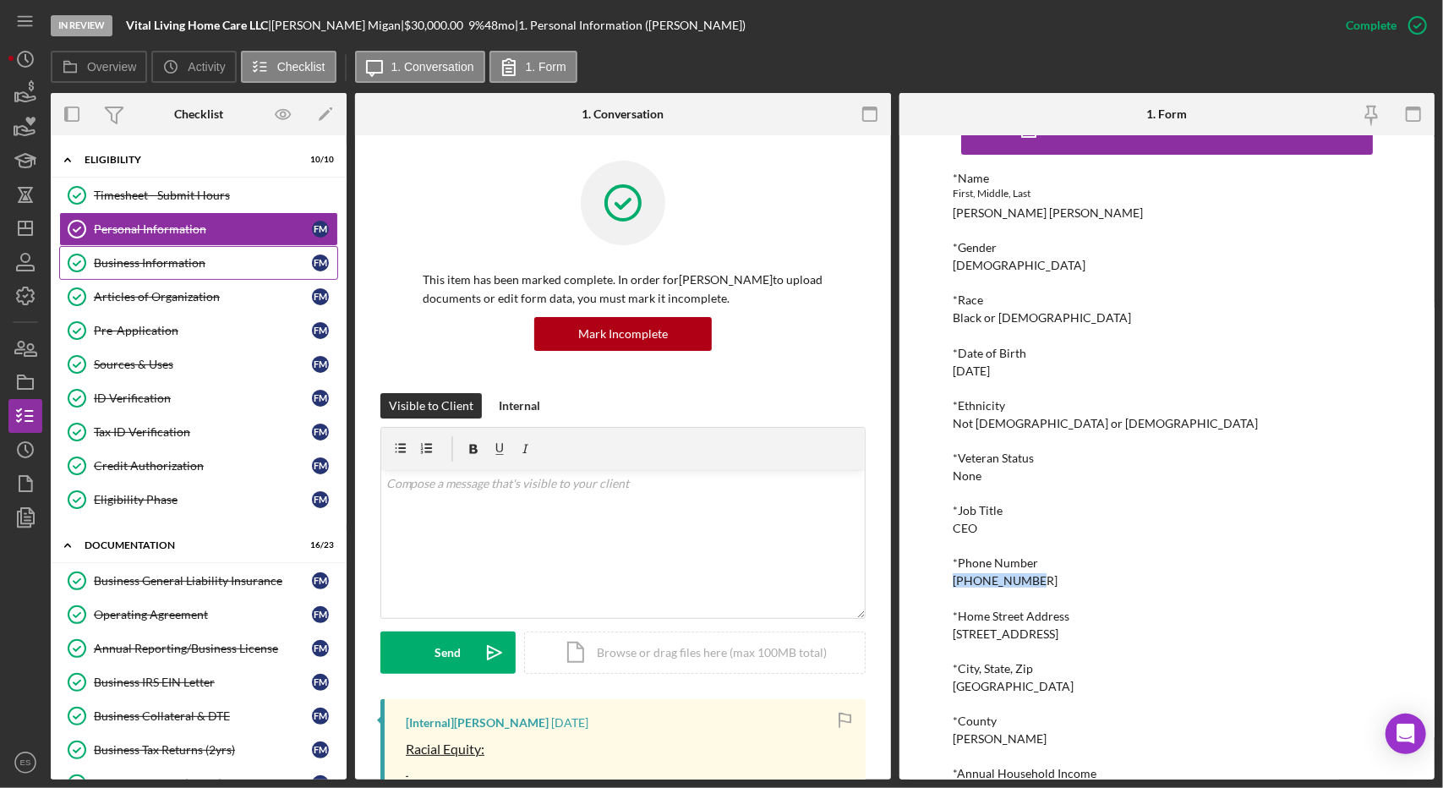
click at [200, 256] on div "Business Information" at bounding box center [203, 263] width 218 height 14
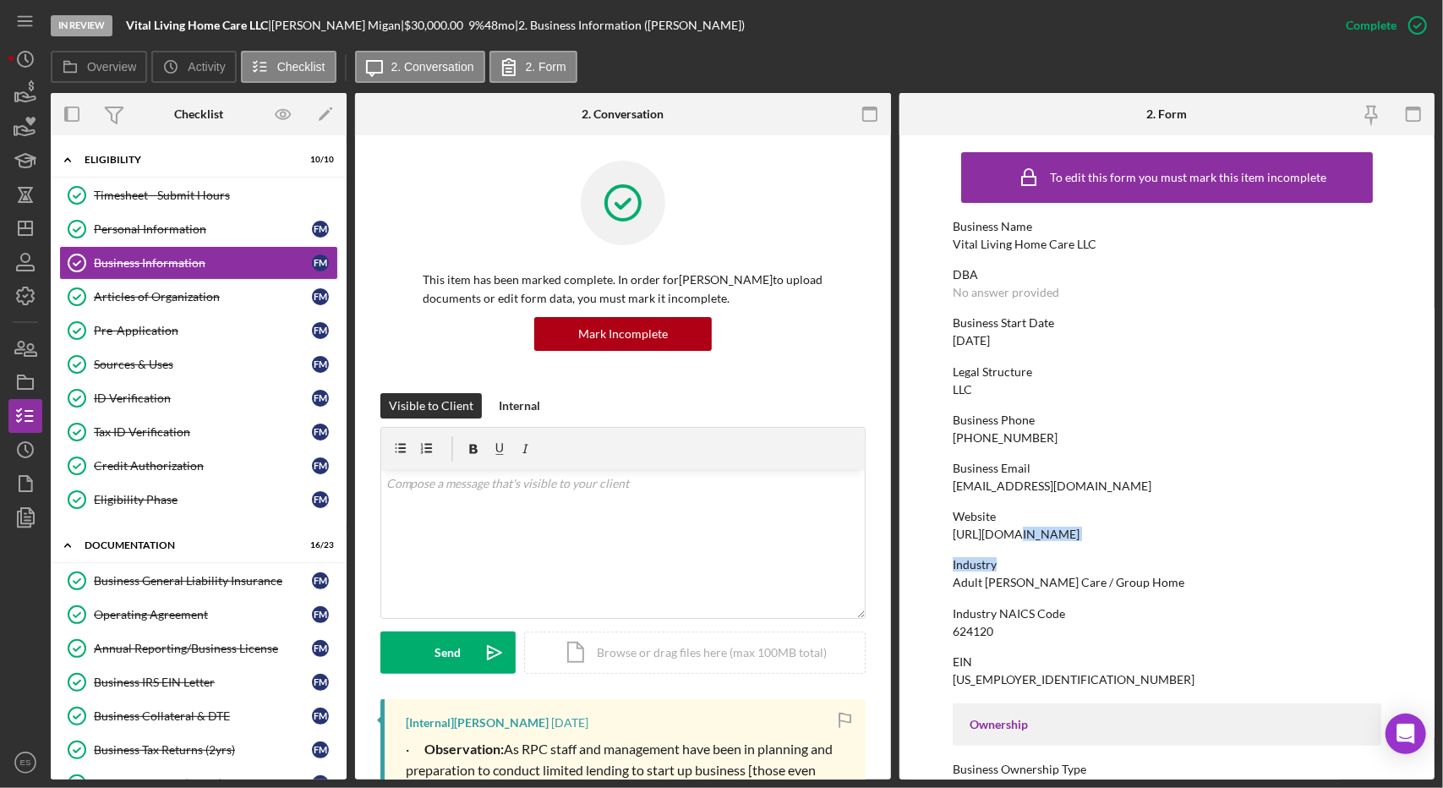
drag, startPoint x: 1157, startPoint y: 542, endPoint x: 1003, endPoint y: 535, distance: 154.0
click at [1003, 535] on div "To edit this form you must mark this item incomplete Business Name Vital Living…" at bounding box center [1167, 773] width 429 height 1258
click at [1003, 535] on div "https://www.vitallivinghomecare.com" at bounding box center [1016, 535] width 127 height 14
drag, startPoint x: 1148, startPoint y: 537, endPoint x: 991, endPoint y: 539, distance: 157.3
click at [991, 539] on div "Website https://www.vitallivinghomecare.com" at bounding box center [1167, 525] width 429 height 31
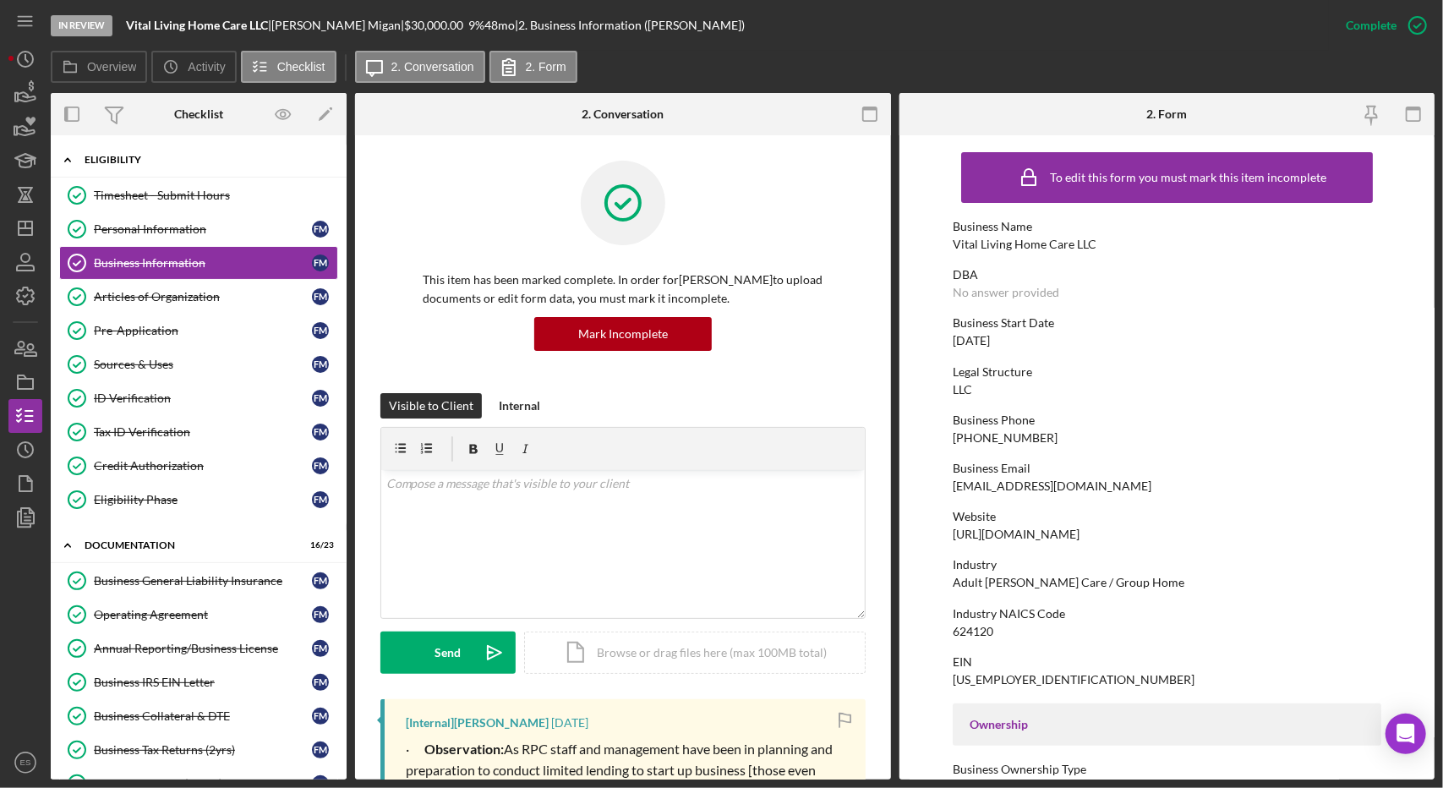
click at [120, 160] on div "Eligibility" at bounding box center [205, 160] width 241 height 10
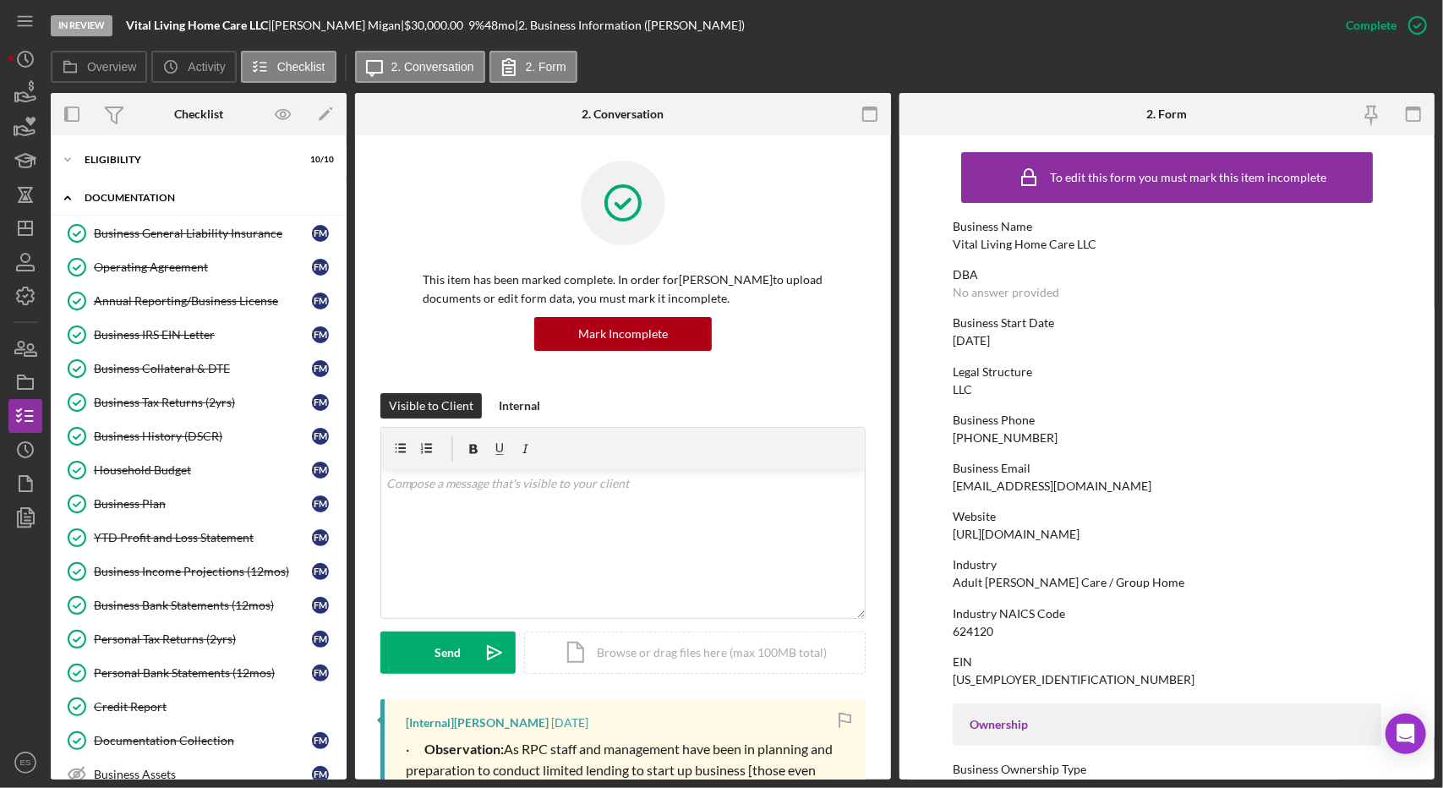
click at [118, 194] on div "Documentation" at bounding box center [205, 198] width 241 height 10
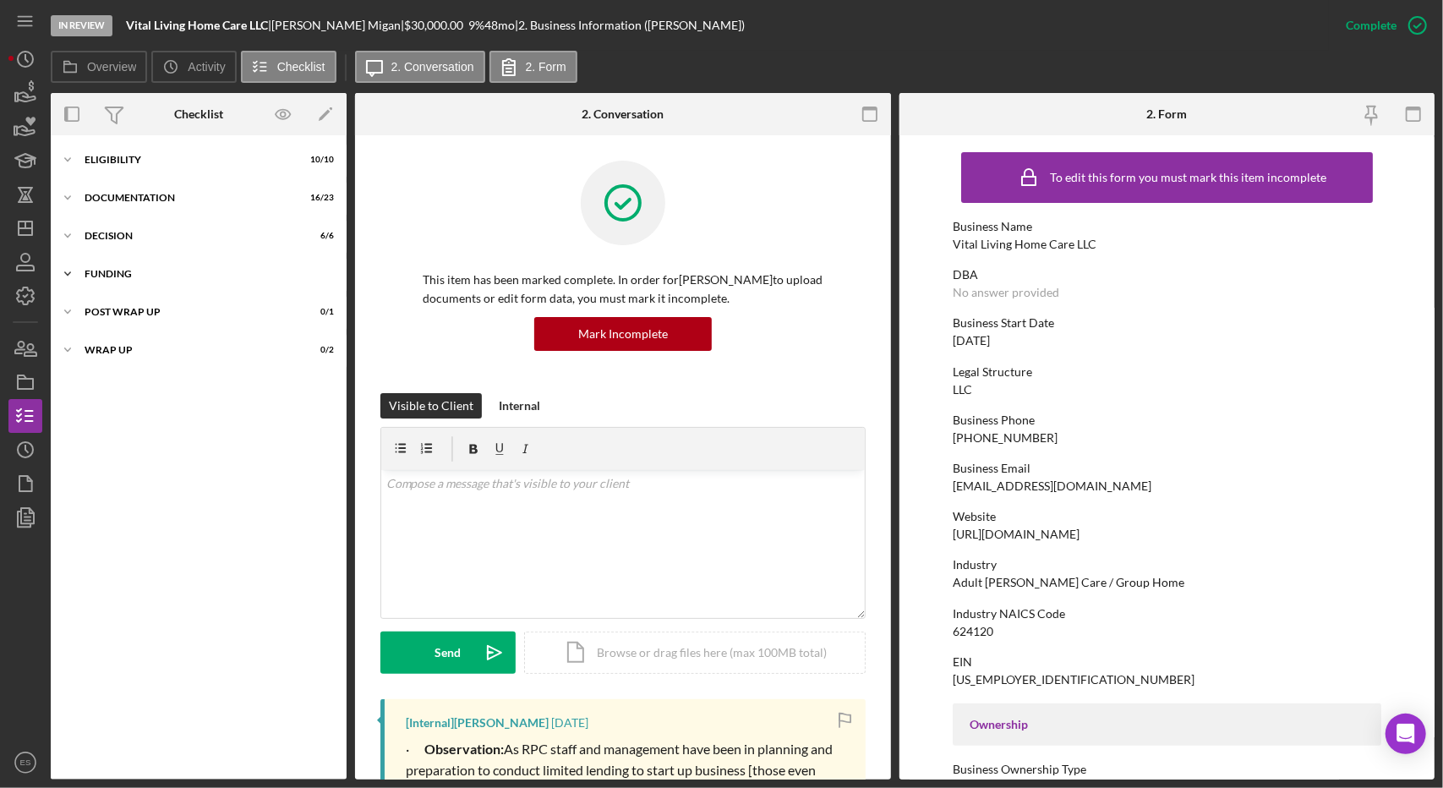
click at [122, 275] on div "Funding" at bounding box center [205, 274] width 241 height 10
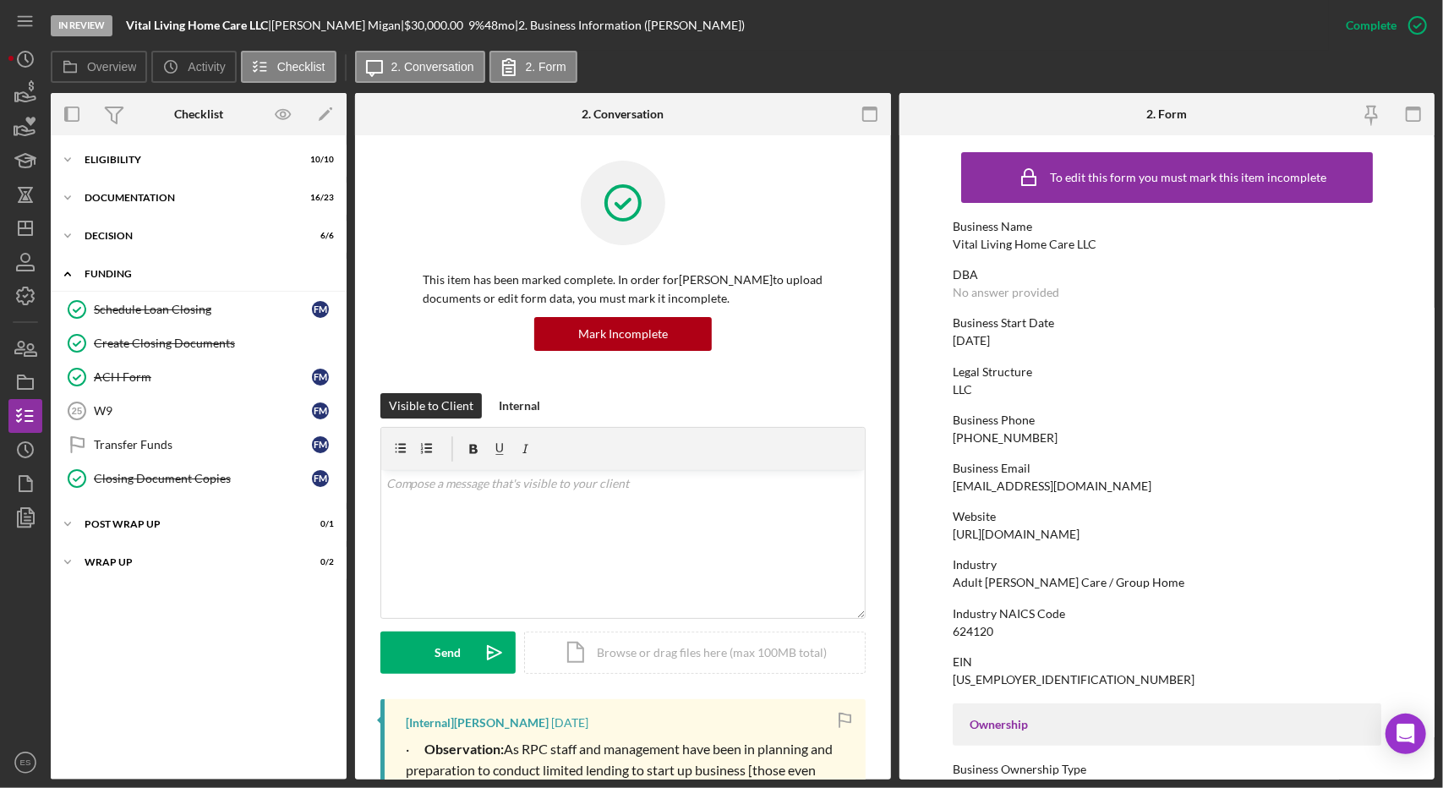
click at [122, 275] on div "Funding" at bounding box center [205, 274] width 241 height 10
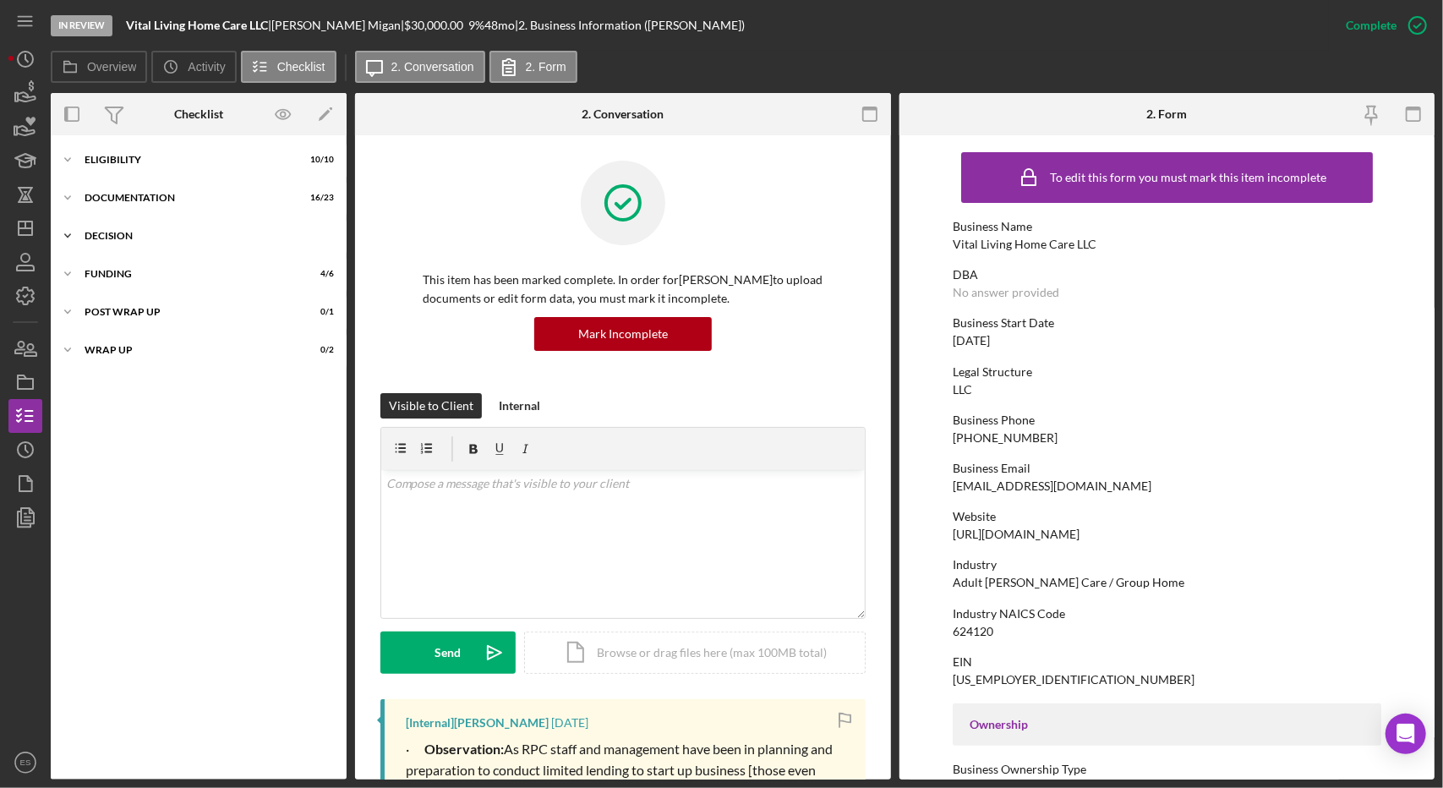
click at [107, 243] on div "Icon/Expander Decision 6 / 6" at bounding box center [199, 236] width 296 height 34
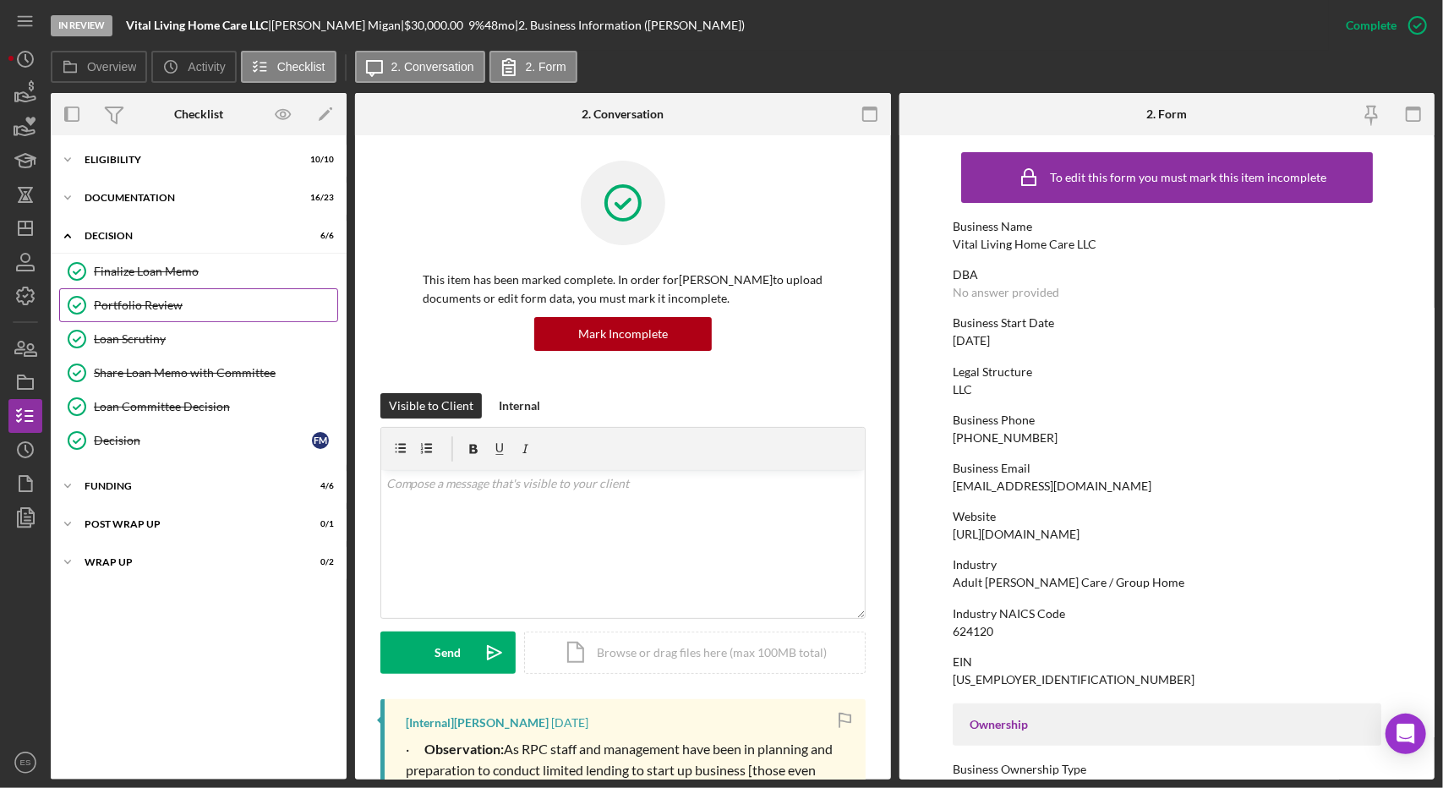
click at [132, 298] on div "Portfolio Review" at bounding box center [215, 305] width 243 height 14
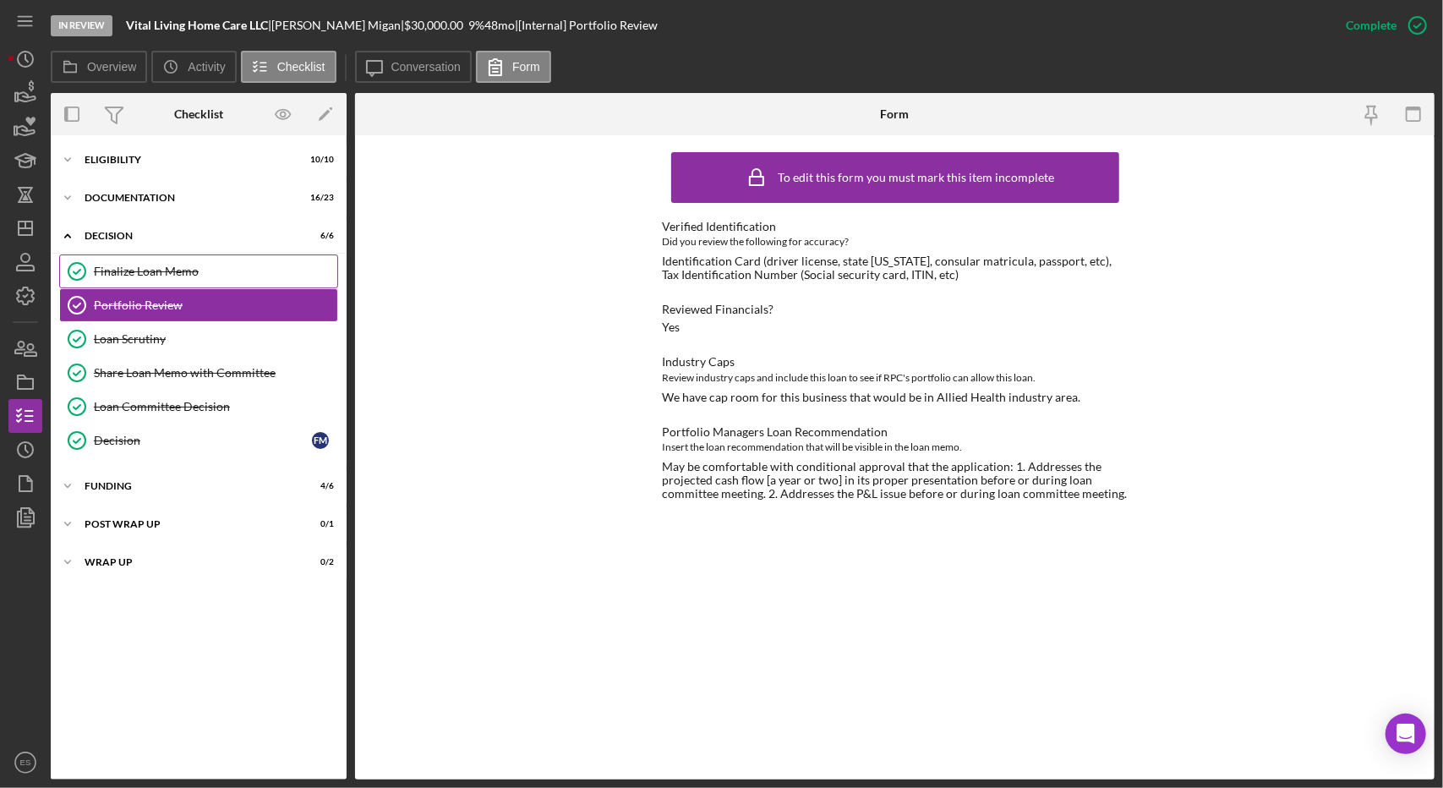
click at [167, 275] on div "Finalize Loan Memo" at bounding box center [215, 272] width 243 height 14
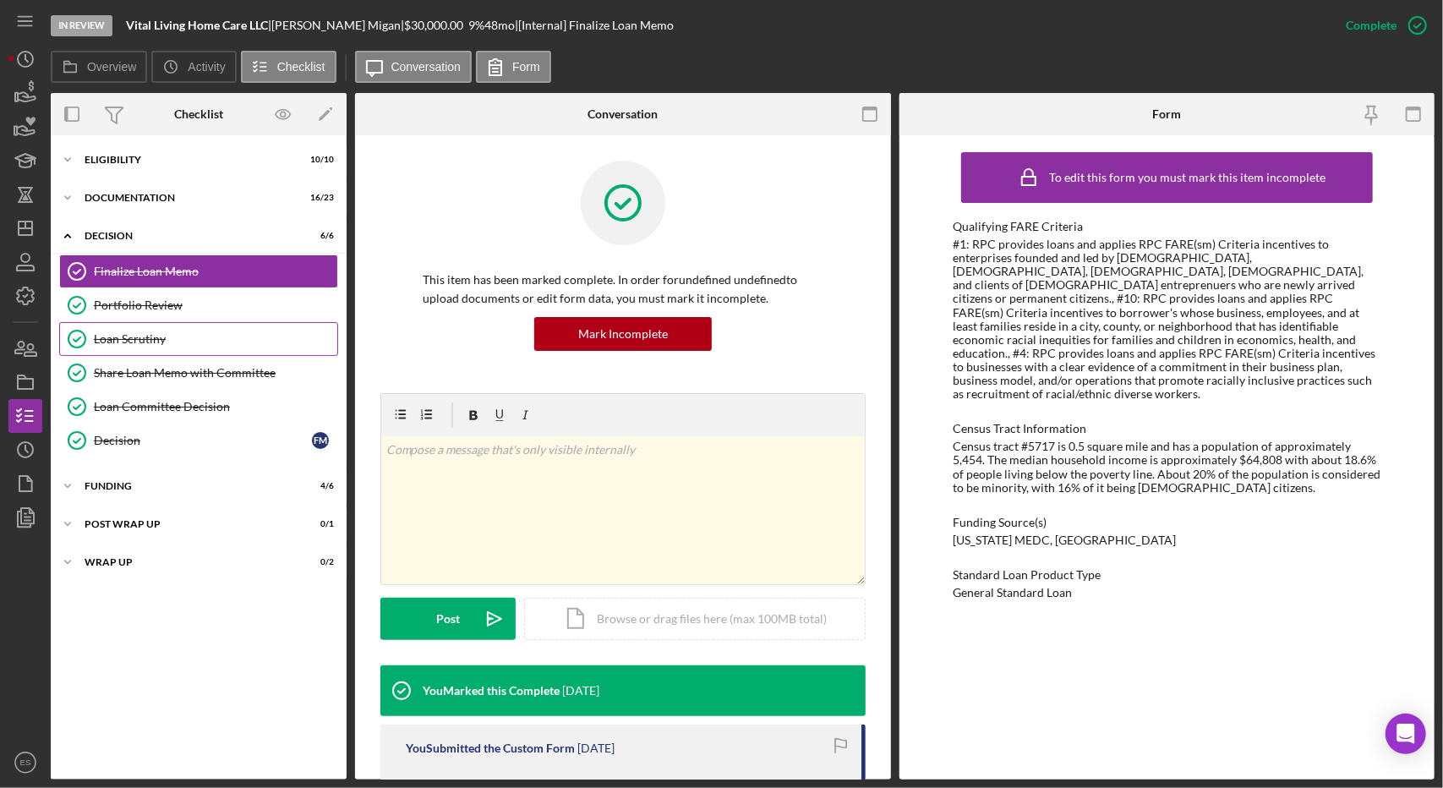
click at [142, 335] on div "Loan Scrutiny" at bounding box center [215, 339] width 243 height 14
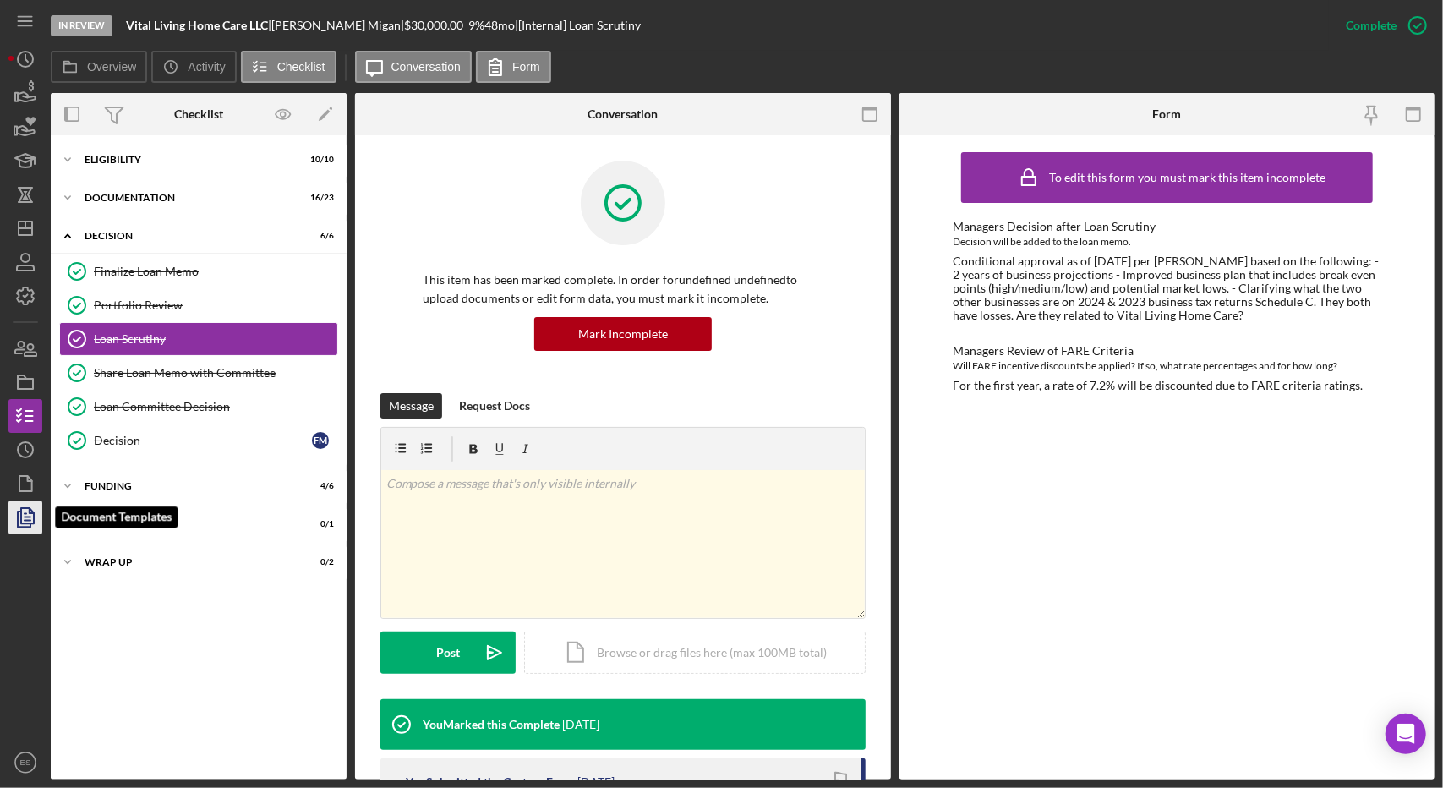
click at [38, 527] on icon "button" at bounding box center [25, 517] width 42 height 42
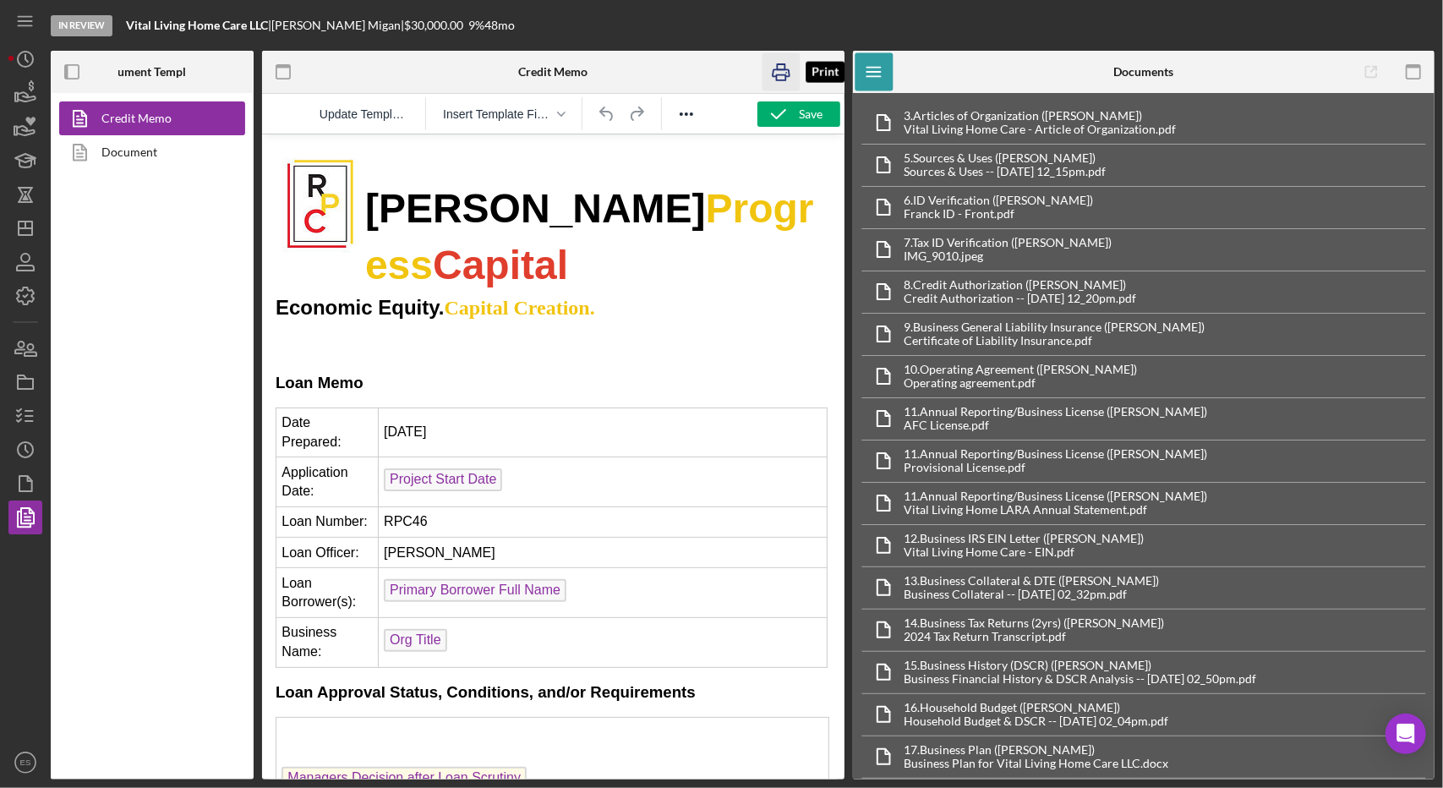
click at [798, 57] on icon "button" at bounding box center [781, 72] width 38 height 38
click at [818, 80] on icon "button" at bounding box center [823, 72] width 38 height 38
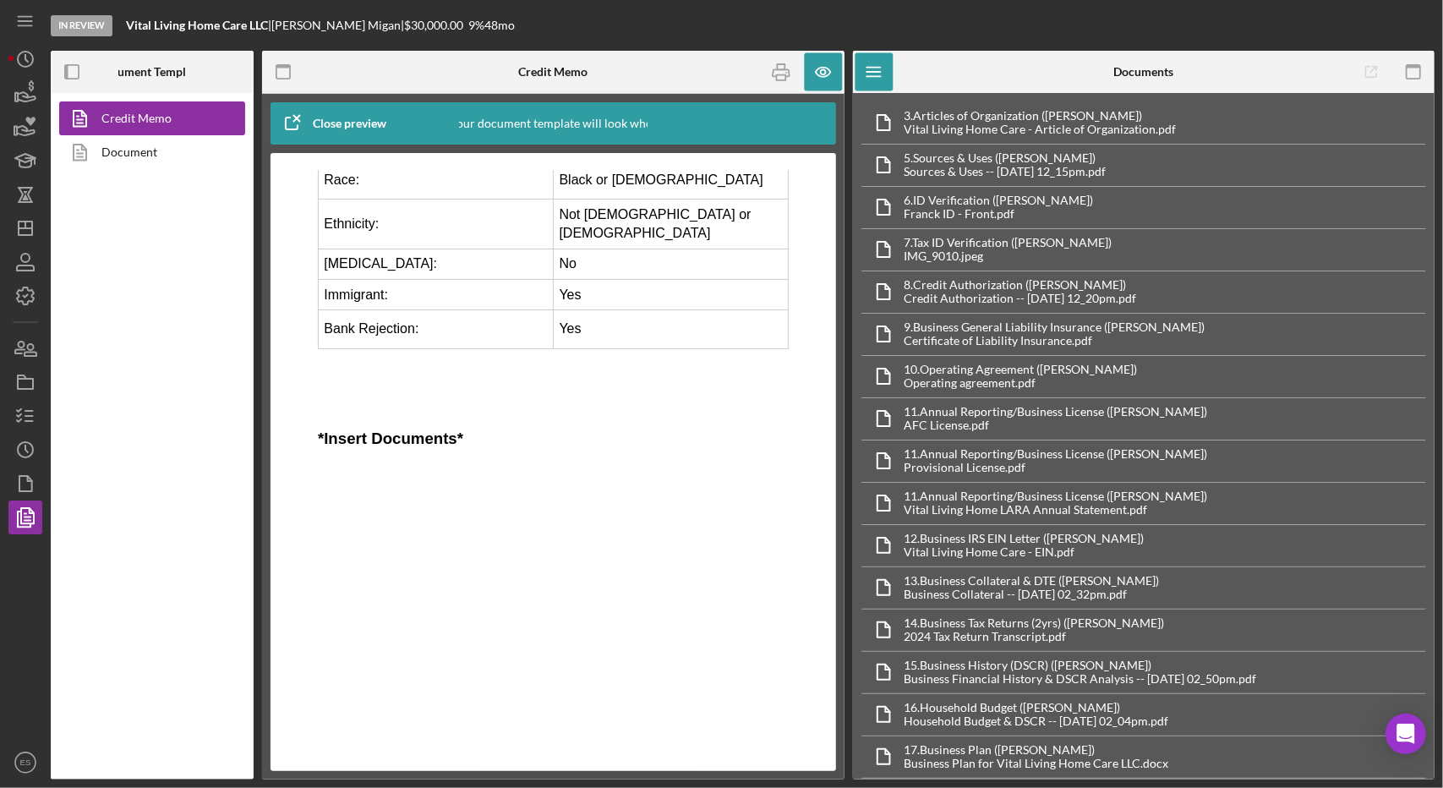
scroll to position [4795, 0]
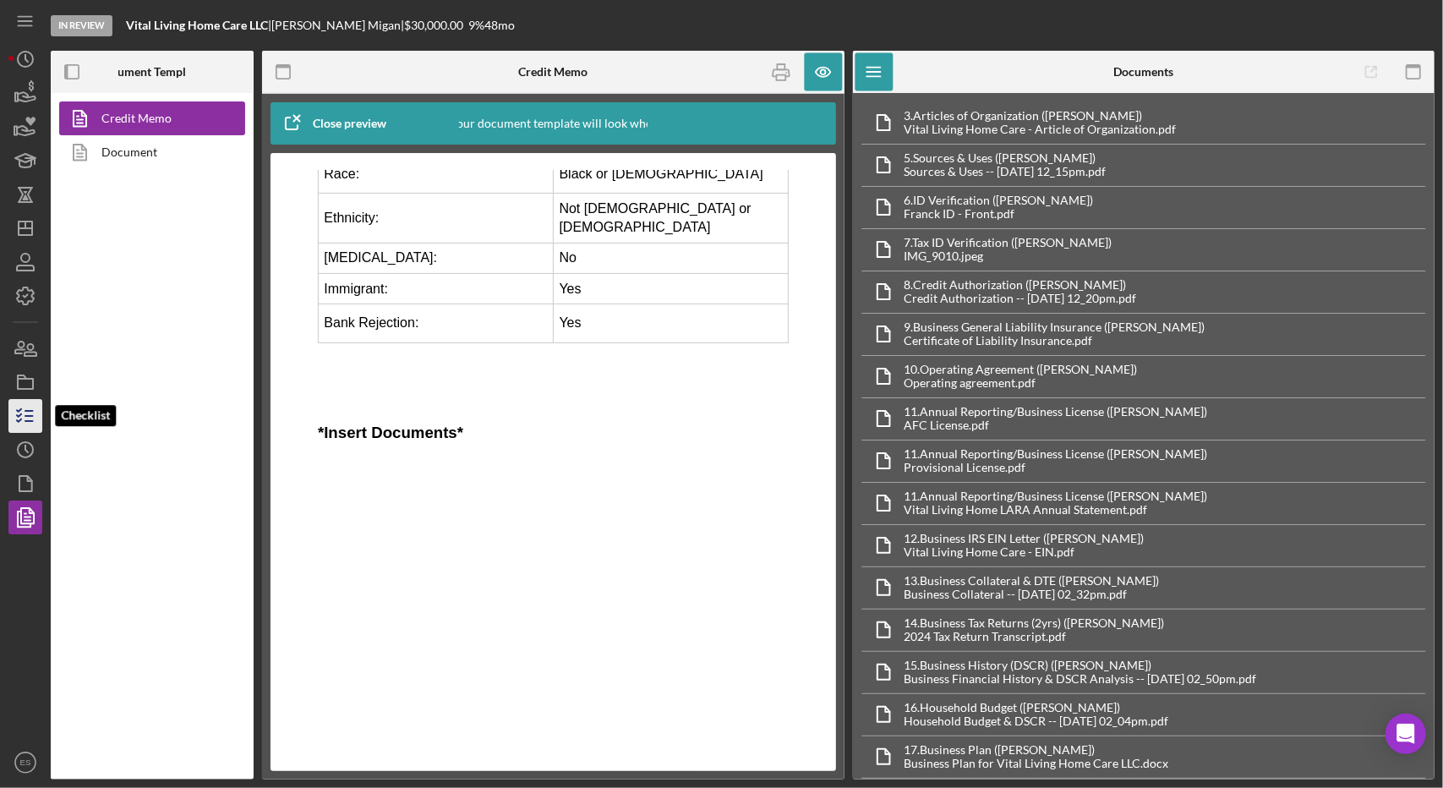
click at [30, 429] on icon "button" at bounding box center [25, 416] width 42 height 42
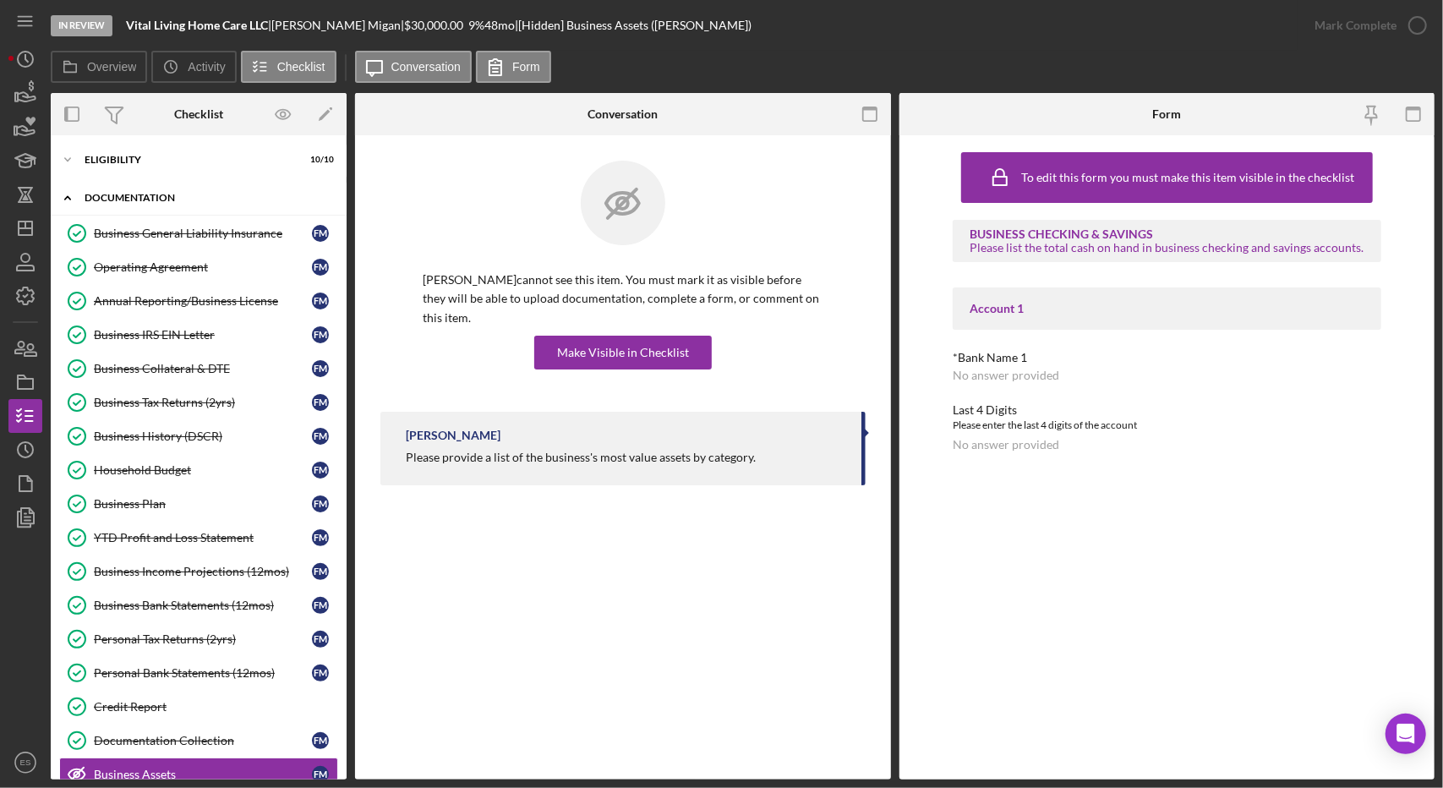
click at [118, 193] on div "Documentation" at bounding box center [205, 198] width 241 height 10
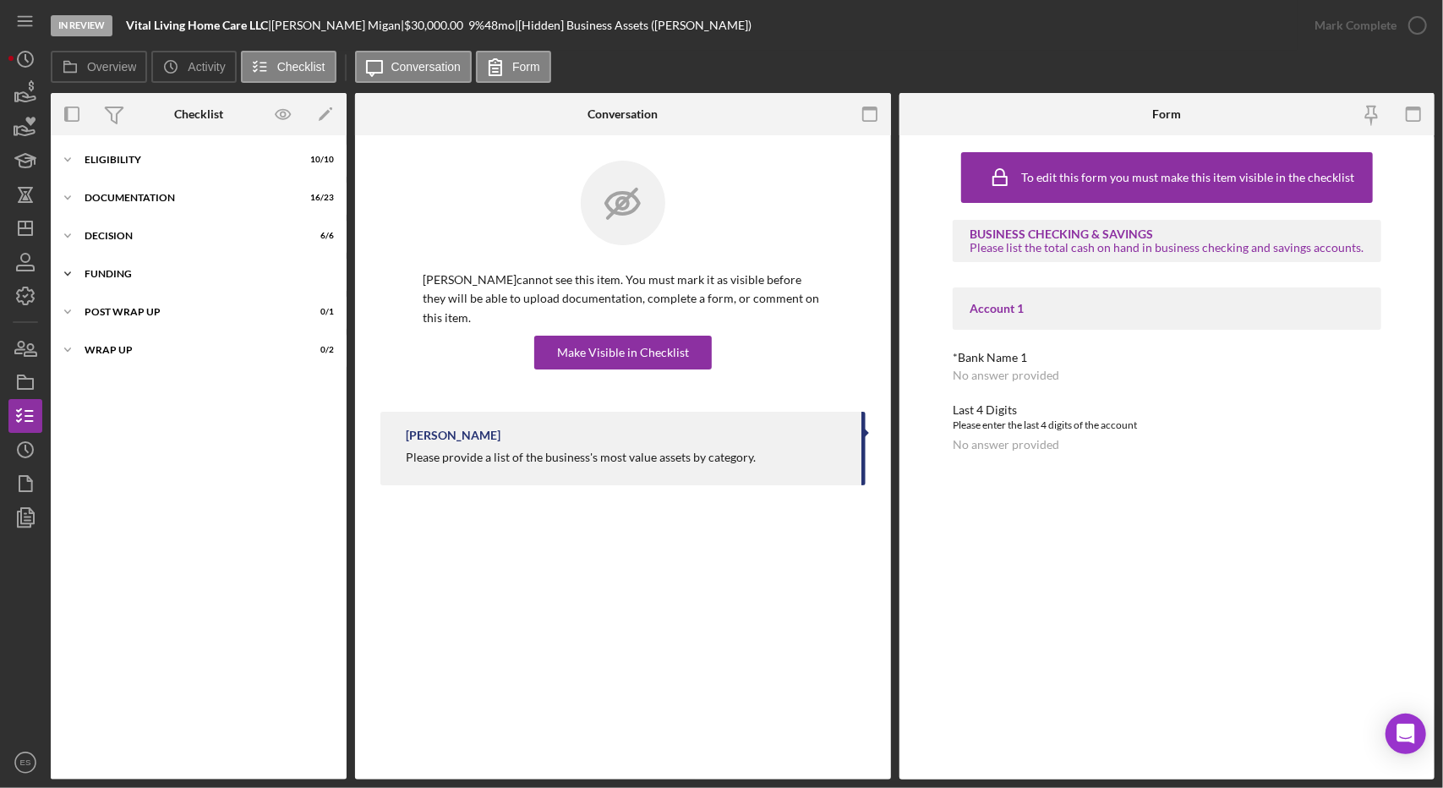
click at [119, 272] on div "Funding" at bounding box center [205, 274] width 241 height 10
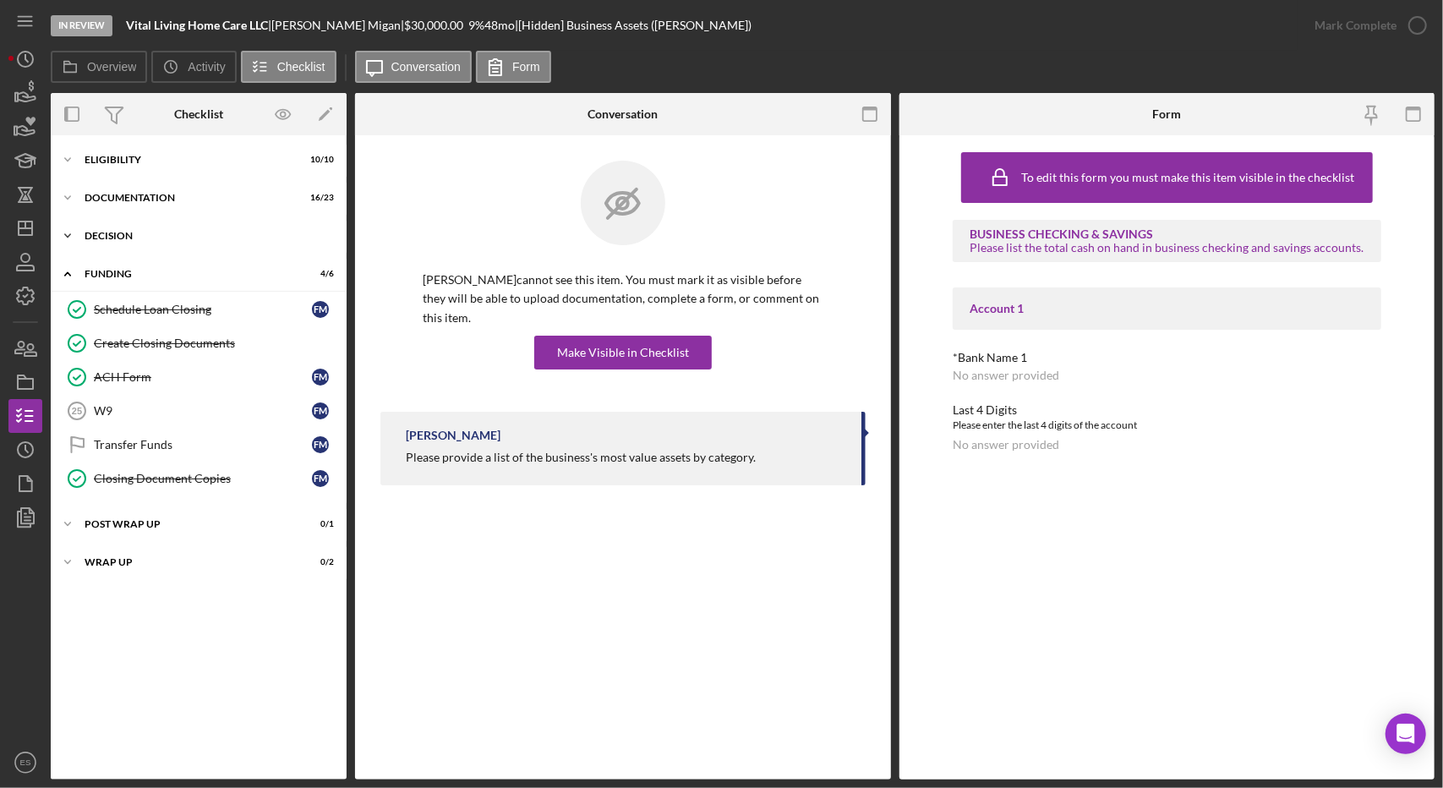
click at [118, 238] on div "Decision" at bounding box center [205, 236] width 241 height 10
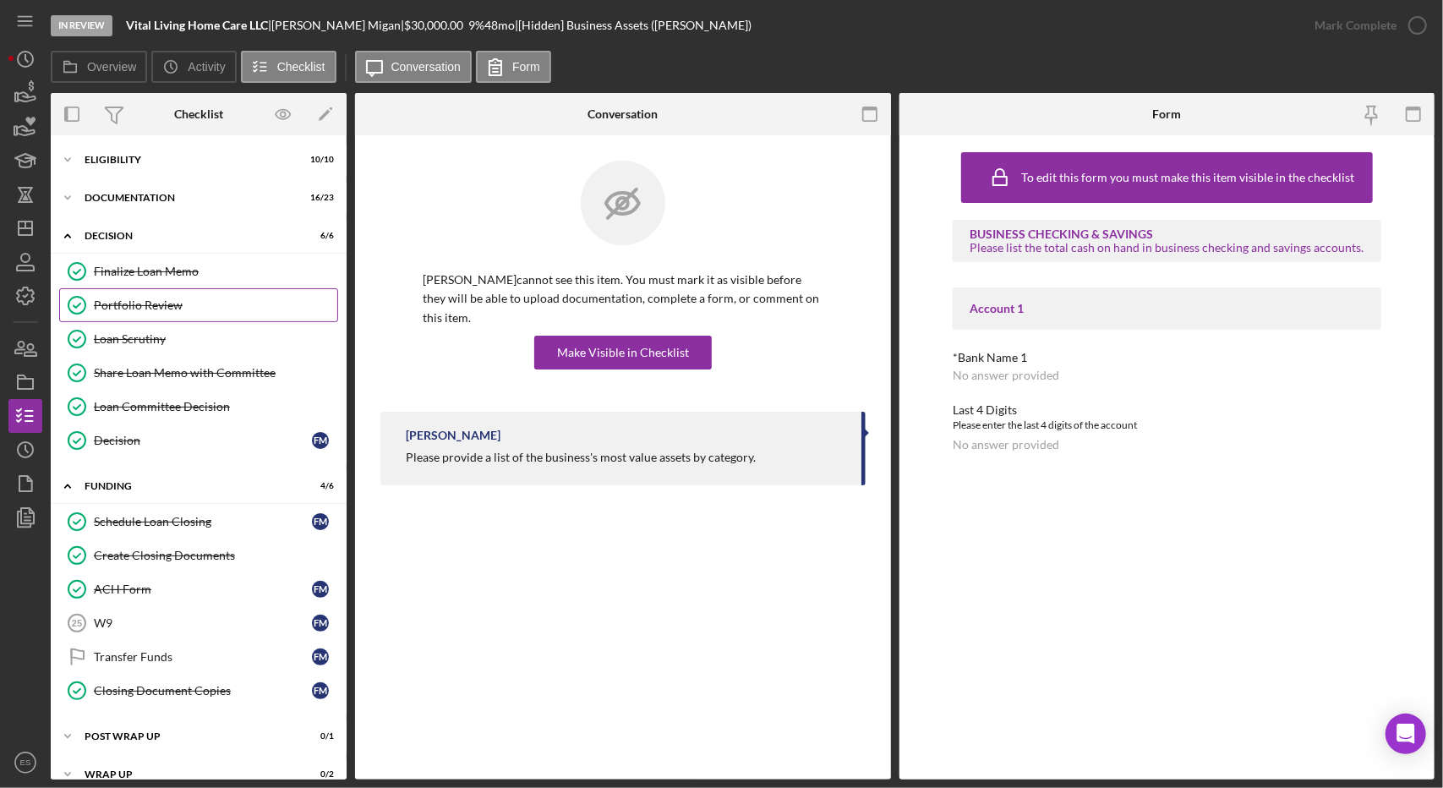
click at [147, 310] on div "Portfolio Review" at bounding box center [215, 305] width 243 height 14
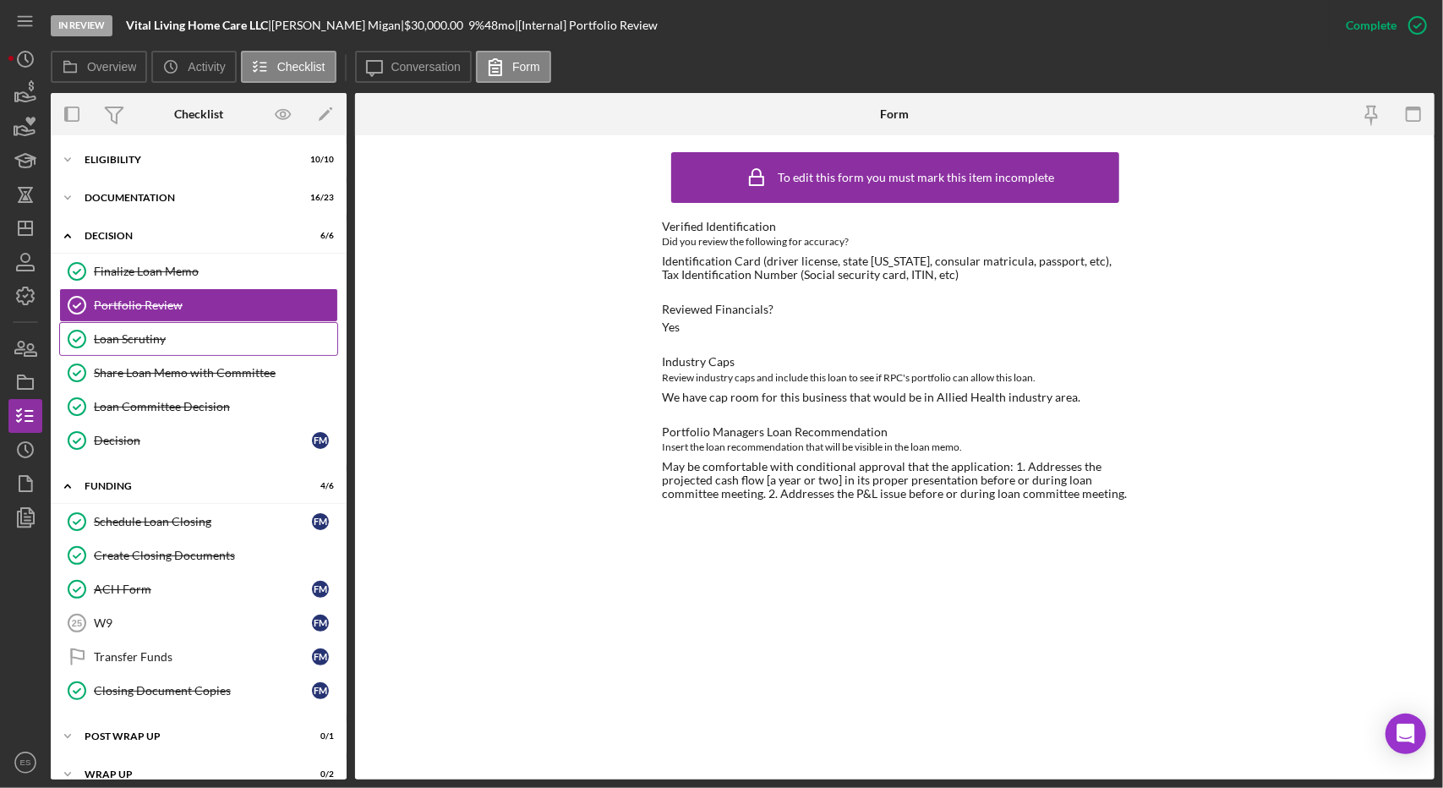
click at [177, 346] on link "Loan Scrutiny Loan Scrutiny" at bounding box center [198, 339] width 279 height 34
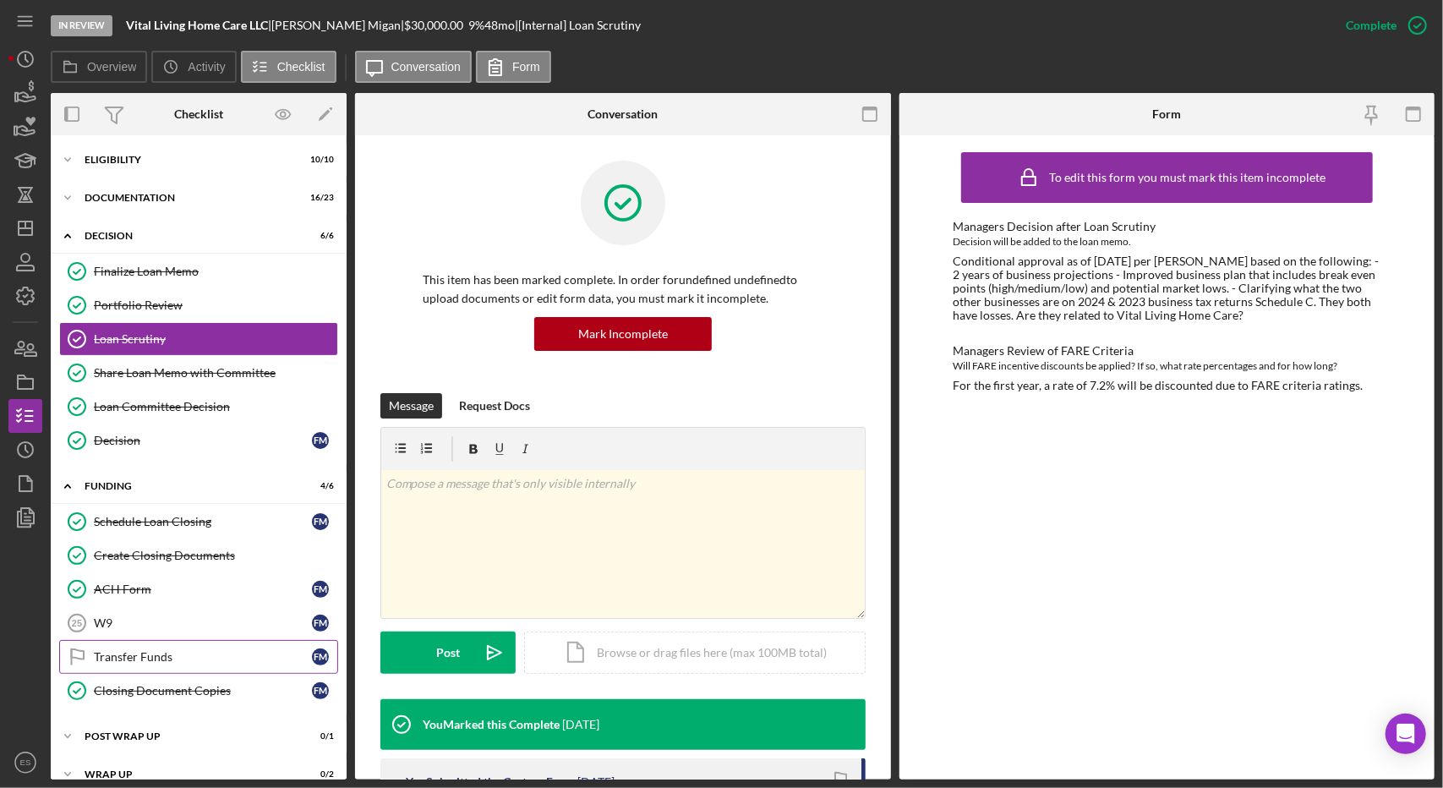
scroll to position [14, 0]
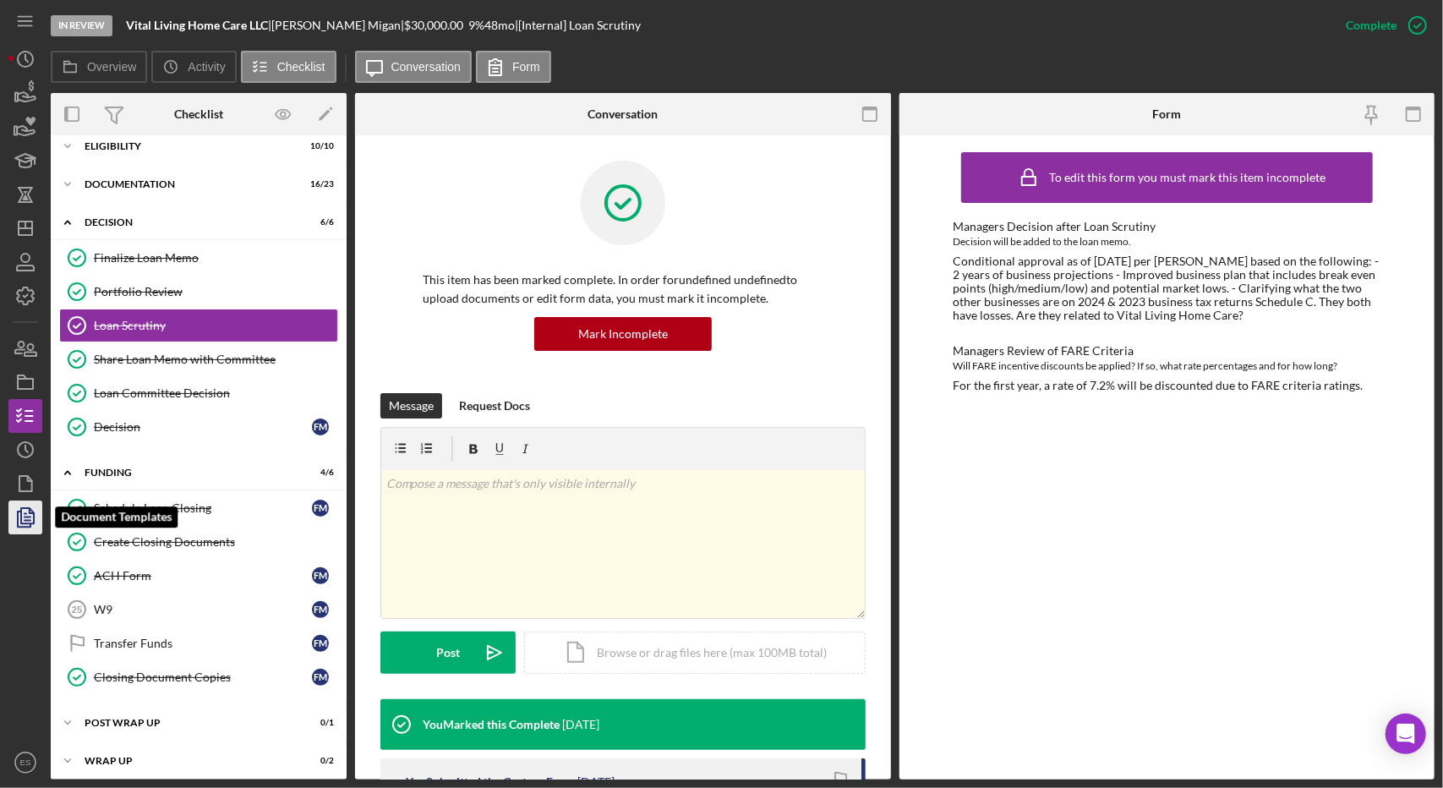
click at [16, 511] on icon "button" at bounding box center [25, 517] width 42 height 42
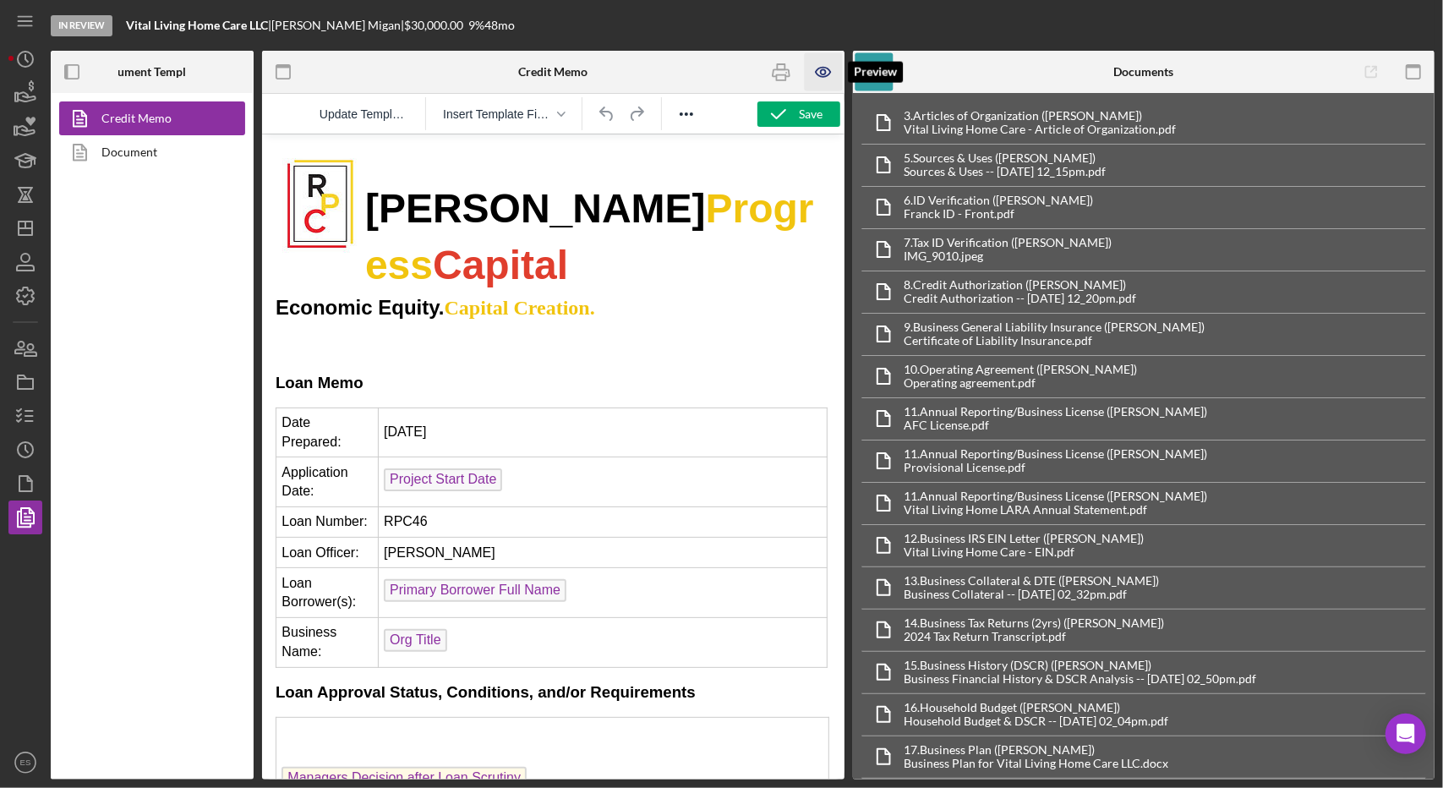
click at [822, 77] on icon "button" at bounding box center [822, 72] width 14 height 9
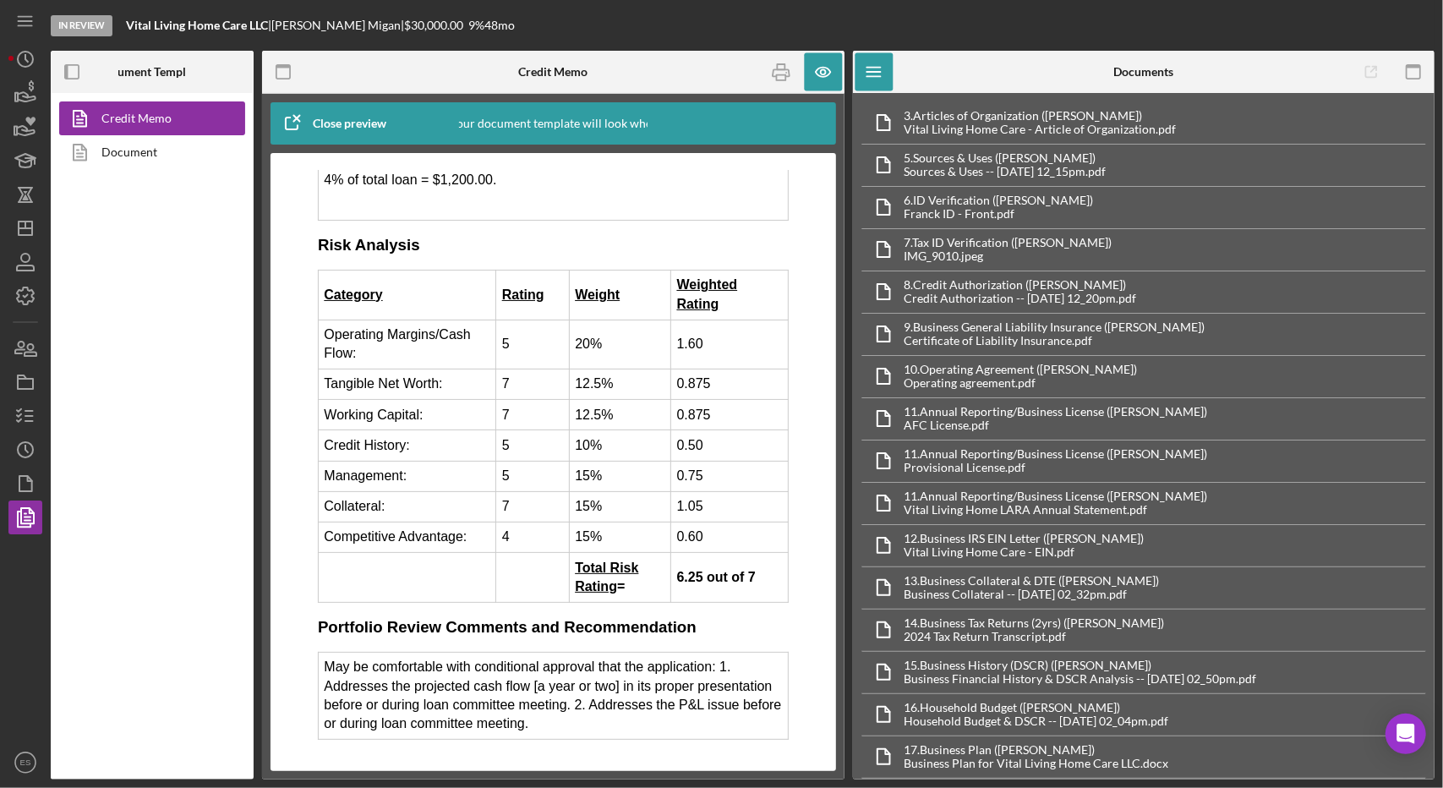
scroll to position [3752, 0]
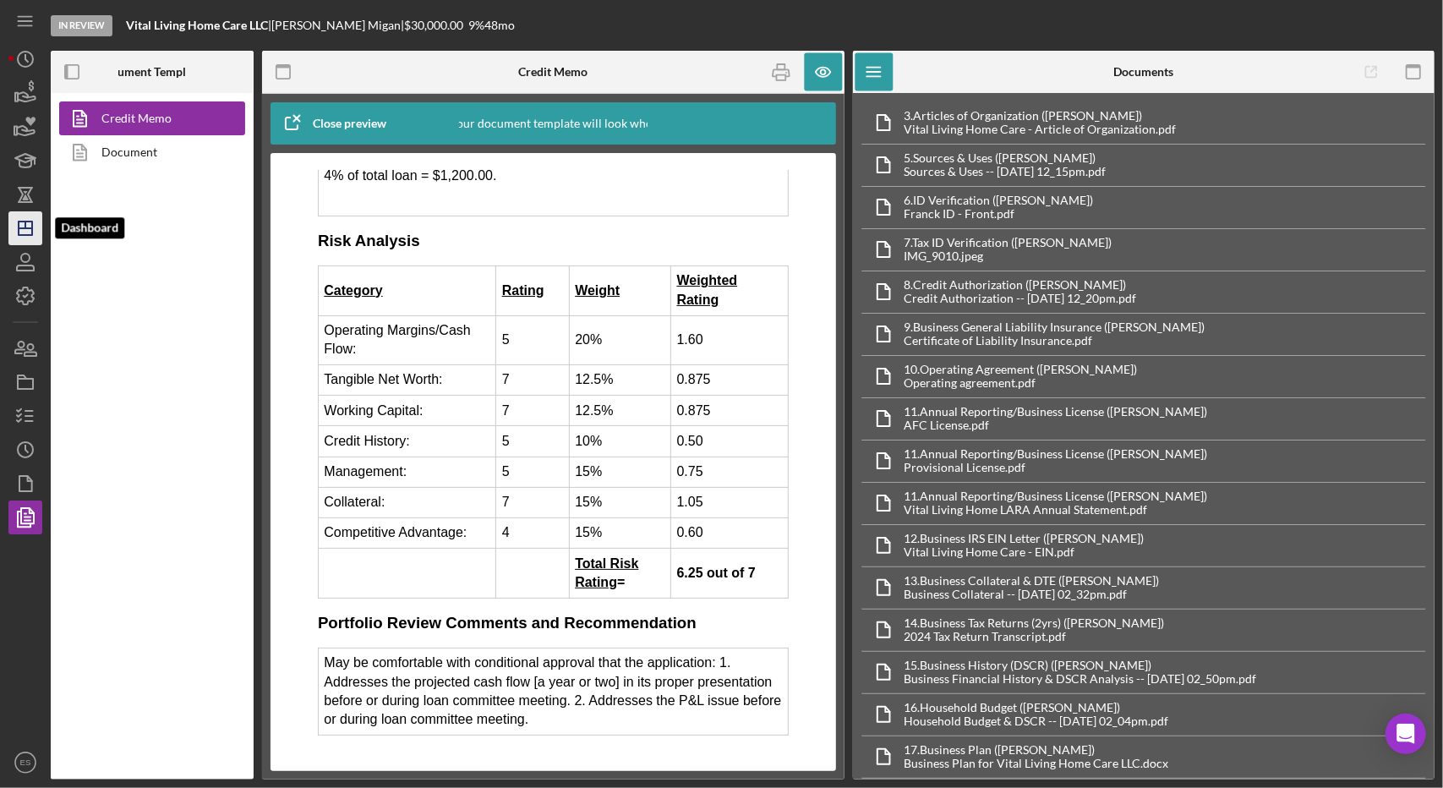
click at [19, 238] on icon "Icon/Dashboard" at bounding box center [25, 228] width 42 height 42
